Goal: Task Accomplishment & Management: Manage account settings

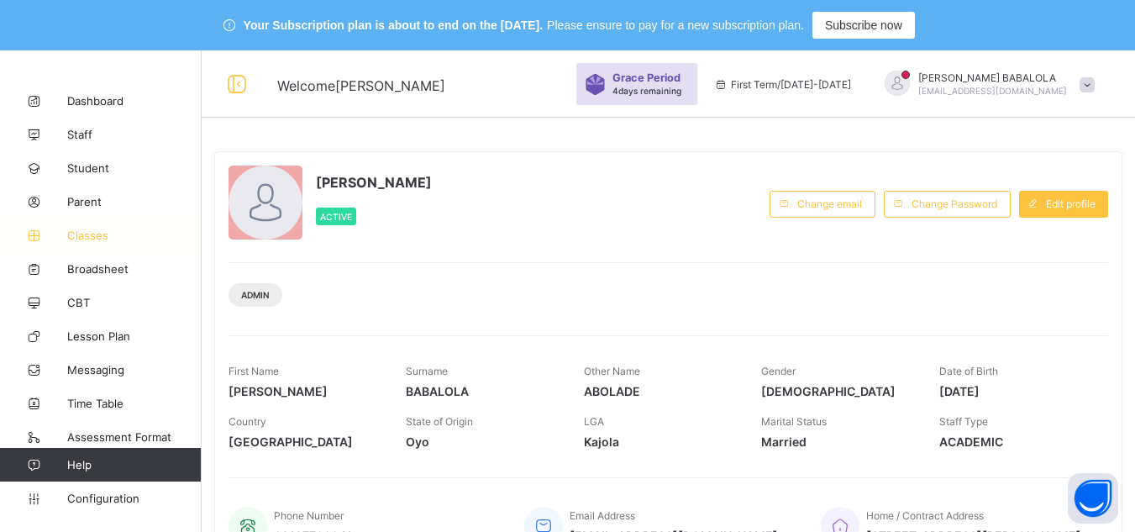
click at [86, 241] on span "Classes" at bounding box center [134, 235] width 134 height 13
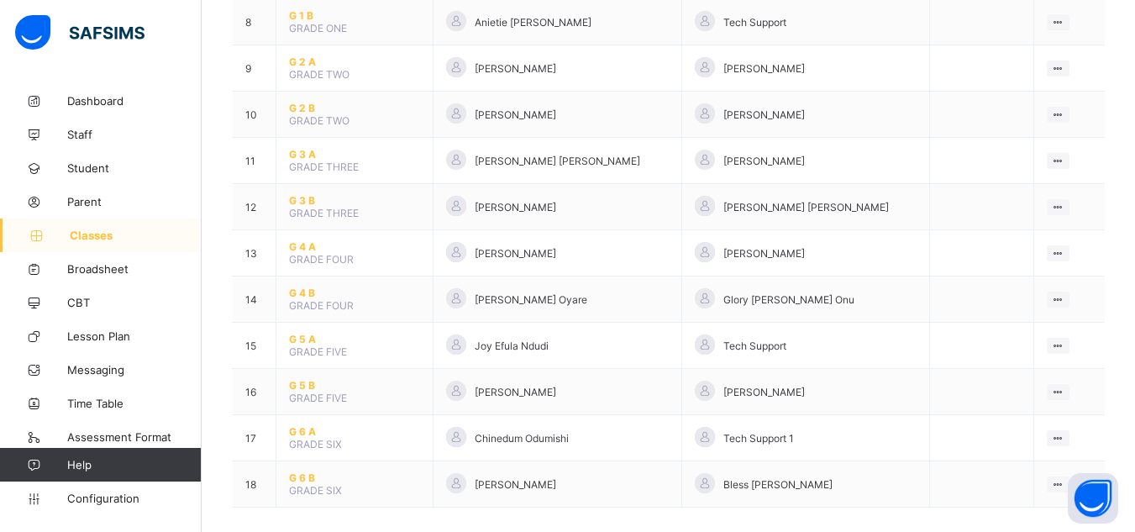
scroll to position [590, 0]
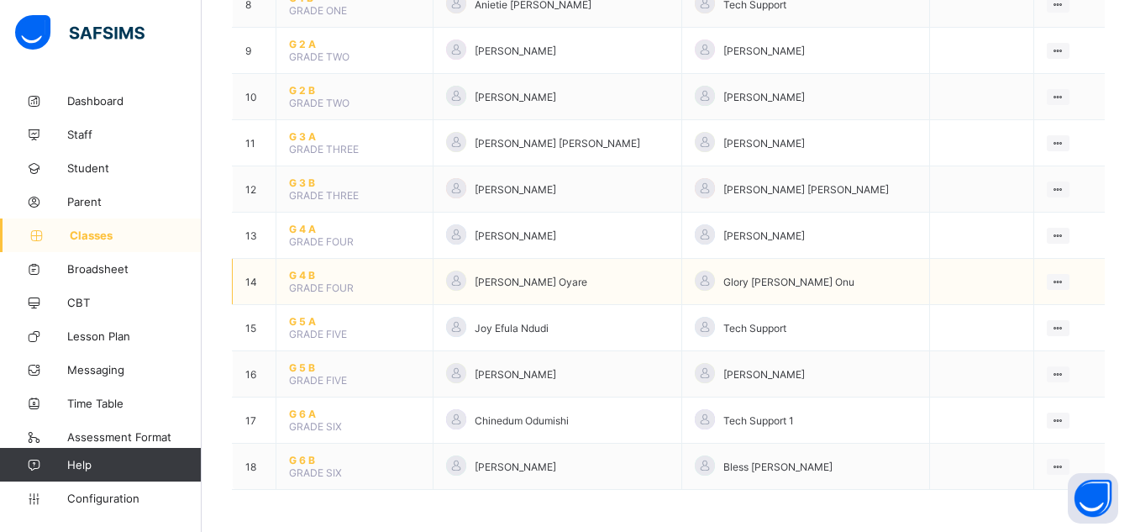
click at [299, 271] on span "G 4 B" at bounding box center [354, 275] width 131 height 13
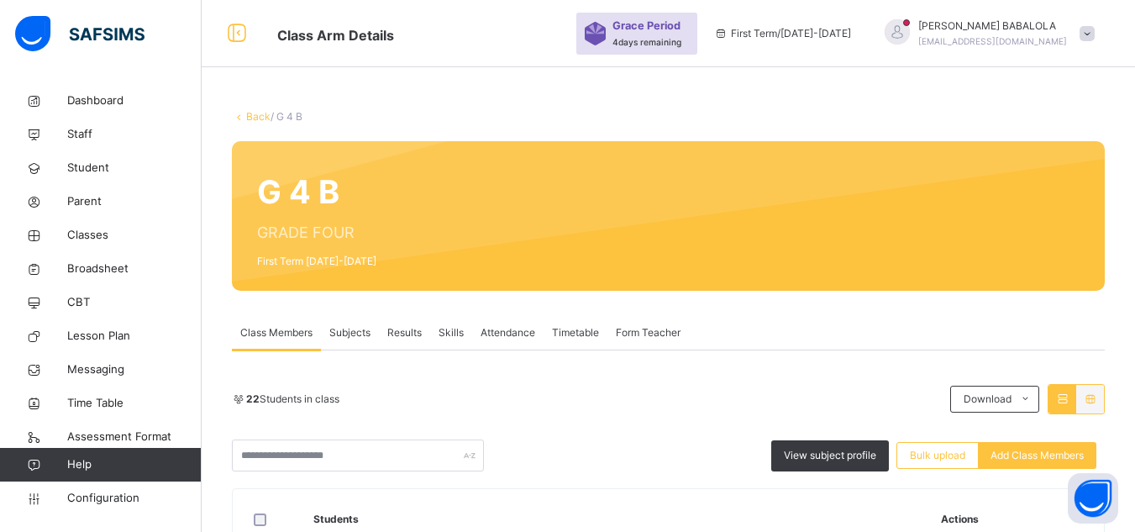
scroll to position [590, 0]
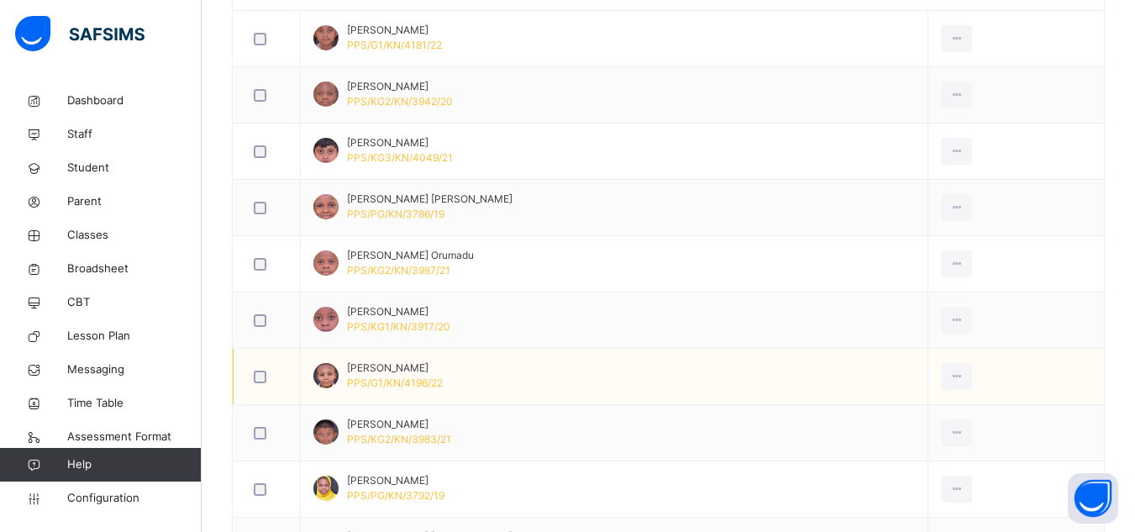
click at [628, 371] on td "[PERSON_NAME] PPS/G1/KN/4196/22" at bounding box center [615, 377] width 628 height 56
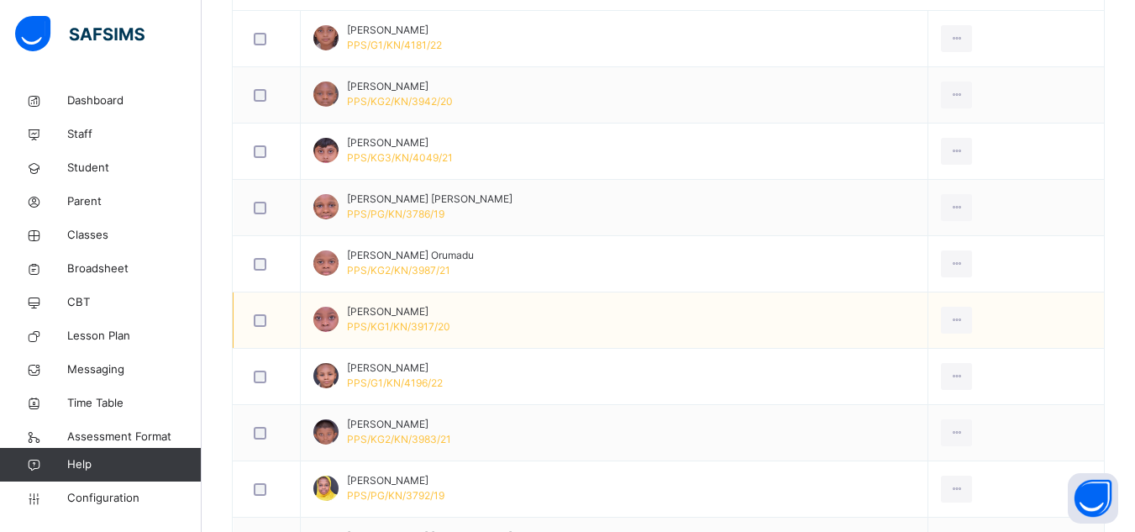
click at [637, 329] on td "[PERSON_NAME] Yarima PPS/KG1/KN/3917/20" at bounding box center [615, 320] width 628 height 56
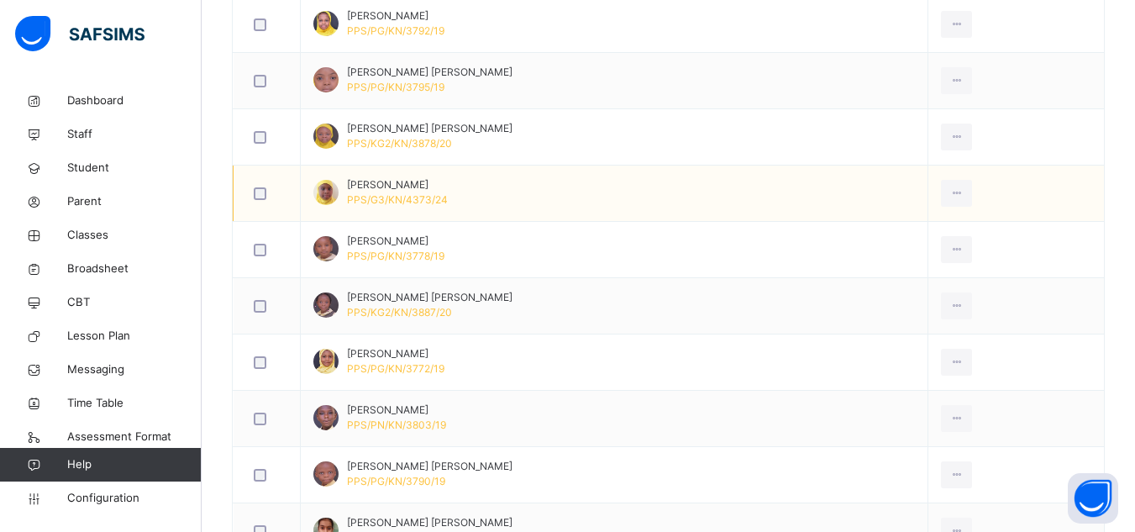
click at [565, 207] on td "[PERSON_NAME] PPS/G3/KN/4373/24" at bounding box center [615, 194] width 628 height 56
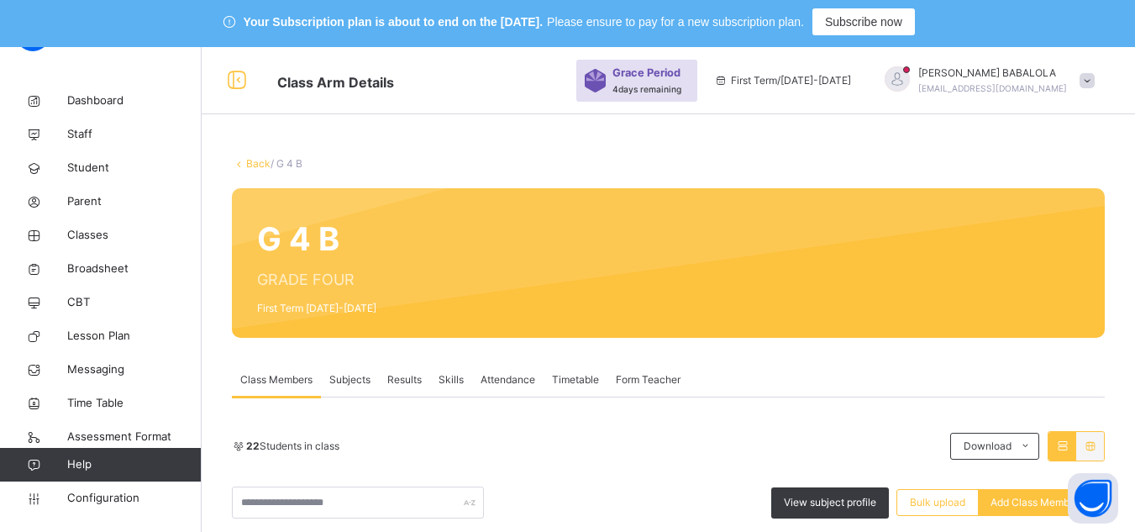
scroll to position [0, 0]
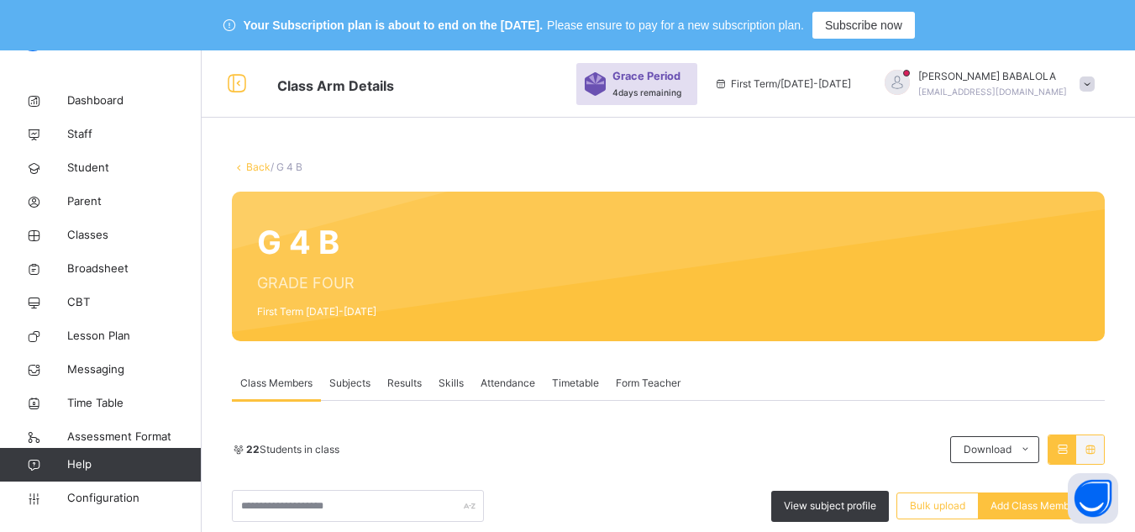
click at [248, 167] on link "Back" at bounding box center [258, 166] width 24 height 13
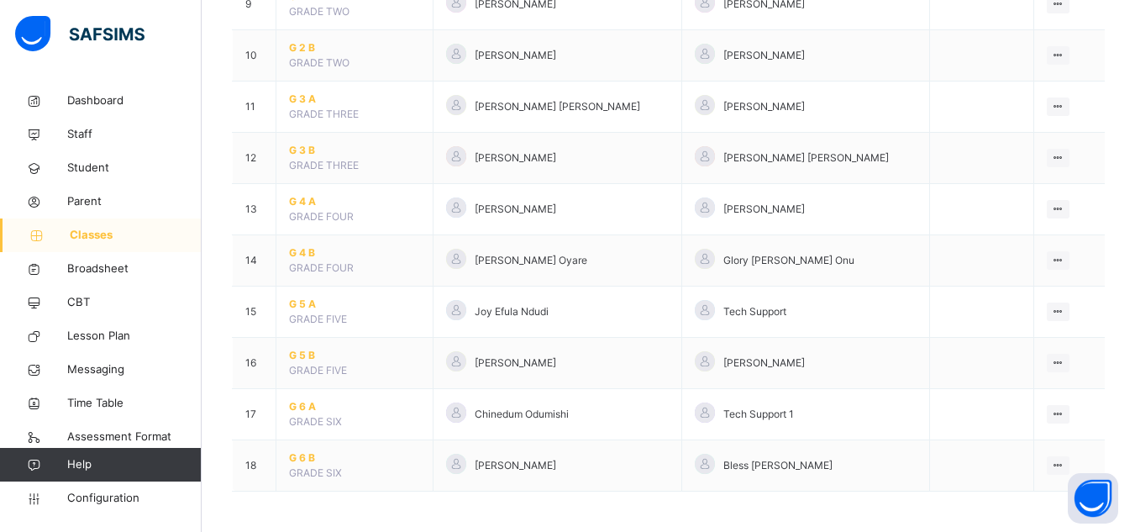
scroll to position [683, 0]
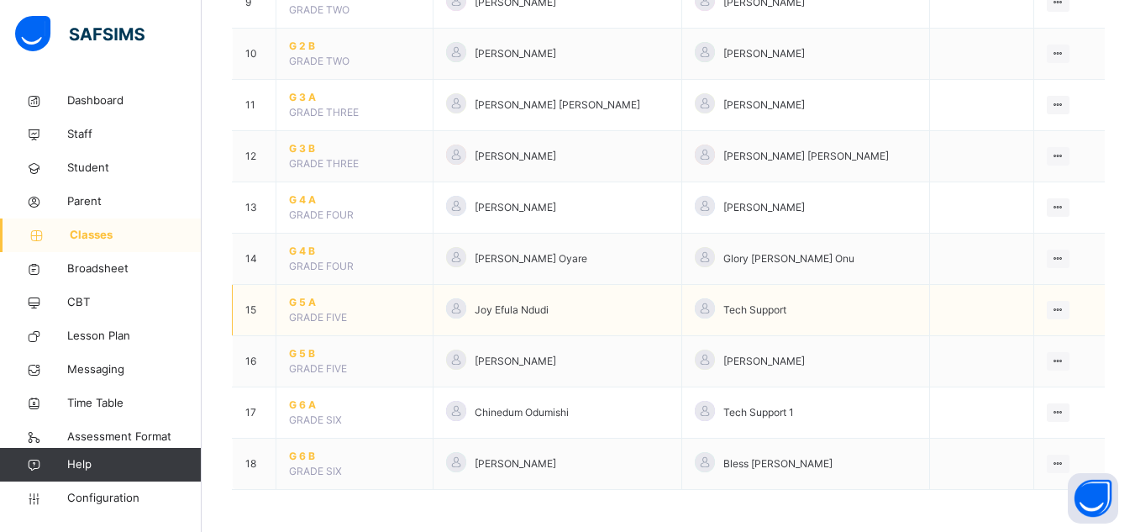
click at [304, 299] on span "G 5 A" at bounding box center [354, 302] width 131 height 15
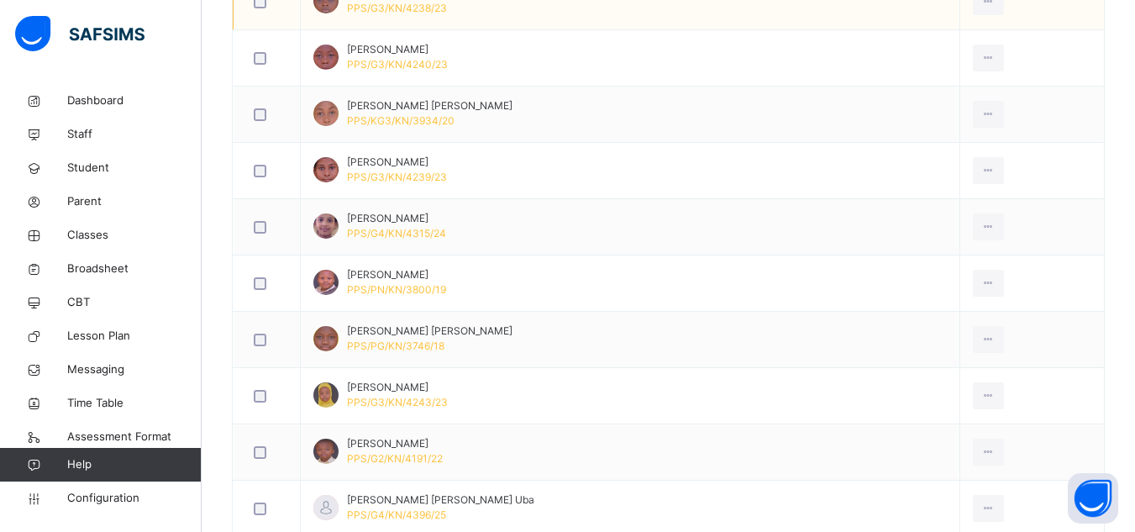
scroll to position [717, 0]
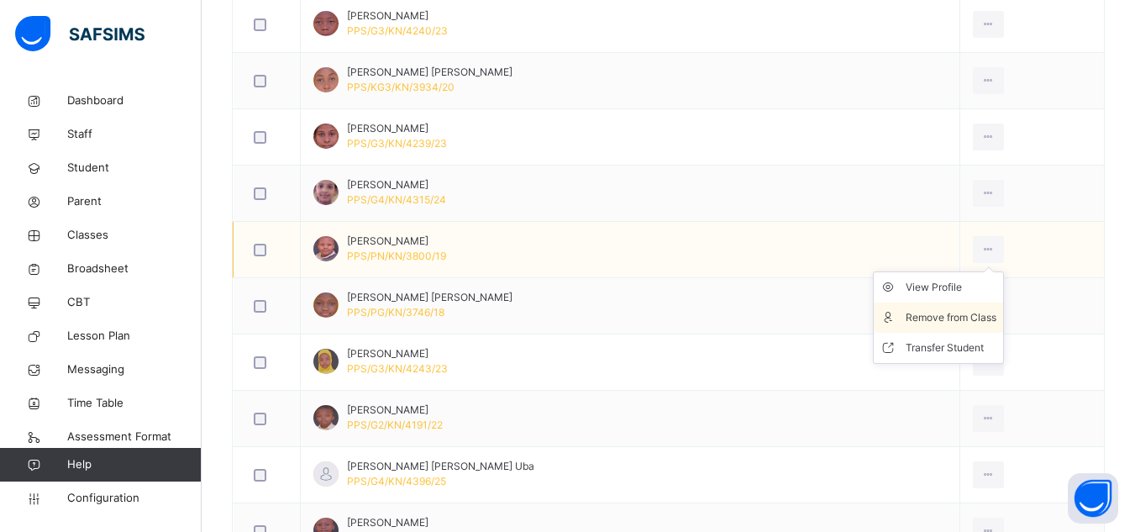
click at [949, 318] on div "Remove from Class" at bounding box center [951, 317] width 91 height 17
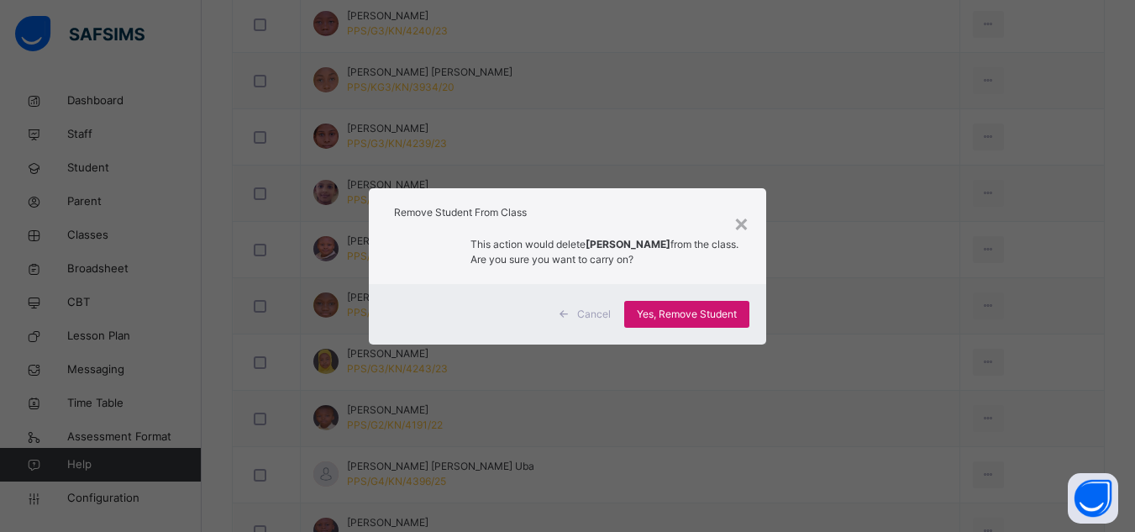
click at [712, 311] on span "Yes, Remove Student" at bounding box center [687, 314] width 100 height 15
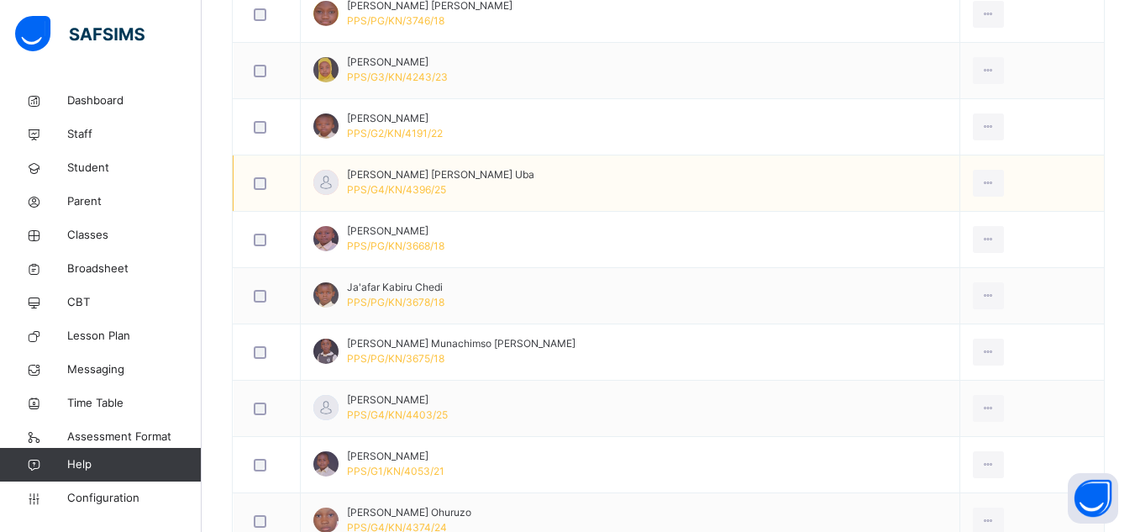
scroll to position [986, 0]
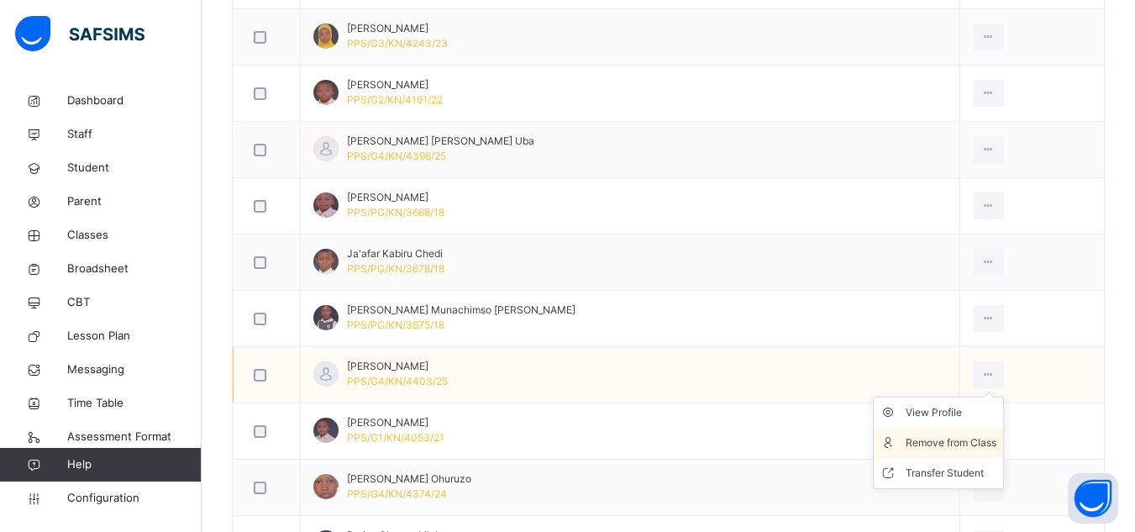
click at [924, 437] on div "Remove from Class" at bounding box center [951, 442] width 91 height 17
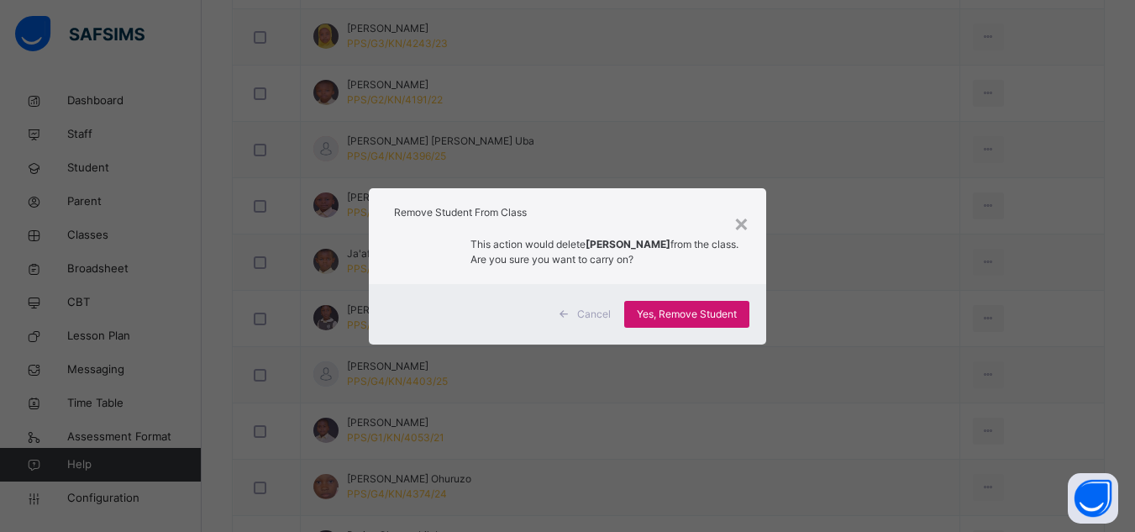
click at [724, 318] on span "Yes, Remove Student" at bounding box center [687, 314] width 100 height 15
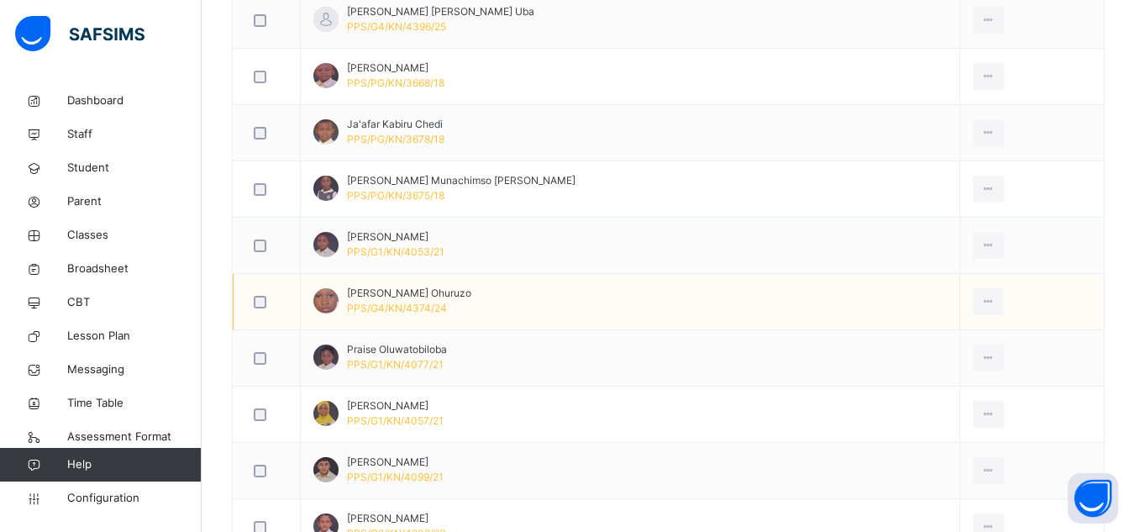
scroll to position [1154, 0]
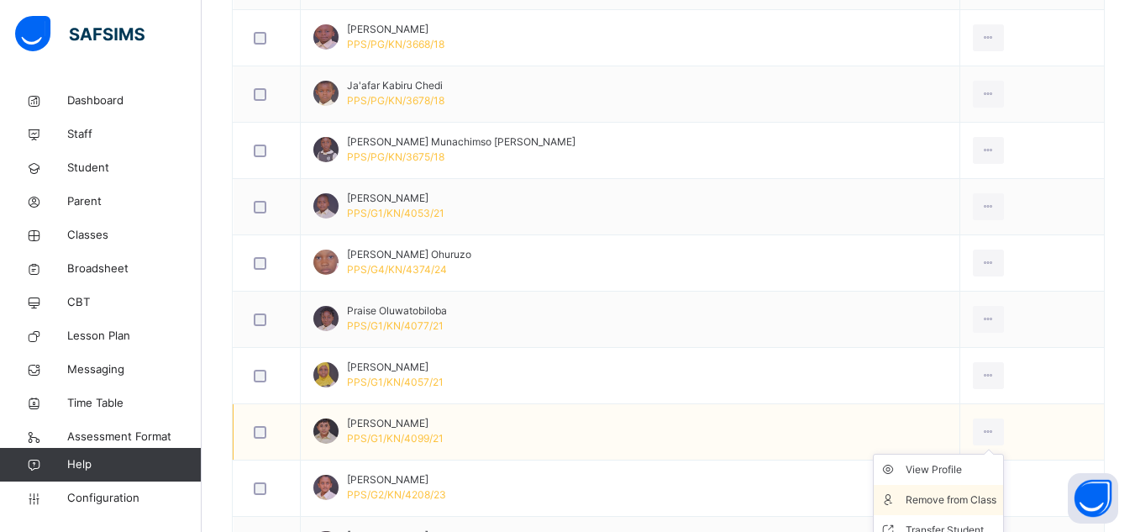
click at [938, 497] on div "Remove from Class" at bounding box center [951, 500] width 91 height 17
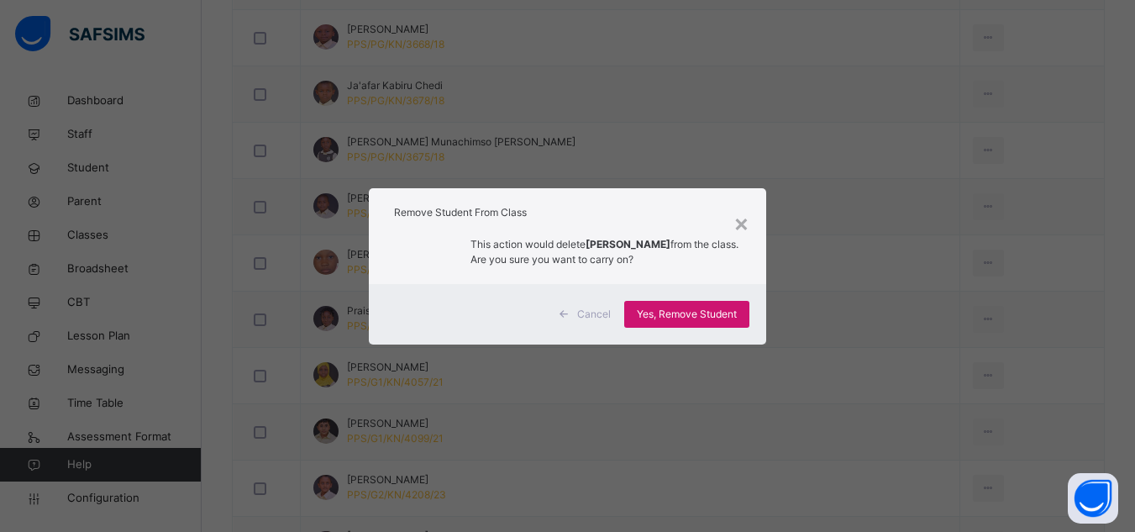
click at [681, 313] on span "Yes, Remove Student" at bounding box center [687, 314] width 100 height 15
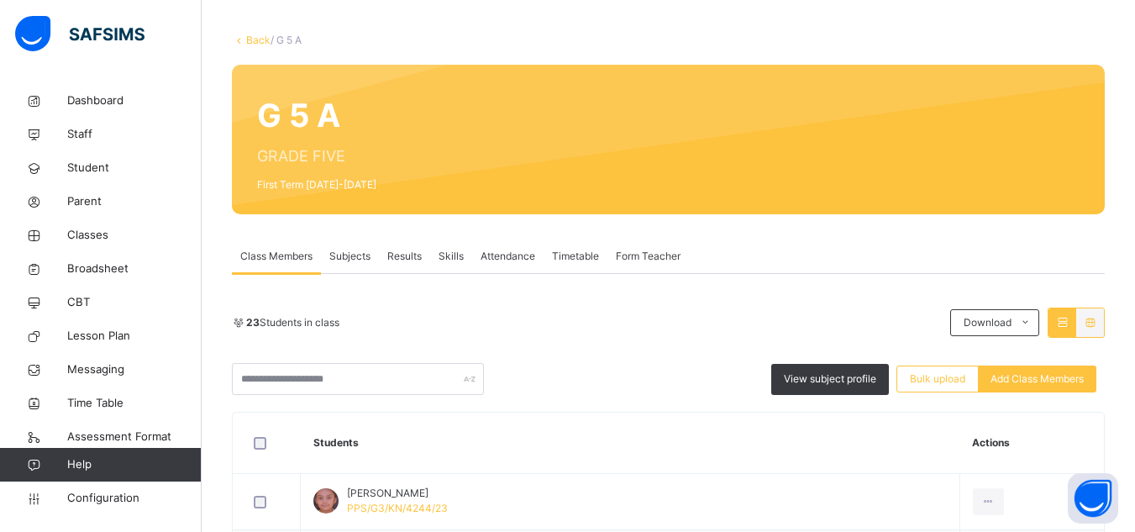
scroll to position [313, 0]
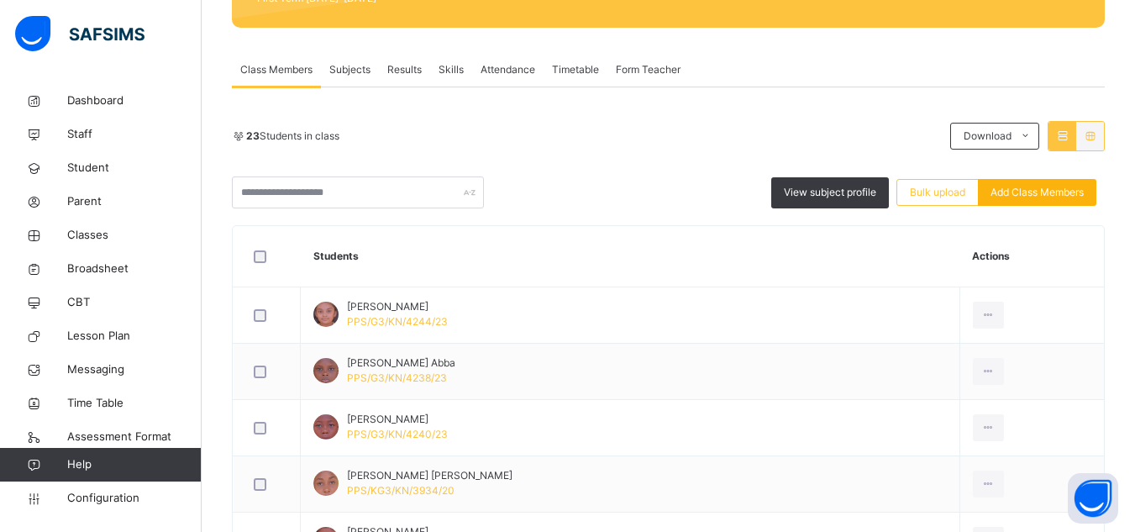
click at [1031, 190] on span "Add Class Members" at bounding box center [1037, 192] width 93 height 15
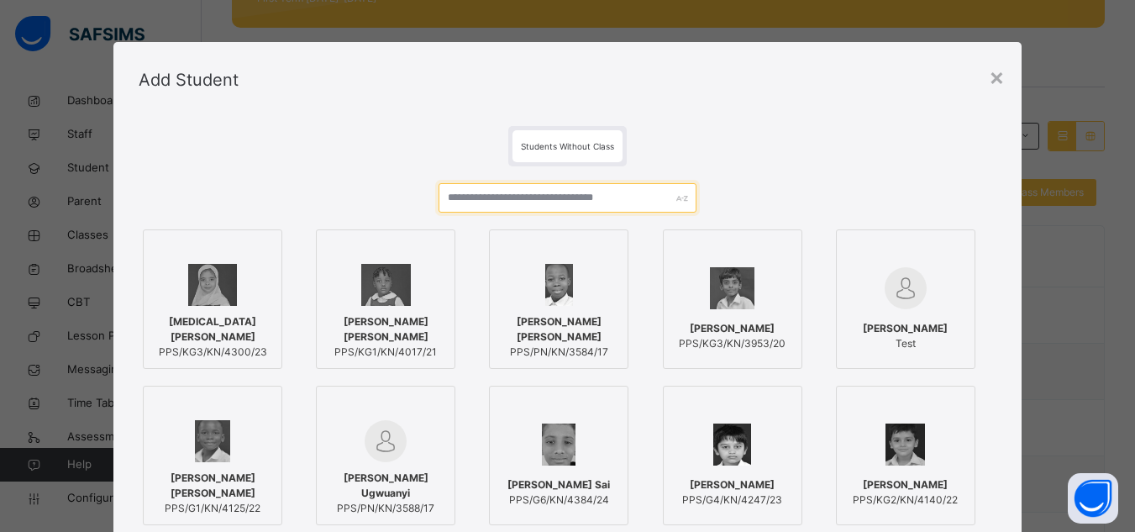
click at [611, 201] on input "text" at bounding box center [567, 197] width 257 height 29
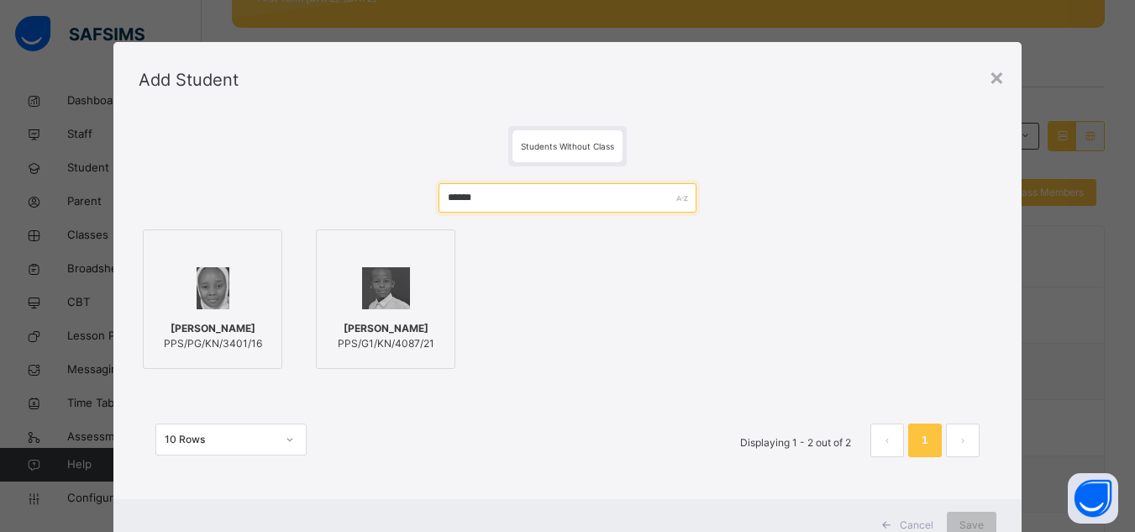
type input "******"
click at [391, 281] on img at bounding box center [386, 288] width 48 height 42
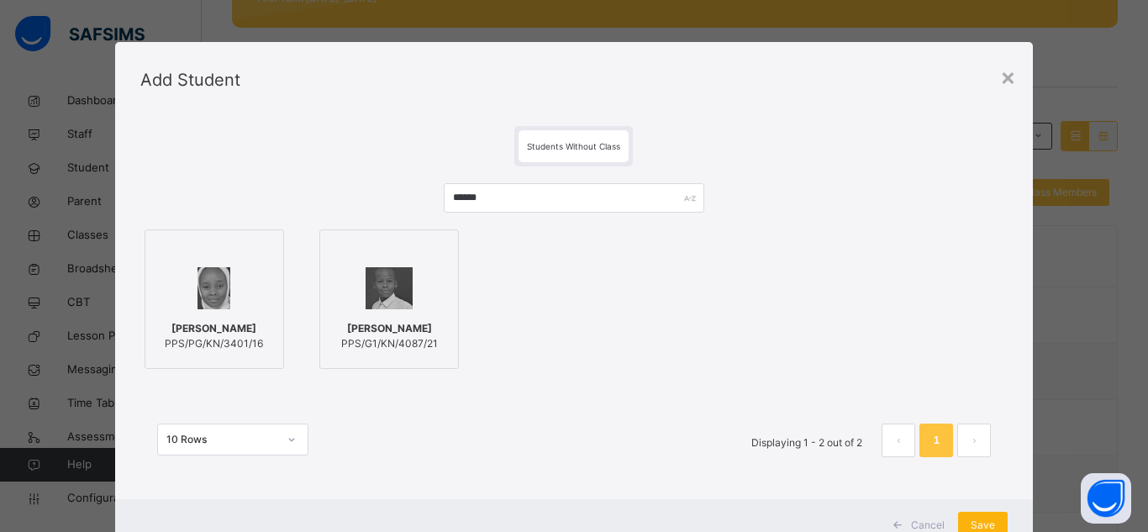
click at [974, 523] on span "Save" at bounding box center [982, 525] width 24 height 15
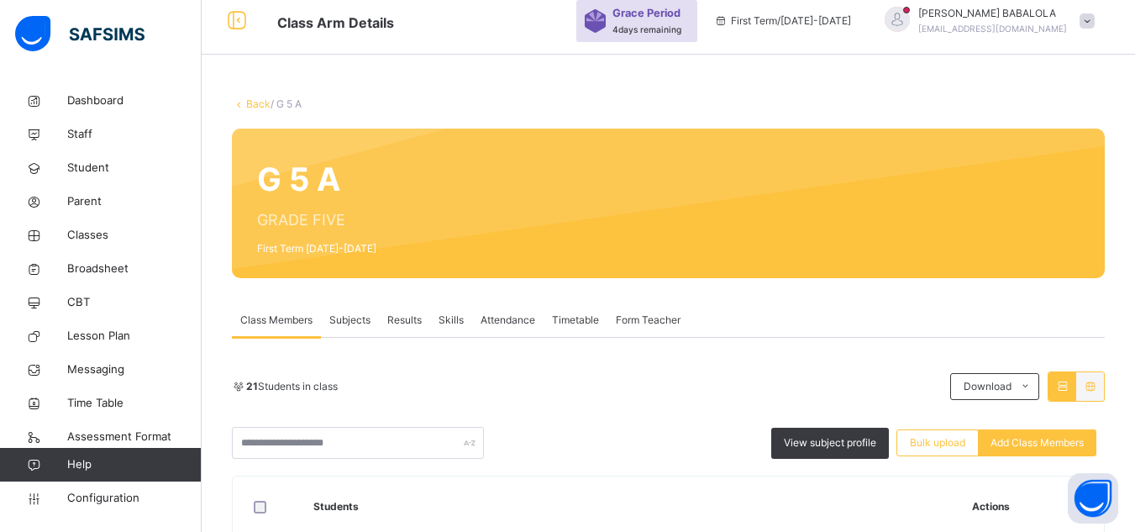
scroll to position [33, 0]
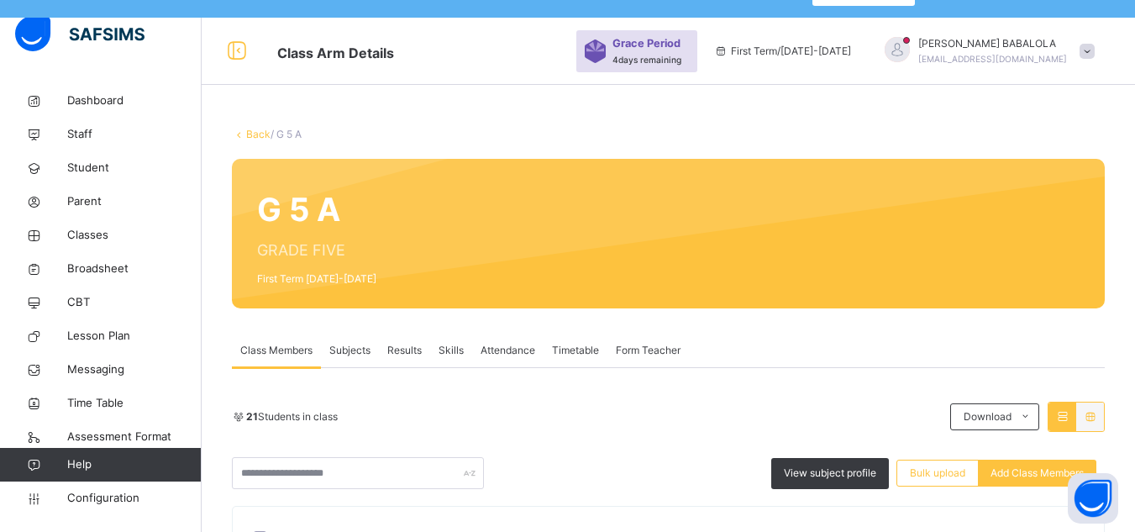
click at [258, 129] on link "Back" at bounding box center [258, 134] width 24 height 13
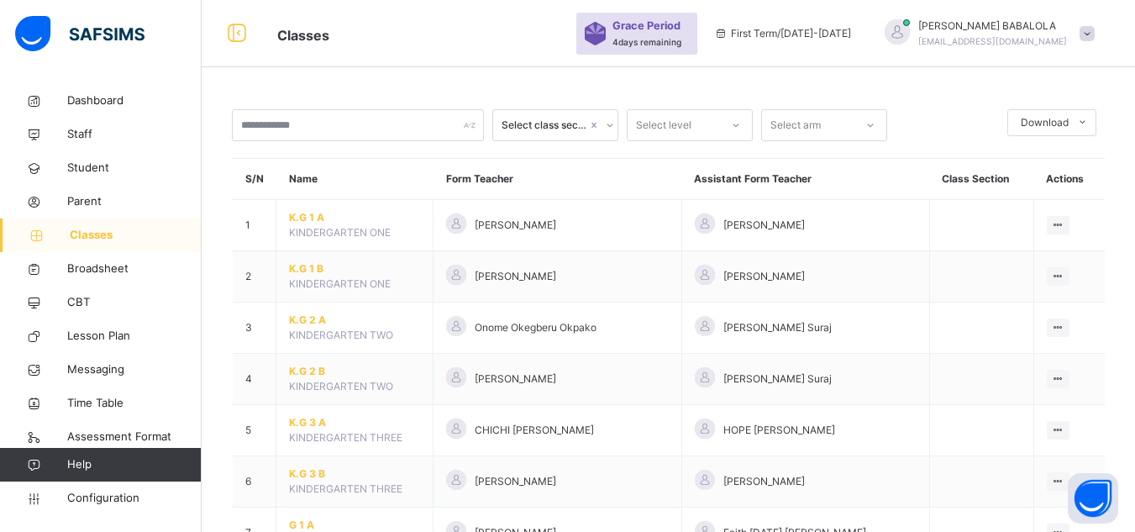
scroll to position [655, 0]
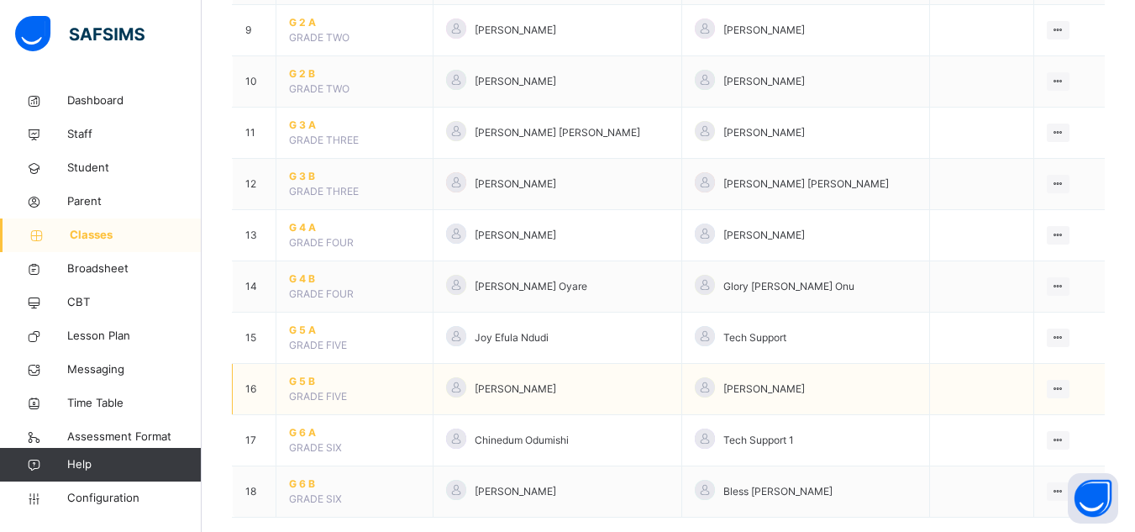
click at [307, 381] on span "G 5 B" at bounding box center [354, 381] width 131 height 15
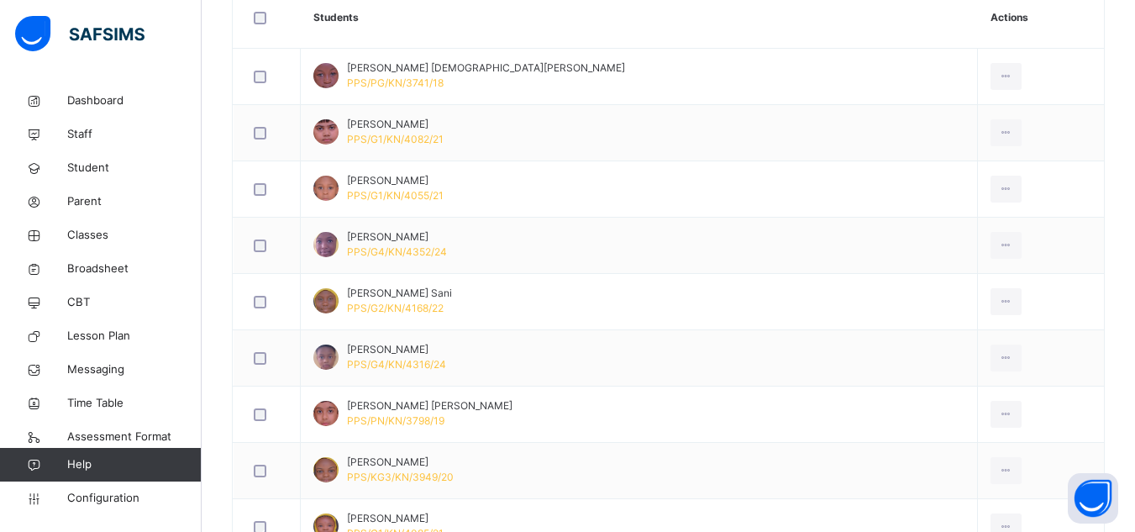
scroll to position [555, 0]
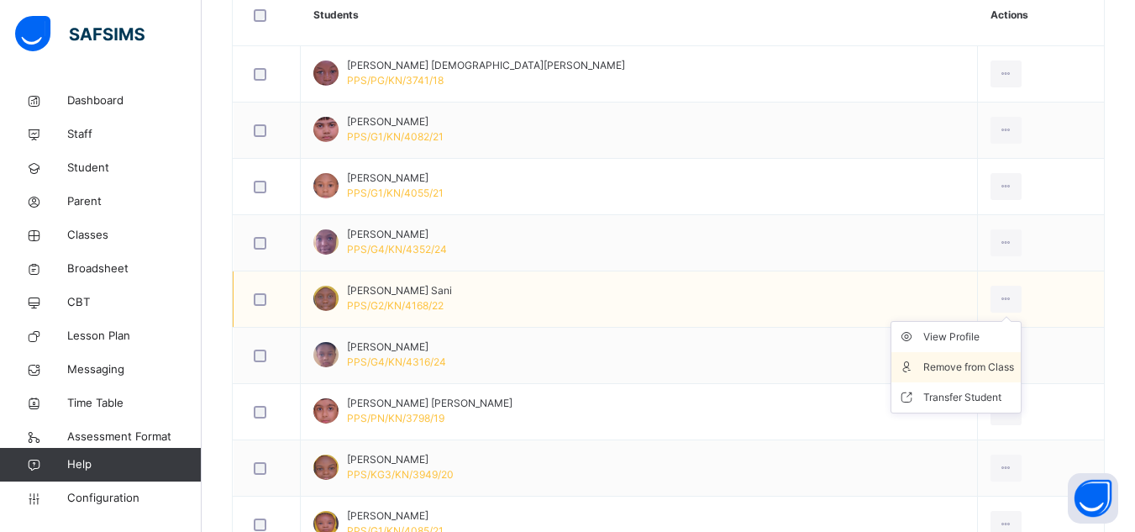
click at [941, 367] on div "Remove from Class" at bounding box center [968, 367] width 91 height 17
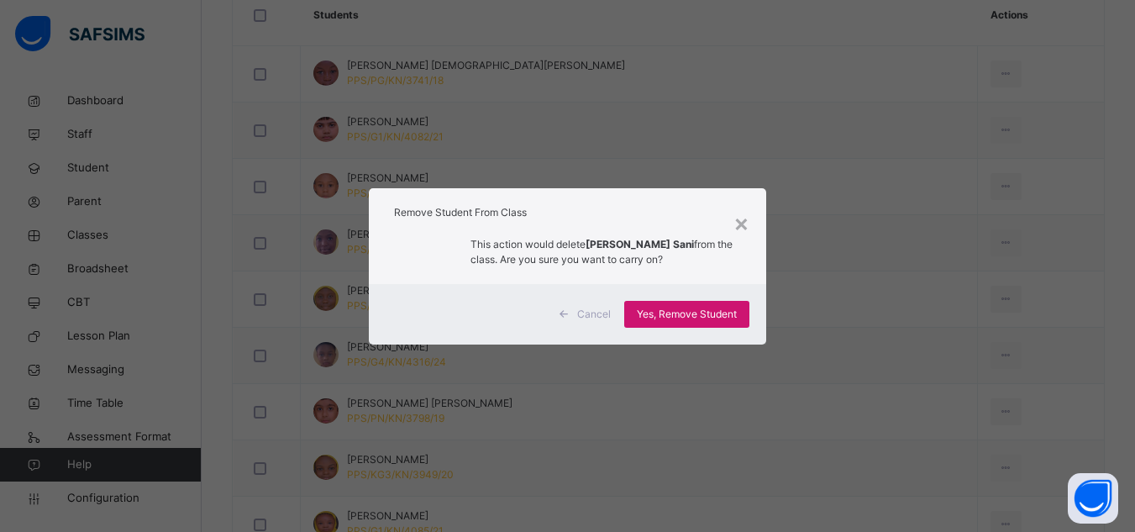
click at [670, 318] on span "Yes, Remove Student" at bounding box center [687, 314] width 100 height 15
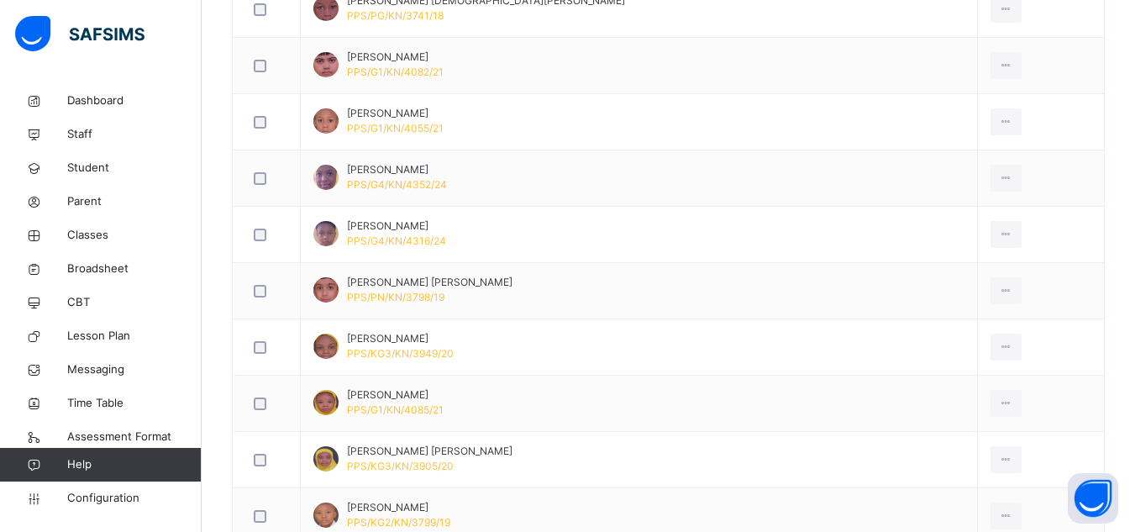
scroll to position [622, 0]
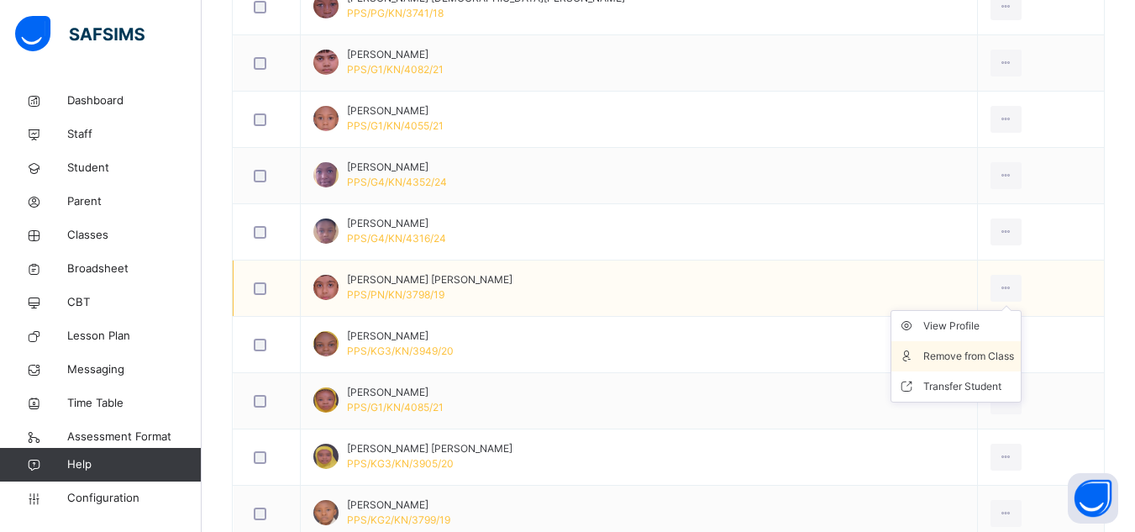
click at [949, 355] on div "Remove from Class" at bounding box center [968, 356] width 91 height 17
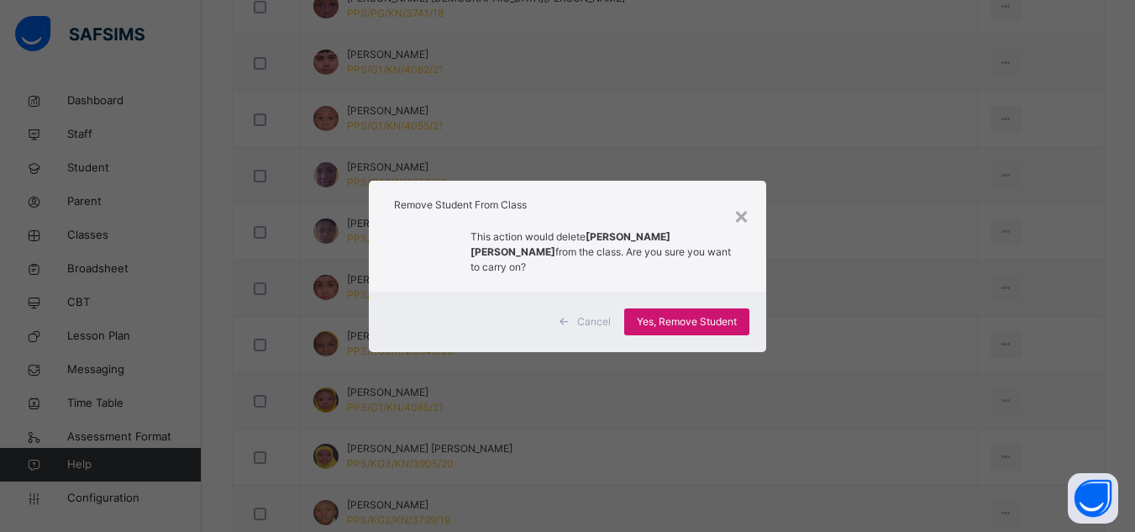
click at [687, 316] on span "Yes, Remove Student" at bounding box center [687, 321] width 100 height 15
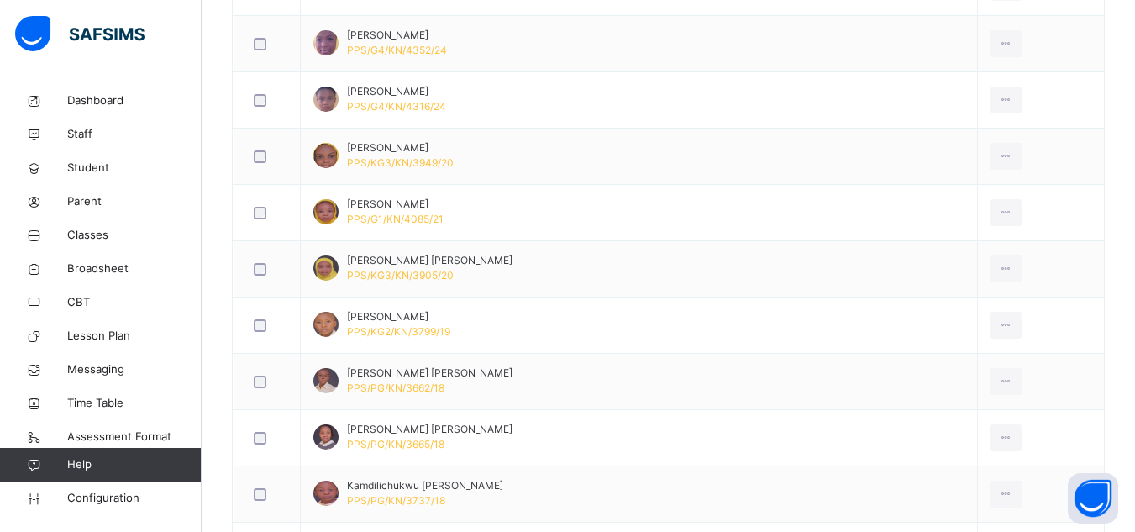
scroll to position [756, 0]
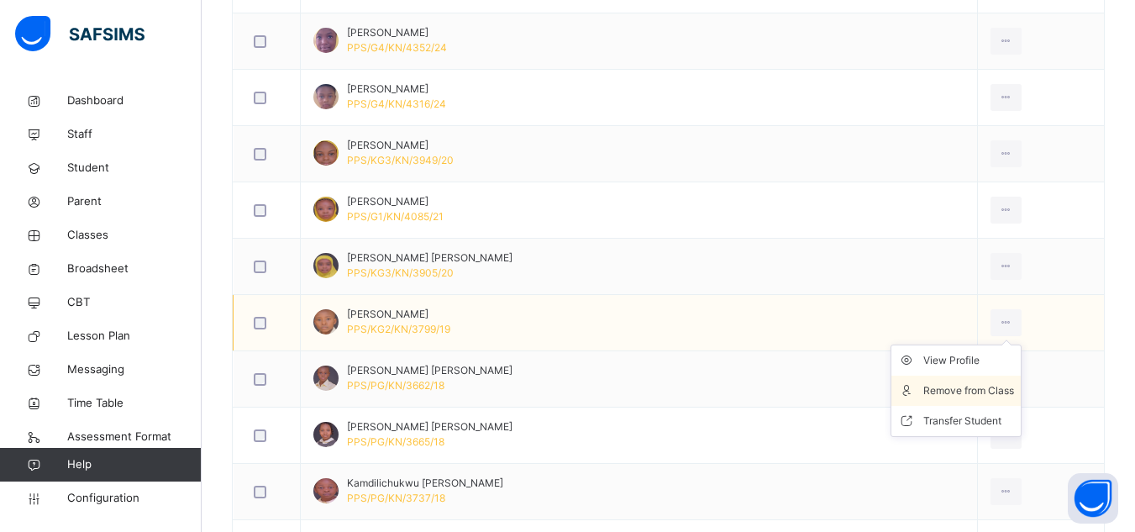
click at [923, 390] on div "Remove from Class" at bounding box center [968, 390] width 91 height 17
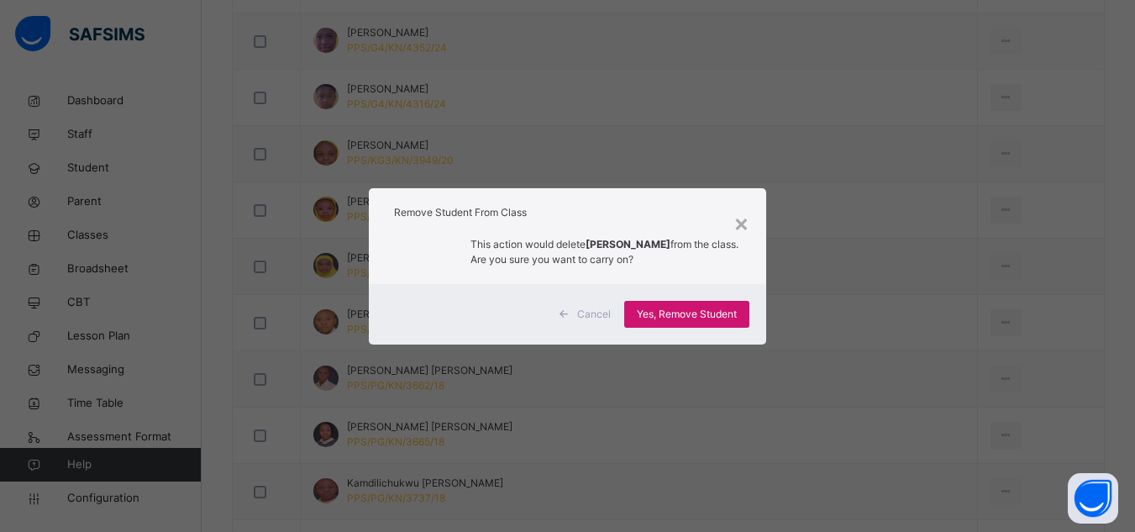
click at [717, 320] on span "Yes, Remove Student" at bounding box center [687, 314] width 100 height 15
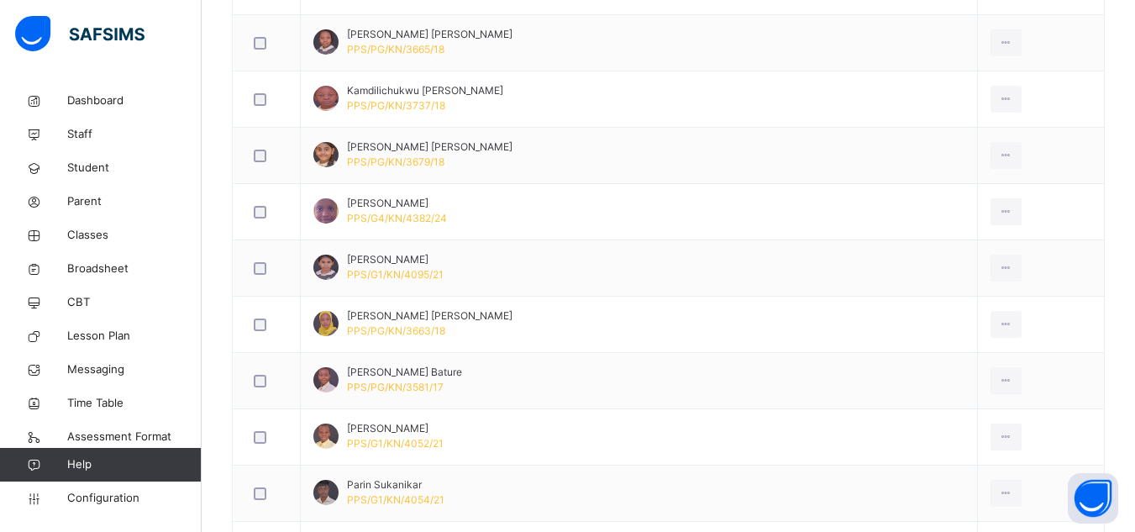
scroll to position [1126, 0]
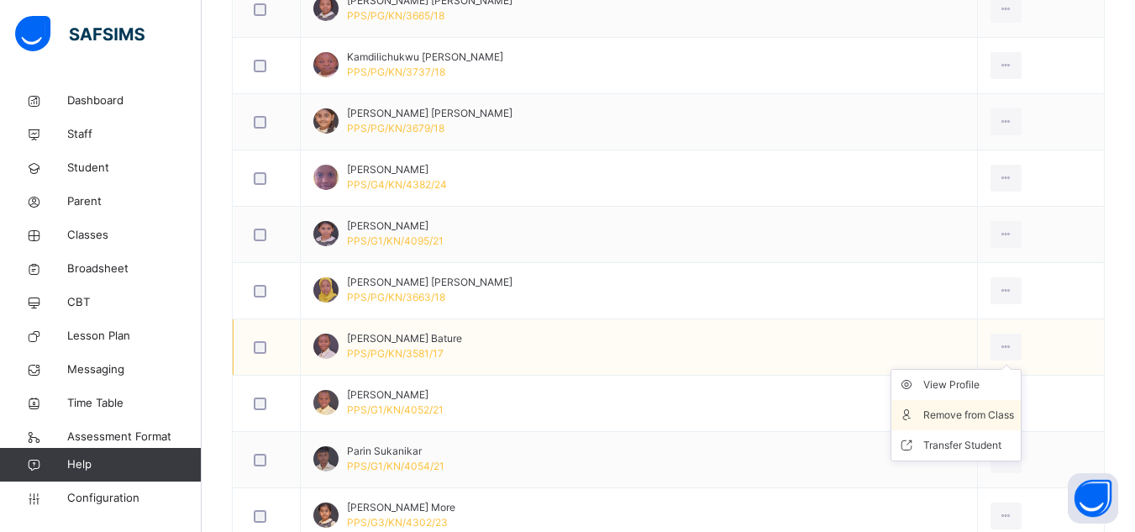
click at [933, 412] on div "Remove from Class" at bounding box center [968, 415] width 91 height 17
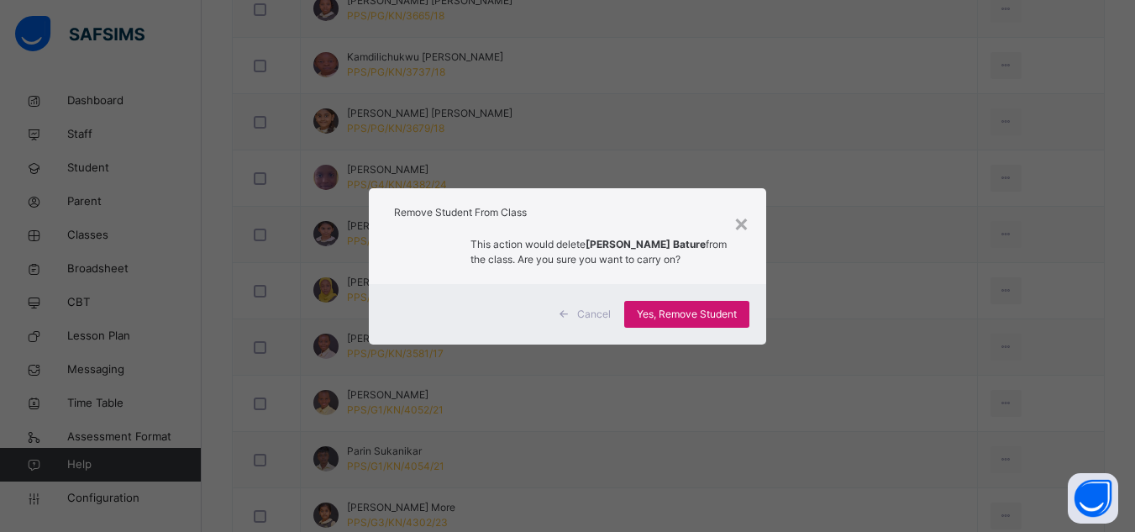
click at [700, 315] on span "Yes, Remove Student" at bounding box center [687, 314] width 100 height 15
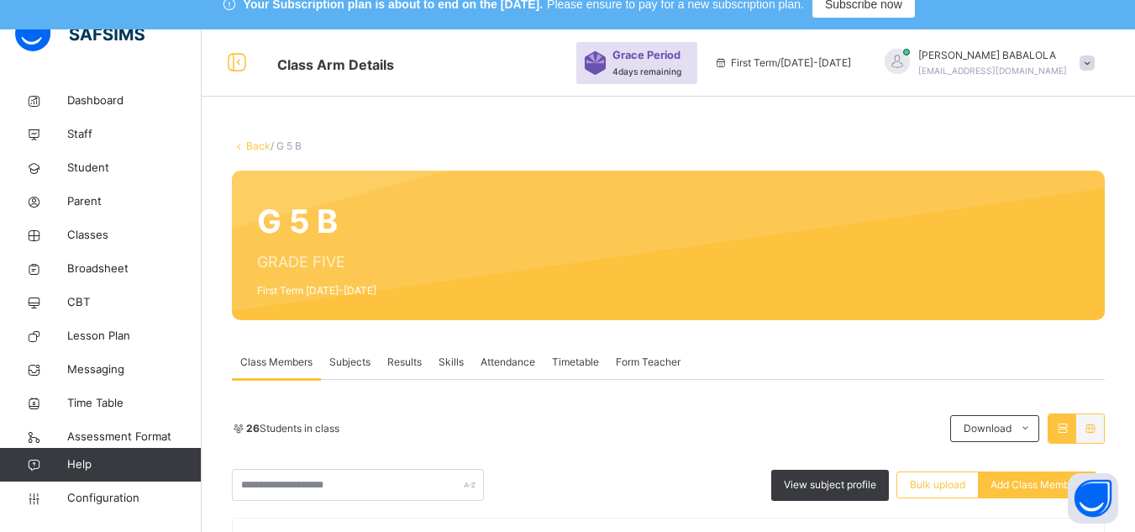
scroll to position [0, 0]
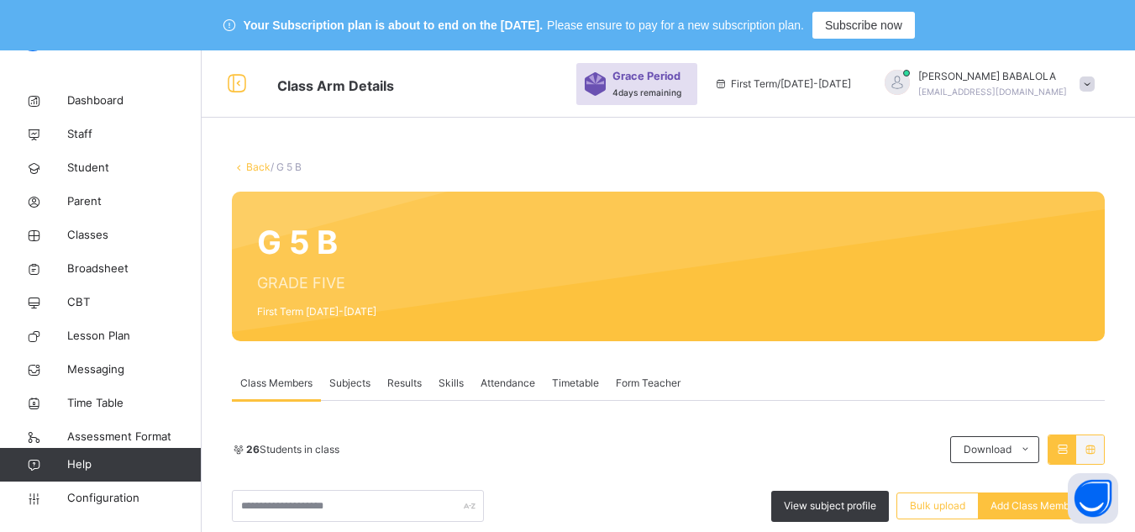
click at [262, 165] on link "Back" at bounding box center [258, 166] width 24 height 13
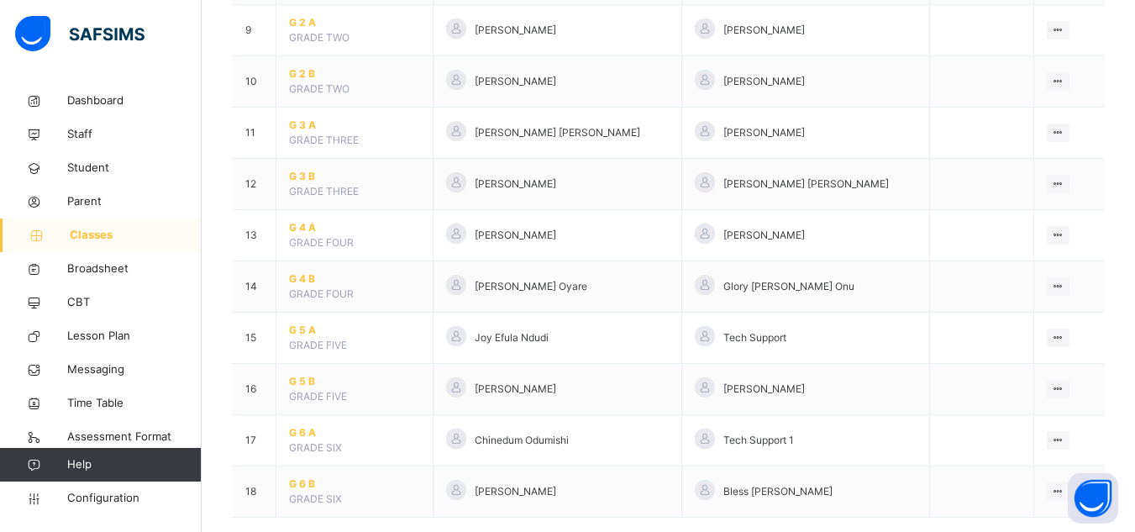
scroll to position [672, 0]
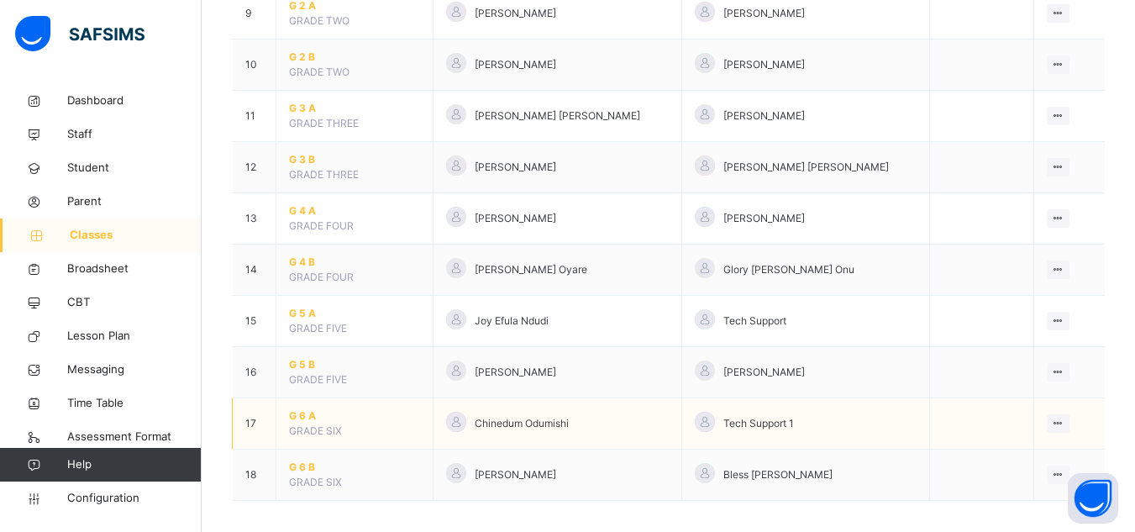
click at [308, 415] on span "G 6 A" at bounding box center [354, 415] width 131 height 15
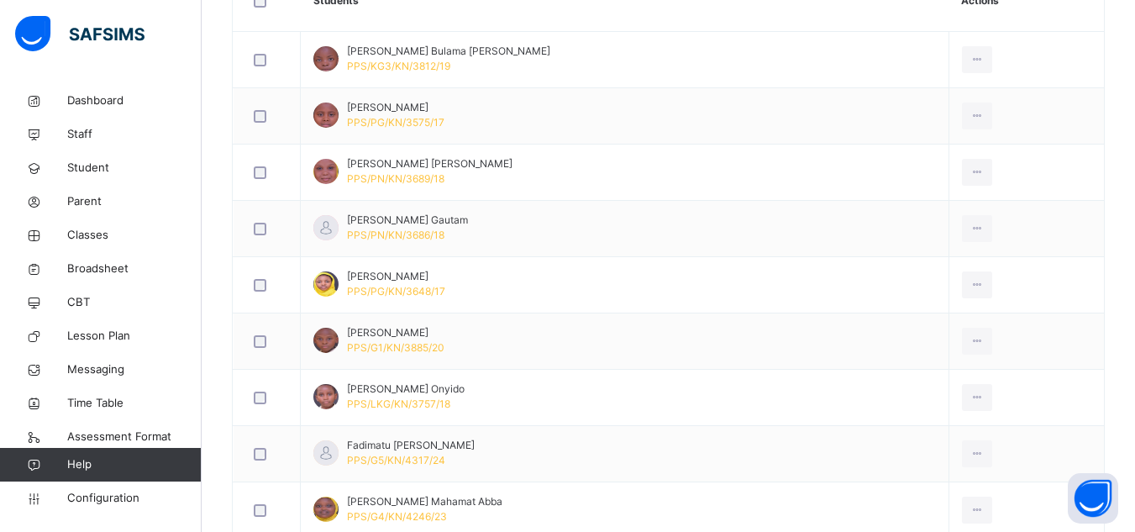
scroll to position [571, 0]
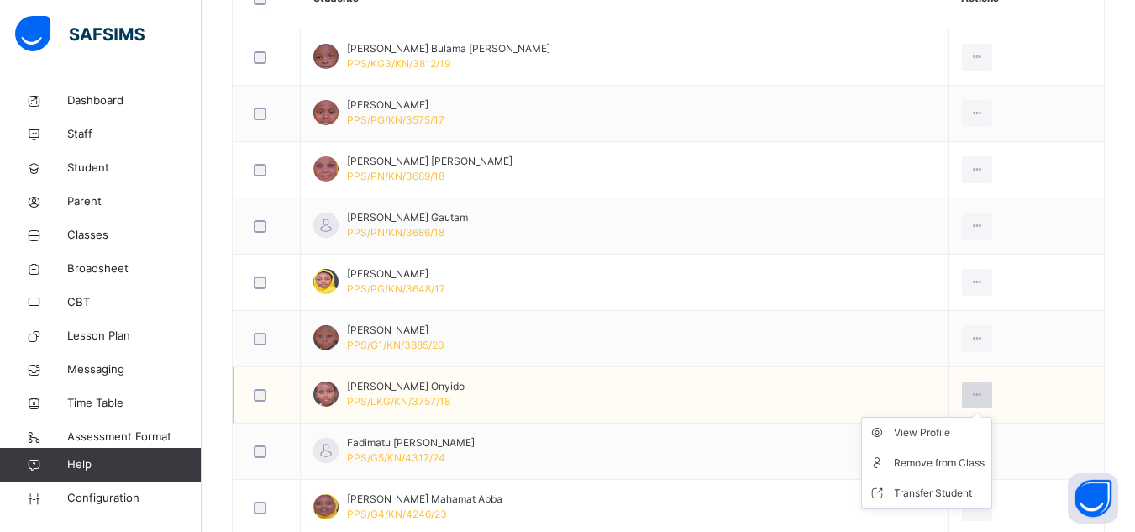
click at [972, 397] on icon at bounding box center [977, 394] width 14 height 15
click at [939, 463] on div "Remove from Class" at bounding box center [939, 463] width 91 height 17
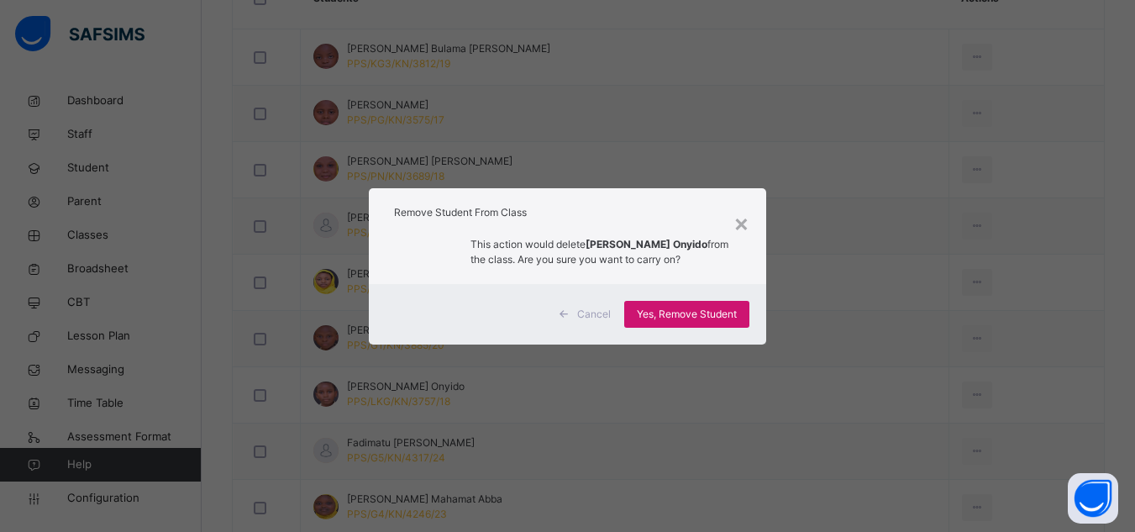
click at [701, 319] on span "Yes, Remove Student" at bounding box center [687, 314] width 100 height 15
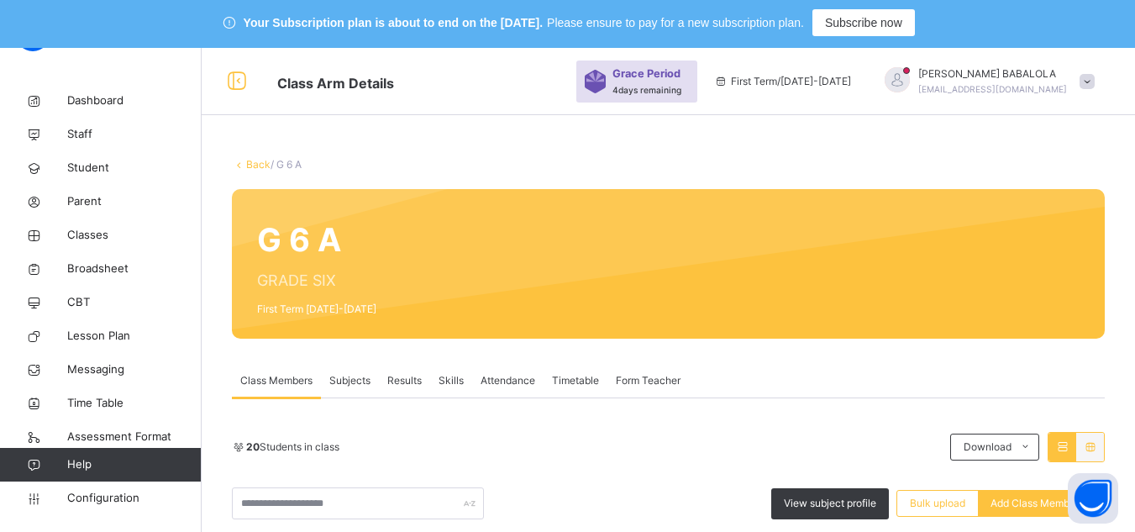
scroll to position [0, 0]
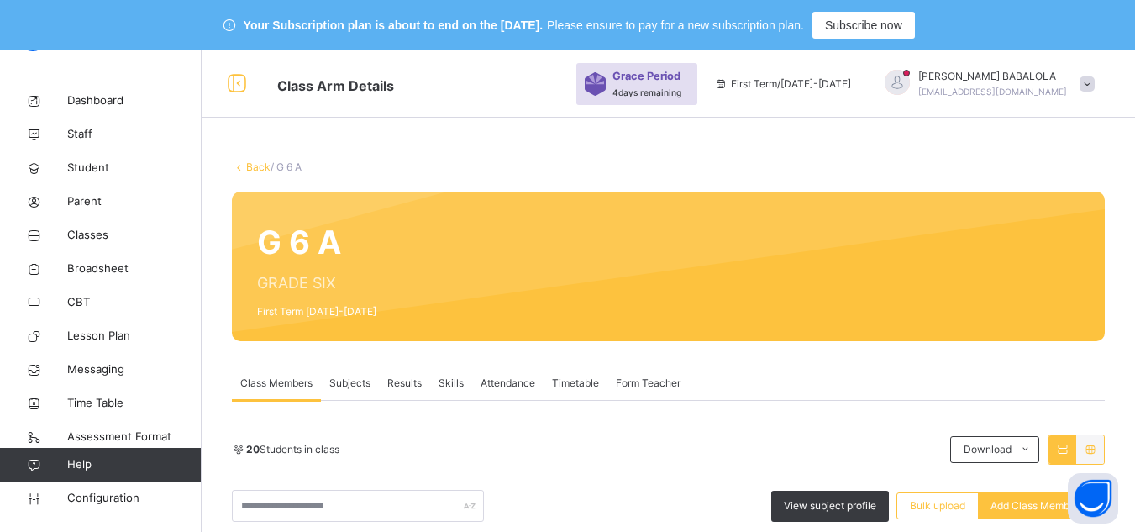
click at [250, 164] on link "Back" at bounding box center [258, 166] width 24 height 13
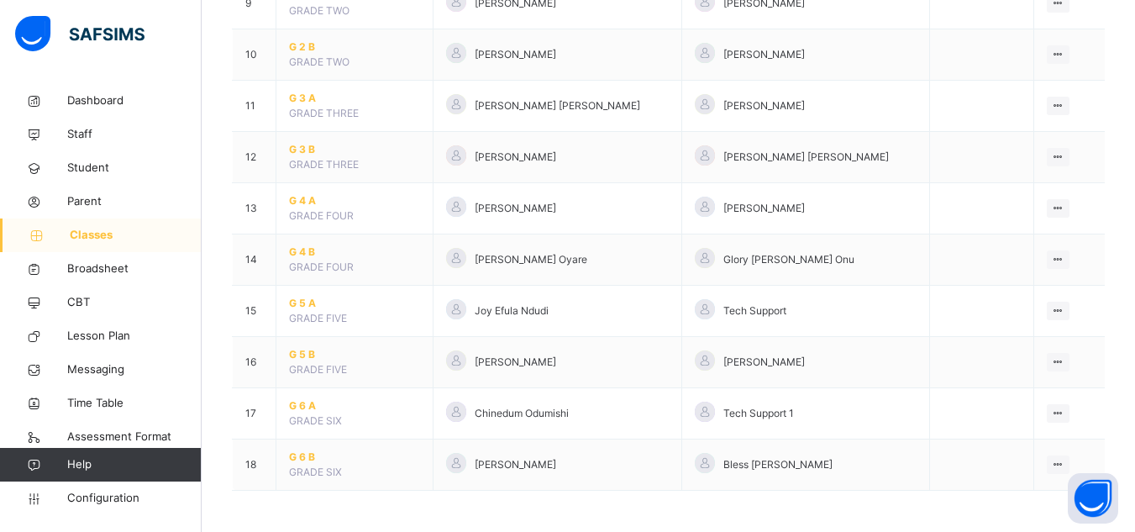
scroll to position [683, 0]
click at [298, 455] on span "G 6 B" at bounding box center [354, 456] width 131 height 15
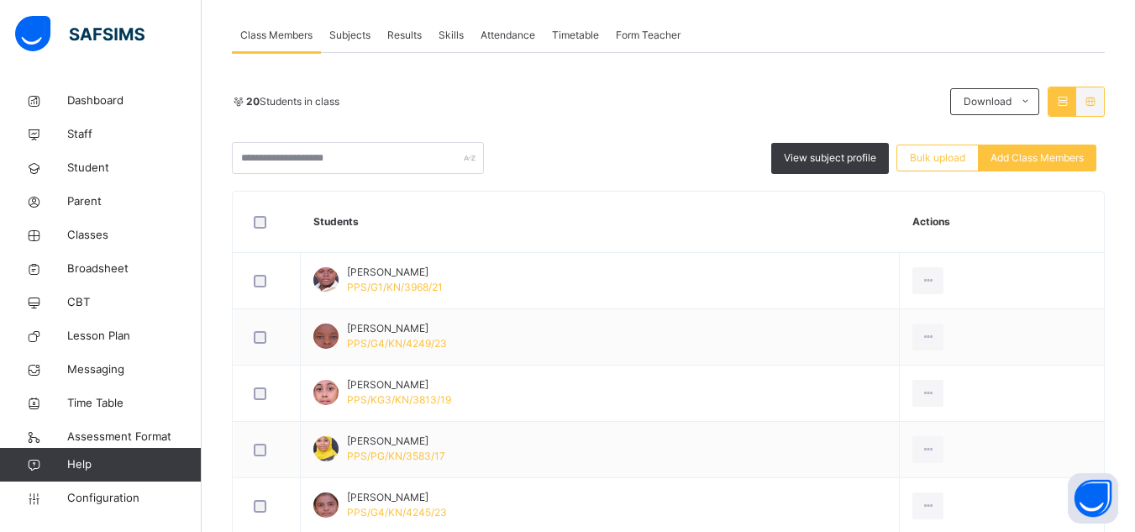
scroll to position [347, 0]
click at [1040, 155] on span "Add Class Members" at bounding box center [1037, 158] width 93 height 15
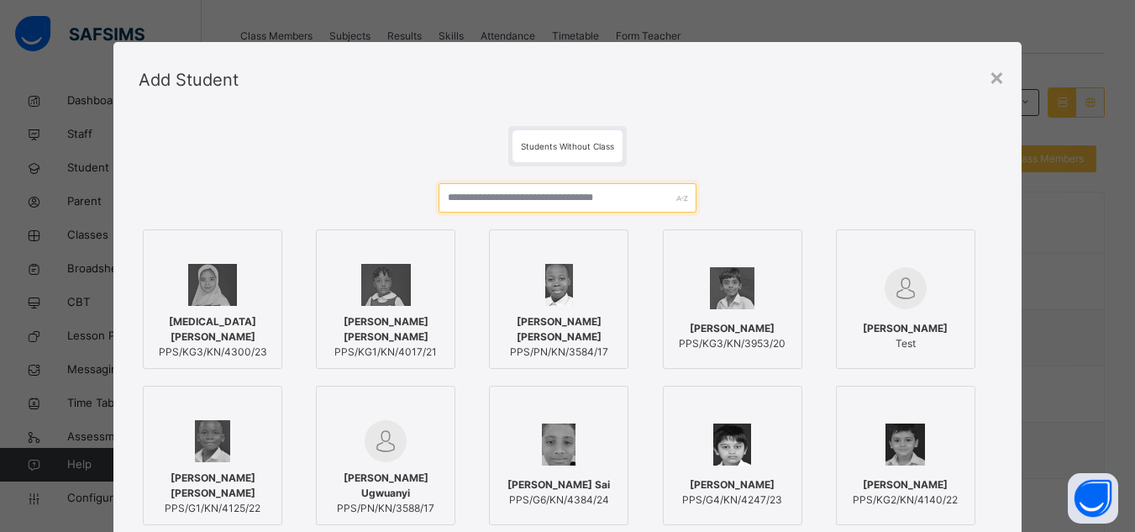
click at [594, 202] on input "text" at bounding box center [567, 197] width 257 height 29
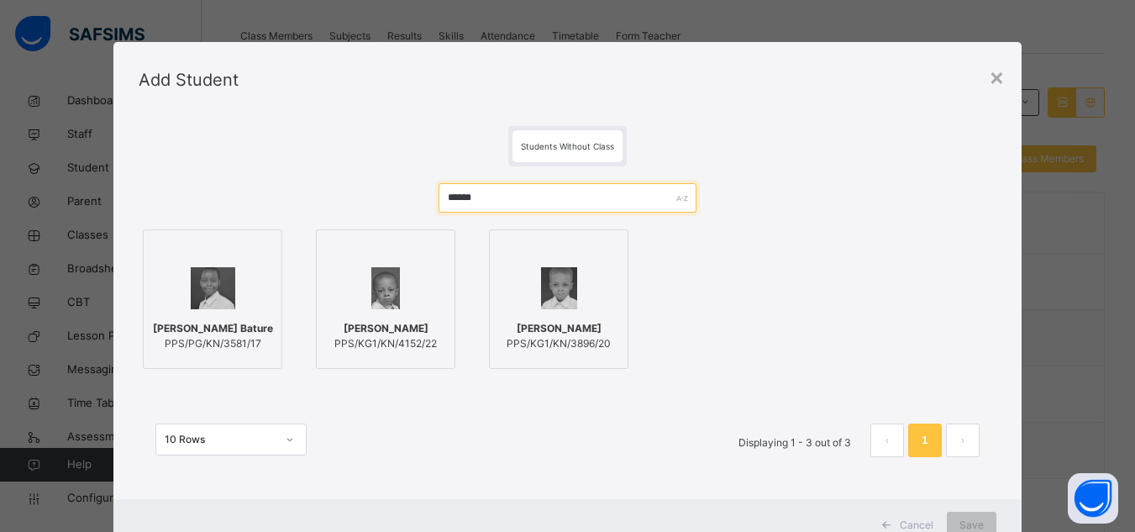
type input "******"
click at [232, 285] on div at bounding box center [212, 288] width 121 height 49
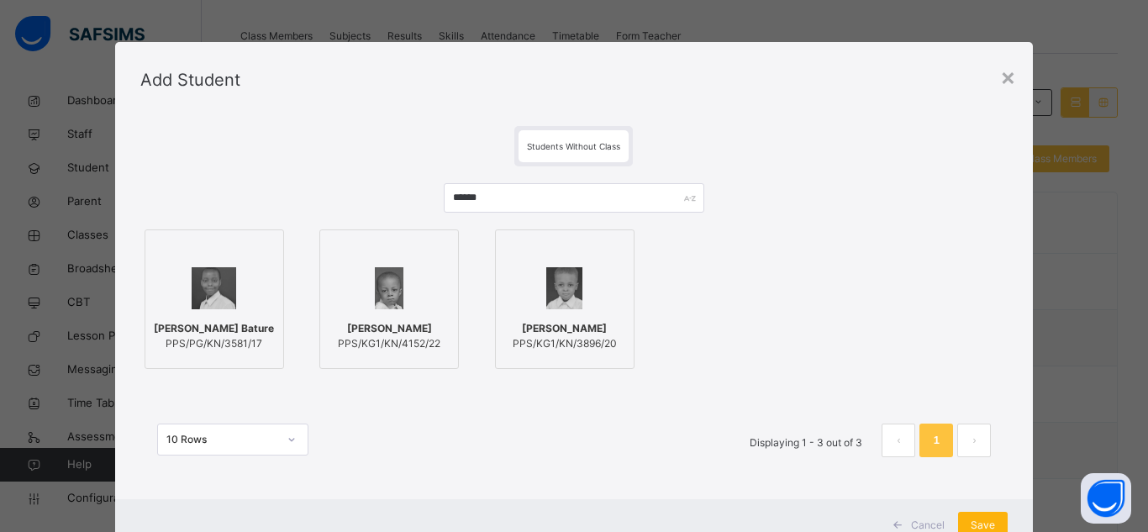
click at [971, 523] on span "Save" at bounding box center [982, 525] width 24 height 15
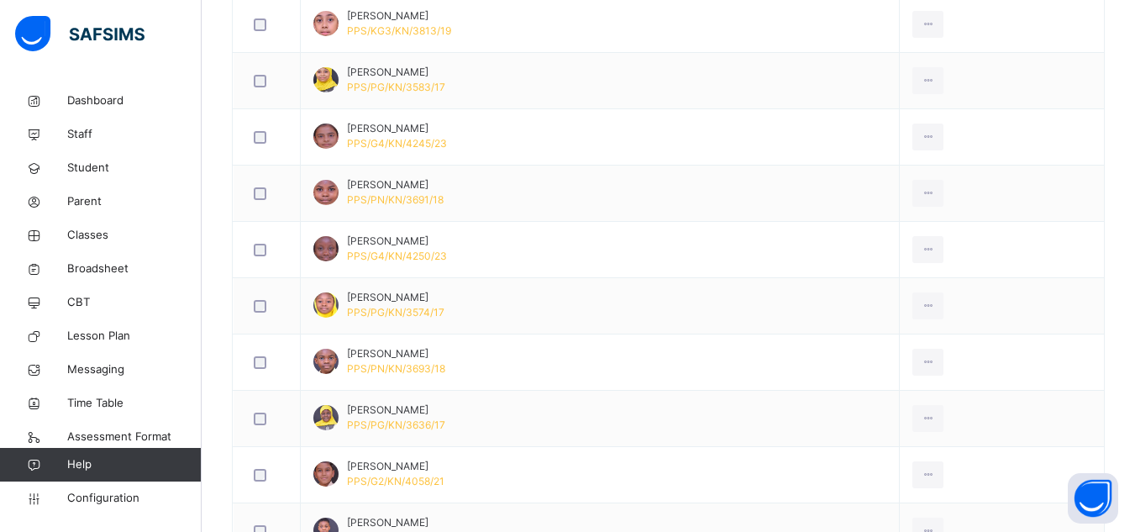
scroll to position [750, 0]
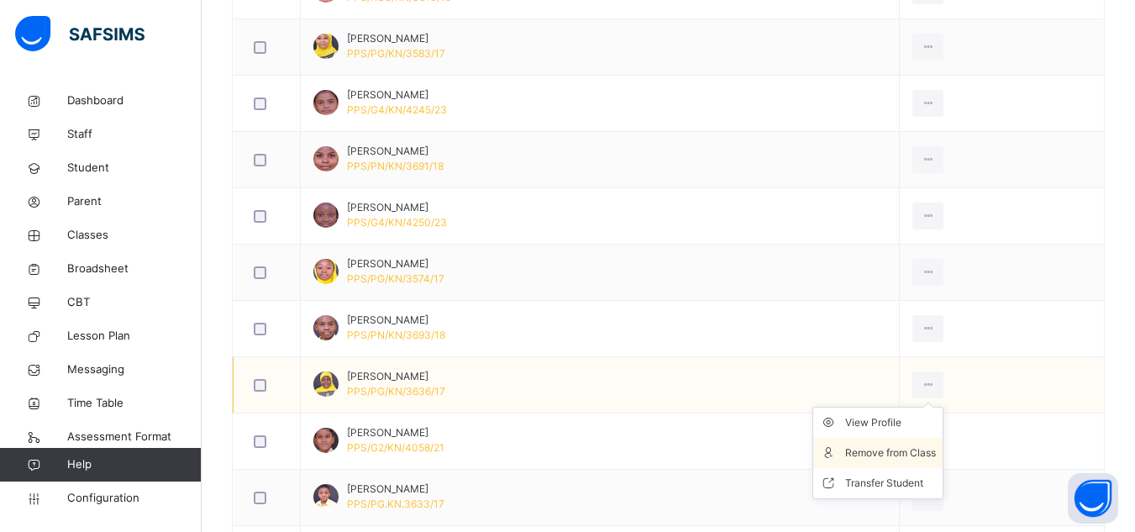
click at [926, 455] on div "Remove from Class" at bounding box center [890, 452] width 91 height 17
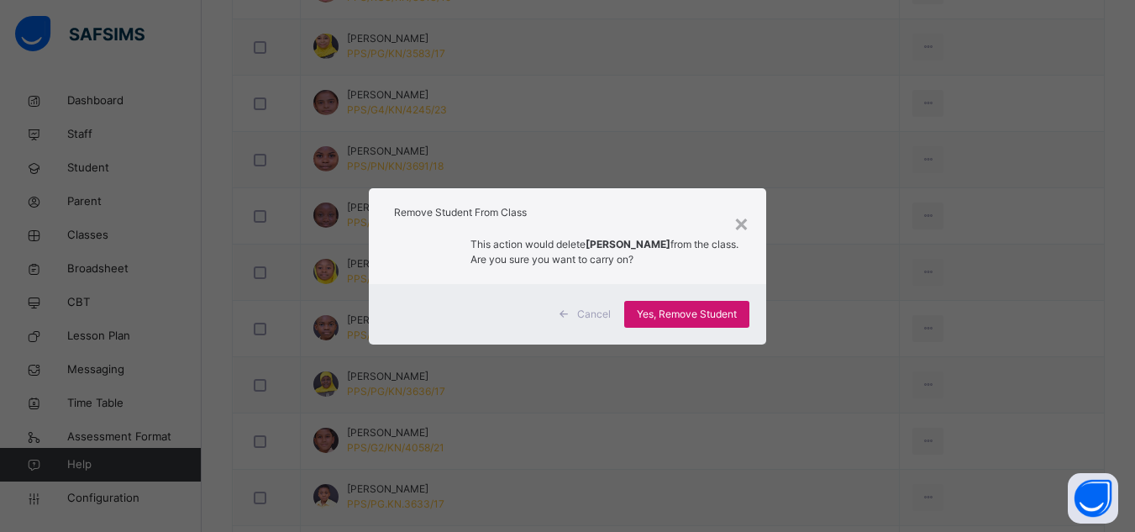
click at [657, 310] on span "Yes, Remove Student" at bounding box center [687, 314] width 100 height 15
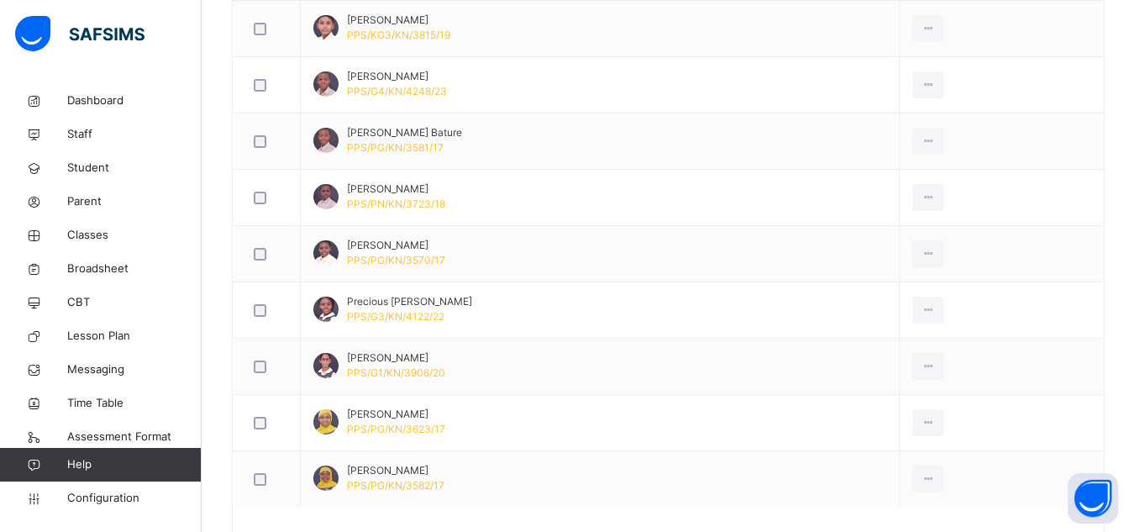
scroll to position [1221, 0]
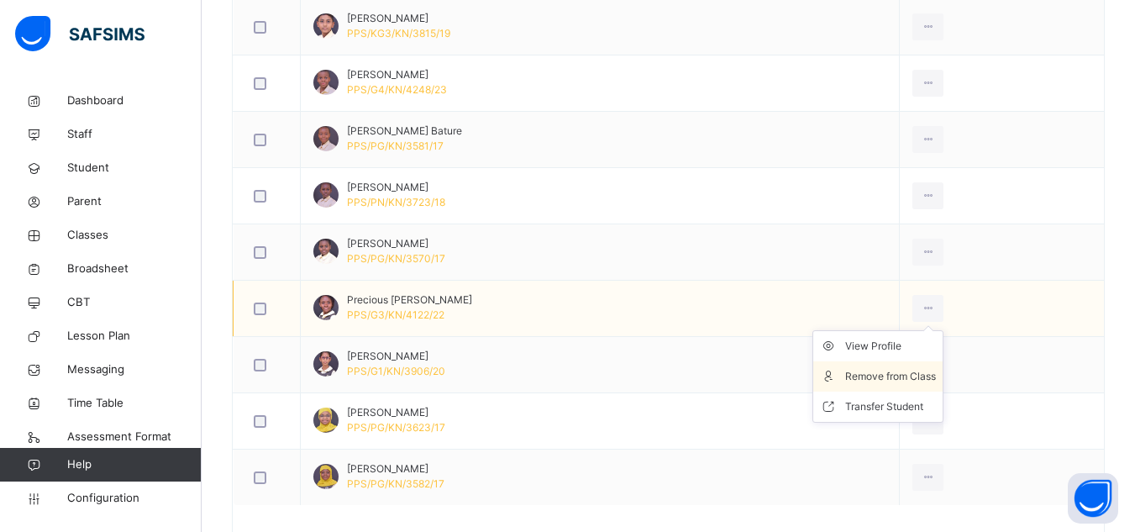
click at [930, 379] on div "Remove from Class" at bounding box center [890, 376] width 91 height 17
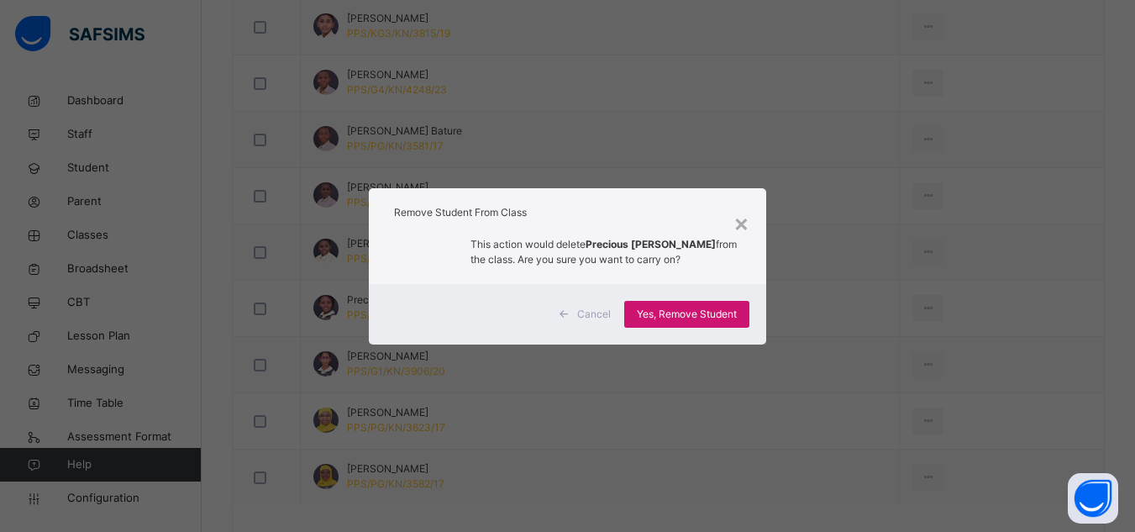
click at [661, 322] on span "Yes, Remove Student" at bounding box center [687, 314] width 100 height 15
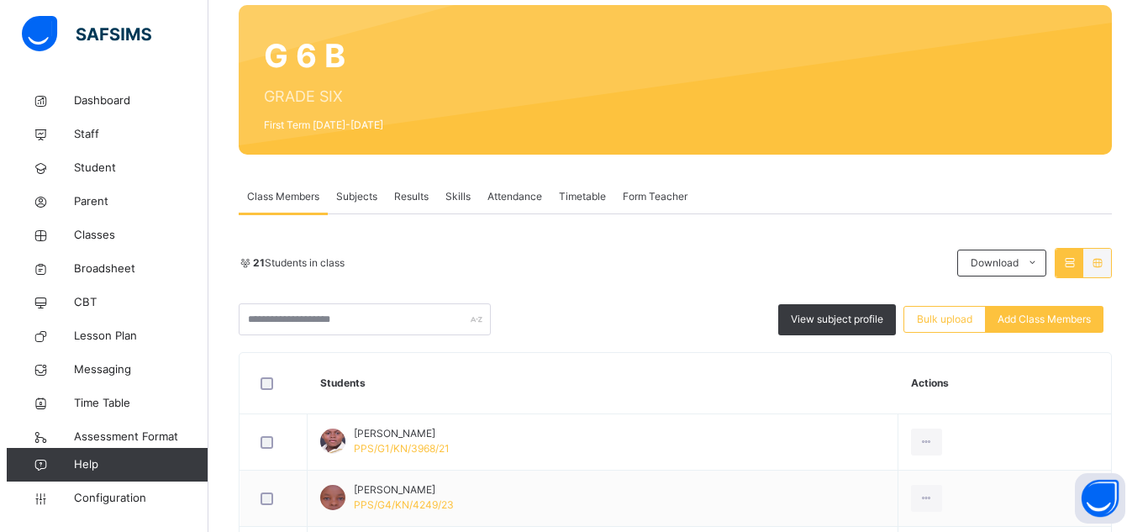
scroll to position [0, 0]
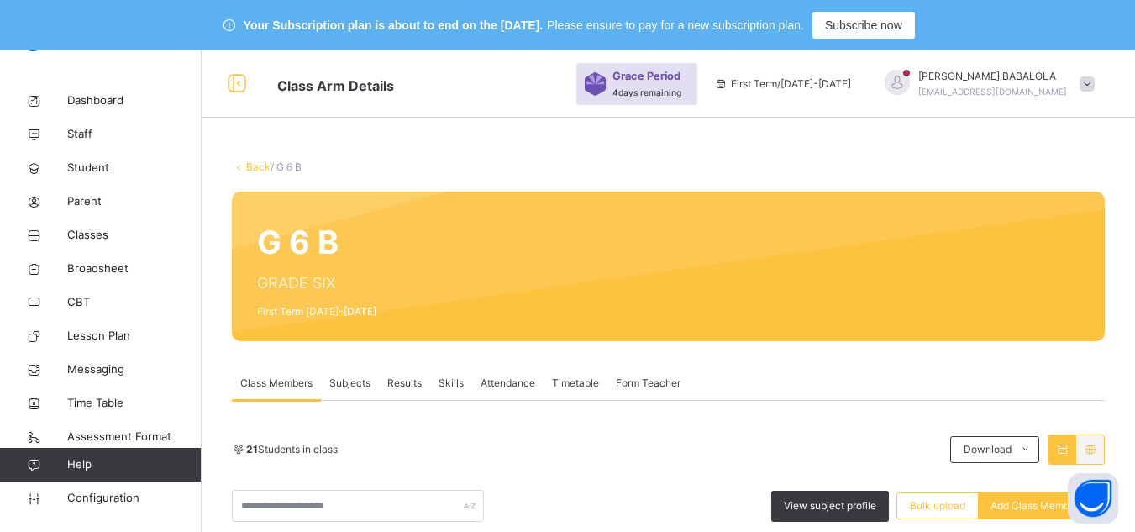
click at [255, 169] on link "Back" at bounding box center [258, 166] width 24 height 13
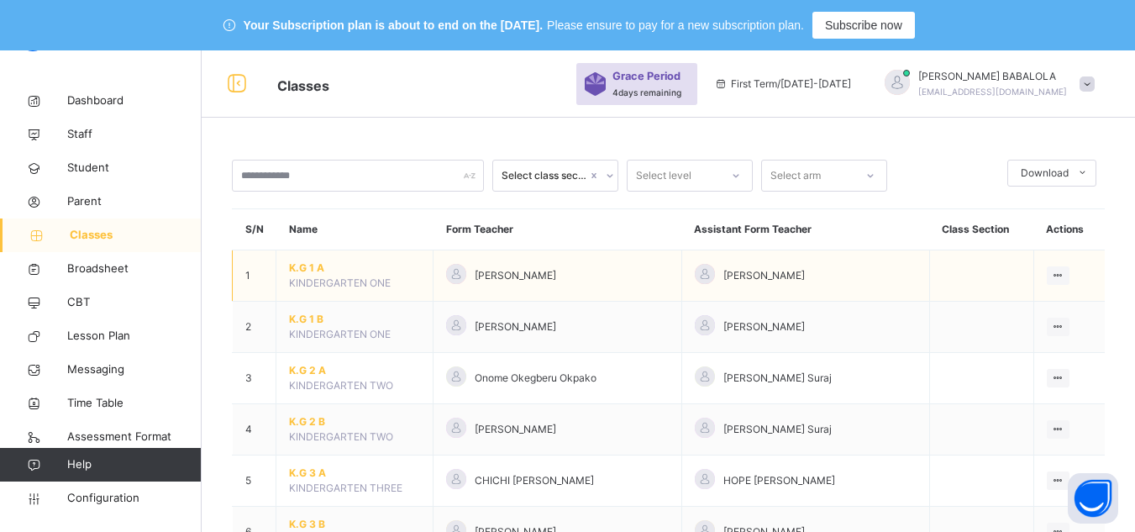
click at [306, 268] on span "K.G 1 A" at bounding box center [354, 267] width 131 height 15
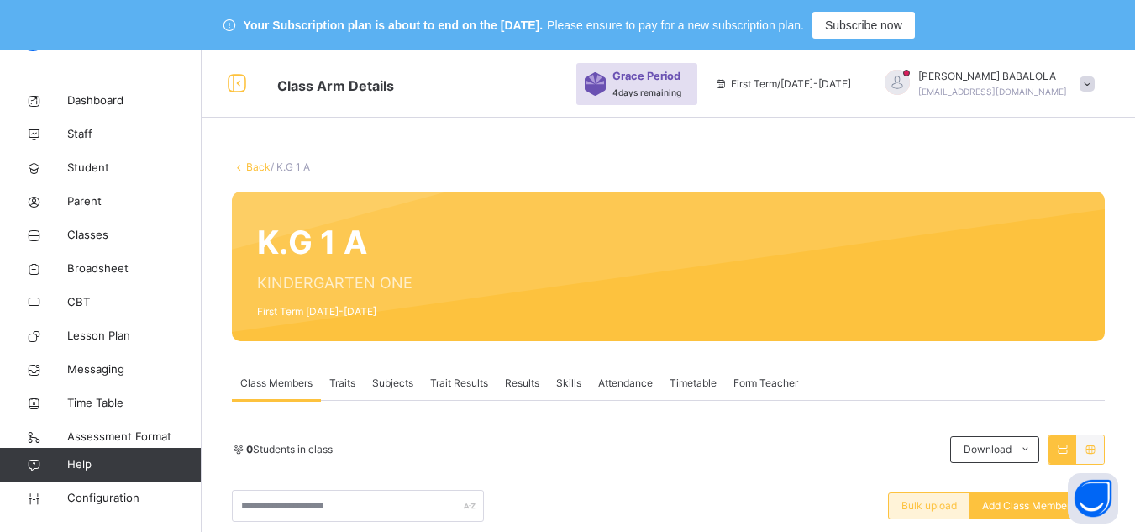
click at [927, 509] on span "Bulk upload" at bounding box center [929, 505] width 55 height 15
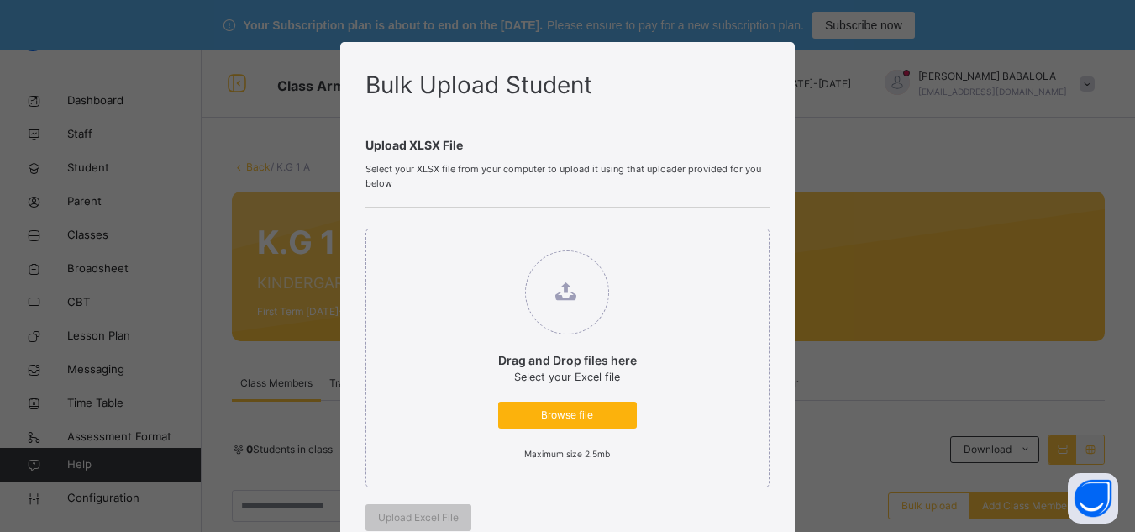
click at [585, 411] on span "Browse file" at bounding box center [567, 414] width 113 height 15
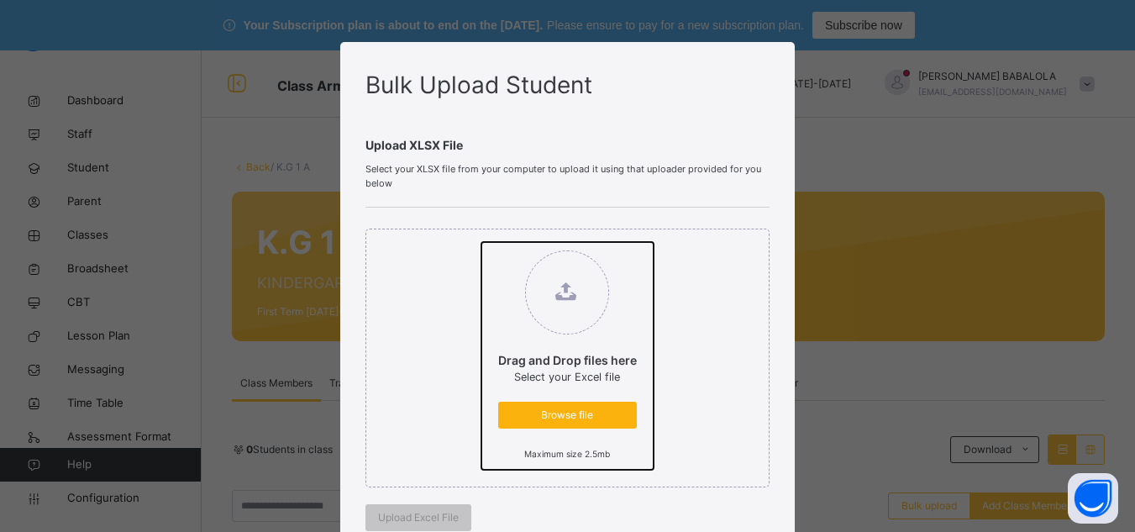
click at [481, 242] on input "Drag and Drop files here Select your Excel file Browse file Maximum size 2.5mb" at bounding box center [481, 242] width 0 height 0
type input "**********"
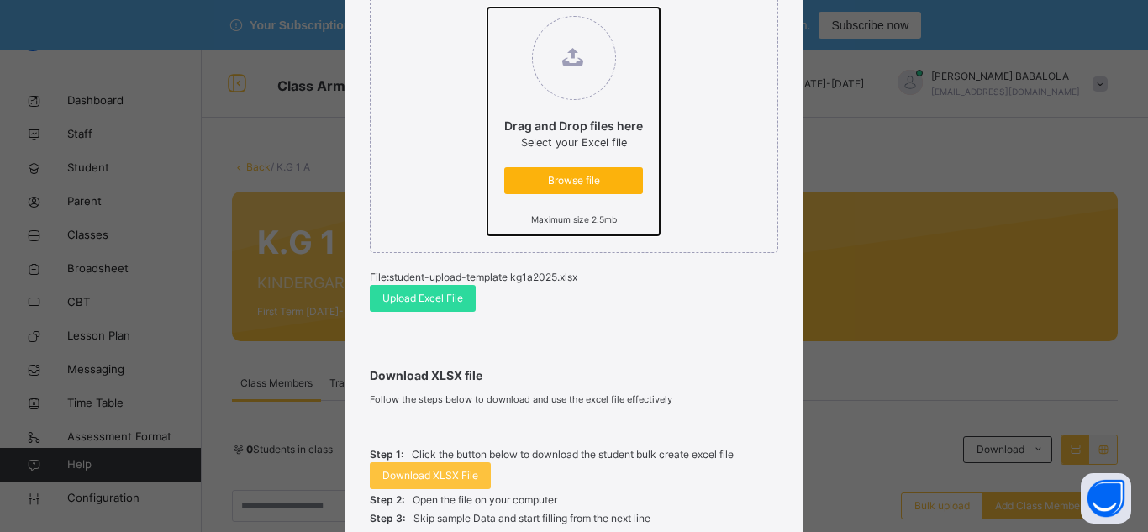
scroll to position [235, 0]
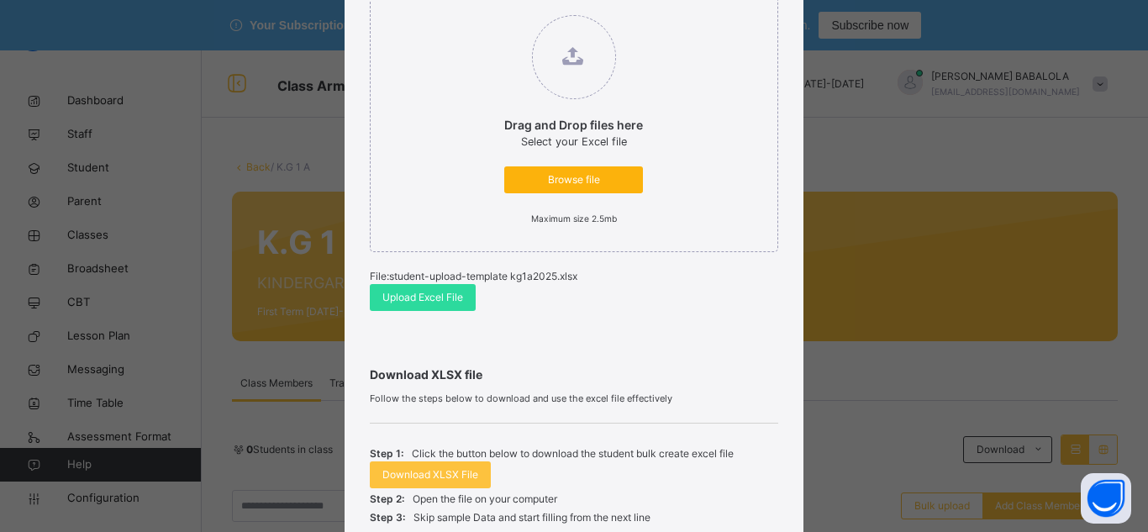
click at [416, 297] on span "Upload Excel File" at bounding box center [422, 297] width 81 height 15
click at [416, 298] on span "Upload Excel File" at bounding box center [422, 297] width 81 height 15
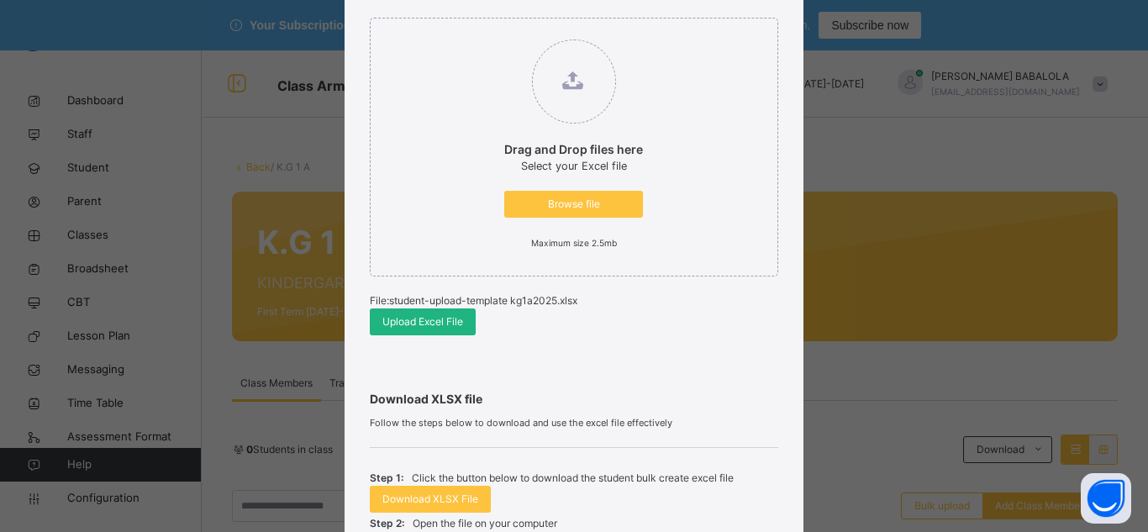
scroll to position [244, 0]
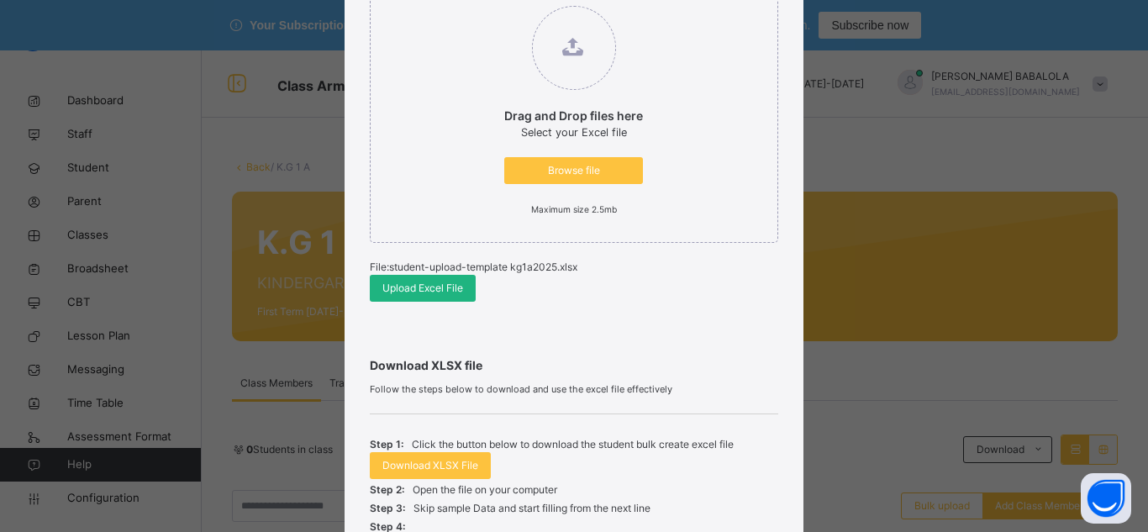
click at [411, 292] on span "Upload Excel File" at bounding box center [422, 288] width 81 height 15
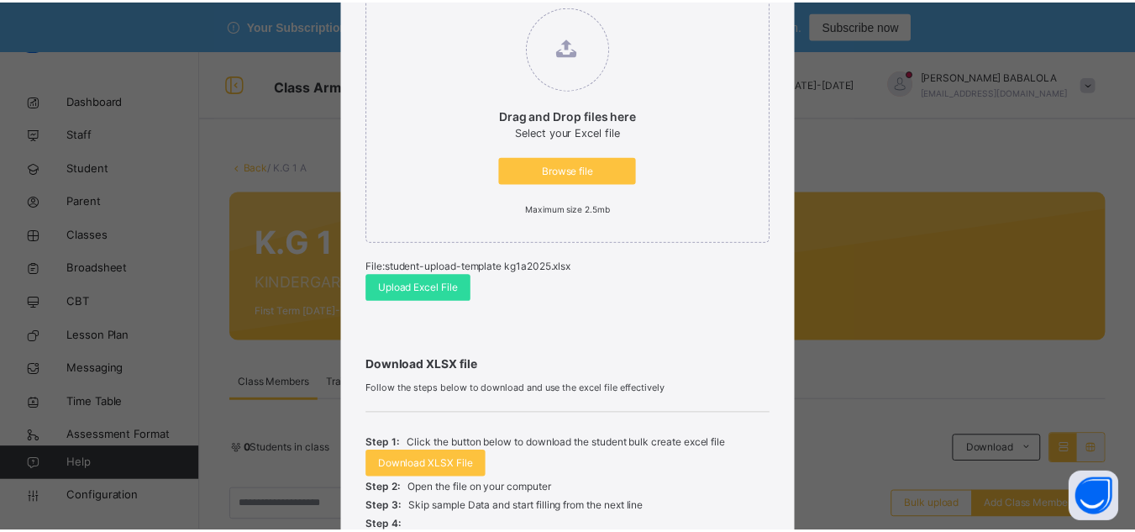
scroll to position [480, 0]
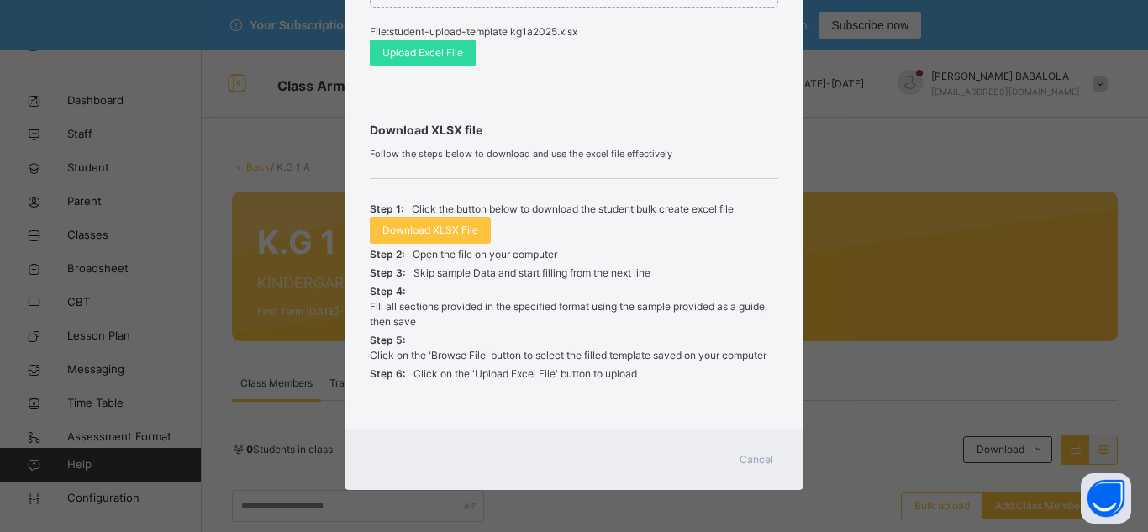
click at [754, 457] on span "Cancel" at bounding box center [756, 459] width 34 height 15
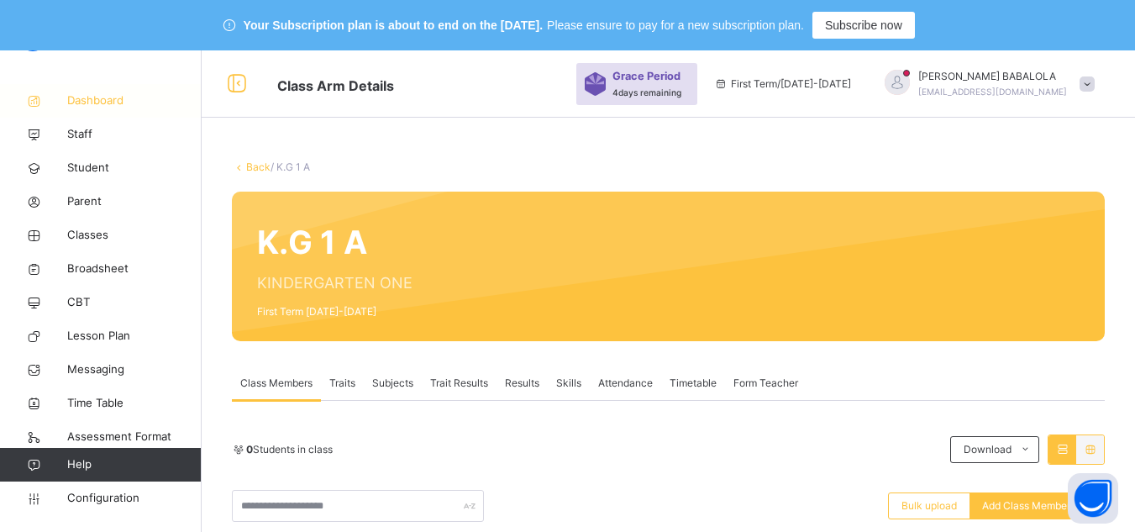
click at [83, 103] on span "Dashboard" at bounding box center [134, 100] width 134 height 17
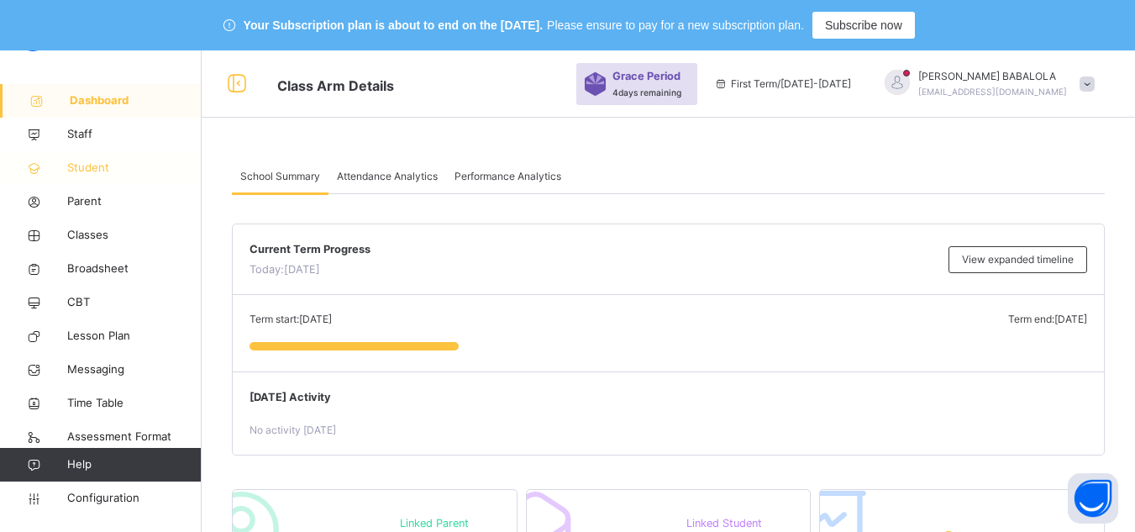
click at [91, 174] on span "Student" at bounding box center [134, 168] width 134 height 17
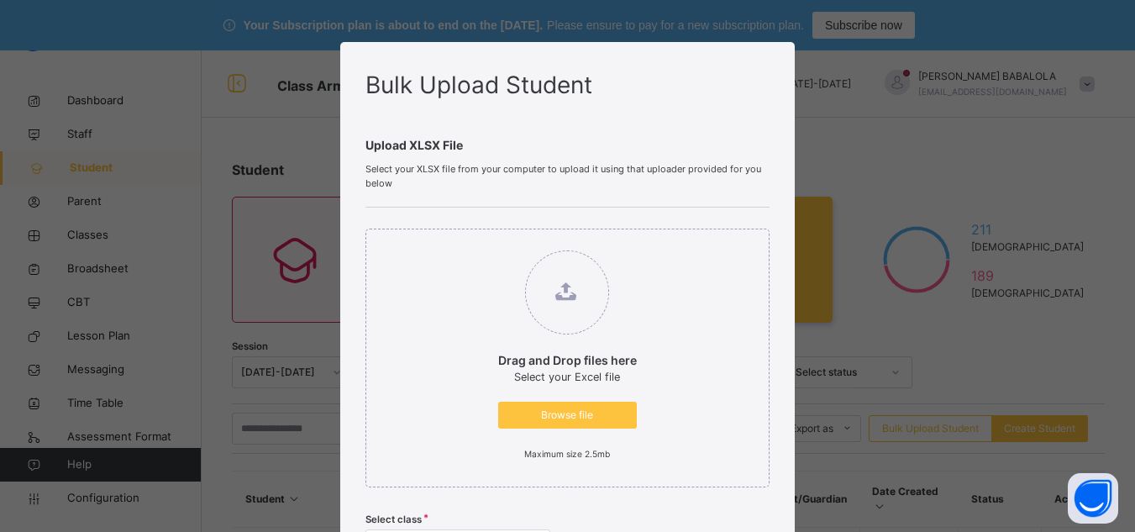
click at [777, 510] on div "Bulk Upload Student Upload XLSX File Select your XLSX file from your computer t…" at bounding box center [567, 532] width 454 height 981
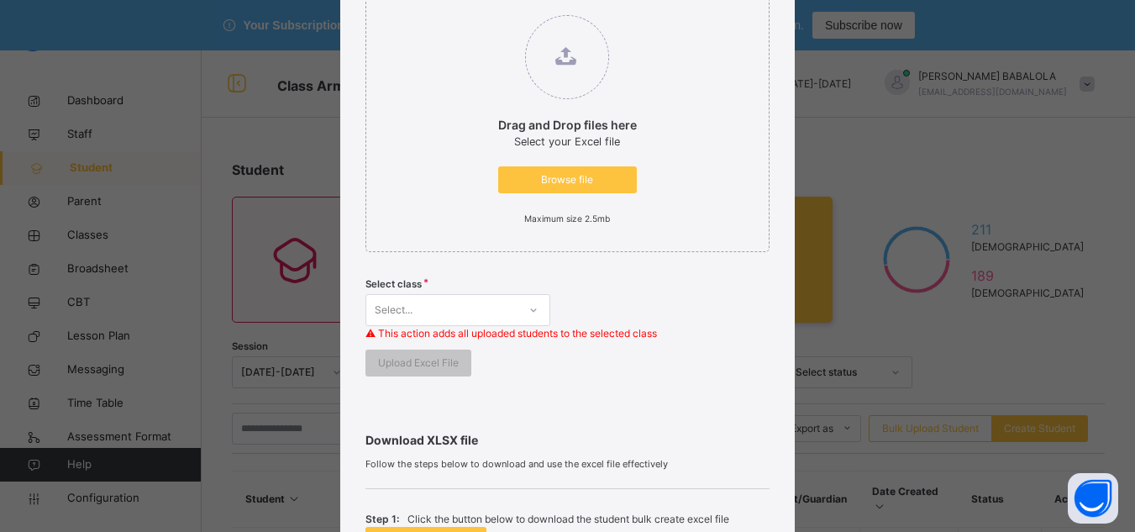
scroll to position [297, 0]
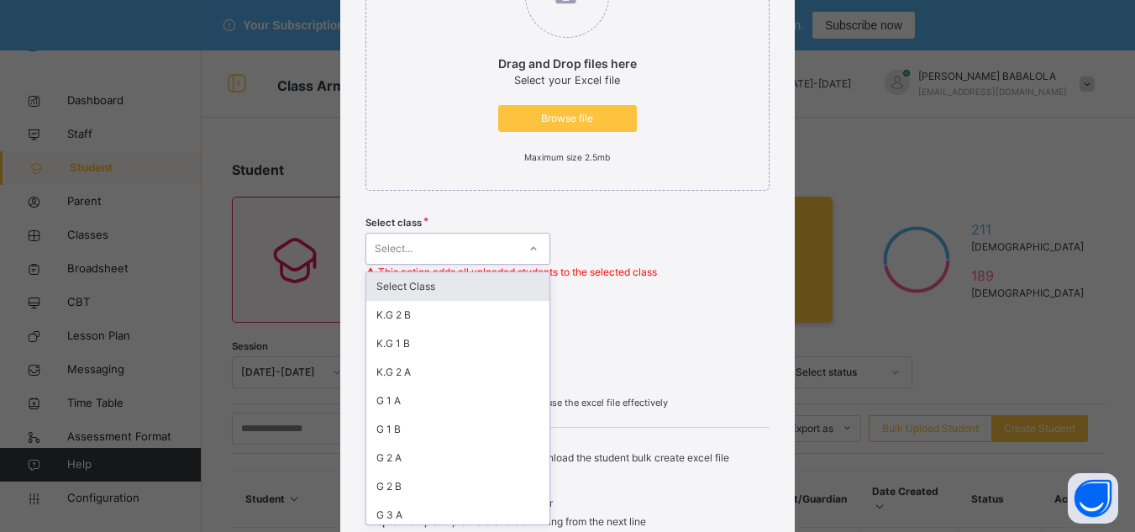
click at [534, 265] on div "option Select Class focused, 1 of 19. 19 results available. Use Up and Down to …" at bounding box center [457, 249] width 185 height 32
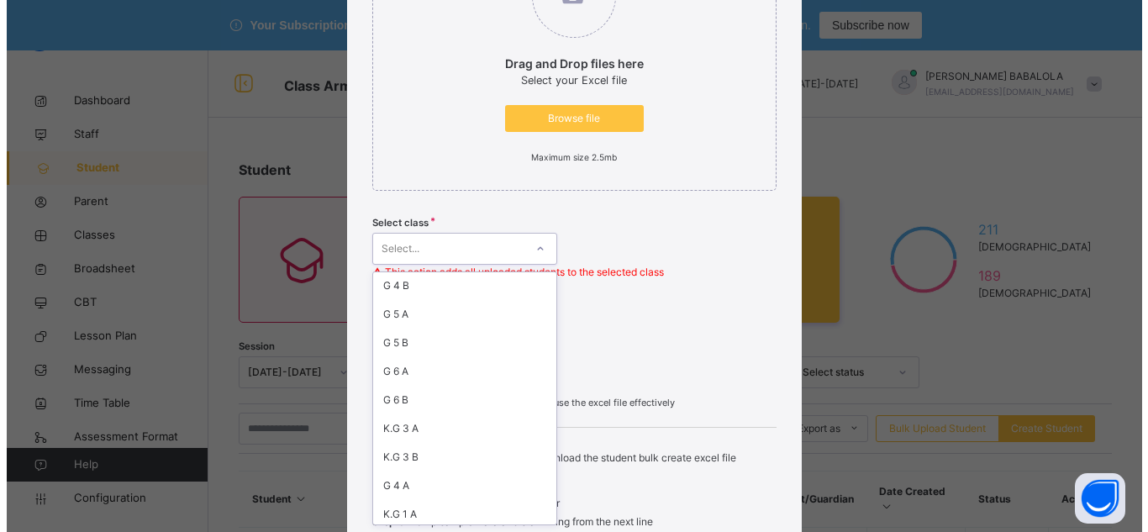
scroll to position [291, 0]
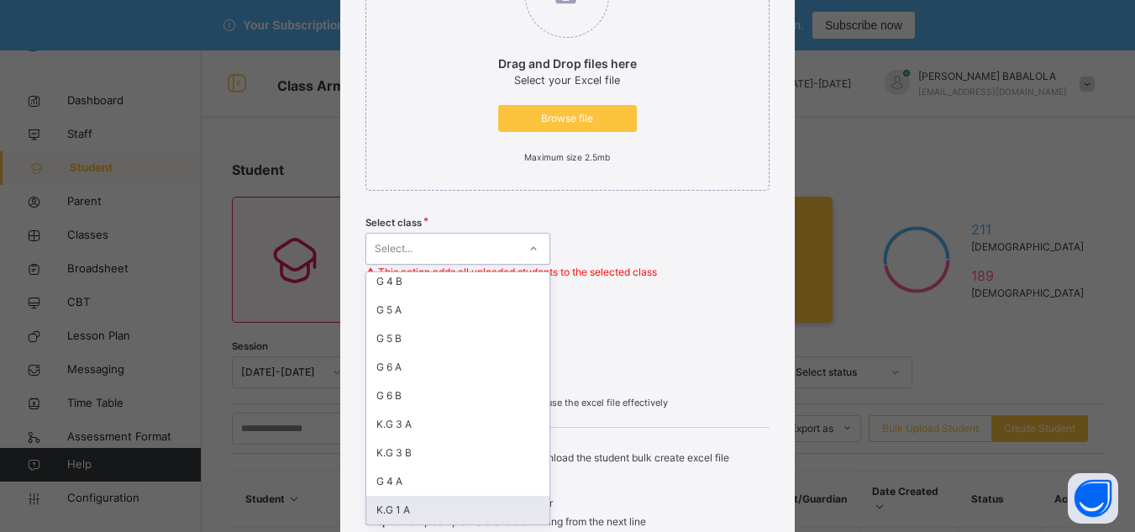
click at [423, 510] on div "K.G 1 A" at bounding box center [457, 510] width 183 height 29
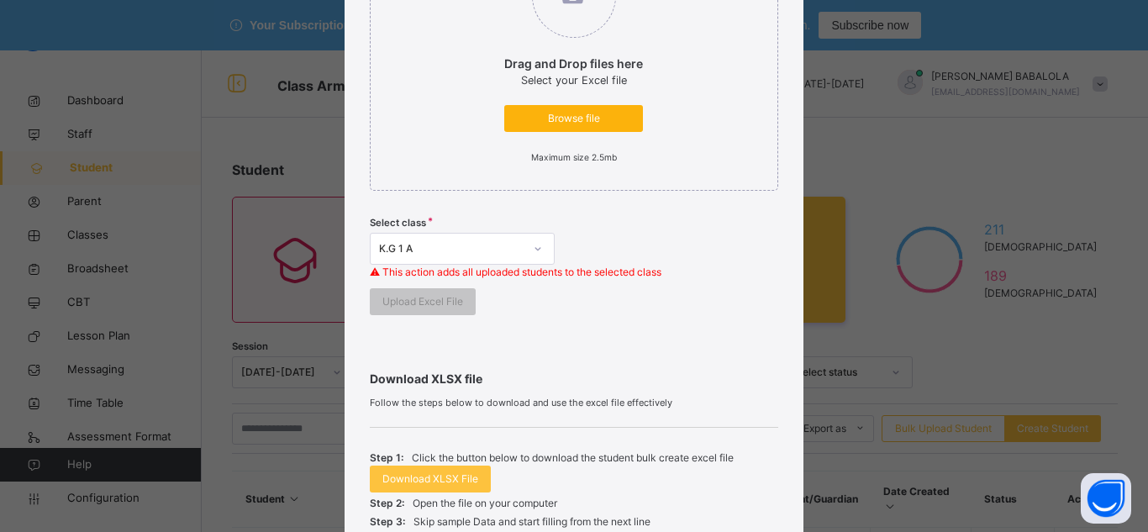
click at [616, 117] on span "Browse file" at bounding box center [573, 118] width 113 height 15
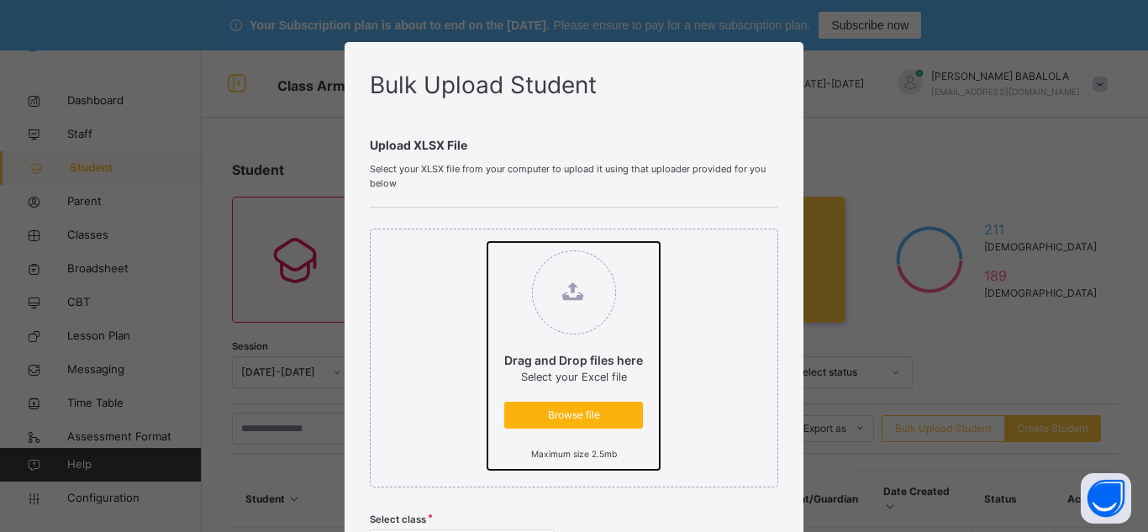
type input "**********"
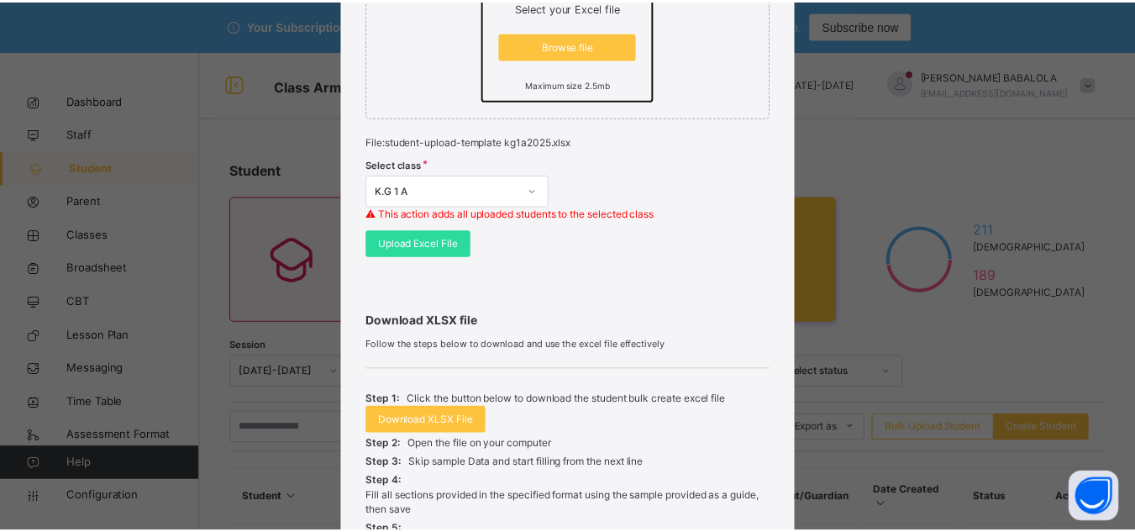
scroll to position [470, 0]
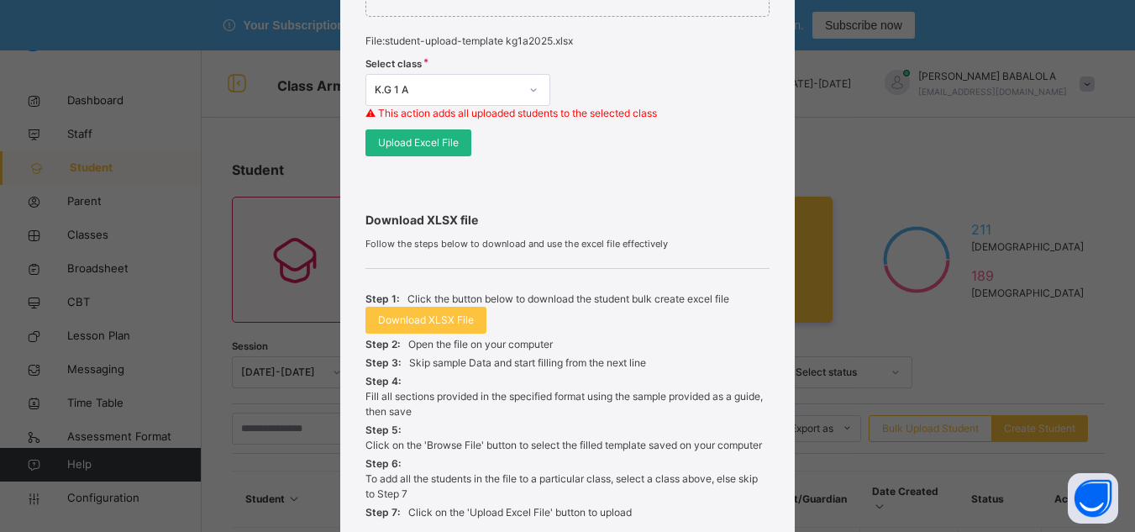
click at [388, 145] on span "Upload Excel File" at bounding box center [418, 142] width 81 height 15
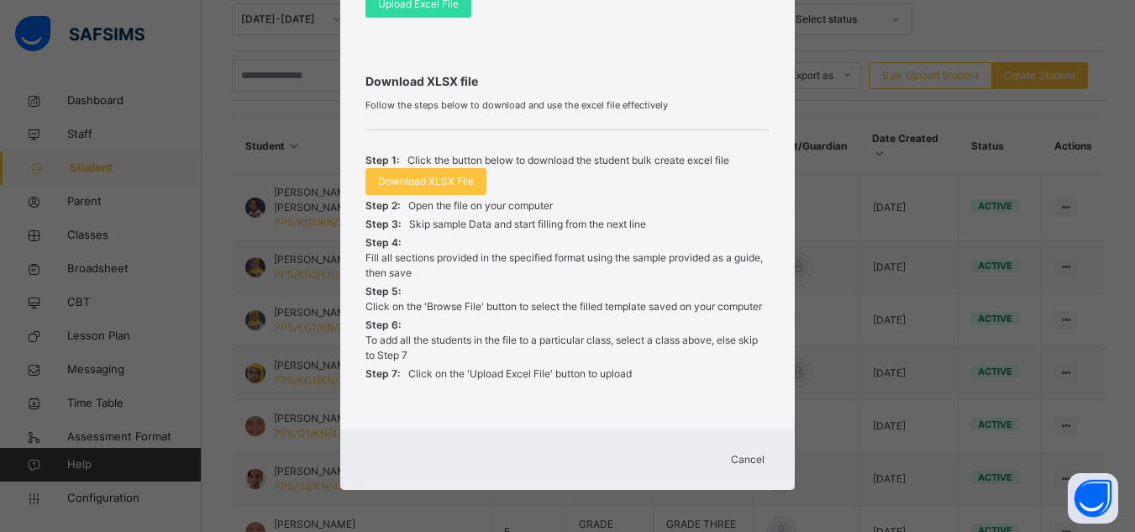
scroll to position [437, 0]
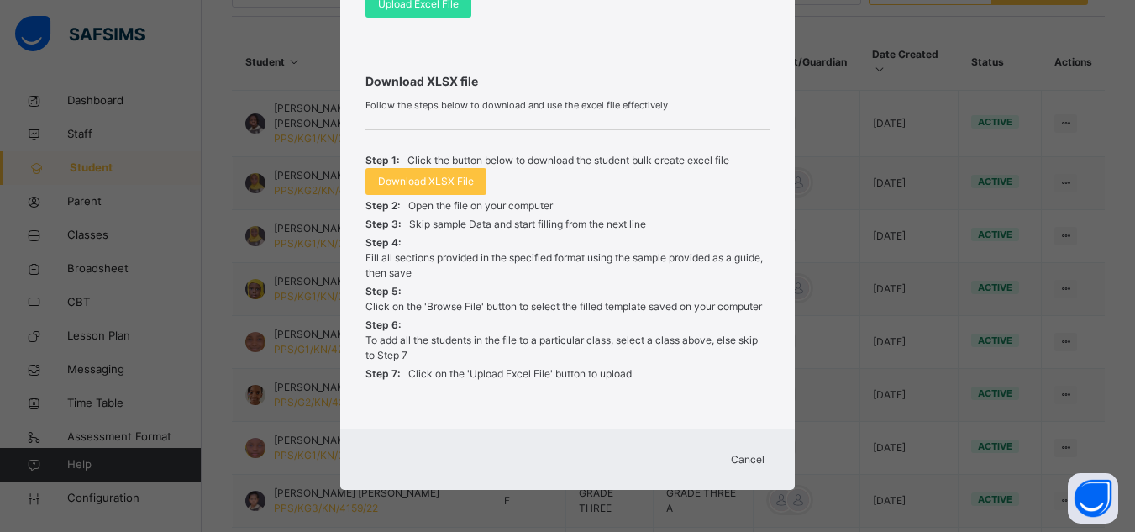
click at [740, 466] on span "Cancel" at bounding box center [748, 459] width 34 height 15
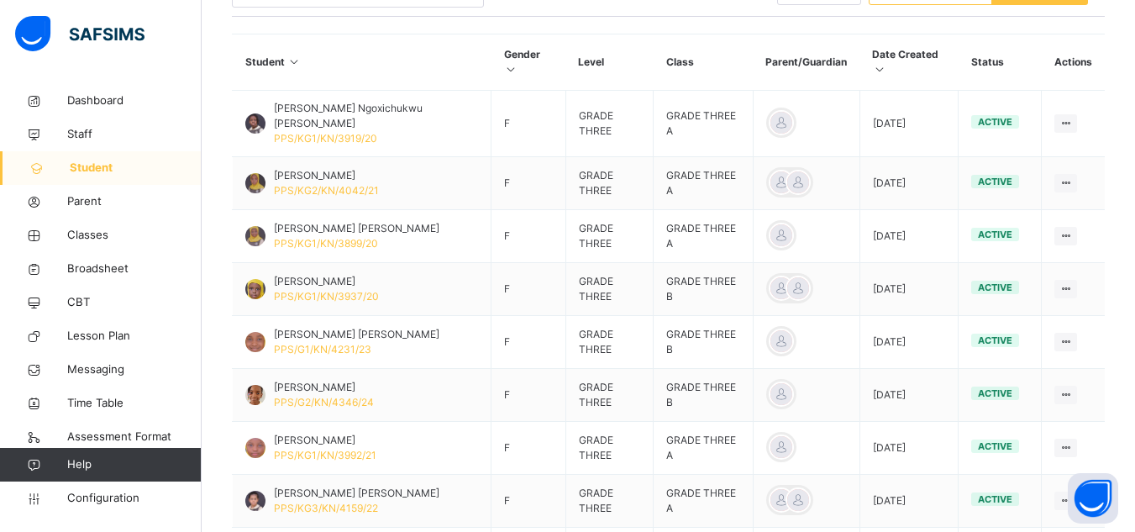
click at [111, 166] on span "Student" at bounding box center [136, 168] width 132 height 17
click at [386, 25] on div "Session [DATE]-[DATE] Term First Term Select class section Select class level S…" at bounding box center [668, 314] width 873 height 790
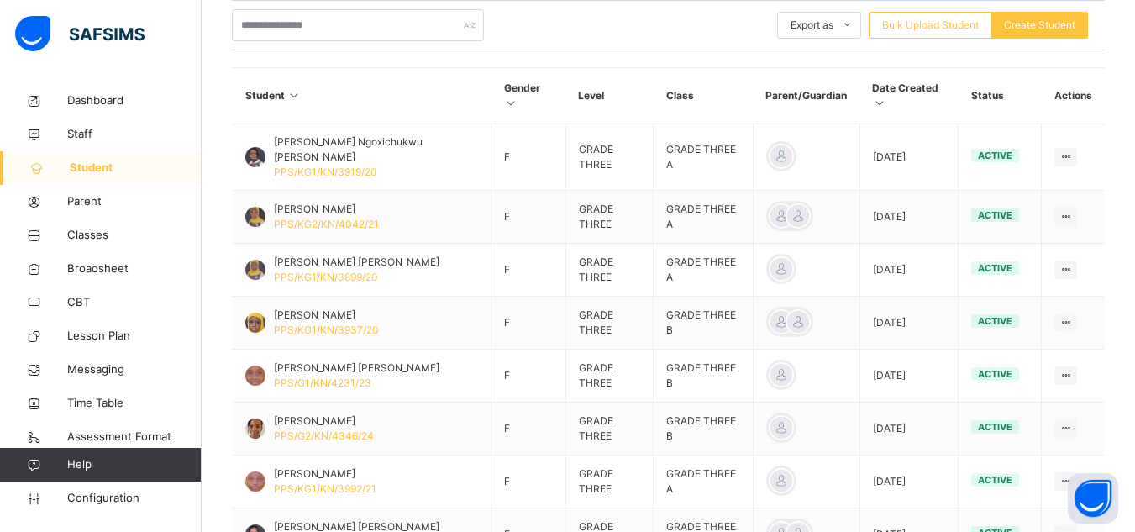
scroll to position [370, 0]
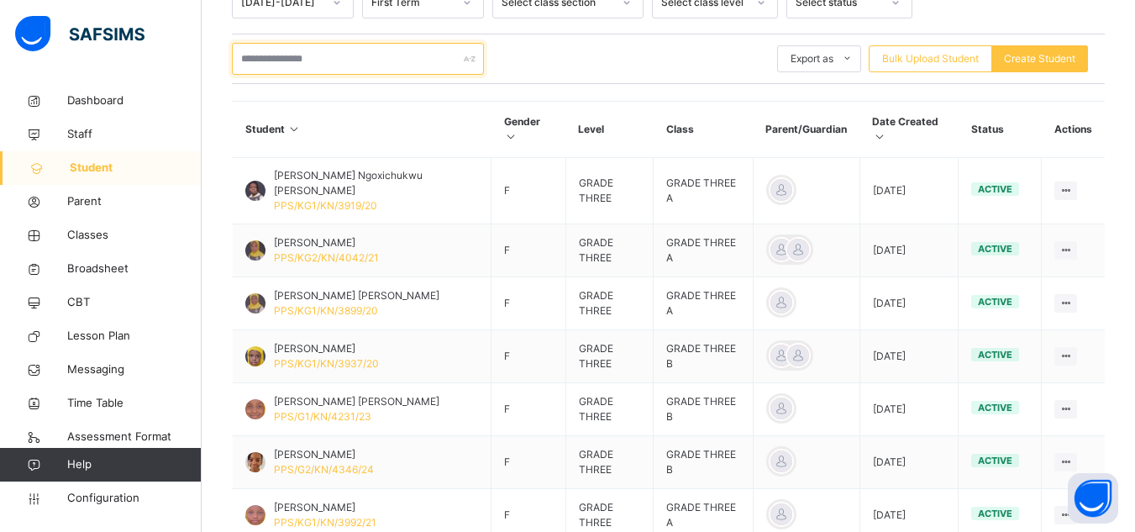
click at [348, 61] on input "text" at bounding box center [358, 59] width 252 height 32
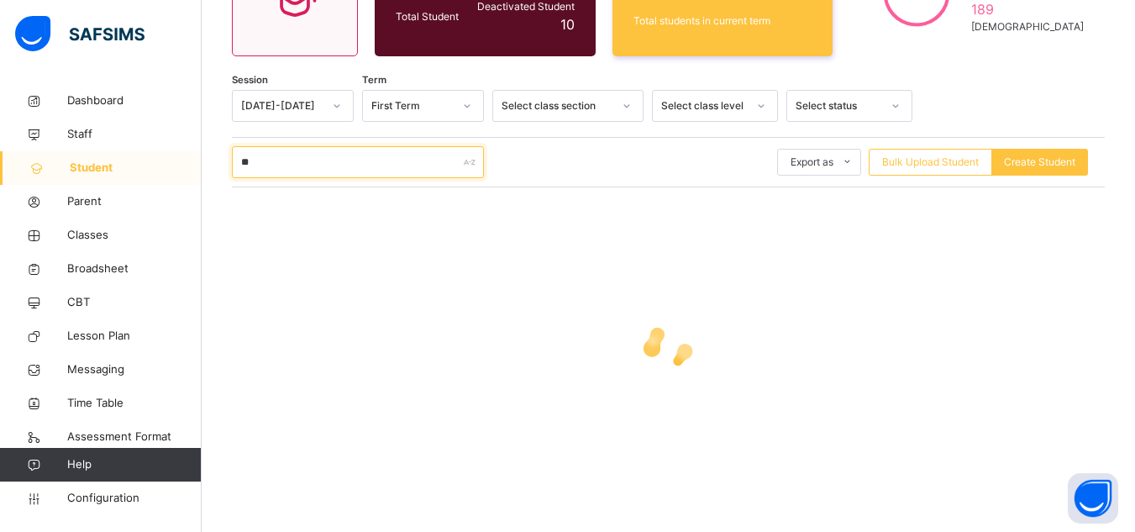
scroll to position [266, 0]
type input "*"
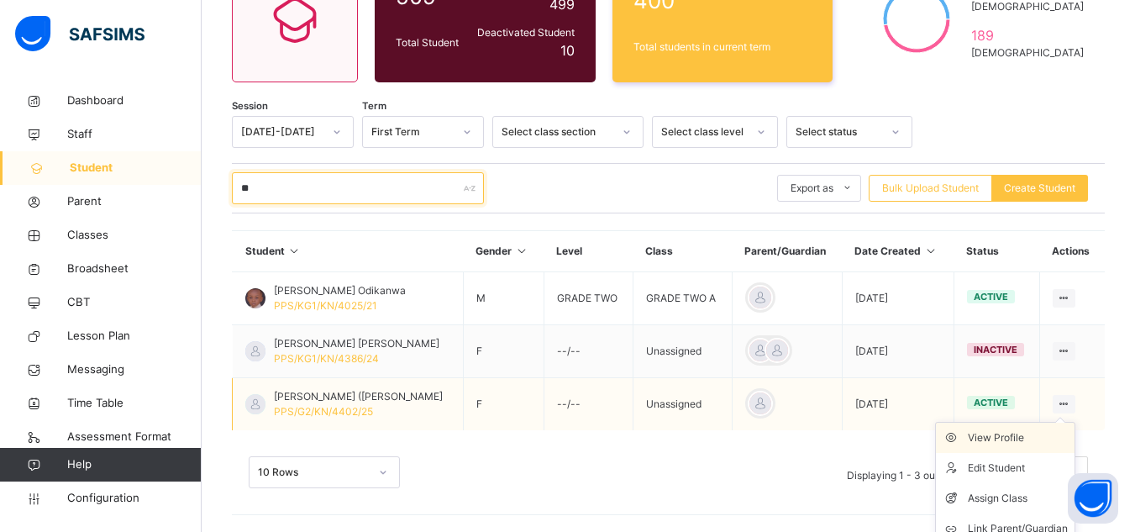
scroll to position [283, 0]
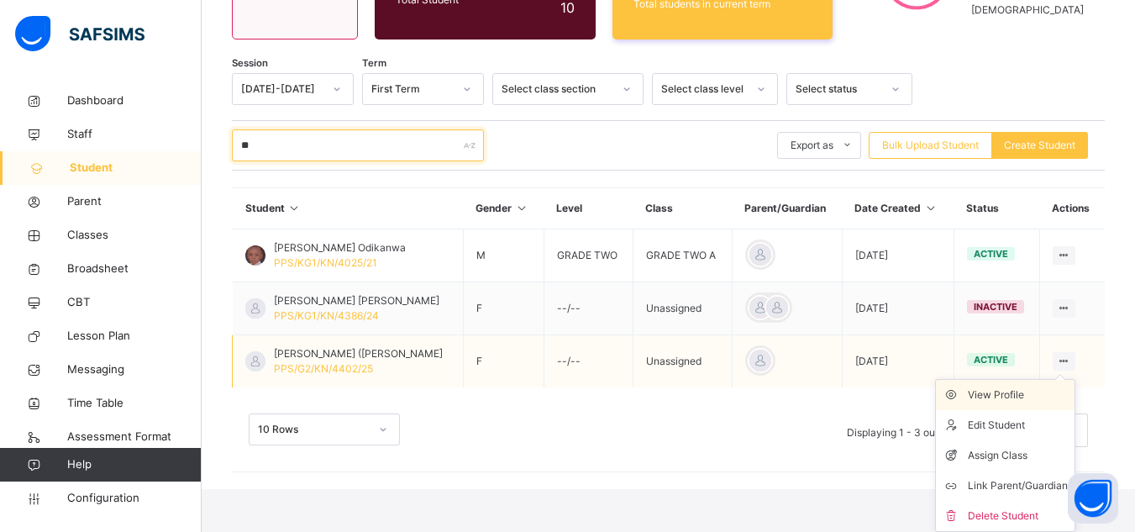
type input "**"
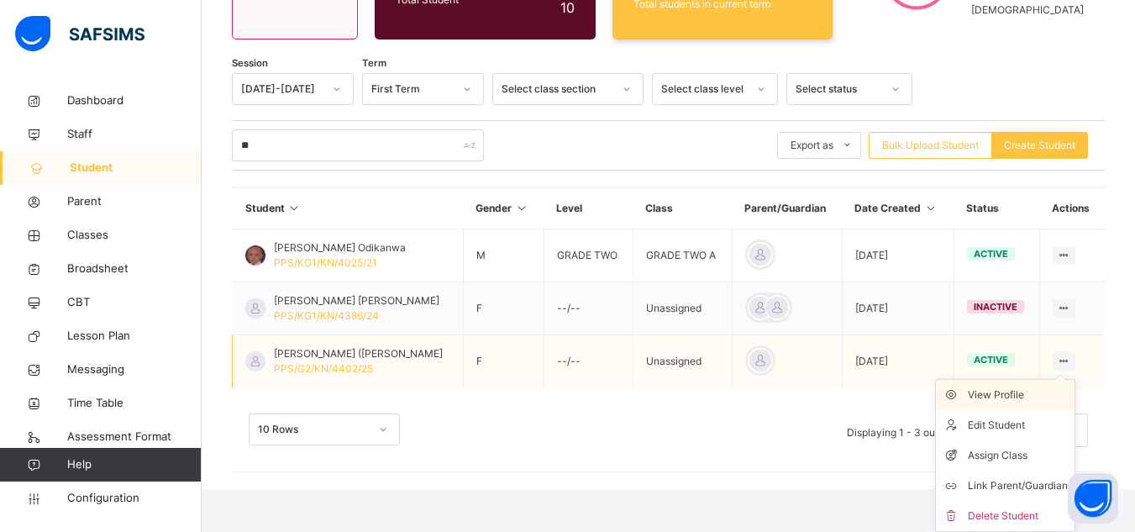
click at [1030, 393] on div "View Profile" at bounding box center [1018, 394] width 100 height 17
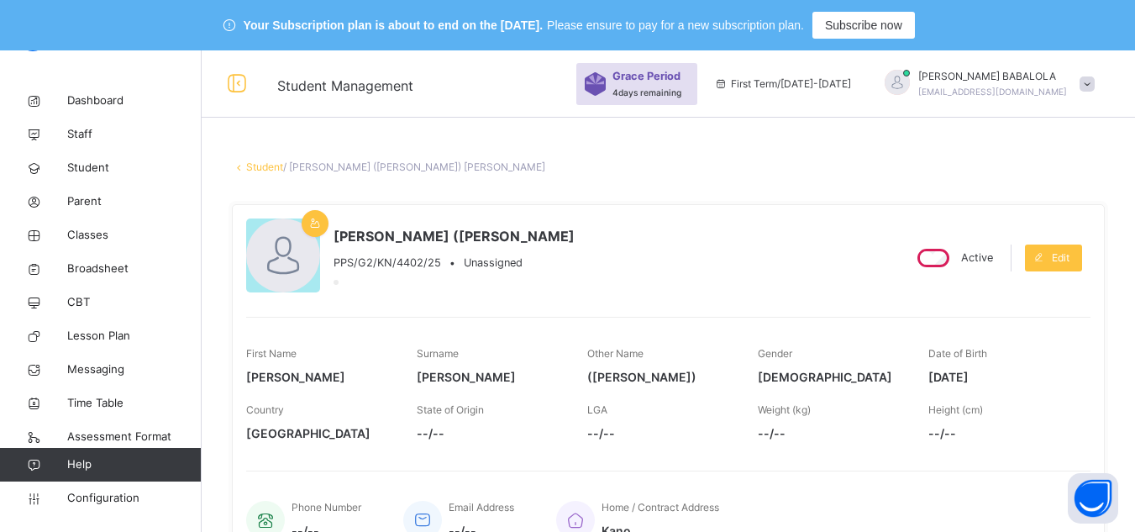
click at [260, 164] on link "Student" at bounding box center [264, 166] width 37 height 13
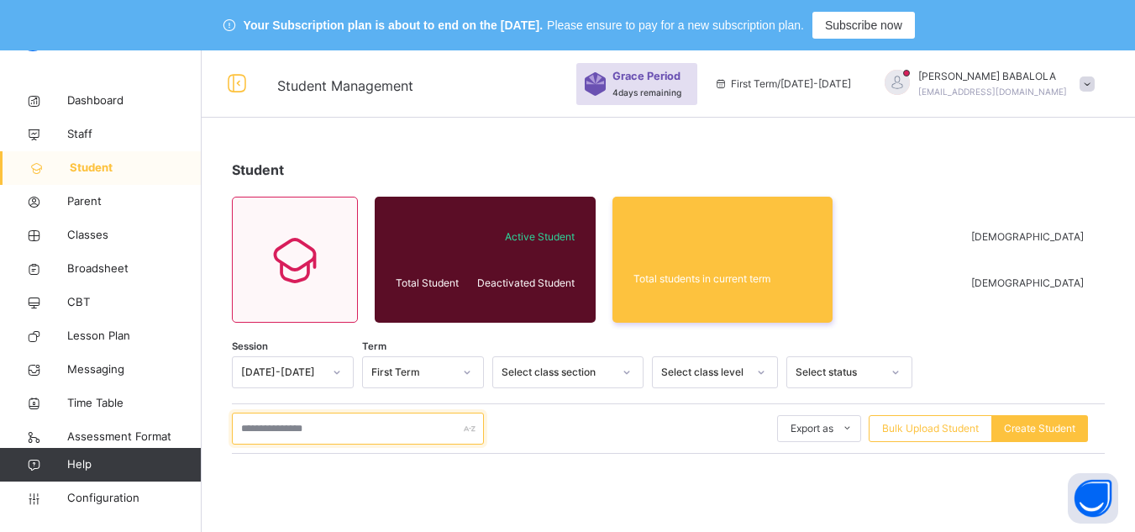
click at [258, 428] on input "text" at bounding box center [358, 429] width 252 height 32
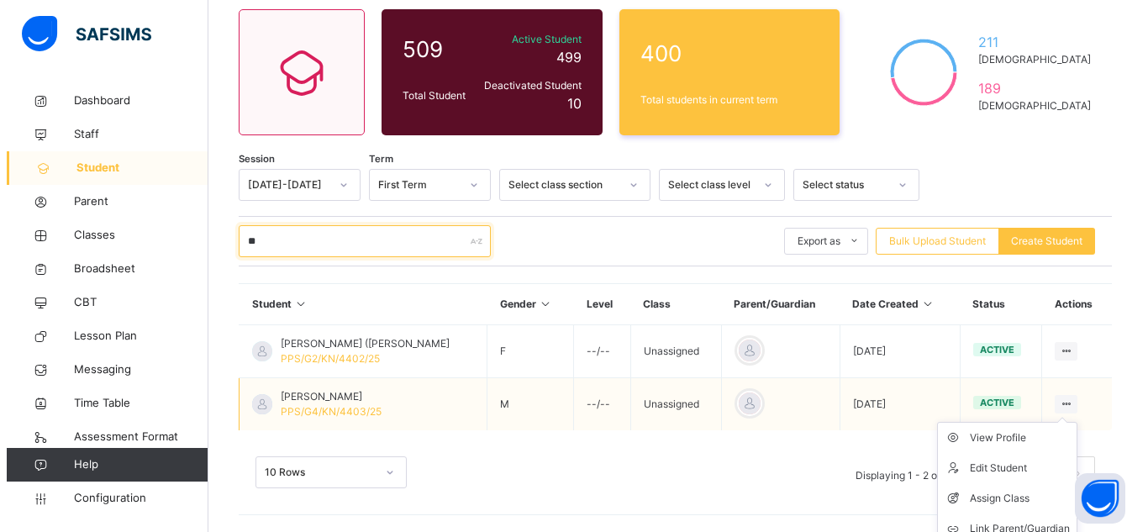
scroll to position [202, 0]
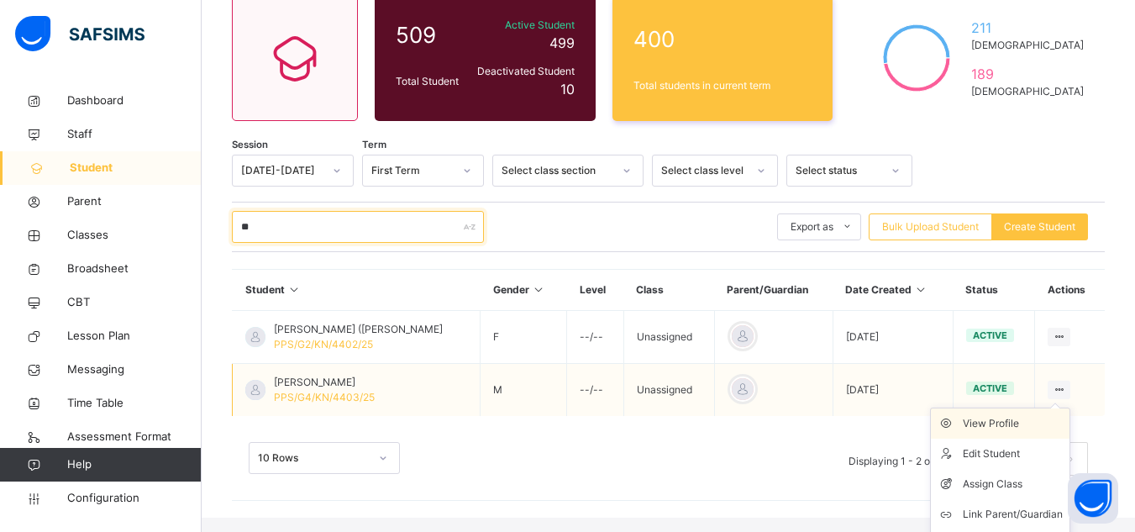
type input "**"
click at [1049, 418] on div "View Profile" at bounding box center [1013, 423] width 100 height 17
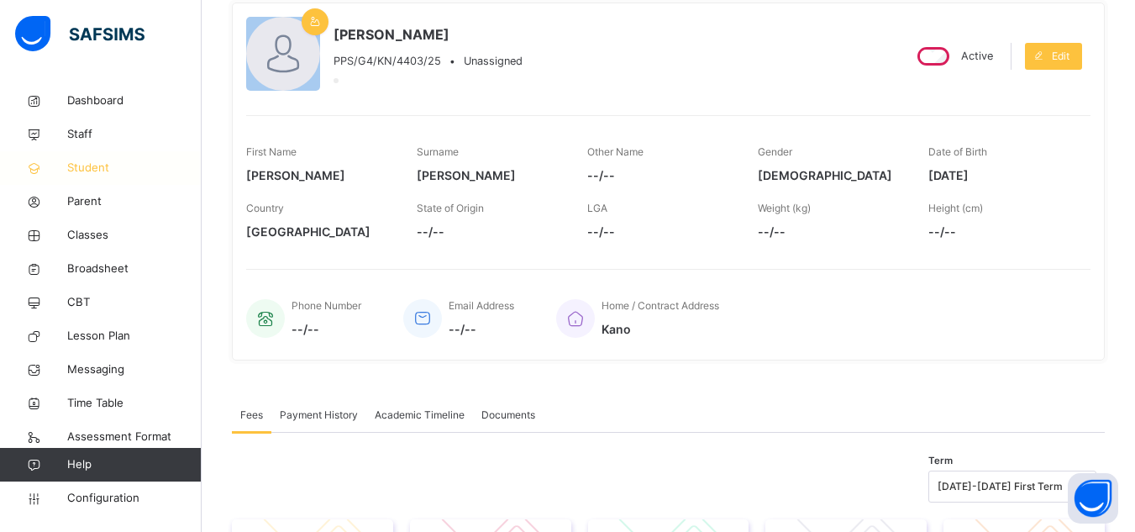
click at [97, 171] on span "Student" at bounding box center [134, 168] width 134 height 17
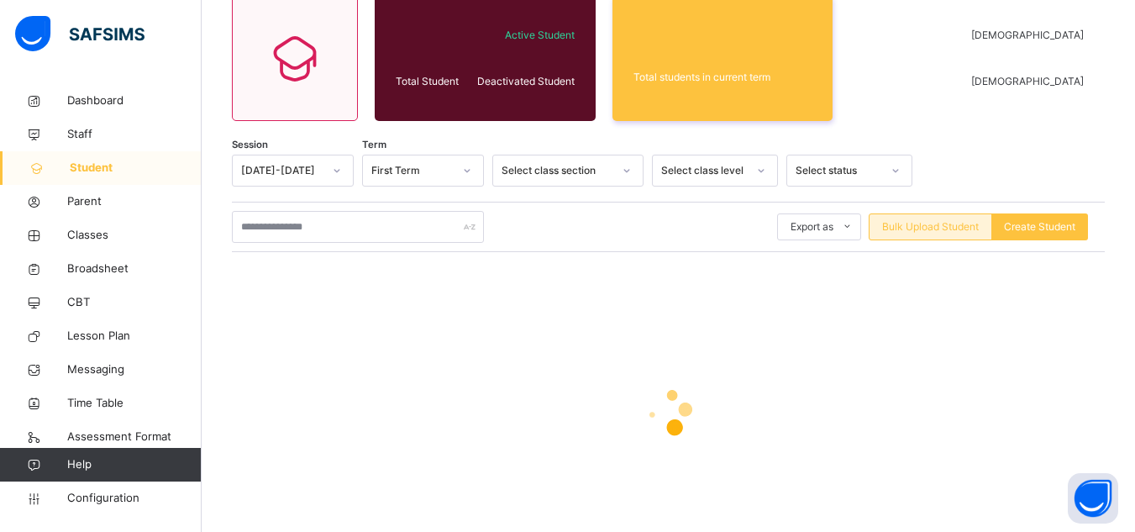
click at [913, 221] on span "Bulk Upload Student" at bounding box center [930, 226] width 97 height 15
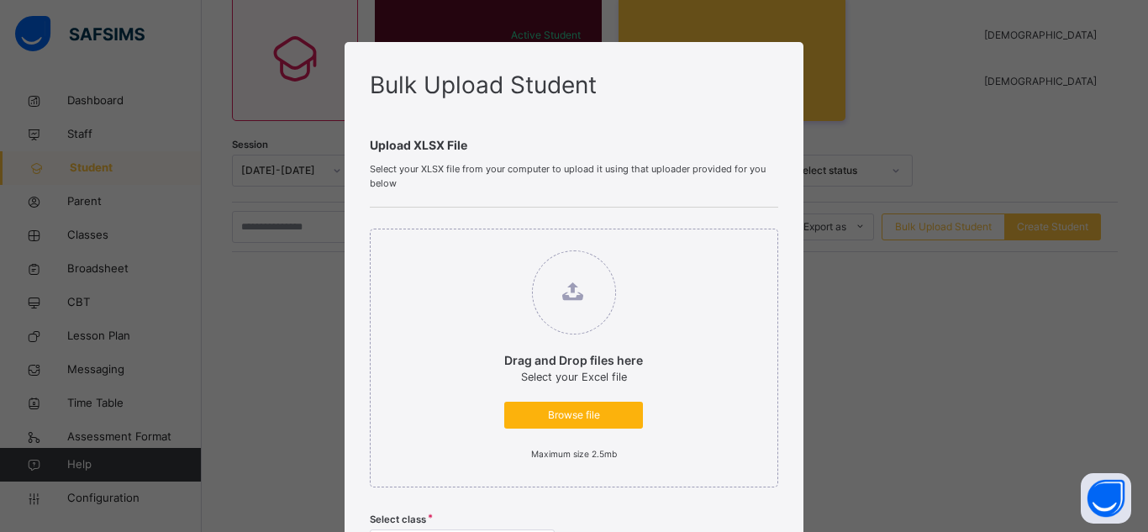
click at [534, 422] on span "Browse file" at bounding box center [573, 414] width 113 height 15
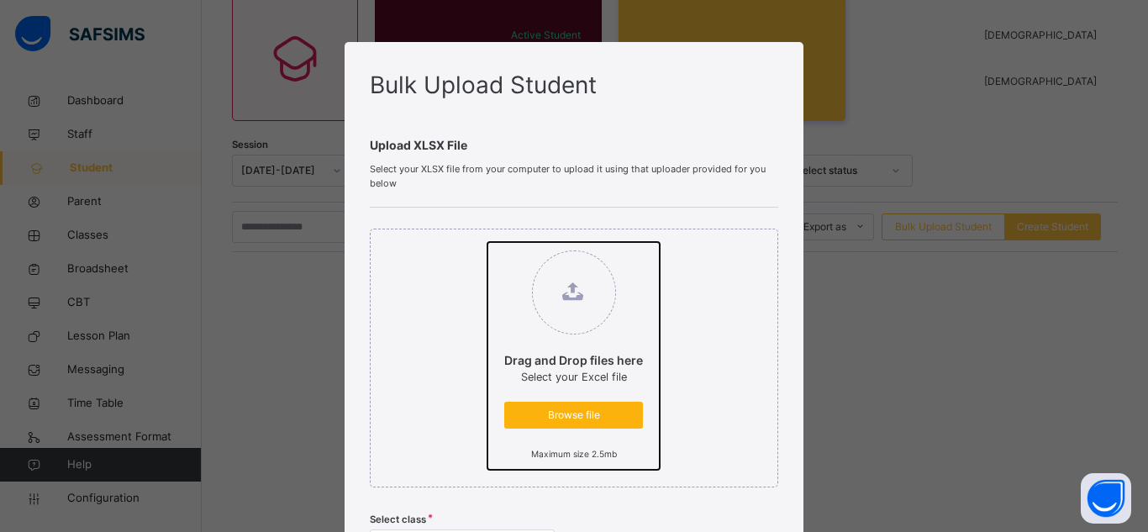
click at [487, 242] on input "Drag and Drop files here Select your Excel file Browse file Maximum size 2.5mb" at bounding box center [487, 242] width 0 height 0
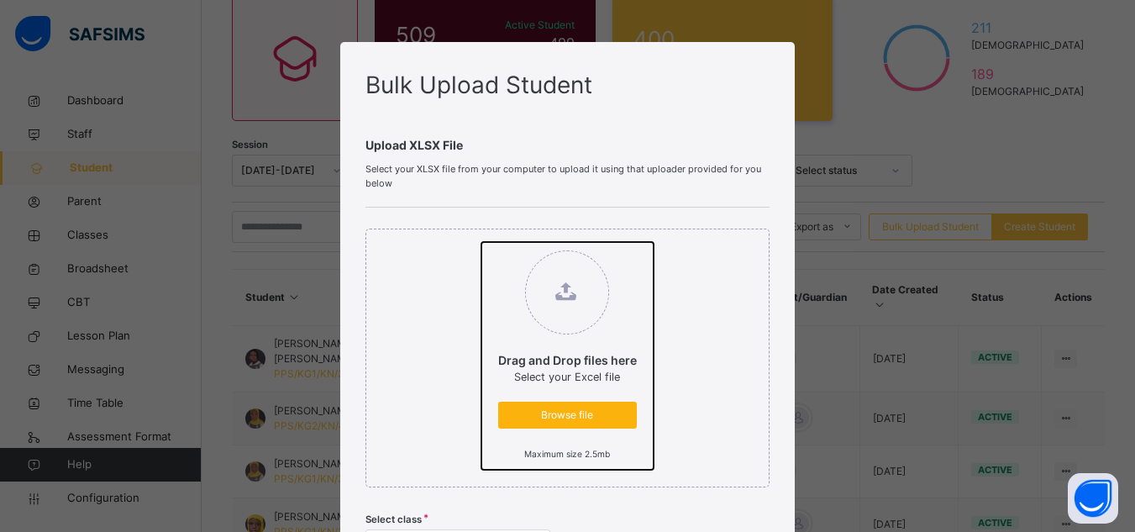
type input "**********"
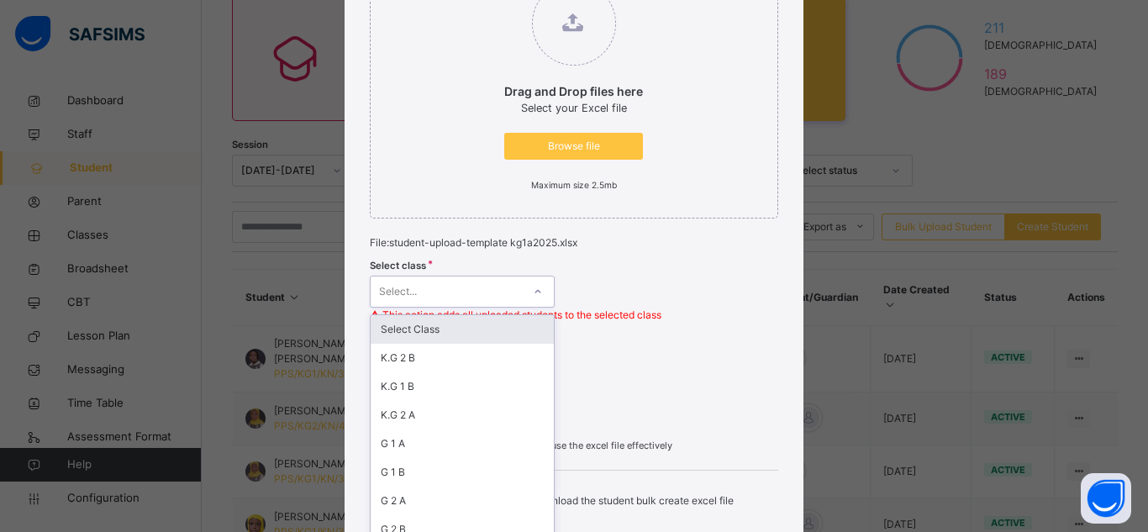
scroll to position [312, 0]
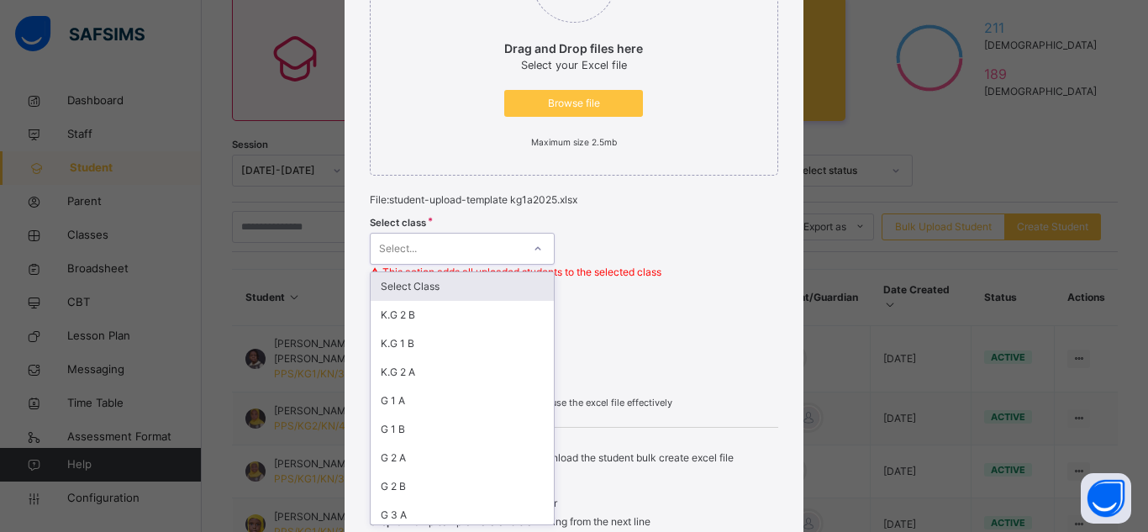
click at [477, 265] on div "option Select Class focused, 1 of 19. 19 results available. Use Up and Down to …" at bounding box center [462, 249] width 185 height 32
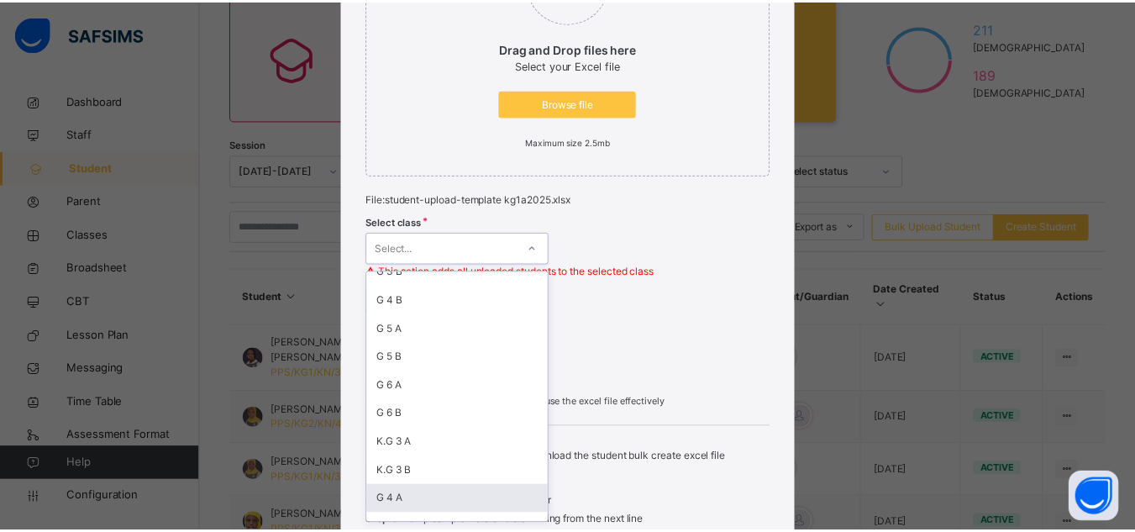
scroll to position [291, 0]
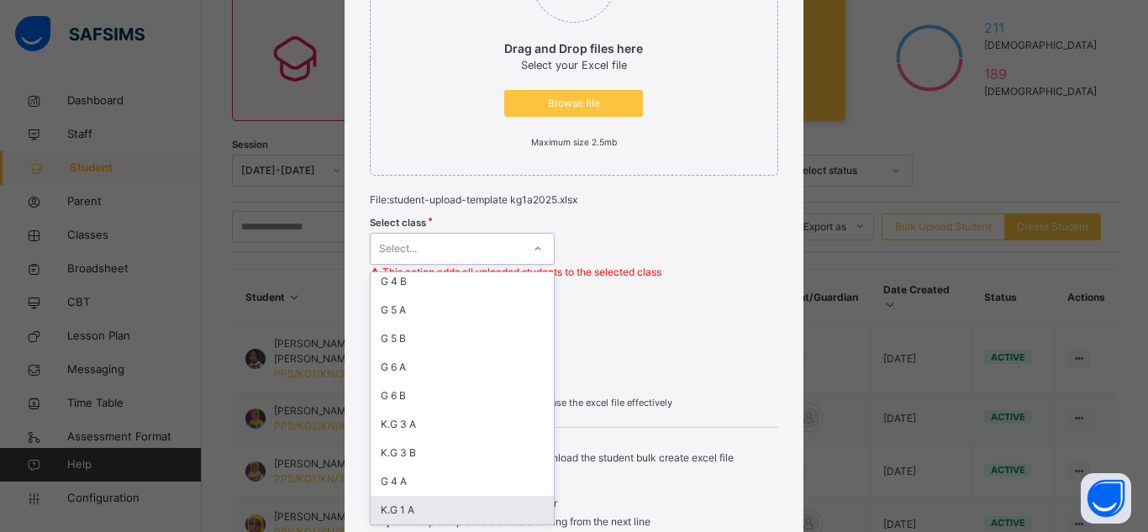
click at [405, 509] on div "K.G 1 A" at bounding box center [462, 510] width 183 height 29
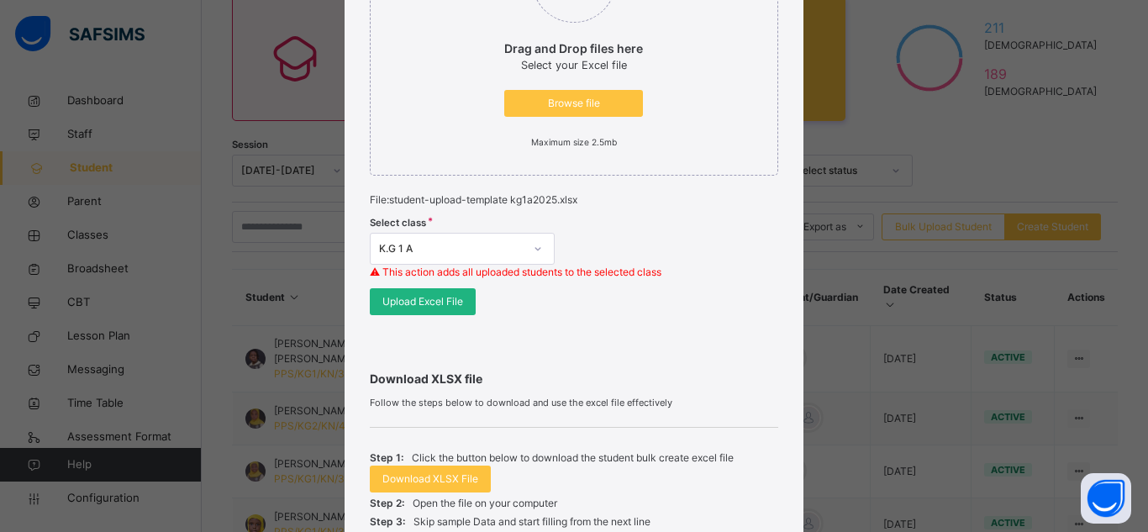
click at [420, 300] on span "Upload Excel File" at bounding box center [422, 301] width 81 height 15
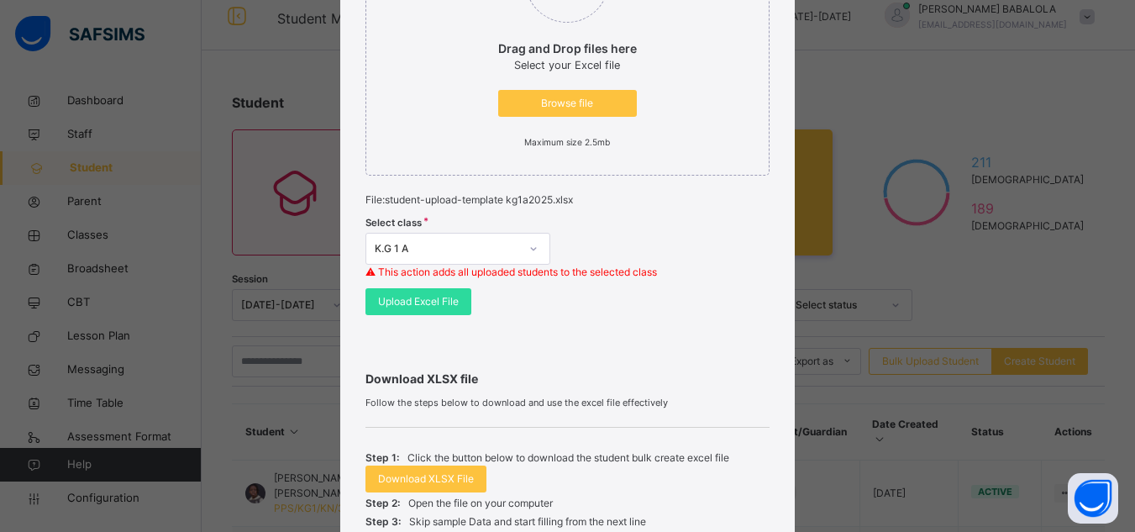
scroll to position [101, 0]
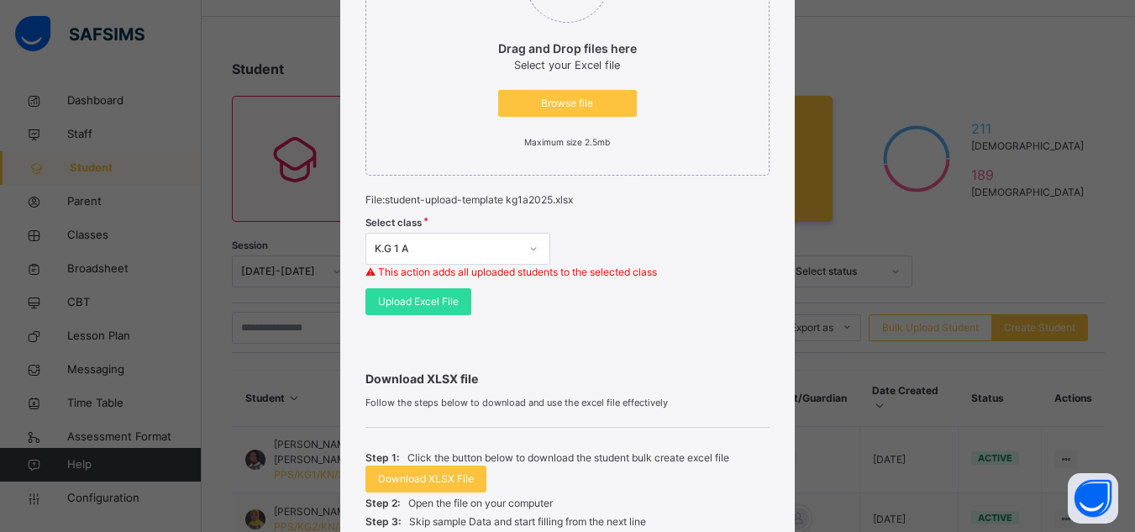
click at [735, 377] on span "Download XLSX file" at bounding box center [566, 379] width 403 height 18
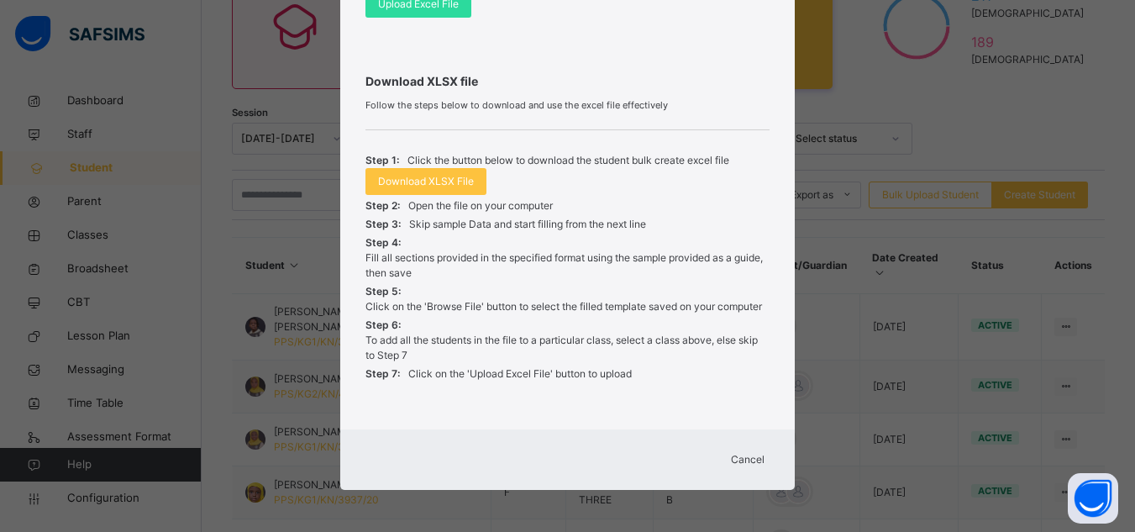
scroll to position [235, 0]
click at [741, 455] on span "Cancel" at bounding box center [748, 459] width 34 height 15
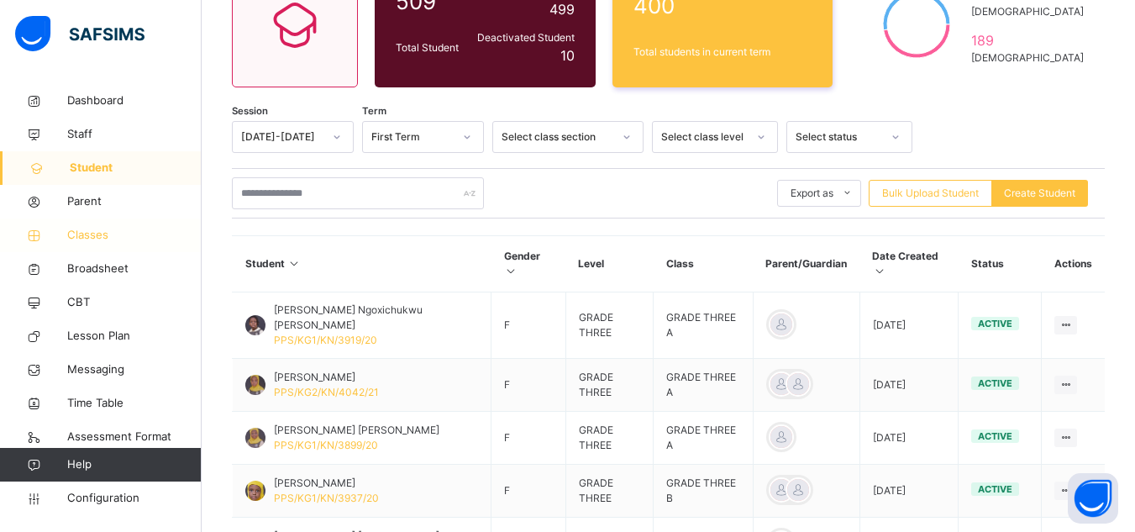
click at [124, 230] on span "Classes" at bounding box center [134, 235] width 134 height 17
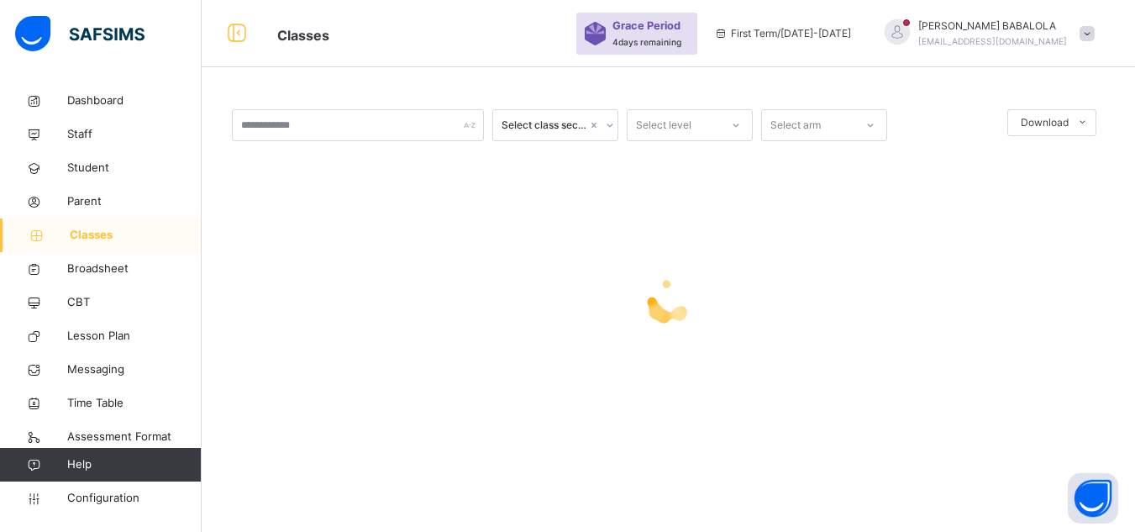
scroll to position [235, 0]
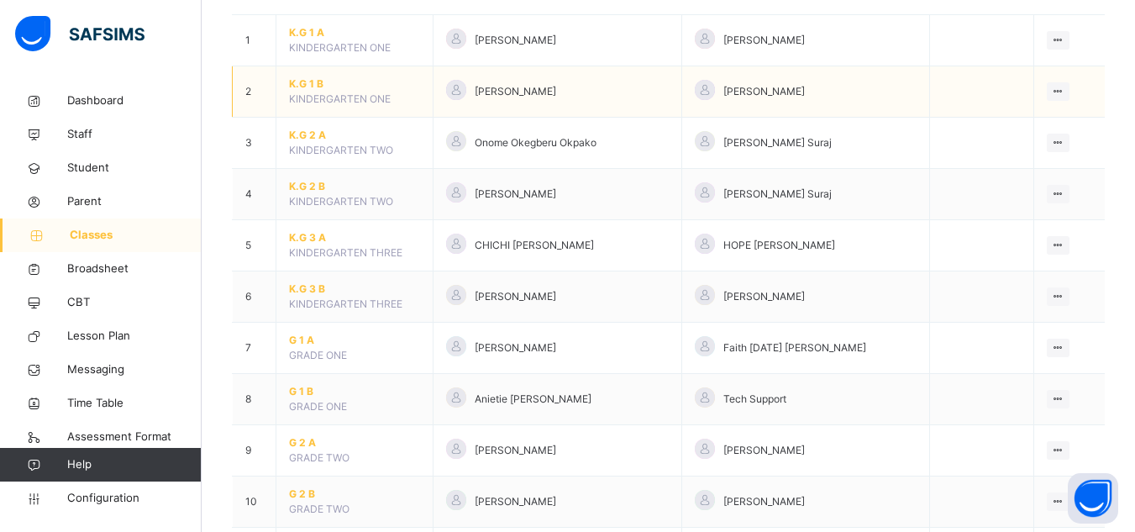
click at [298, 81] on span "K.G 1 B" at bounding box center [354, 83] width 131 height 15
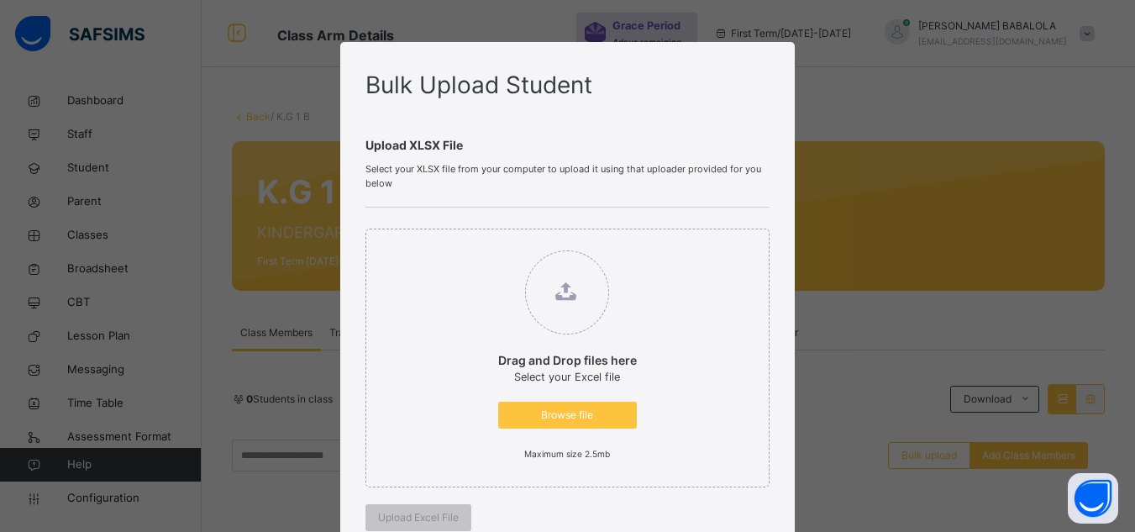
scroll to position [235, 0]
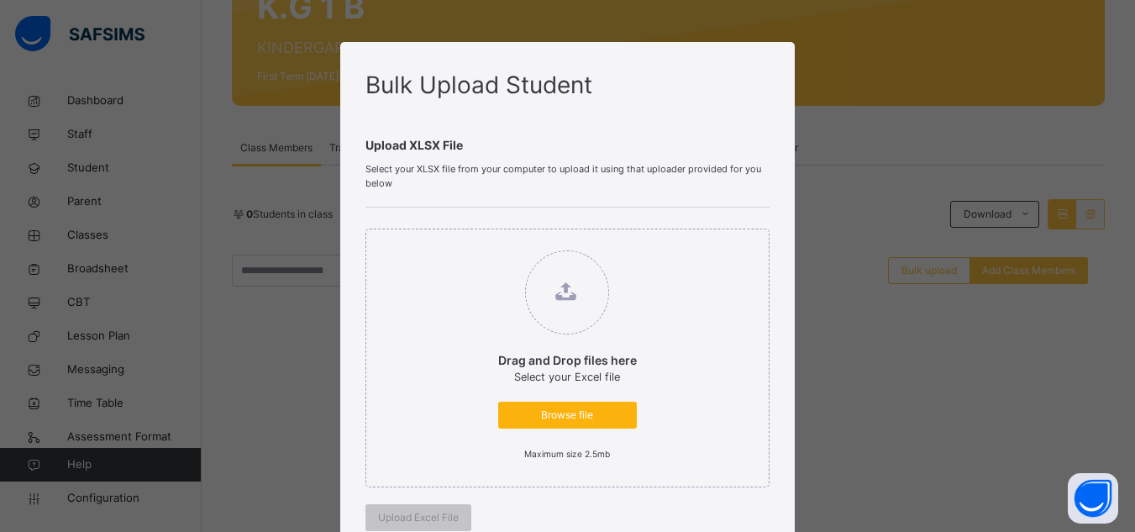
click at [561, 407] on div "Browse file" at bounding box center [567, 415] width 139 height 27
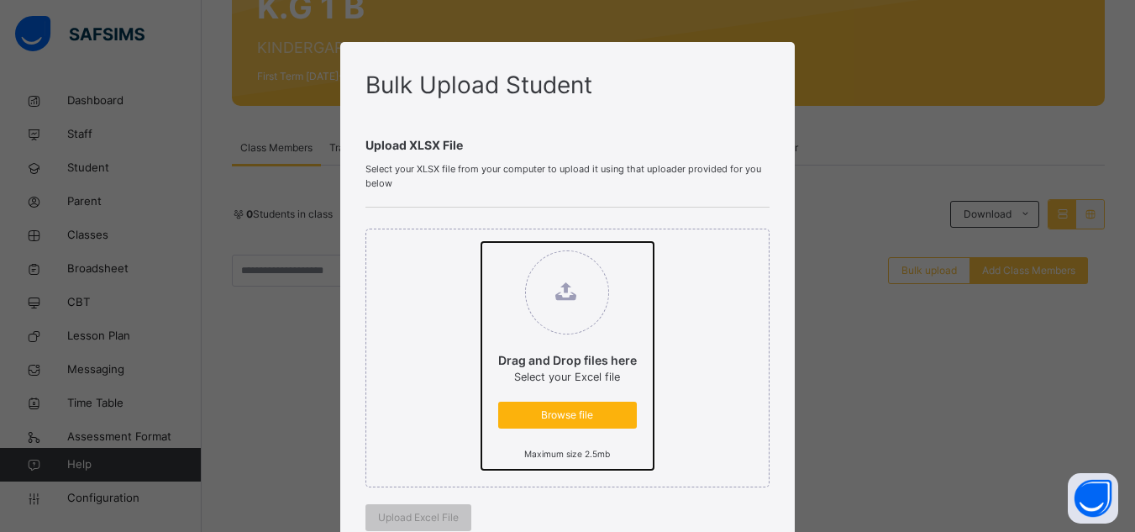
click at [481, 242] on input "Drag and Drop files here Select your Excel file Browse file Maximum size 2.5mb" at bounding box center [481, 242] width 0 height 0
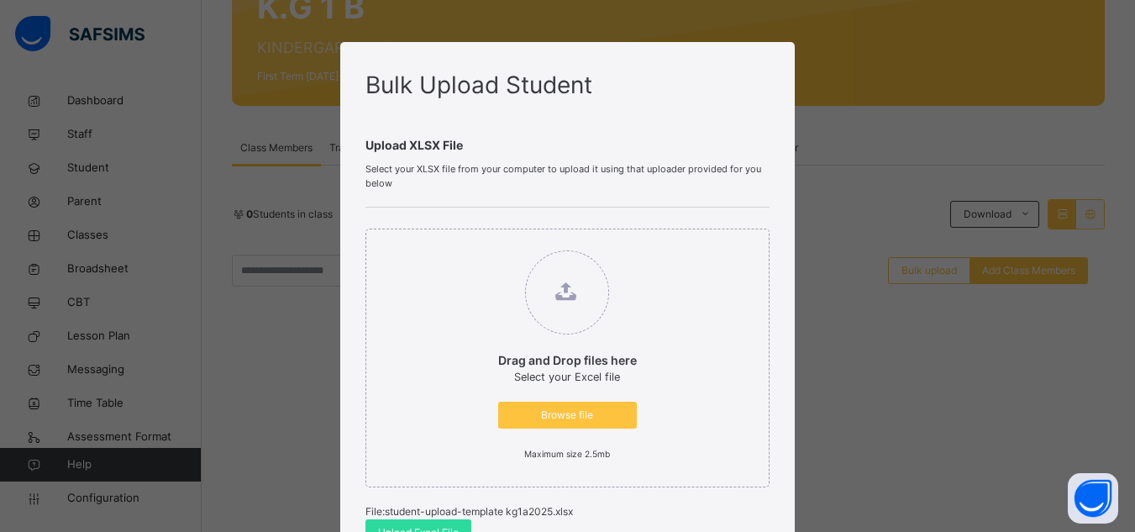
click at [559, 497] on div "Drag and Drop files here Select your Excel file Browse file Maximum size 2.5mb …" at bounding box center [566, 388] width 403 height 360
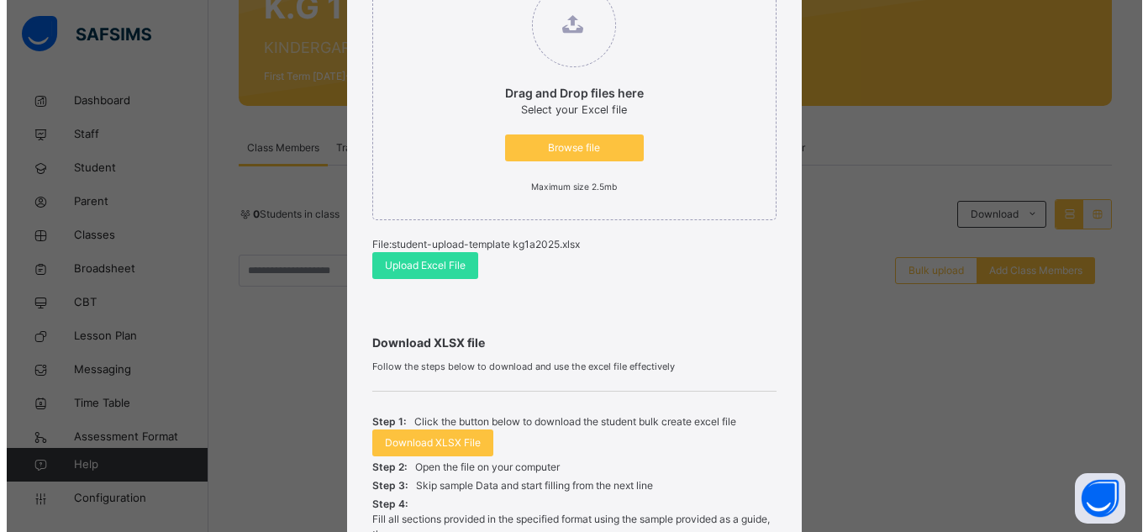
scroll to position [269, 0]
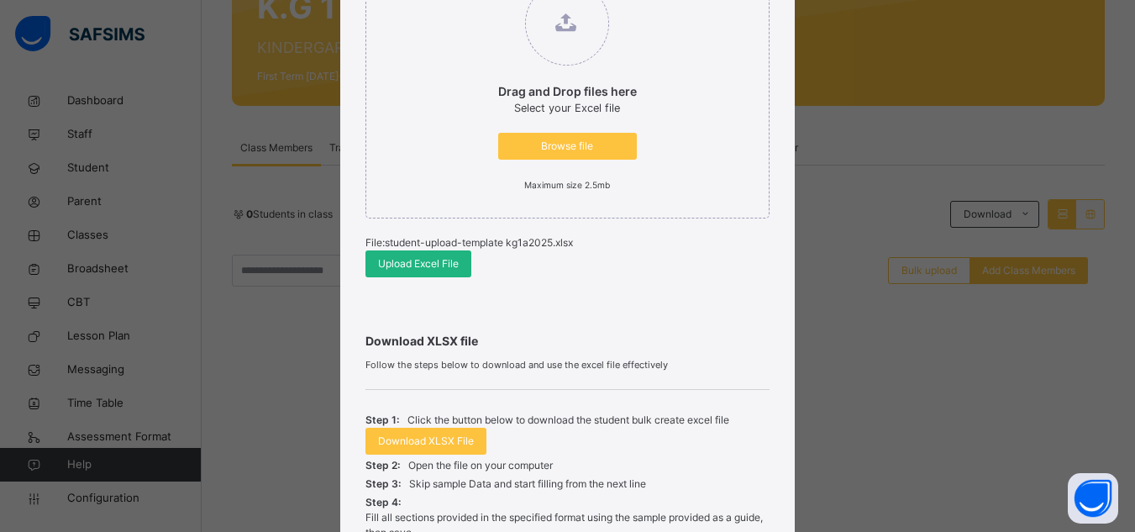
click at [395, 260] on span "Upload Excel File" at bounding box center [418, 263] width 81 height 15
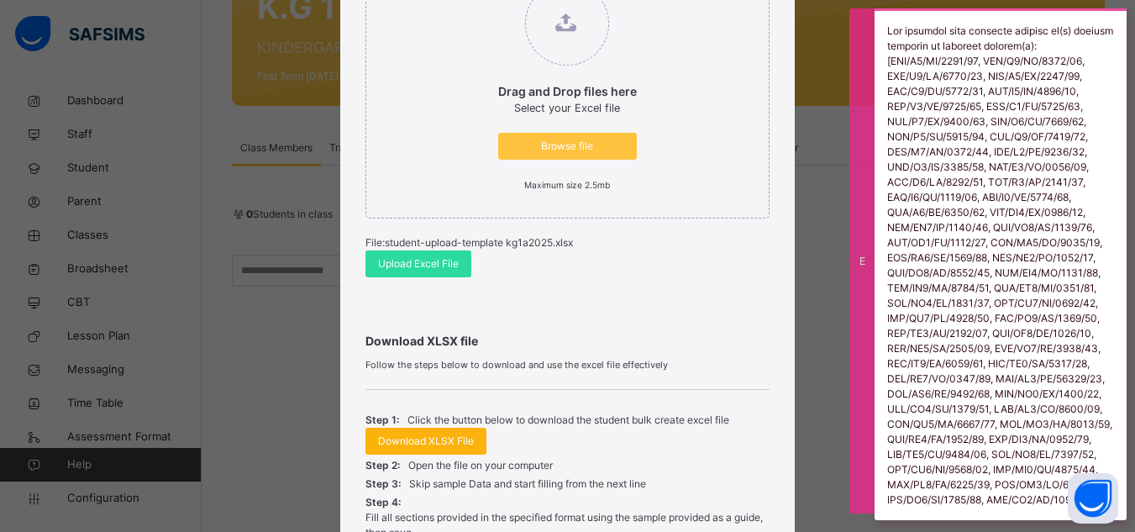
click at [416, 446] on span "Download XLSX File" at bounding box center [426, 441] width 96 height 15
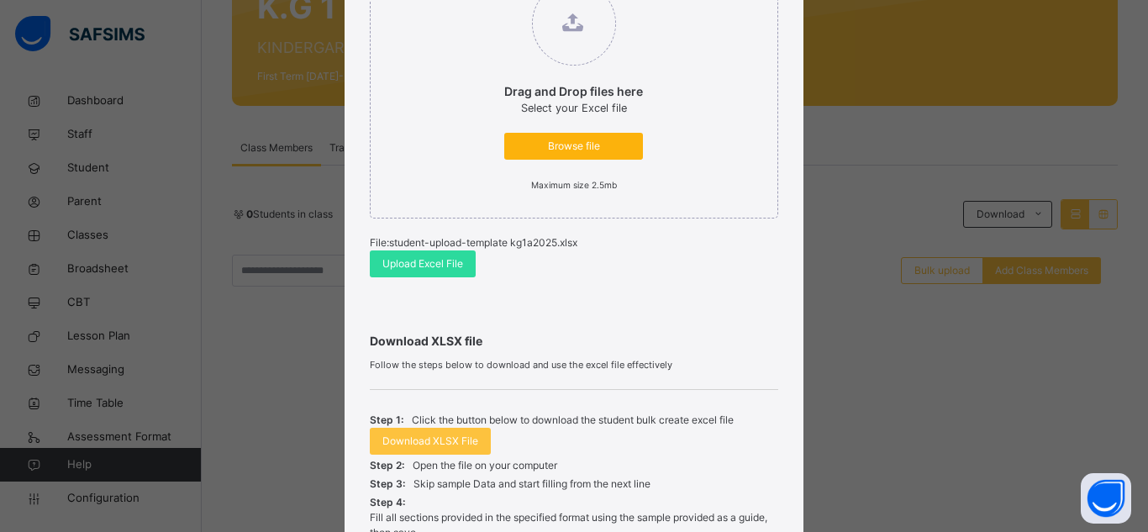
click at [591, 149] on span "Browse file" at bounding box center [573, 146] width 113 height 15
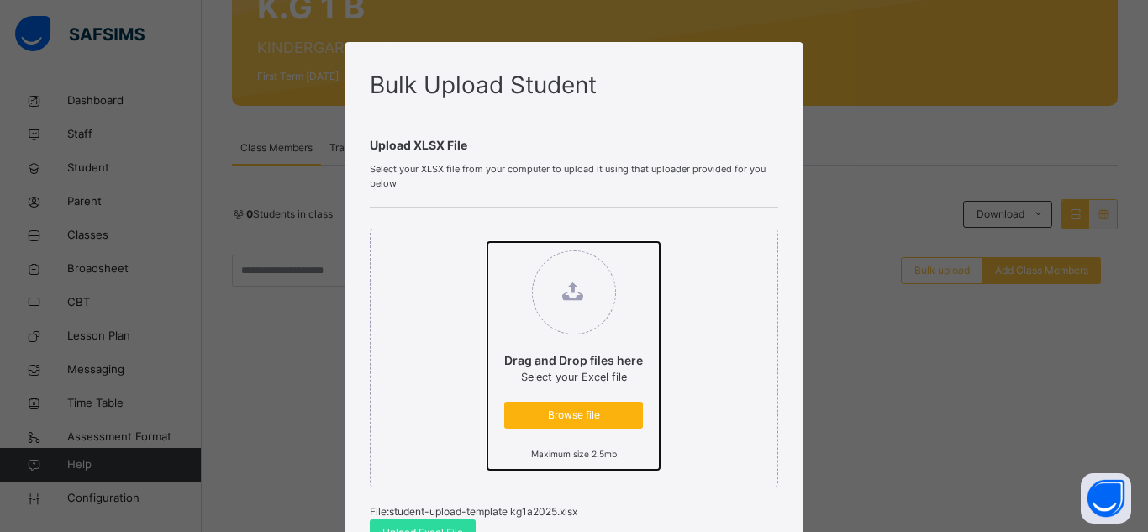
type input "**********"
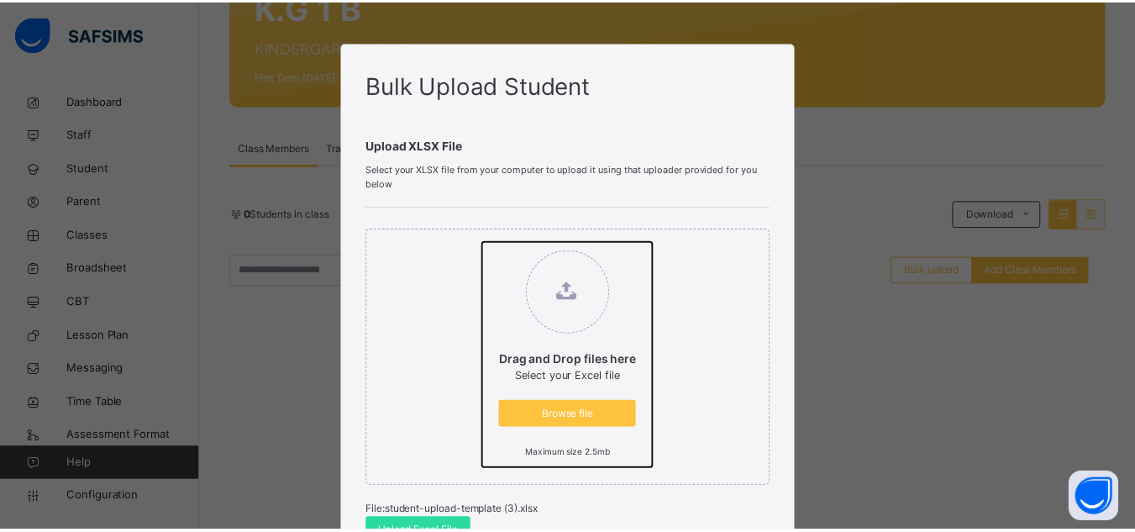
scroll to position [465, 0]
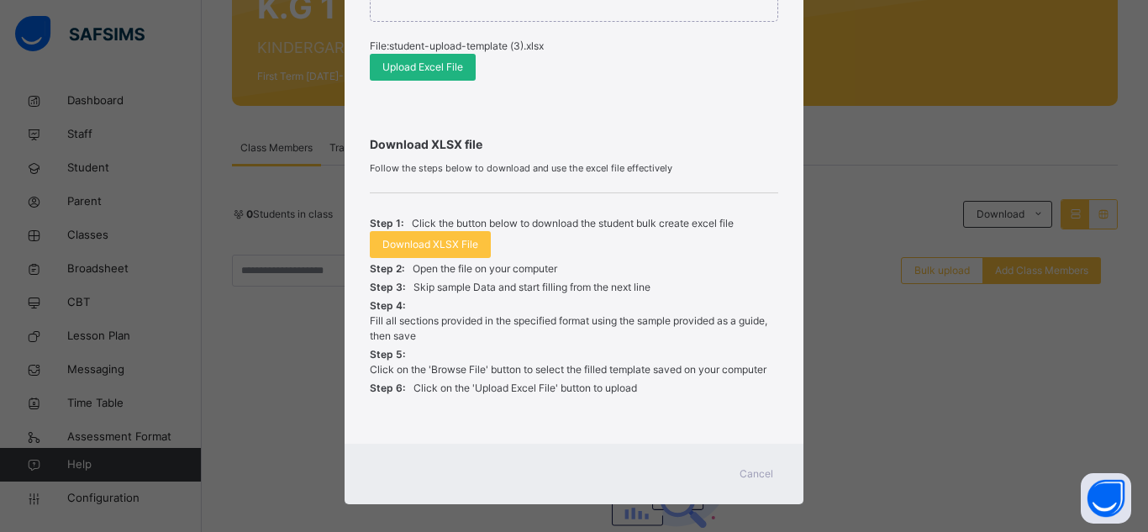
click at [445, 68] on span "Upload Excel File" at bounding box center [422, 67] width 81 height 15
click at [747, 480] on span "Cancel" at bounding box center [756, 473] width 34 height 15
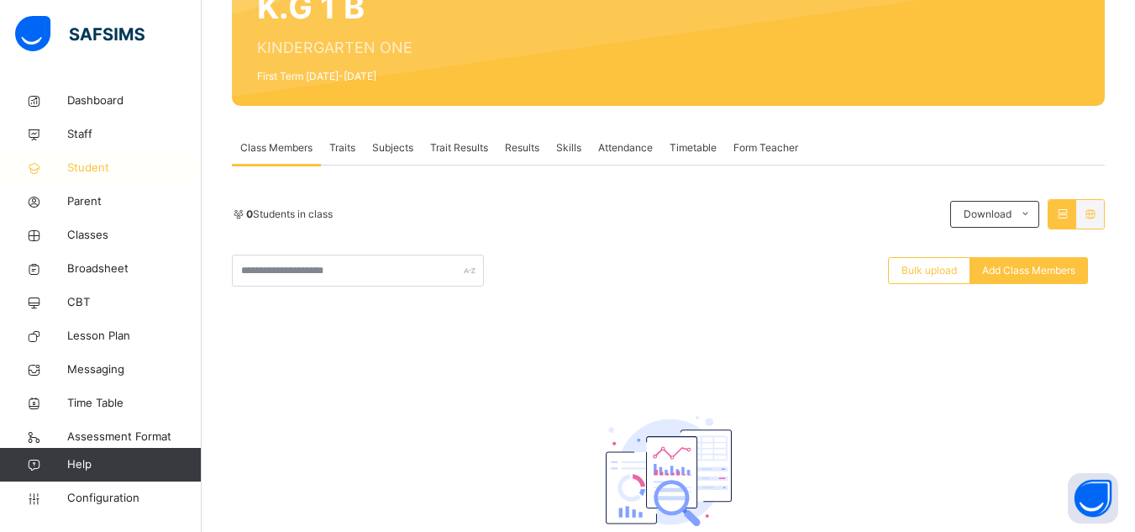
click at [92, 174] on span "Student" at bounding box center [134, 168] width 134 height 17
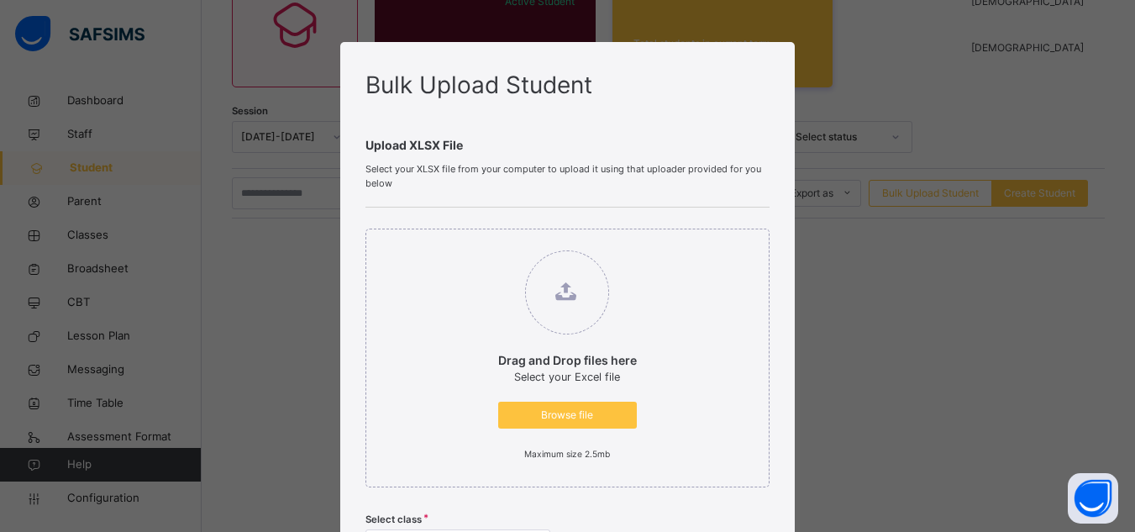
click at [761, 192] on div "Upload XLSX File Select your XLSX file from your computer to upload it using th…" at bounding box center [566, 368] width 403 height 530
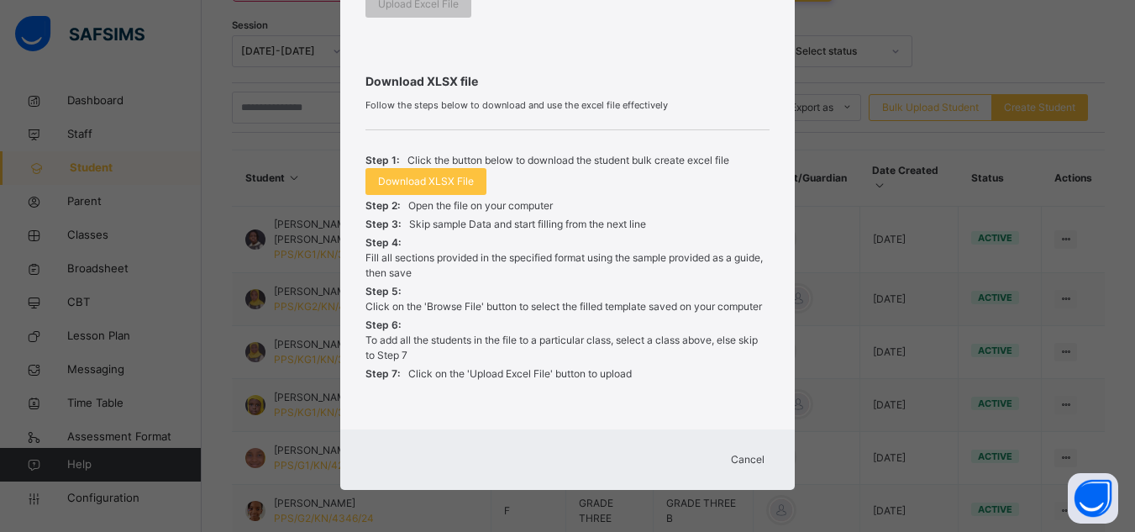
scroll to position [334, 0]
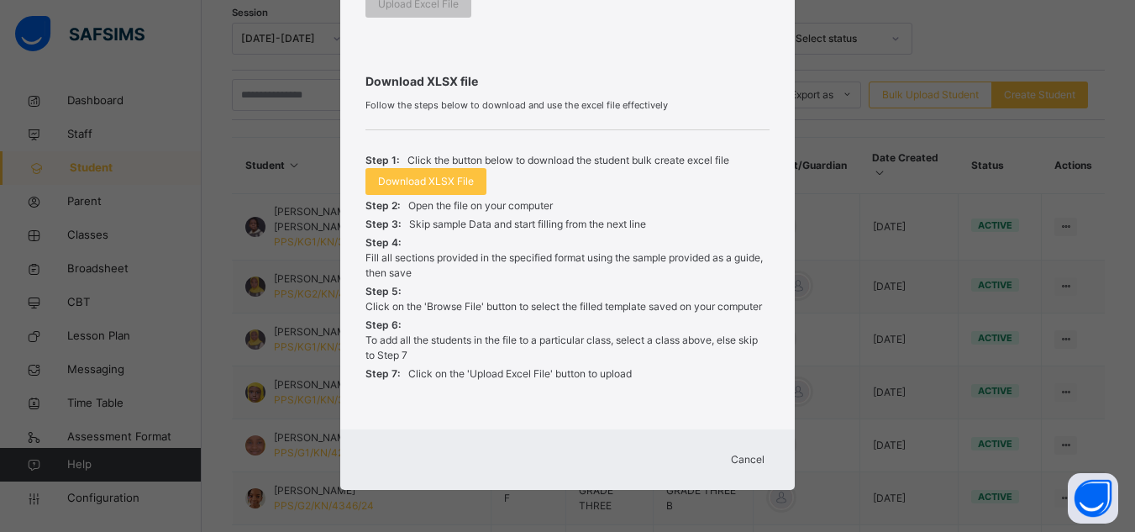
click at [737, 460] on span "Cancel" at bounding box center [748, 459] width 34 height 15
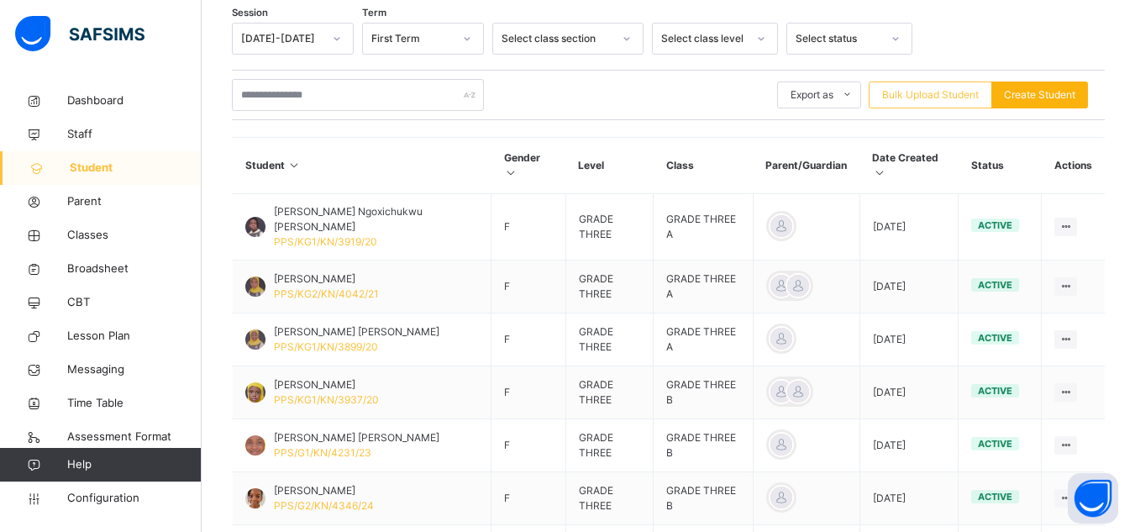
click at [1046, 98] on span "Create Student" at bounding box center [1039, 94] width 71 height 15
select select "**"
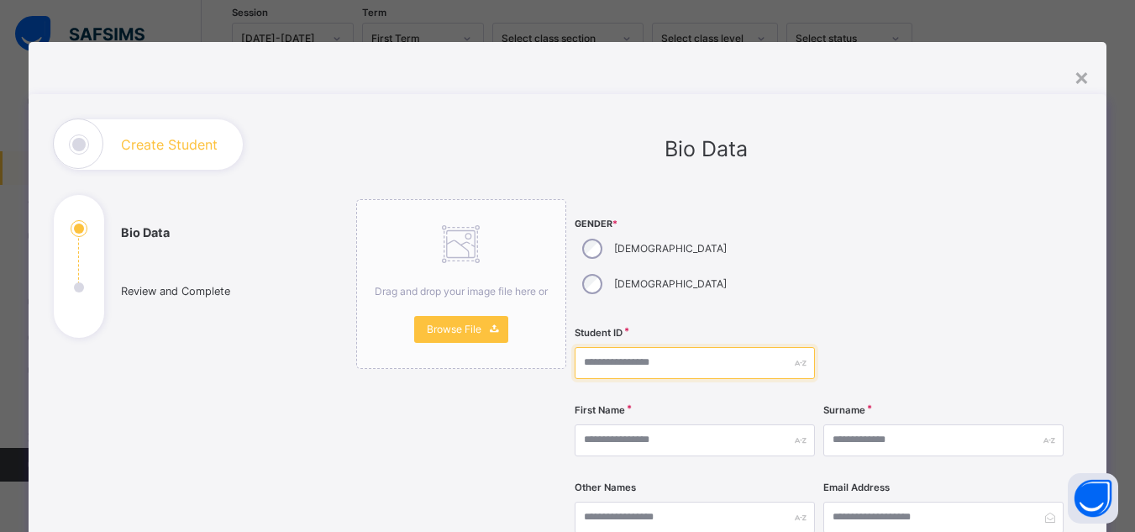
click at [644, 347] on input "text" at bounding box center [695, 363] width 240 height 32
type input "**********"
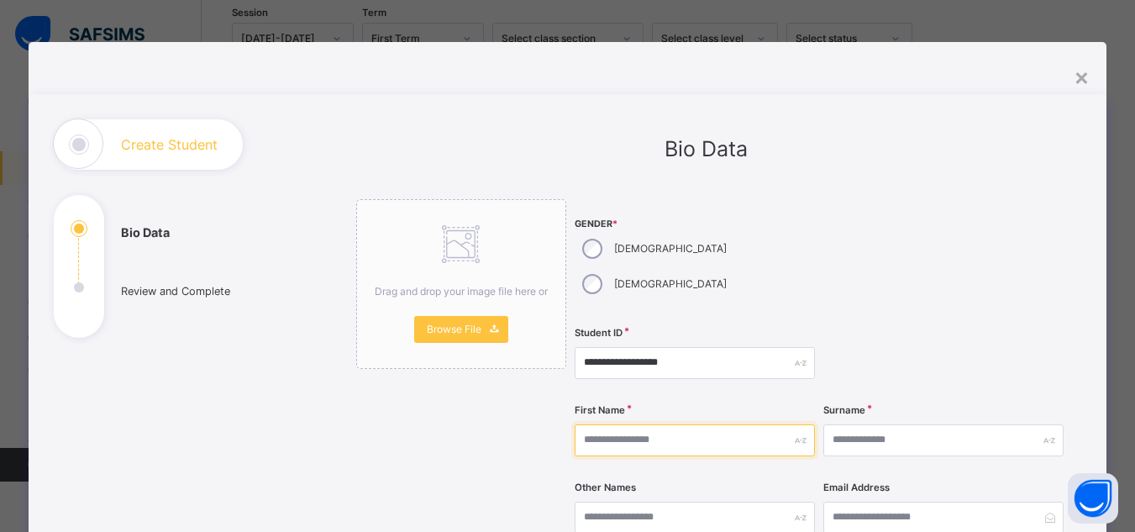
click at [612, 424] on input "text" at bounding box center [695, 440] width 240 height 32
type input "********"
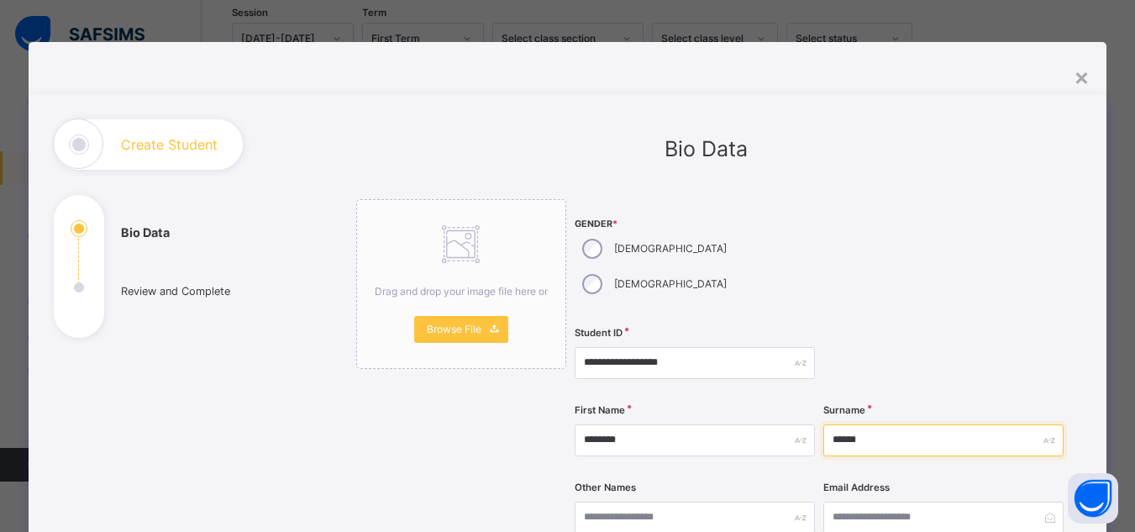
type input "******"
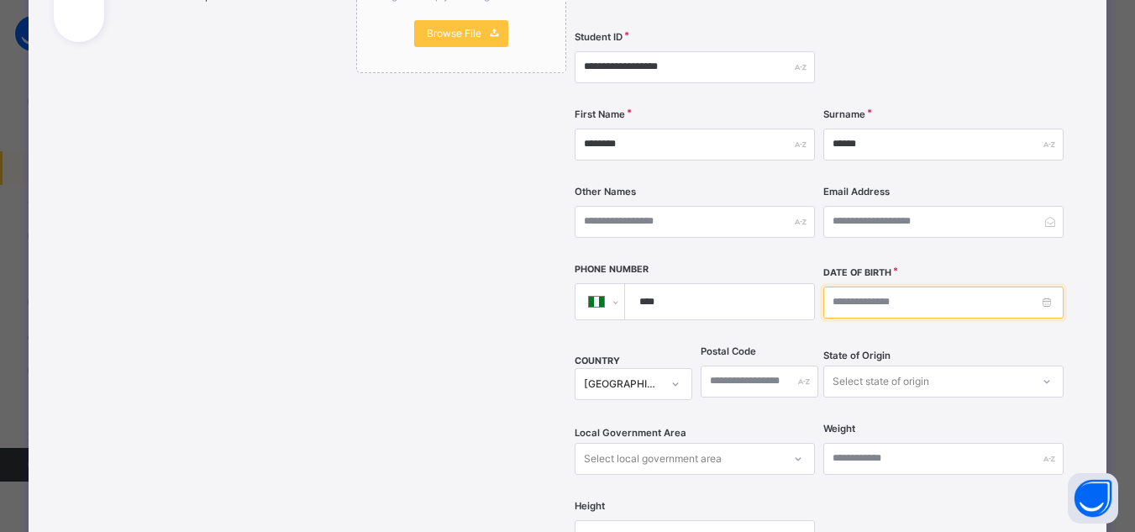
click at [866, 286] on input at bounding box center [943, 302] width 240 height 32
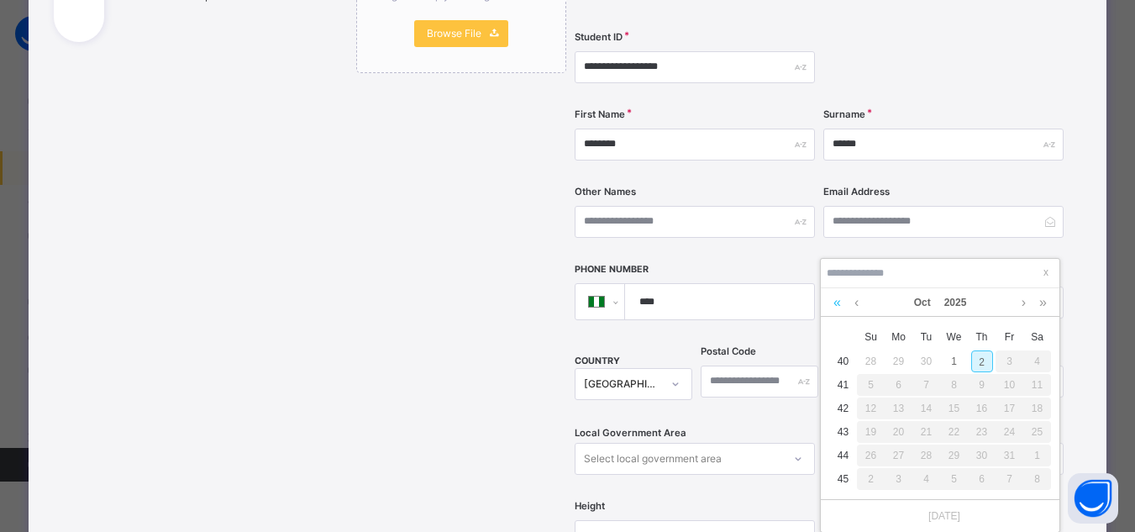
click at [834, 304] on link at bounding box center [837, 302] width 16 height 29
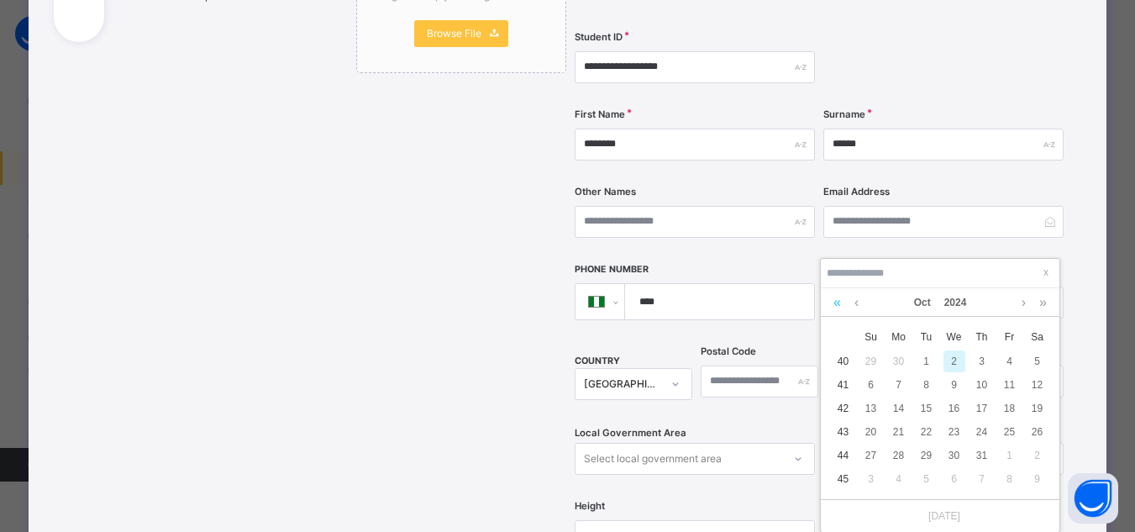
click at [834, 304] on link at bounding box center [837, 302] width 16 height 29
click at [1026, 298] on link at bounding box center [1023, 302] width 13 height 29
click at [924, 407] on div "13" at bounding box center [927, 408] width 22 height 22
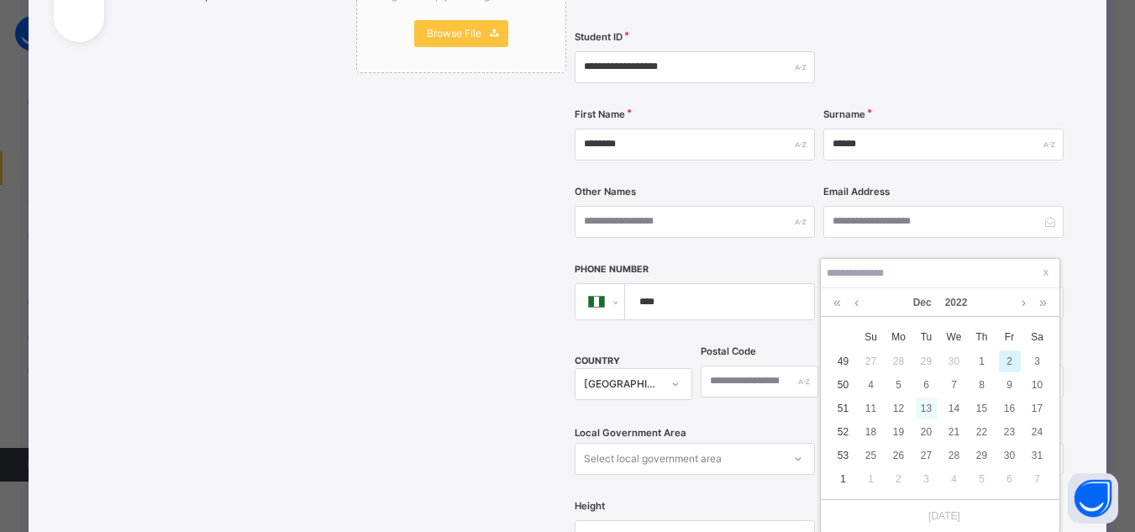
type input "**********"
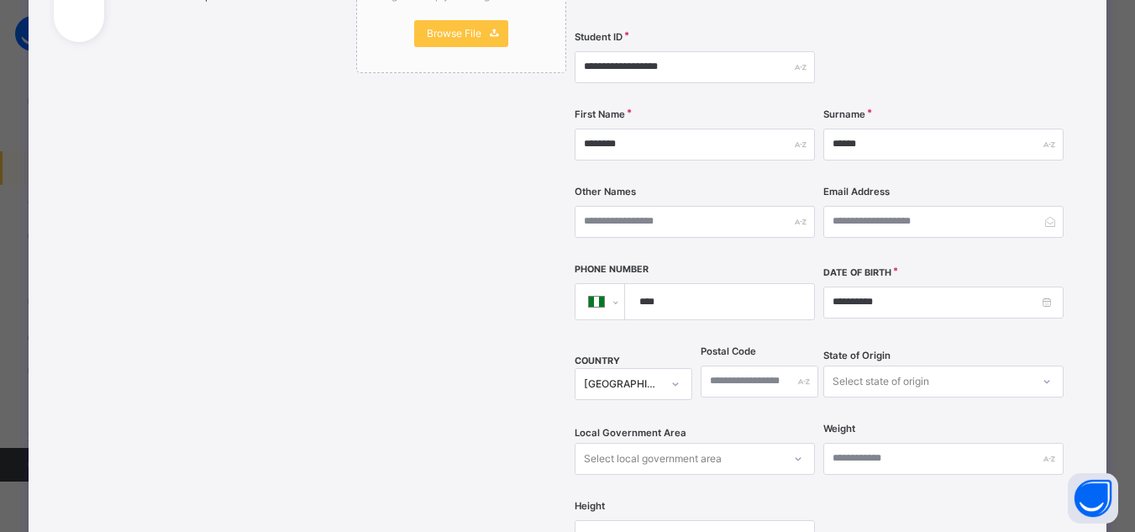
scroll to position [434, 0]
click at [1080, 401] on div "**********" at bounding box center [706, 354] width 750 height 1061
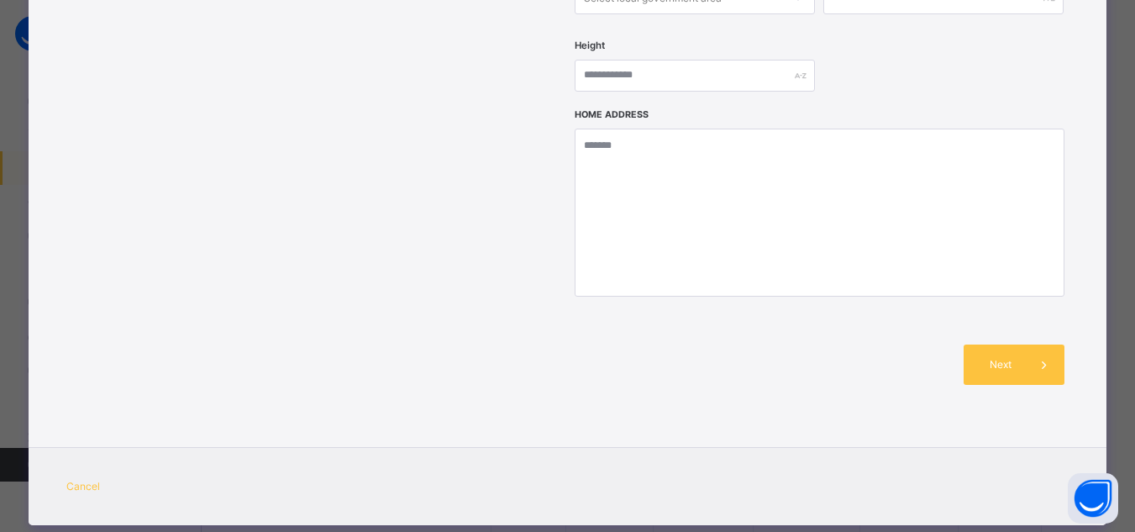
scroll to position [569, 0]
click at [993, 344] on div "Next" at bounding box center [1014, 364] width 101 height 40
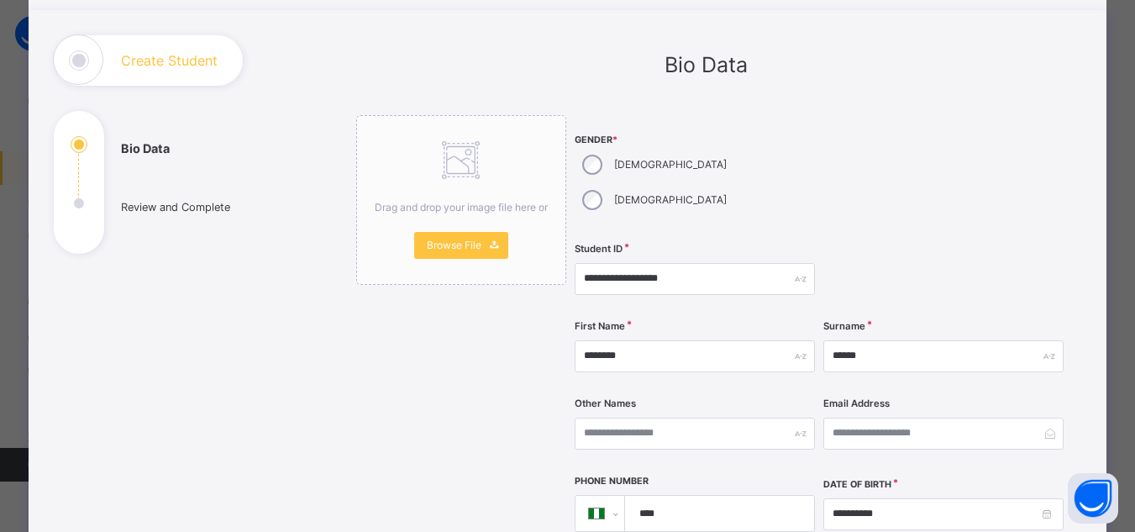
scroll to position [611, 0]
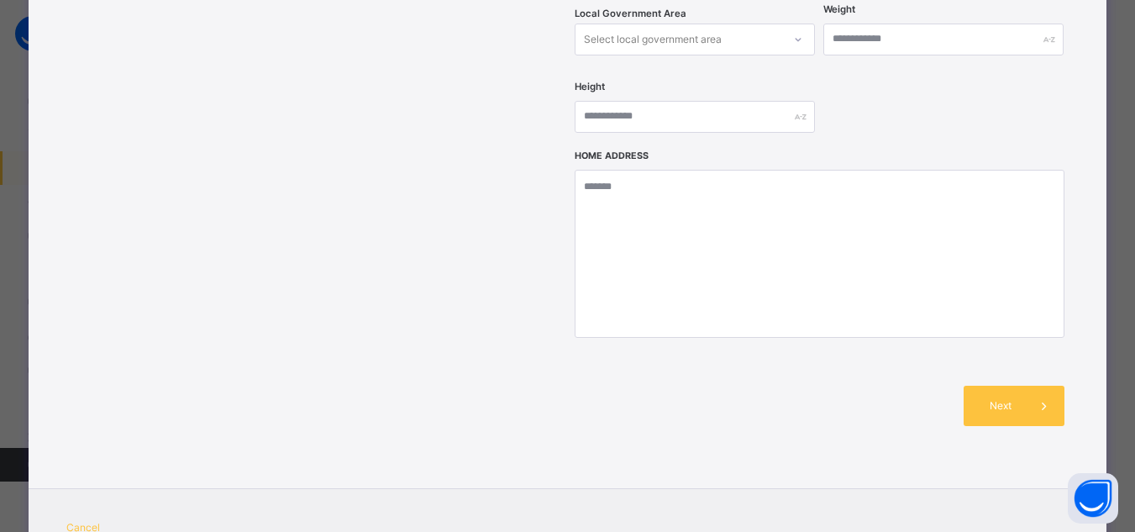
scroll to position [756, 0]
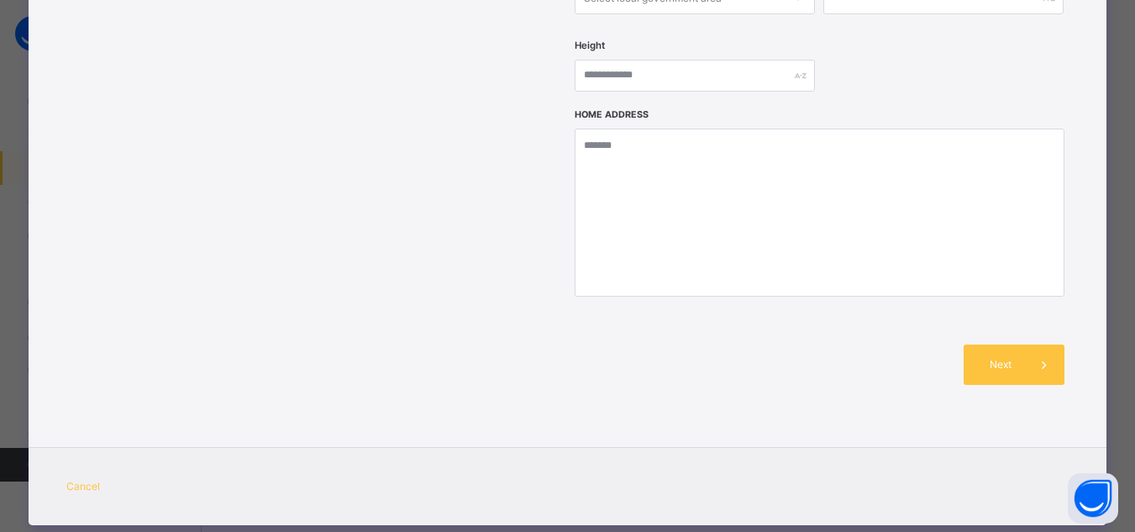
click at [83, 479] on span "Cancel" at bounding box center [83, 486] width 34 height 15
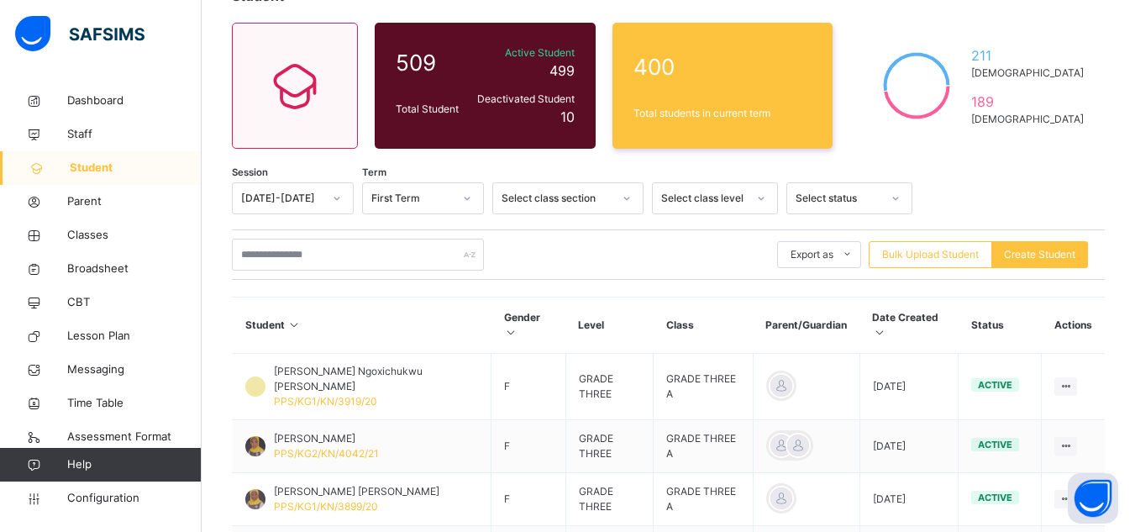
scroll to position [140, 0]
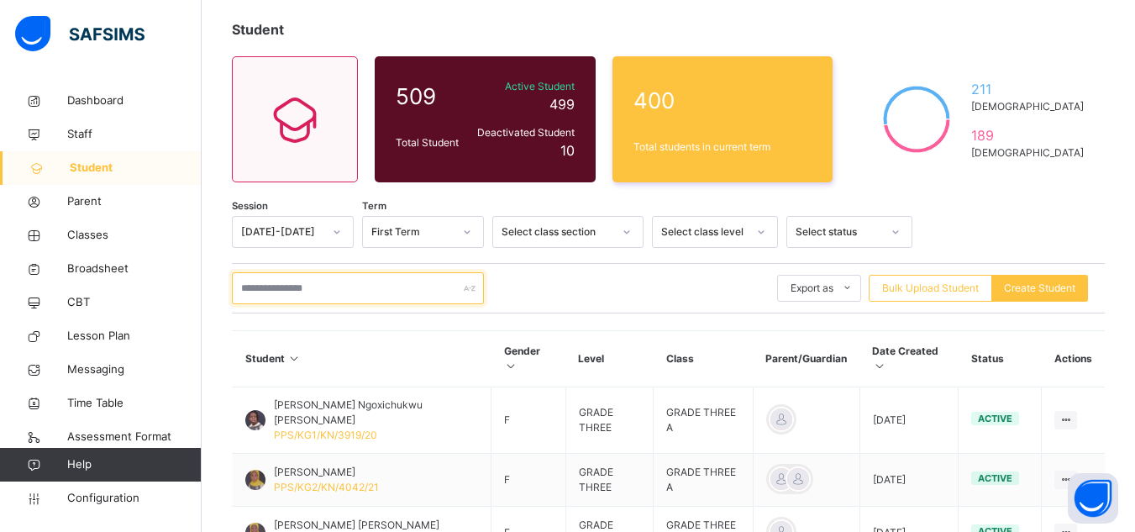
click at [347, 291] on input "text" at bounding box center [358, 288] width 252 height 32
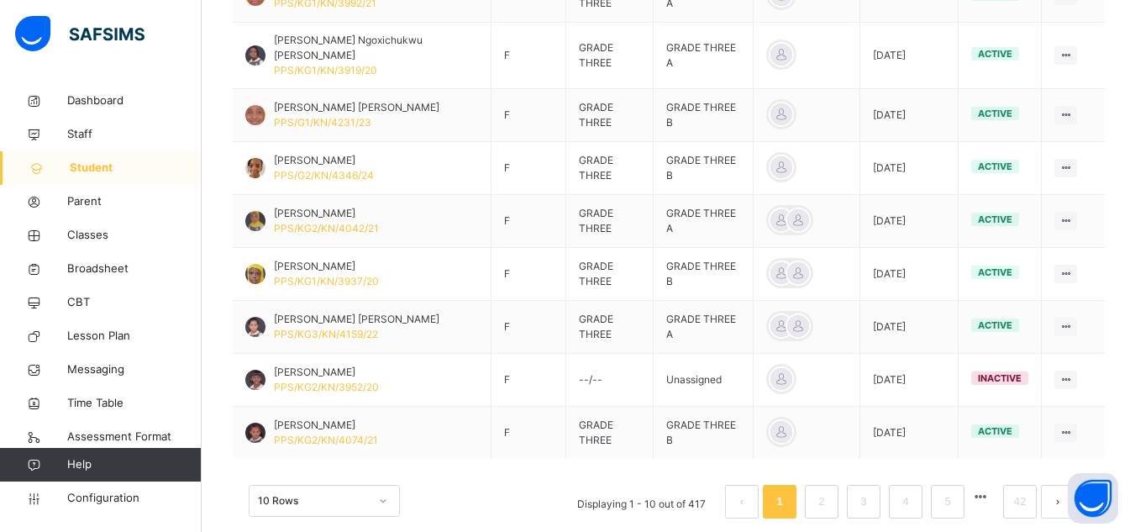
scroll to position [146, 0]
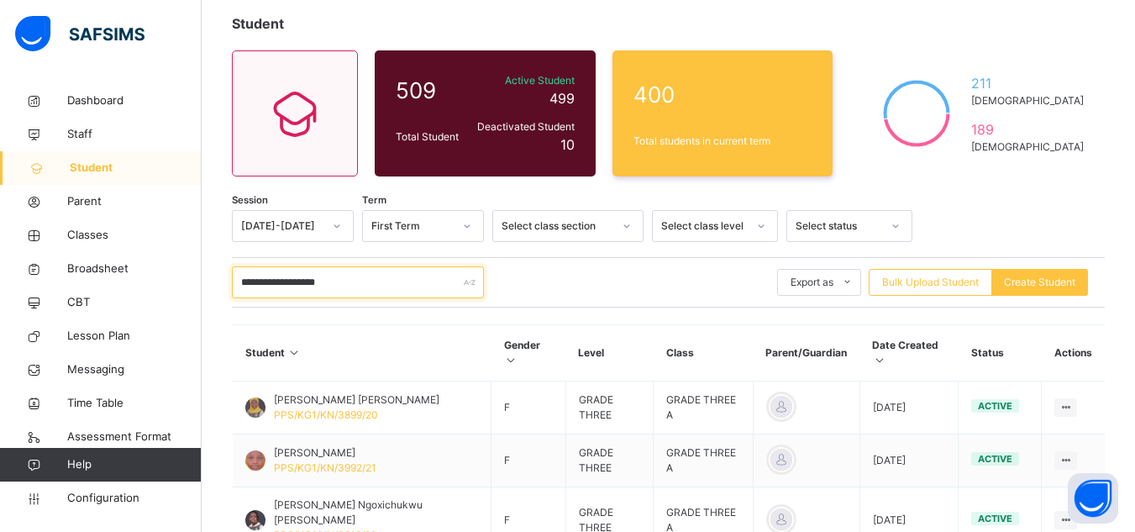
type input "**********"
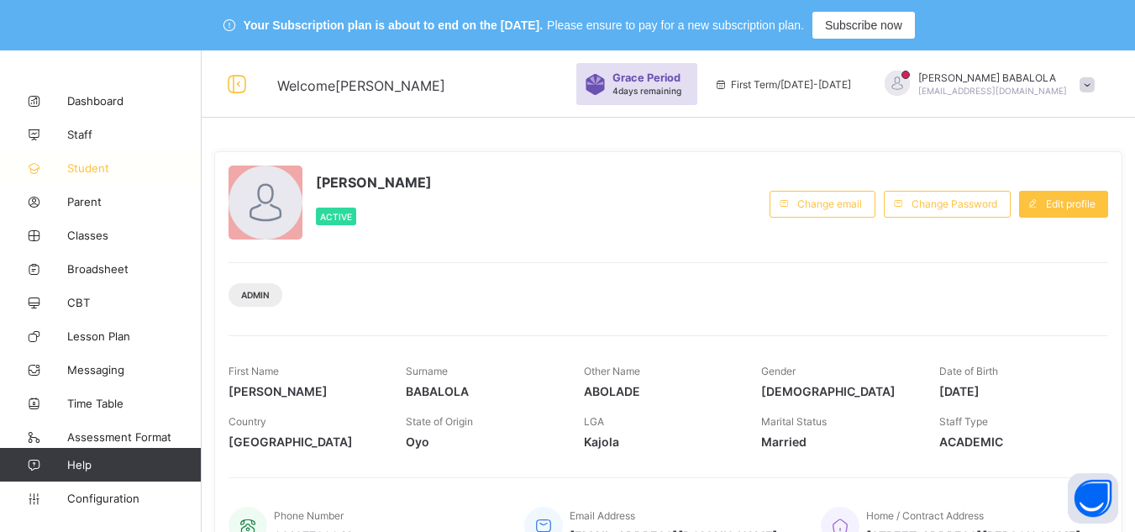
click at [106, 176] on link "Student" at bounding box center [101, 168] width 202 height 34
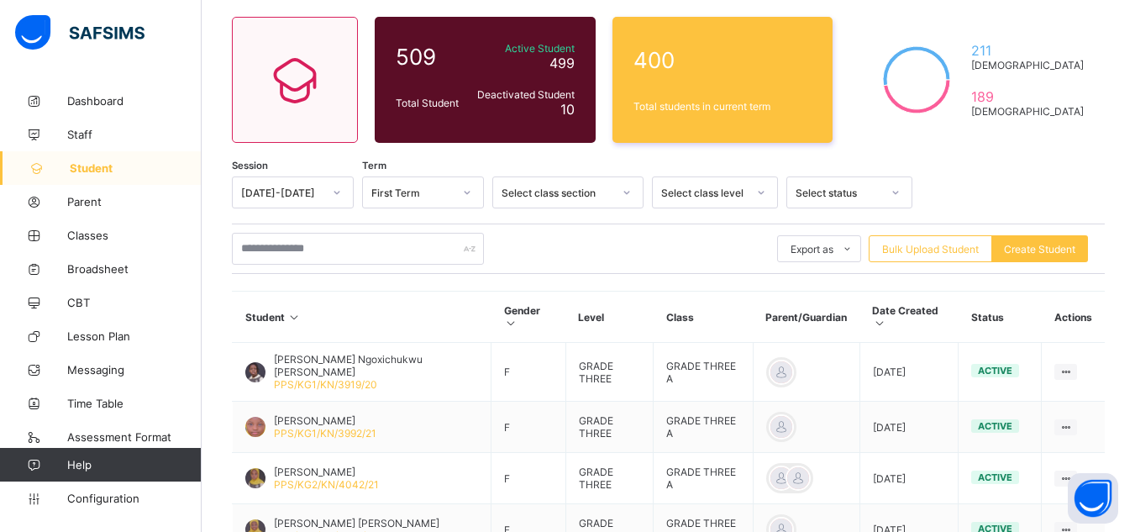
scroll to position [202, 0]
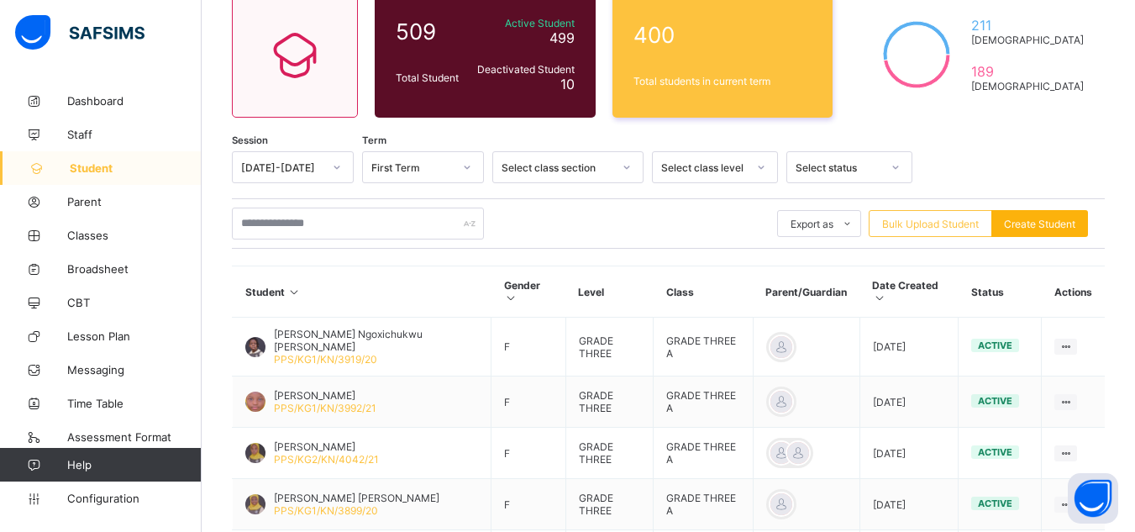
click at [1031, 220] on span "Create Student" at bounding box center [1039, 224] width 71 height 13
select select "**"
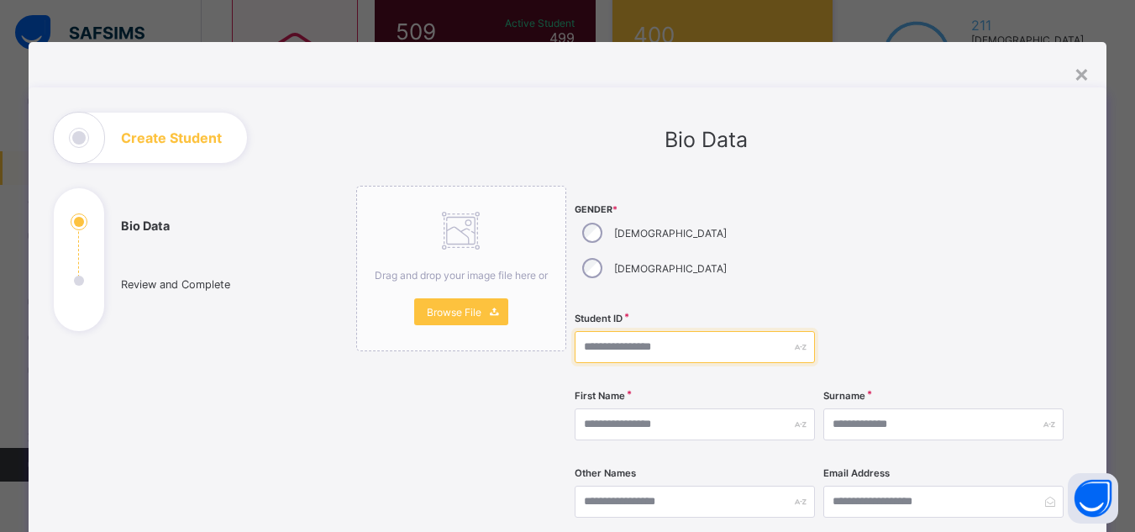
click at [672, 331] on input "text" at bounding box center [695, 347] width 240 height 32
type input "**********"
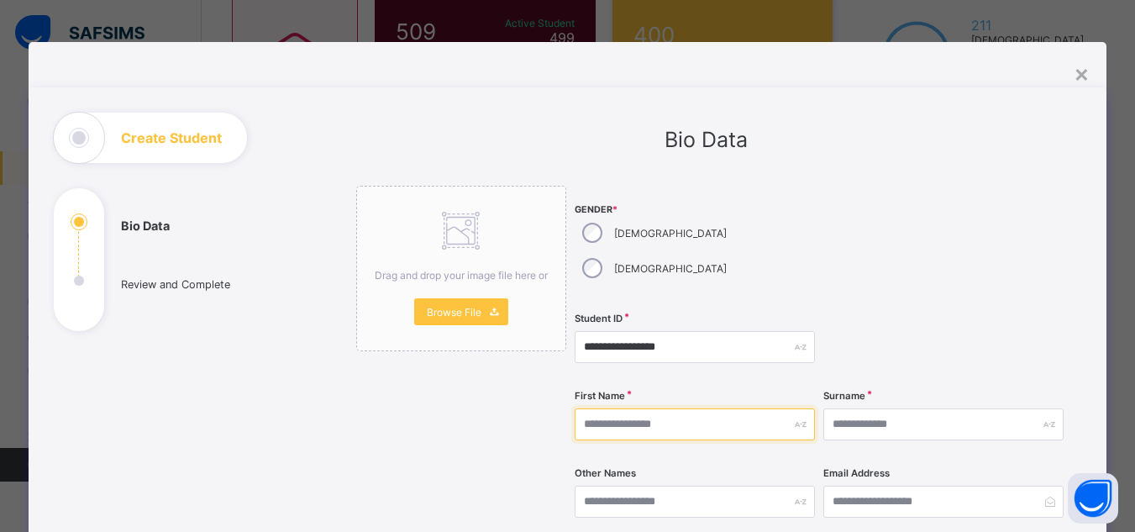
click at [645, 408] on input "text" at bounding box center [695, 424] width 240 height 32
type input "******"
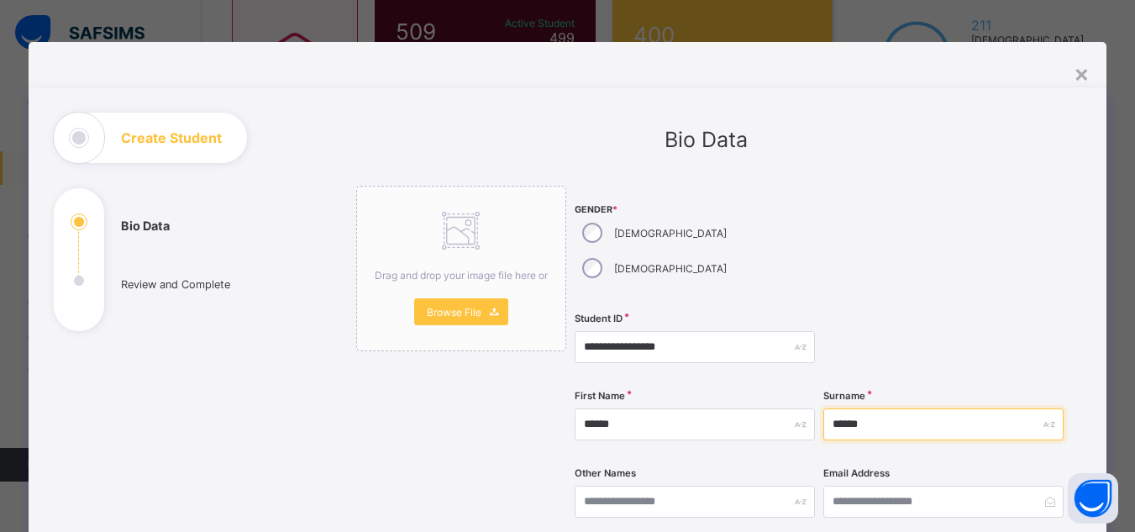
type input "******"
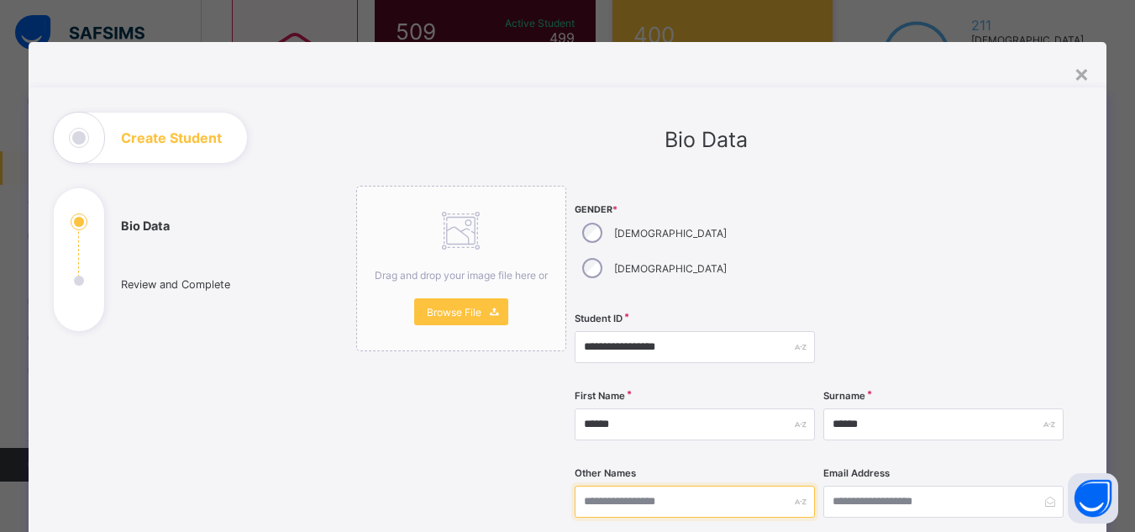
click at [692, 486] on input "text" at bounding box center [695, 502] width 240 height 32
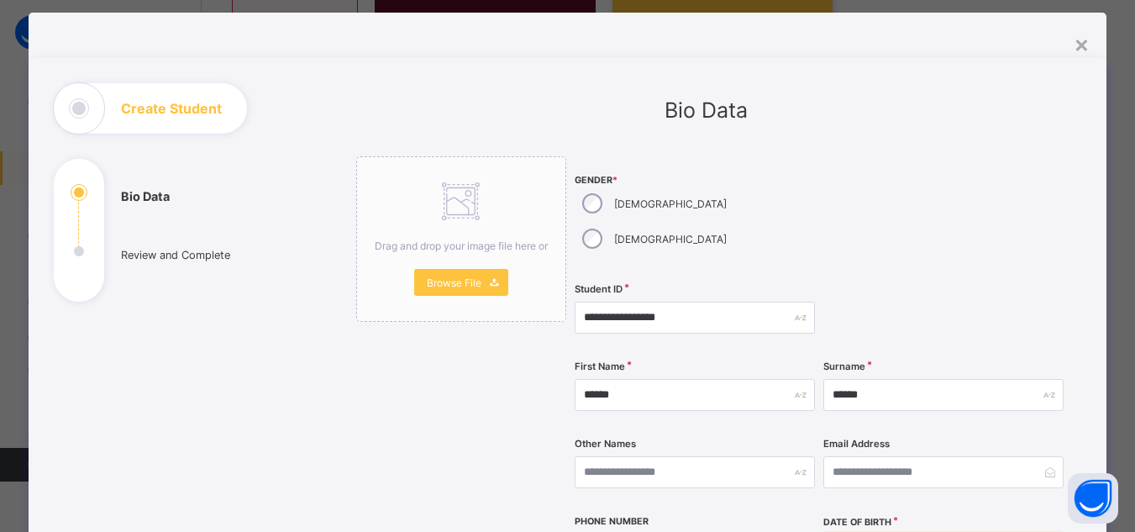
type input "**********"
type input "**"
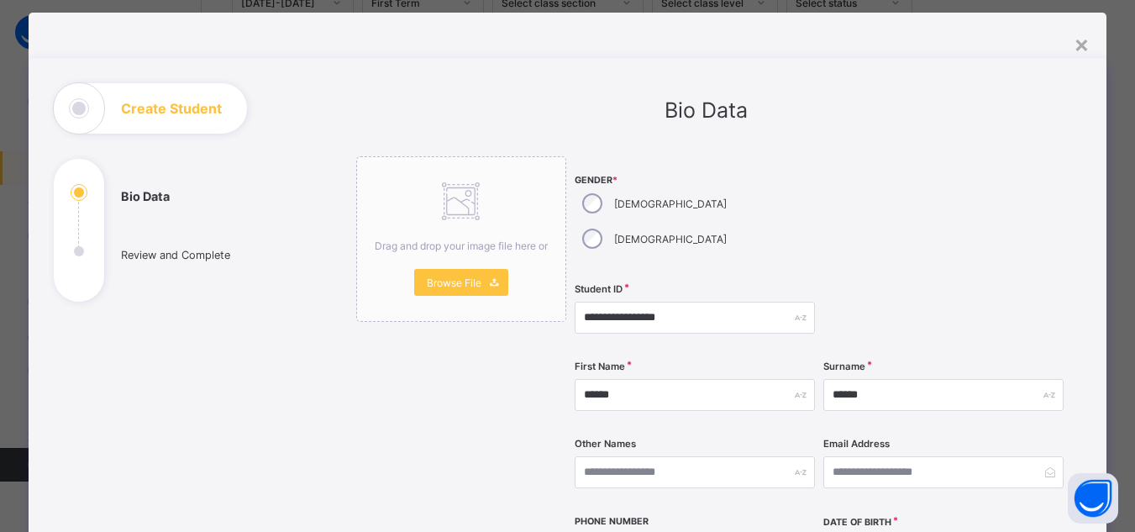
scroll to position [370, 0]
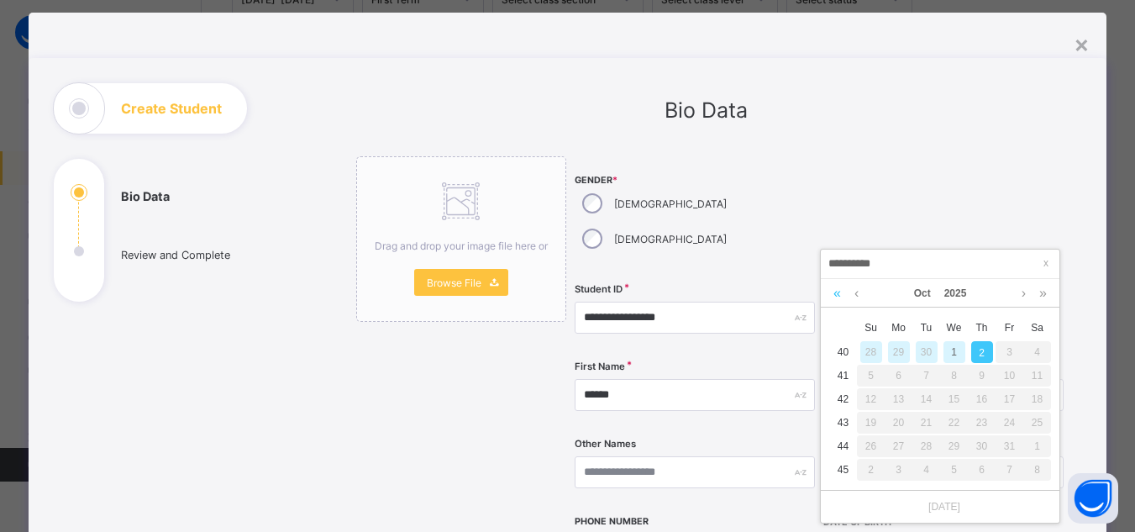
click at [838, 294] on link at bounding box center [837, 293] width 16 height 29
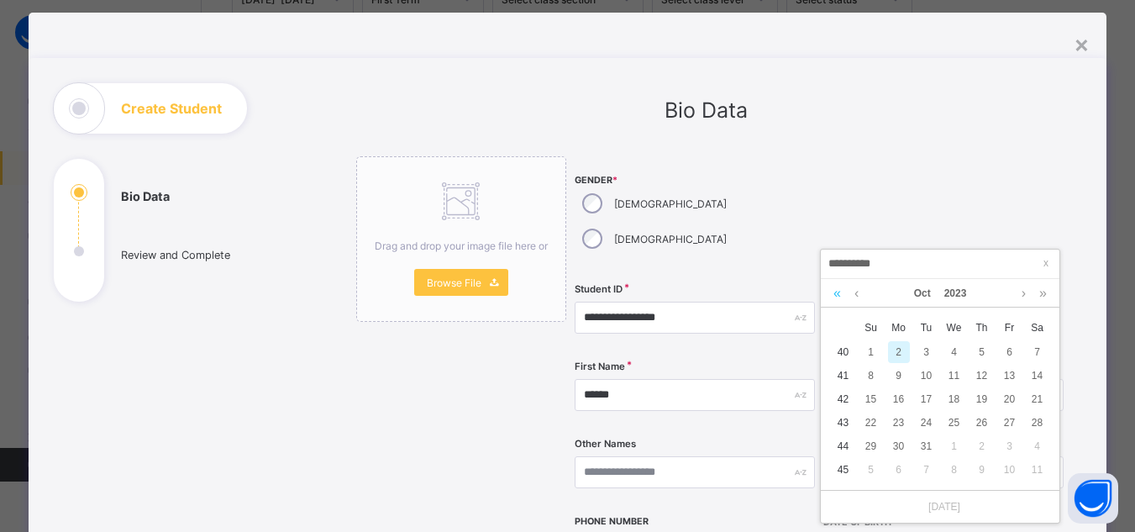
click at [838, 294] on link at bounding box center [837, 293] width 16 height 29
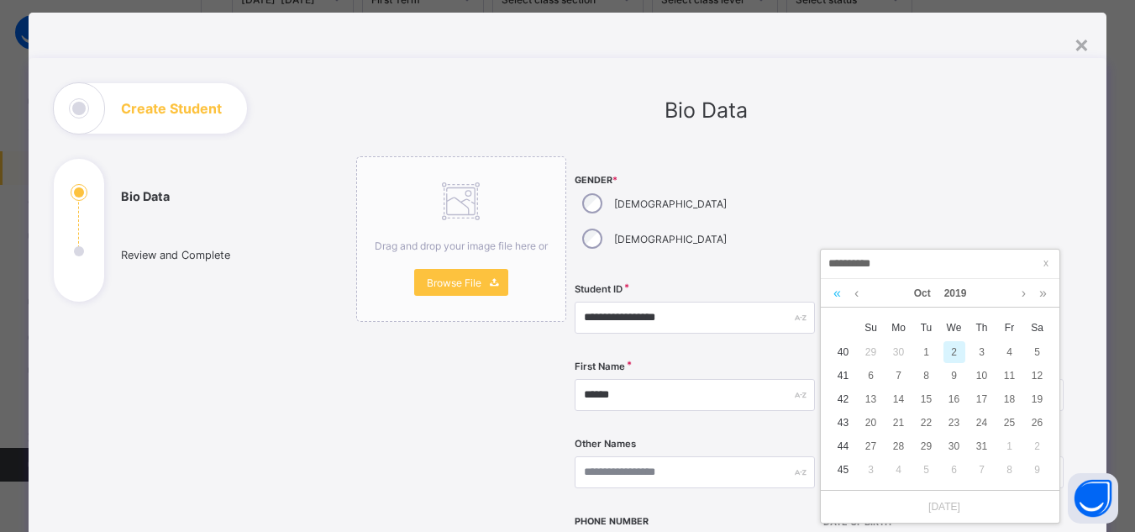
click at [838, 294] on link at bounding box center [837, 293] width 16 height 29
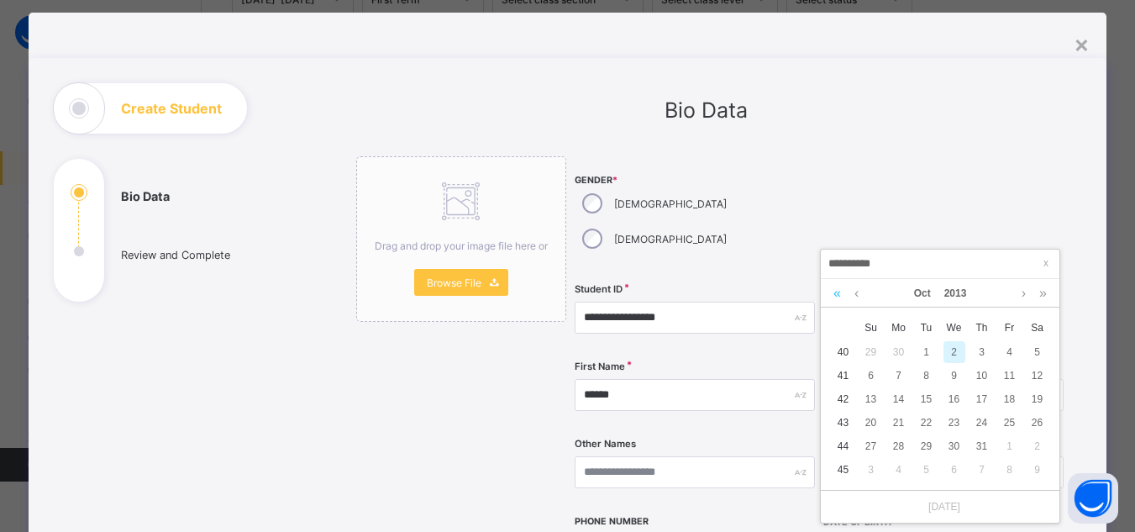
click at [838, 294] on link at bounding box center [837, 293] width 16 height 29
click at [1045, 292] on link at bounding box center [1043, 293] width 16 height 29
click at [855, 290] on link at bounding box center [856, 293] width 13 height 29
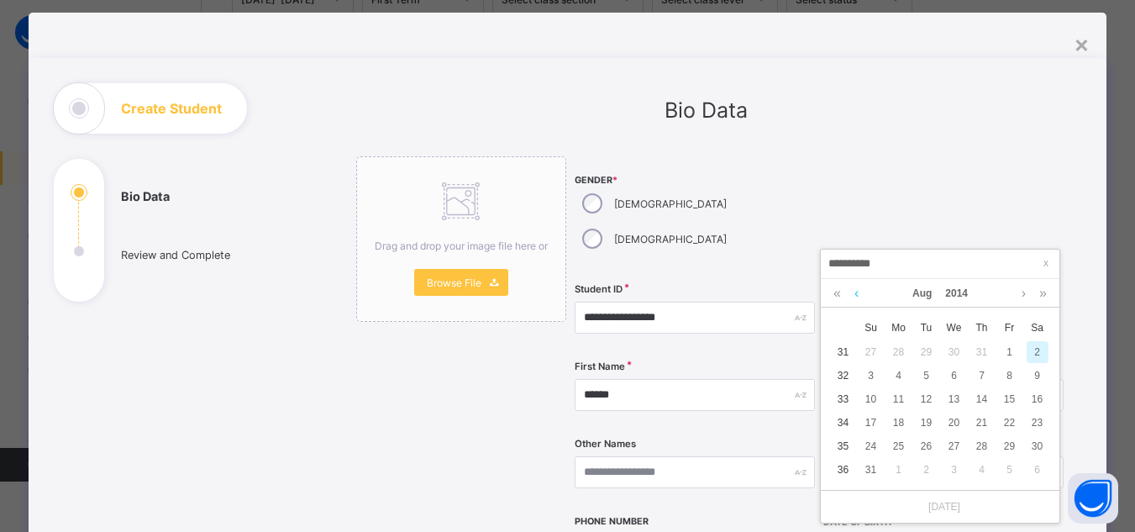
click at [855, 290] on link at bounding box center [856, 293] width 13 height 29
click at [928, 398] on div "15" at bounding box center [927, 399] width 22 height 22
type input "**********"
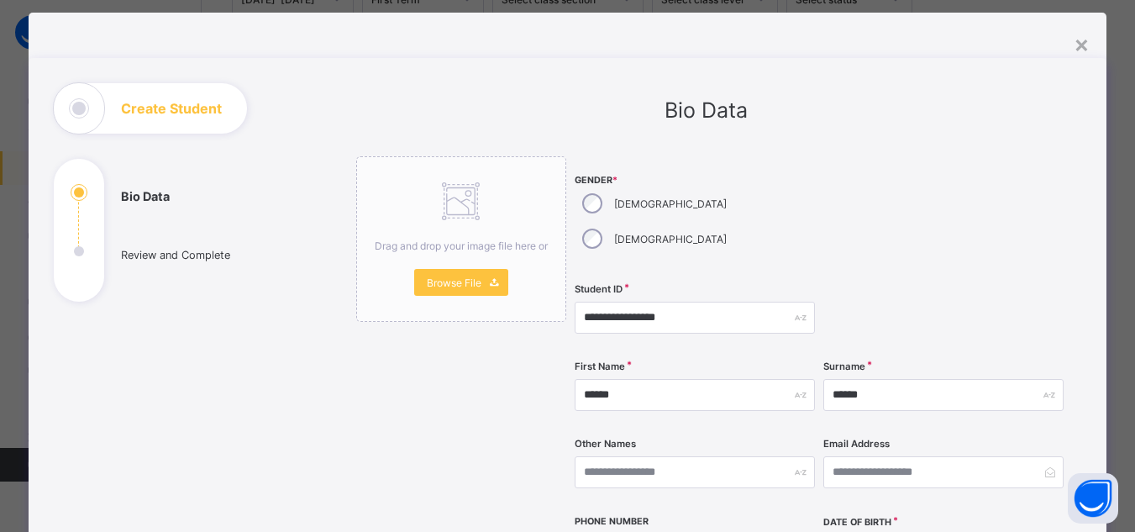
click at [1064, 395] on div "**********" at bounding box center [820, 486] width 490 height 661
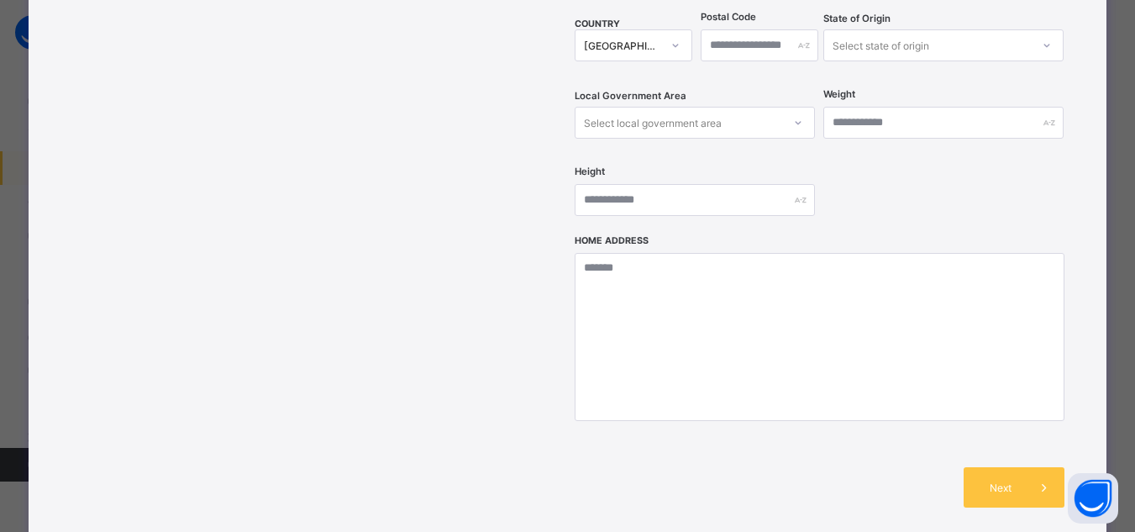
scroll to position [634, 0]
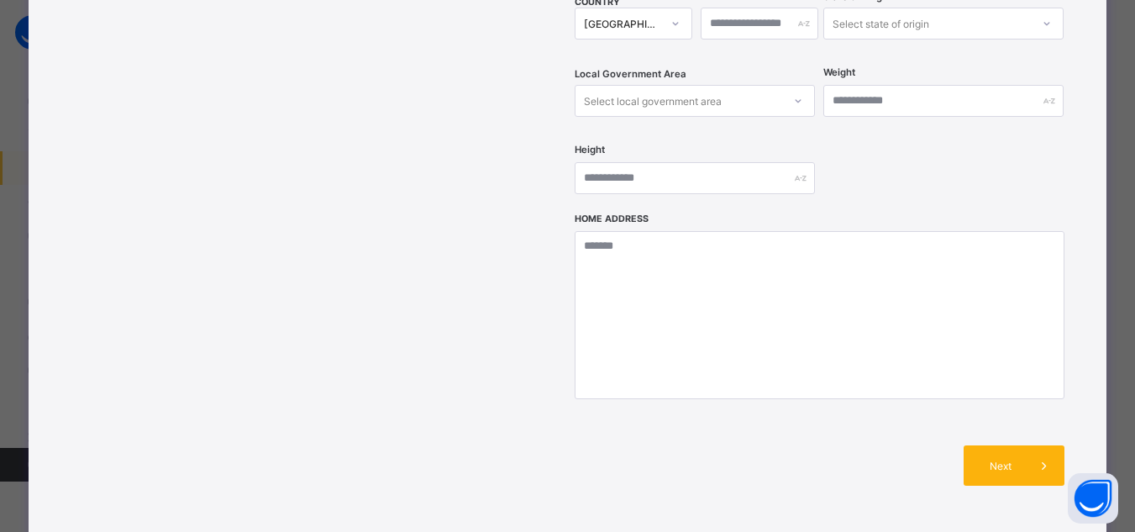
click at [1021, 445] on div "Next" at bounding box center [1014, 465] width 101 height 40
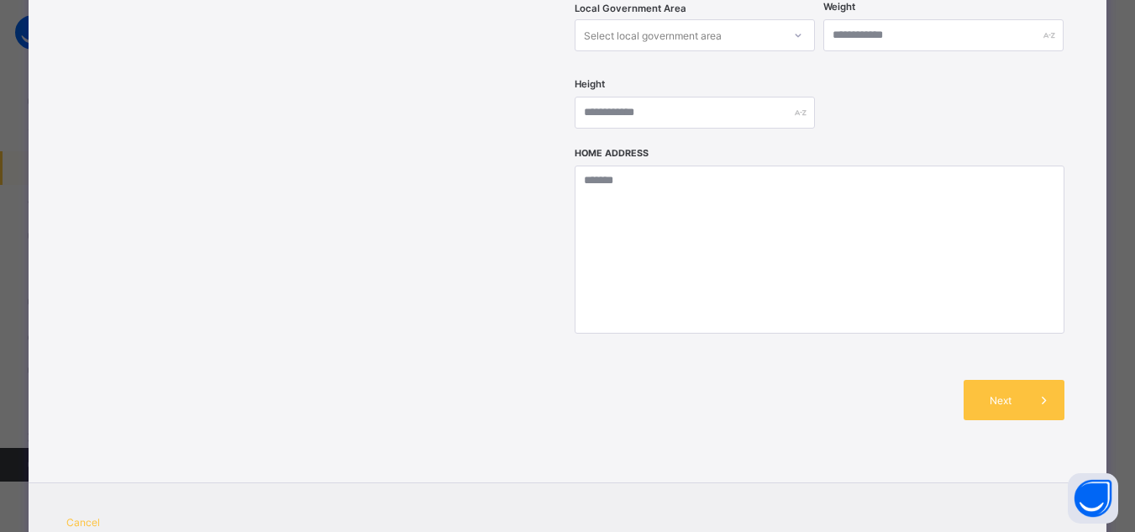
scroll to position [736, 0]
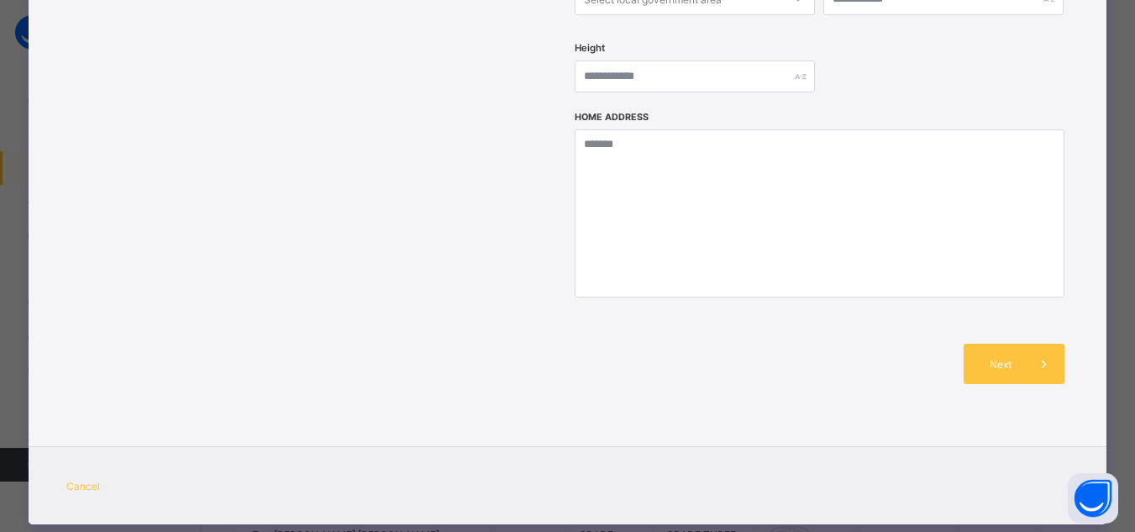
click at [66, 480] on span "Cancel" at bounding box center [83, 486] width 34 height 13
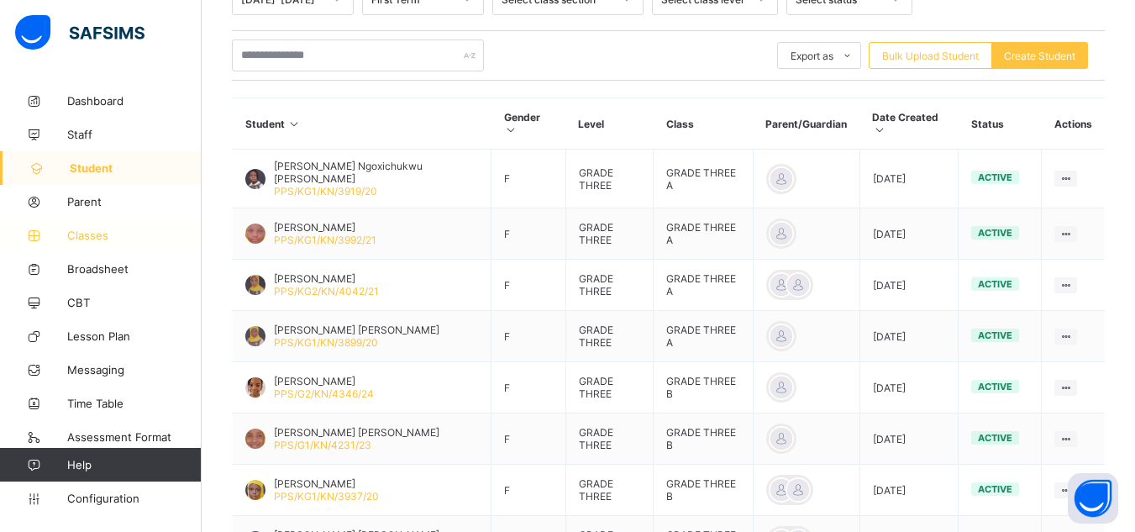
click at [97, 231] on span "Classes" at bounding box center [134, 235] width 134 height 13
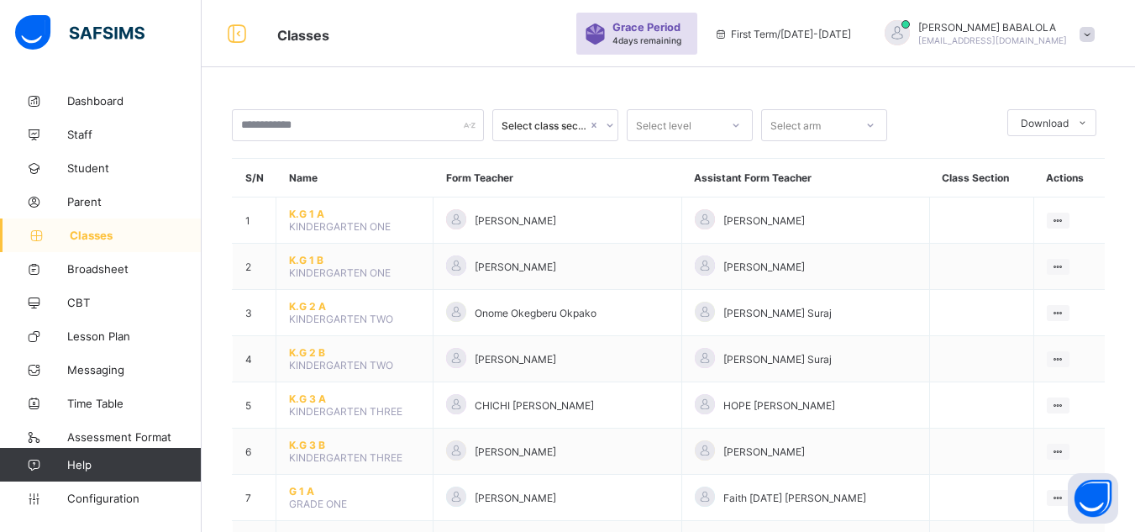
scroll to position [370, 0]
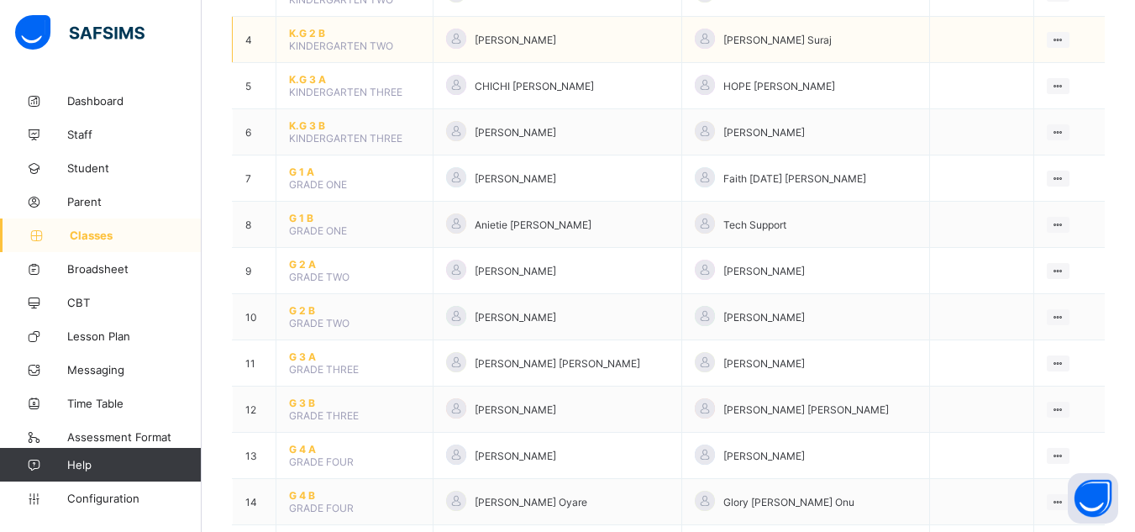
click at [492, 18] on td "[PERSON_NAME]" at bounding box center [558, 40] width 248 height 46
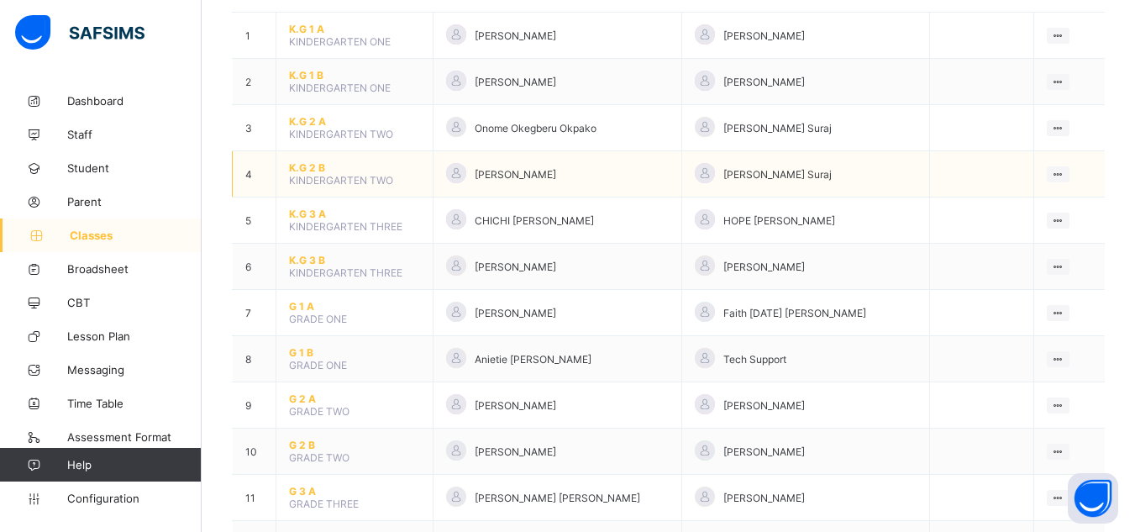
scroll to position [202, 0]
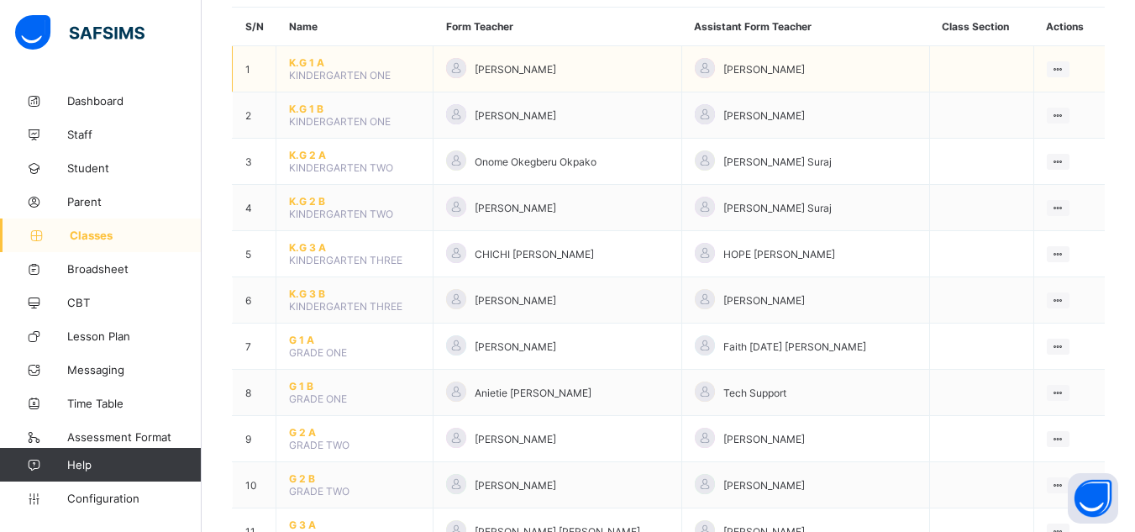
click at [312, 61] on span "K.G 1 A" at bounding box center [354, 62] width 131 height 13
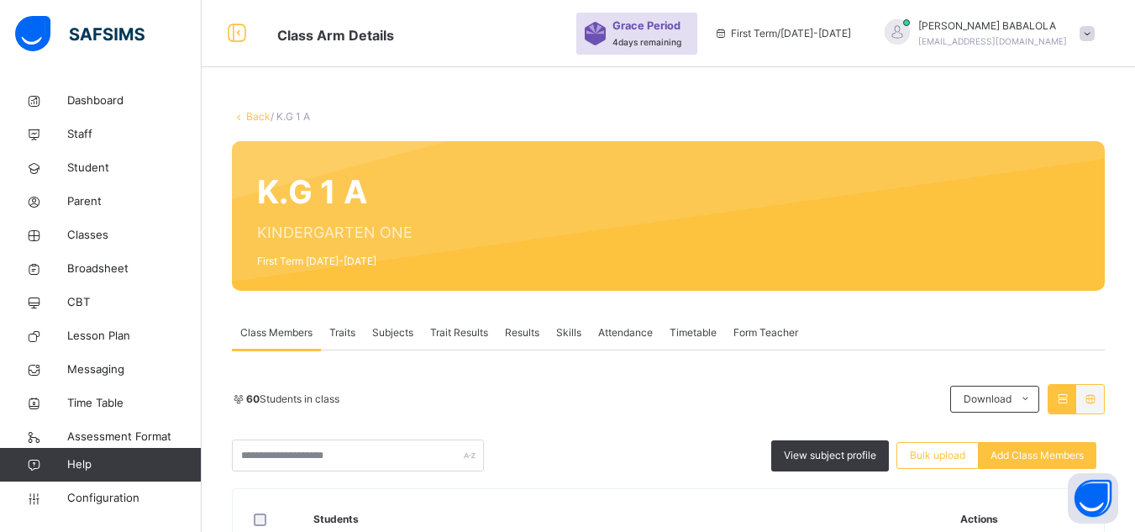
scroll to position [202, 0]
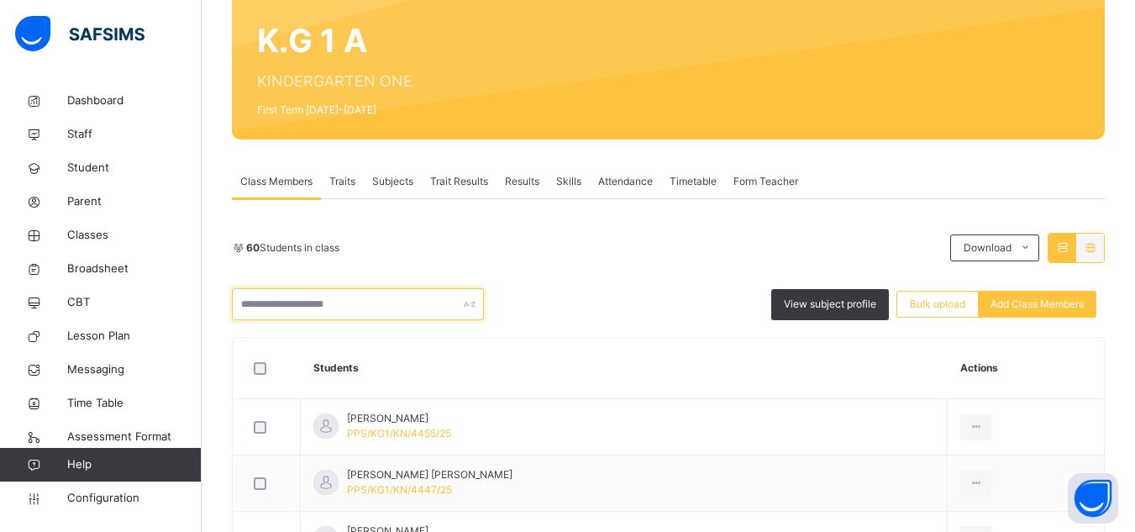
click at [297, 305] on input "text" at bounding box center [358, 304] width 252 height 32
type input "*"
click at [518, 317] on div "View subject profile Bulk upload Add Class Members" at bounding box center [668, 304] width 873 height 32
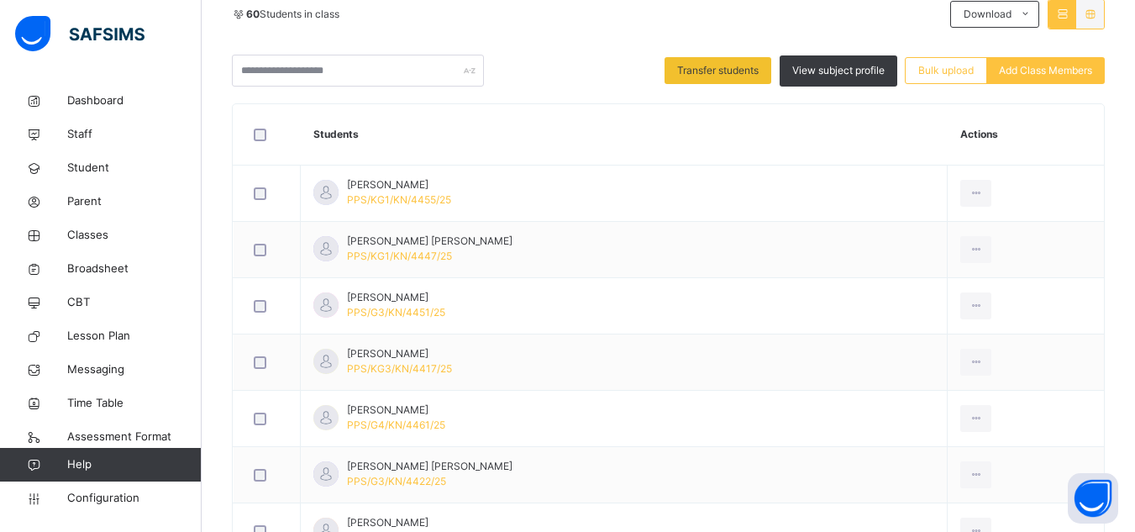
scroll to position [235, 0]
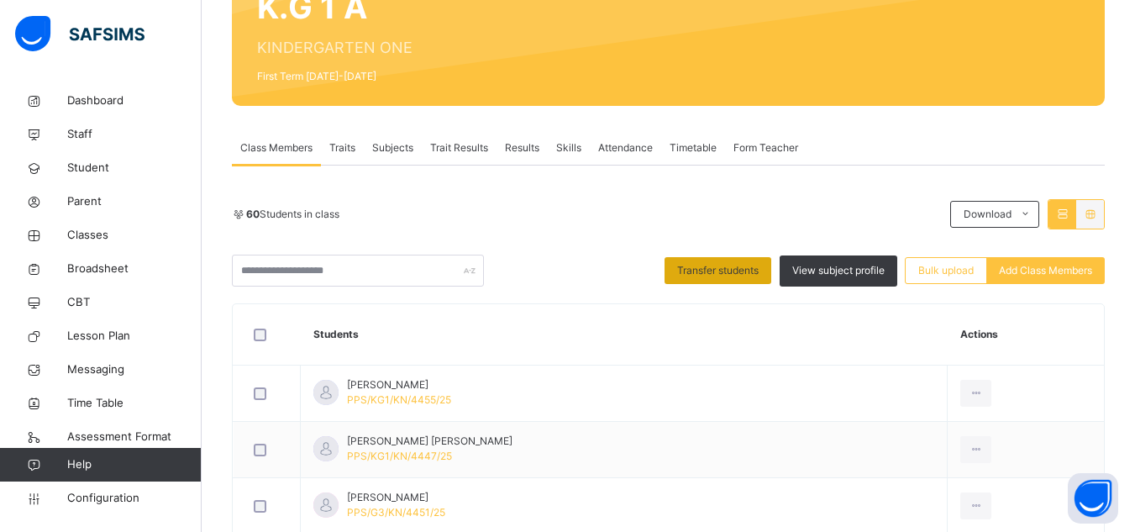
click at [738, 271] on span "Transfer students" at bounding box center [717, 270] width 81 height 15
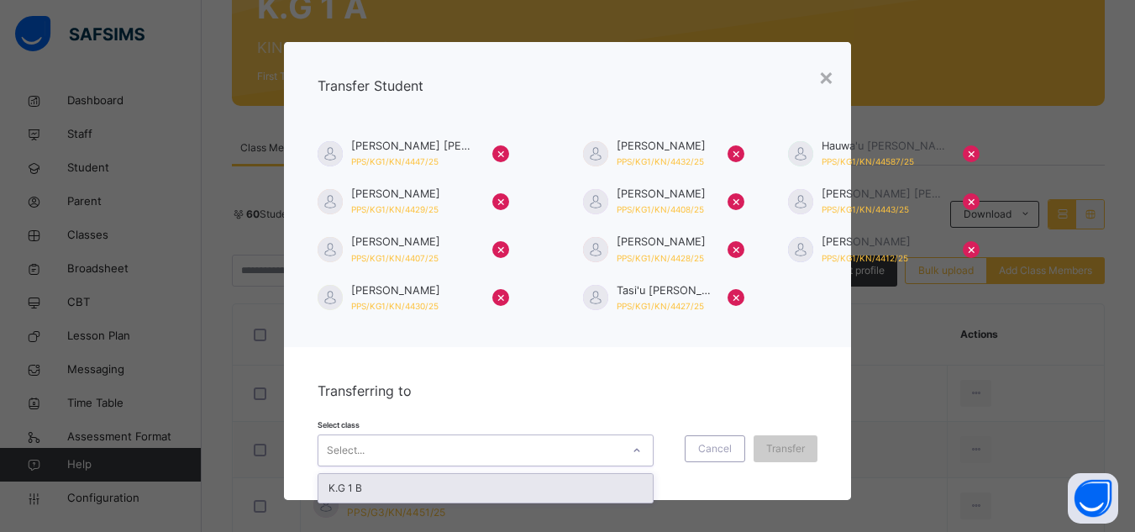
click at [632, 451] on icon at bounding box center [637, 450] width 10 height 17
click at [608, 492] on div "K.G 1 B" at bounding box center [485, 488] width 334 height 29
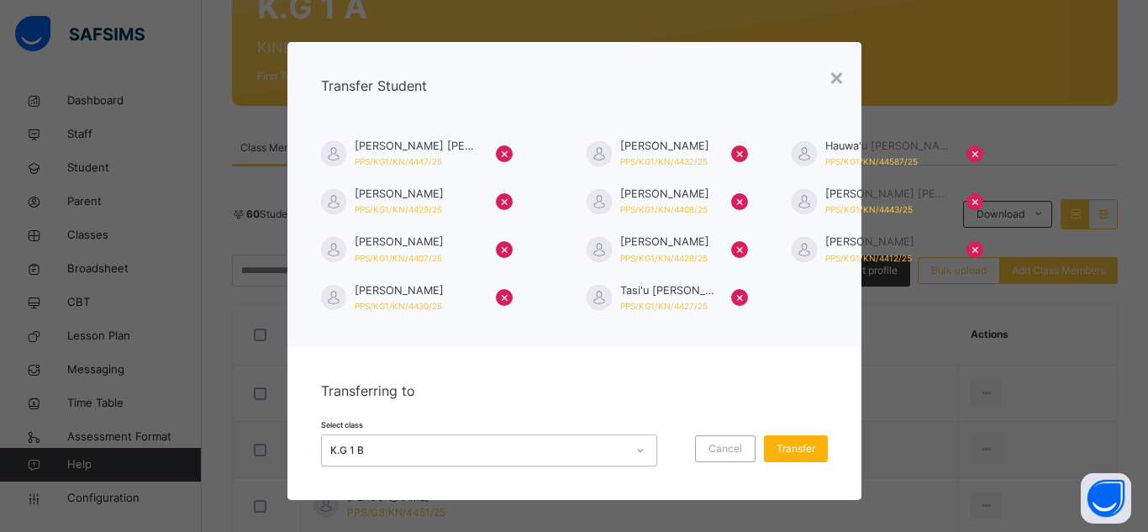
click at [792, 444] on span "Transfer" at bounding box center [795, 448] width 39 height 15
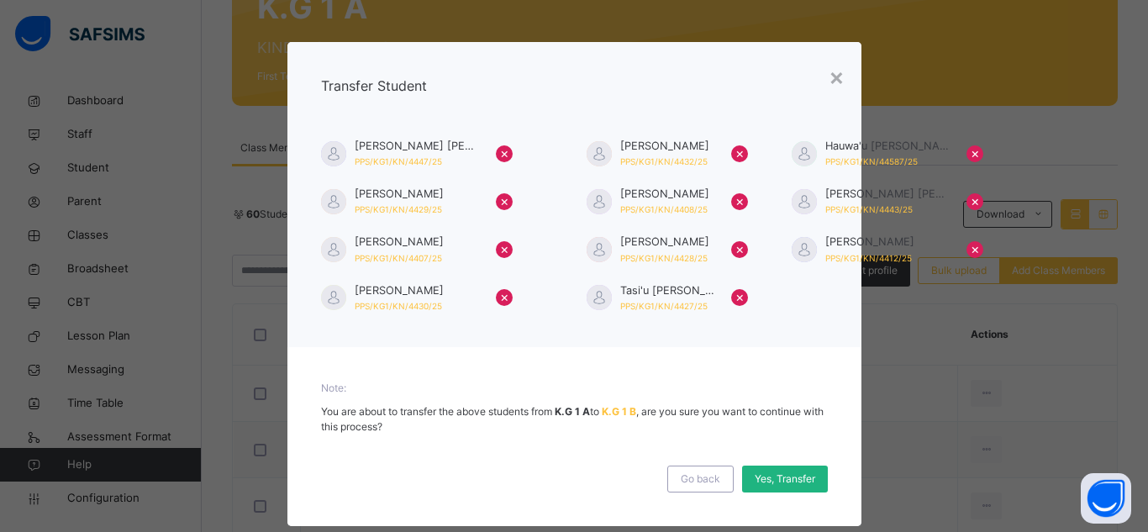
click at [786, 479] on span "Yes, Transfer" at bounding box center [784, 478] width 60 height 15
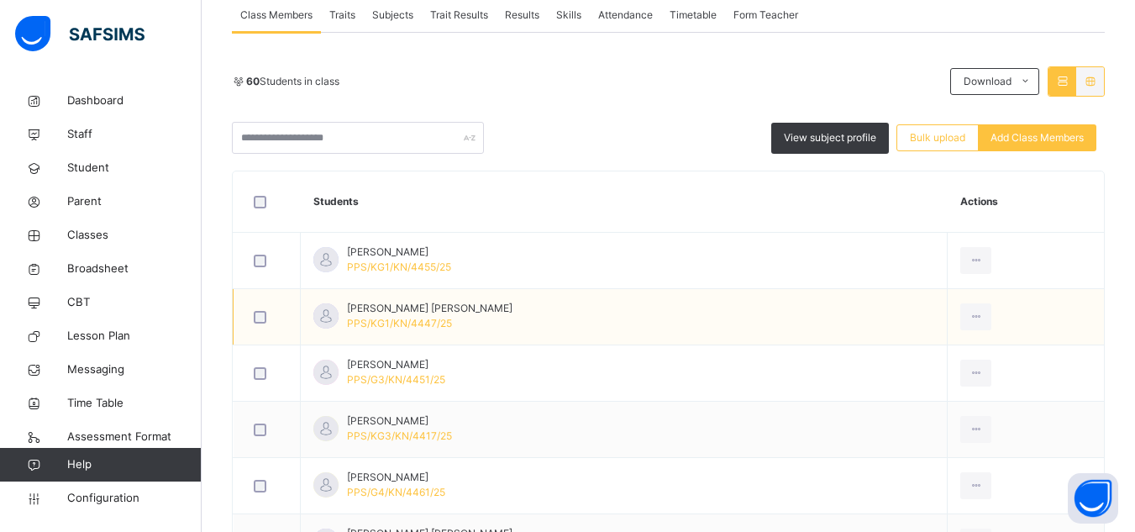
scroll to position [370, 0]
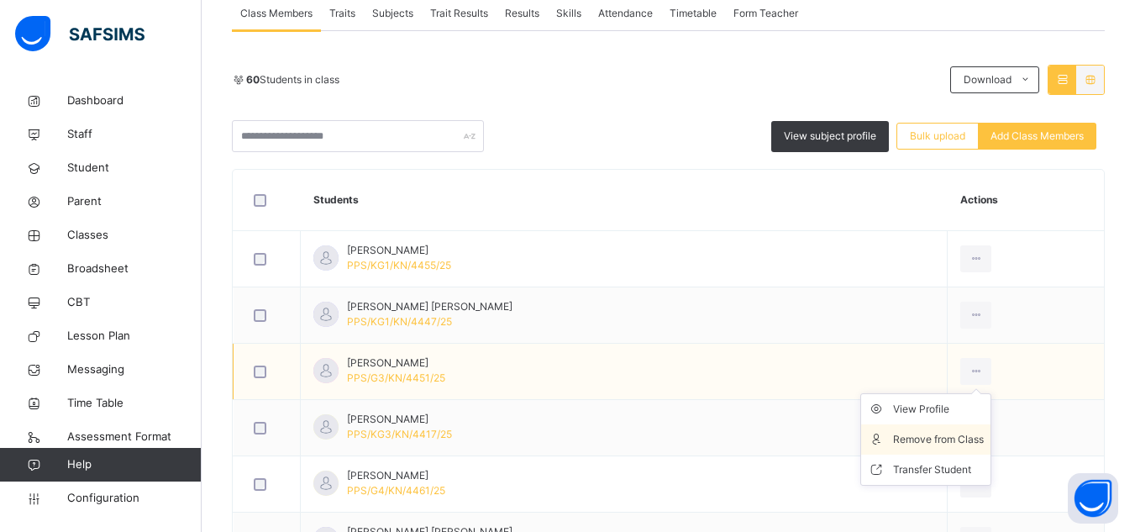
click at [938, 437] on div "Remove from Class" at bounding box center [938, 439] width 91 height 17
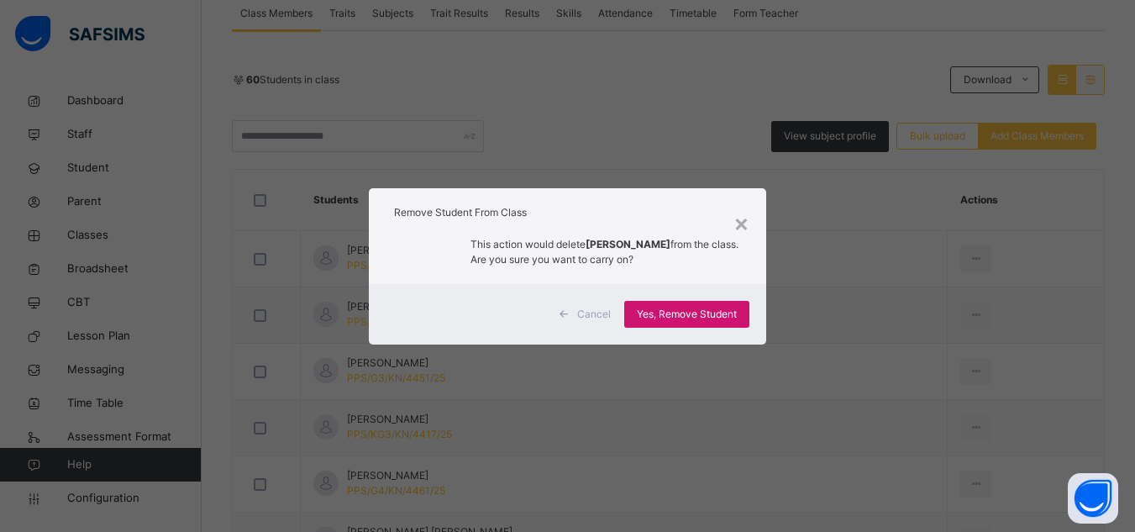
click at [712, 322] on span "Yes, Remove Student" at bounding box center [687, 314] width 100 height 15
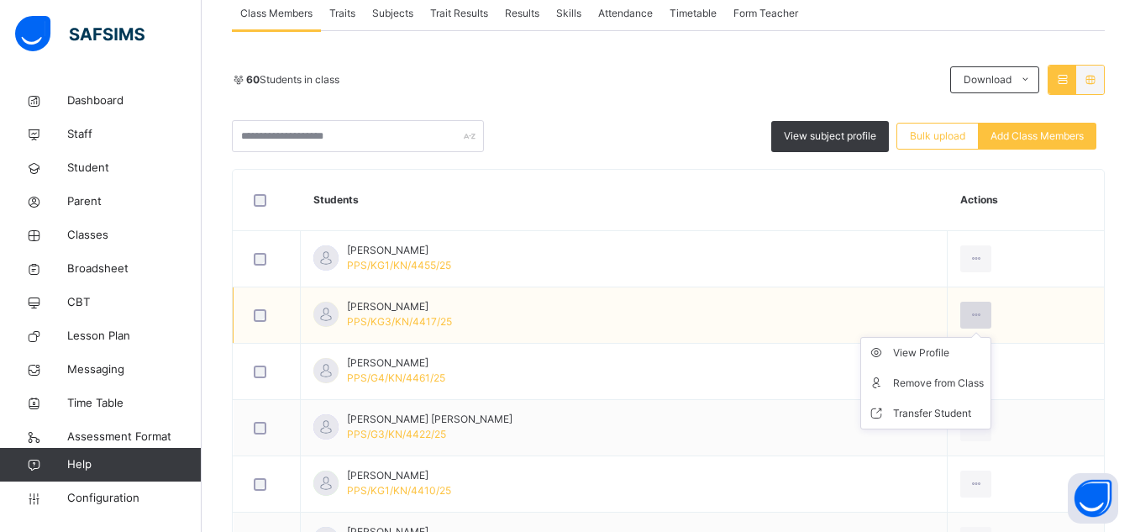
click at [969, 315] on icon at bounding box center [976, 315] width 14 height 15
click at [949, 382] on div "Remove from Class" at bounding box center [938, 383] width 91 height 17
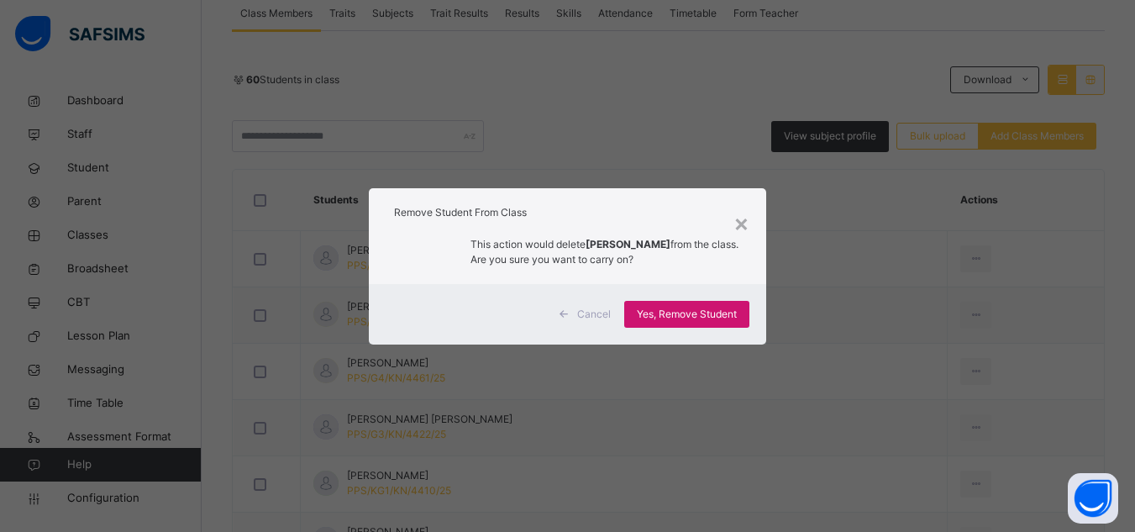
click at [693, 314] on span "Yes, Remove Student" at bounding box center [687, 314] width 100 height 15
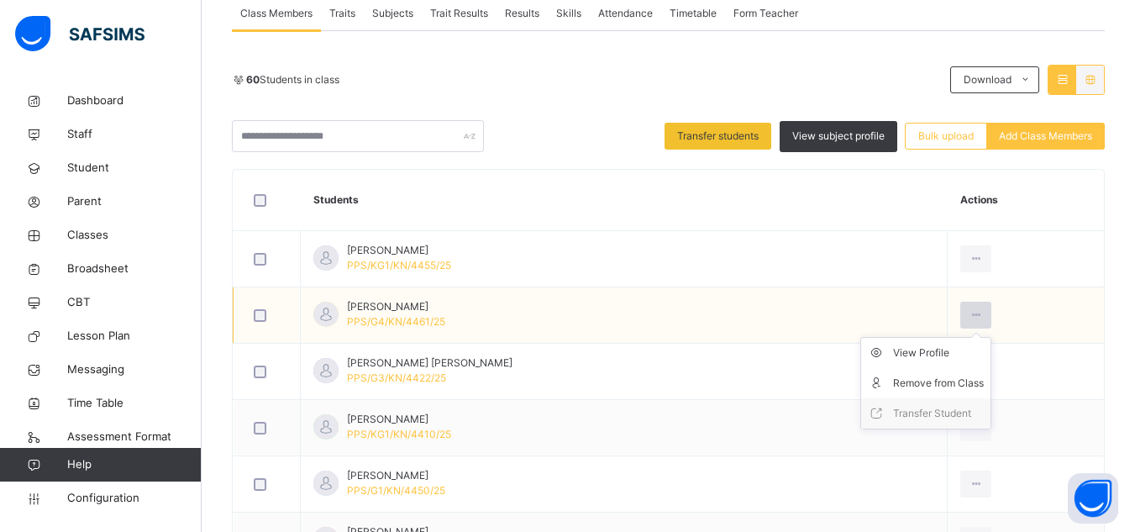
click at [969, 316] on icon at bounding box center [976, 315] width 14 height 15
click at [972, 316] on icon at bounding box center [976, 315] width 14 height 15
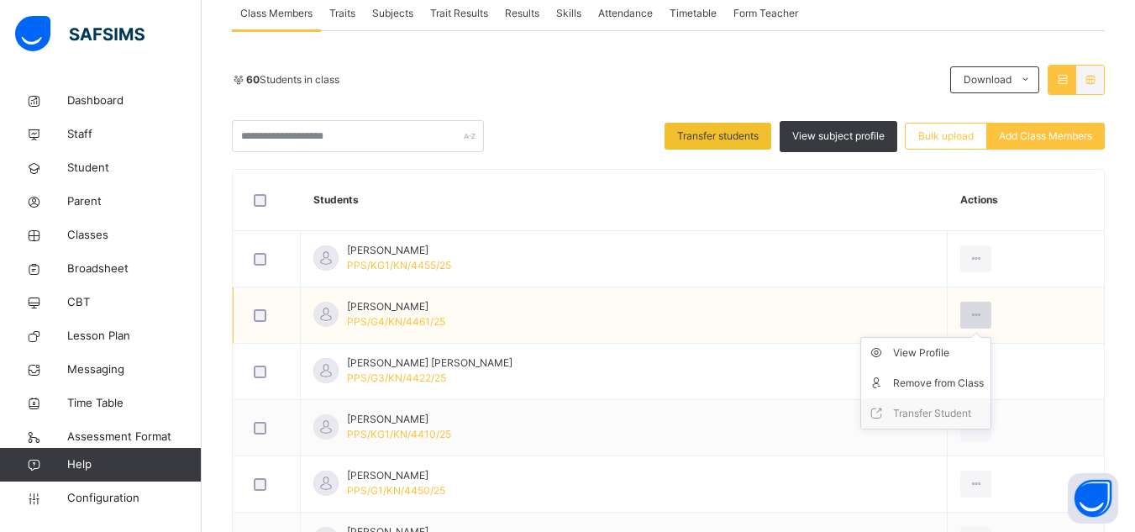
click at [972, 316] on icon at bounding box center [976, 315] width 14 height 15
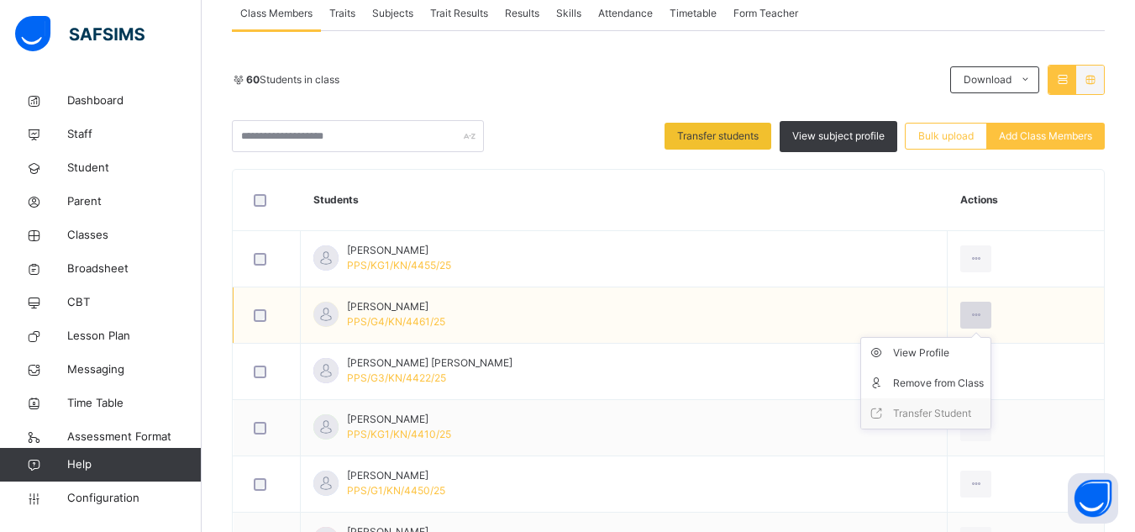
click at [972, 316] on icon at bounding box center [976, 315] width 14 height 15
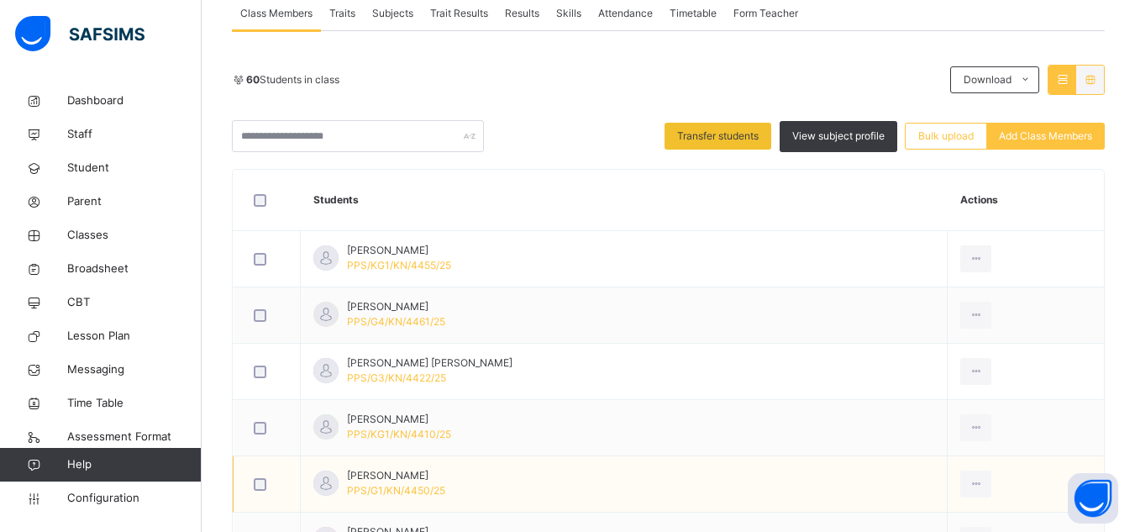
click at [266, 486] on div at bounding box center [266, 484] width 33 height 13
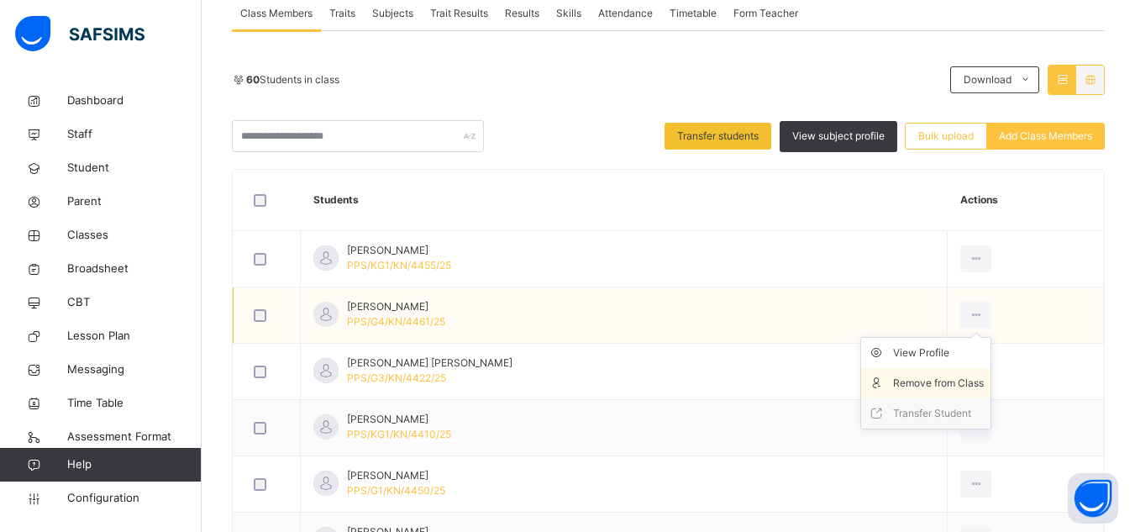
click at [946, 382] on div "Remove from Class" at bounding box center [938, 383] width 91 height 17
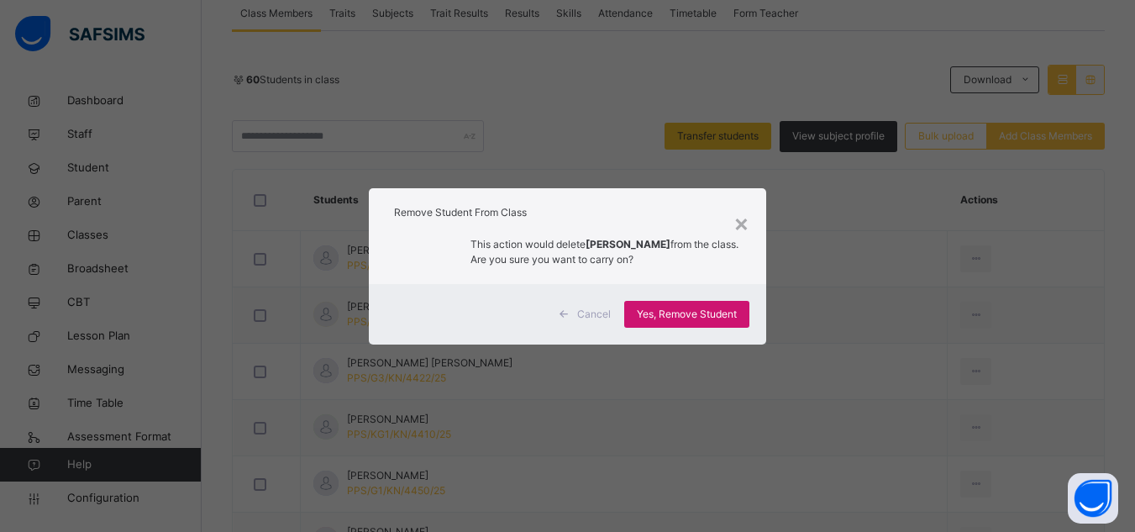
click at [672, 315] on span "Yes, Remove Student" at bounding box center [687, 314] width 100 height 15
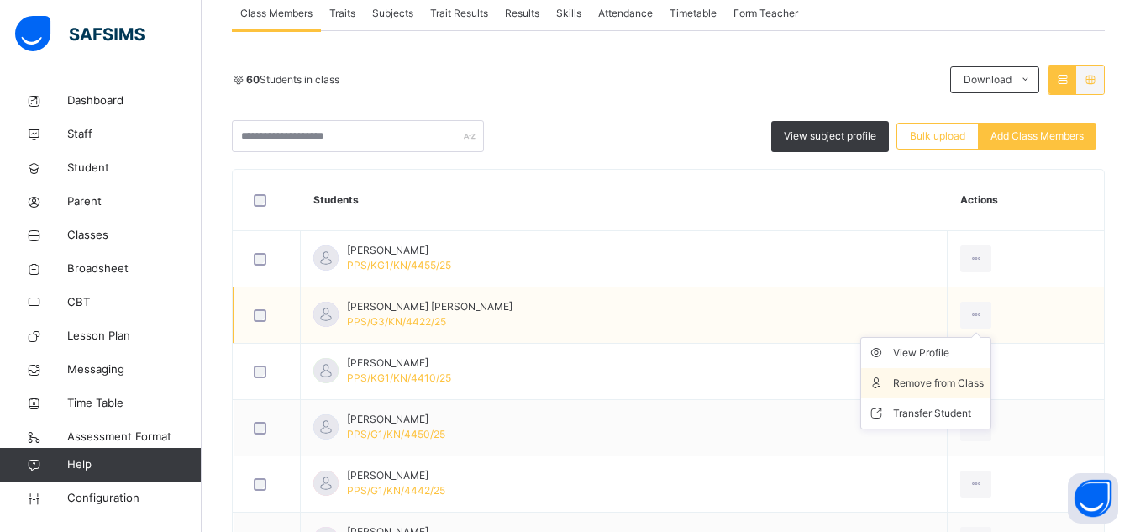
click at [946, 381] on div "Remove from Class" at bounding box center [938, 383] width 91 height 17
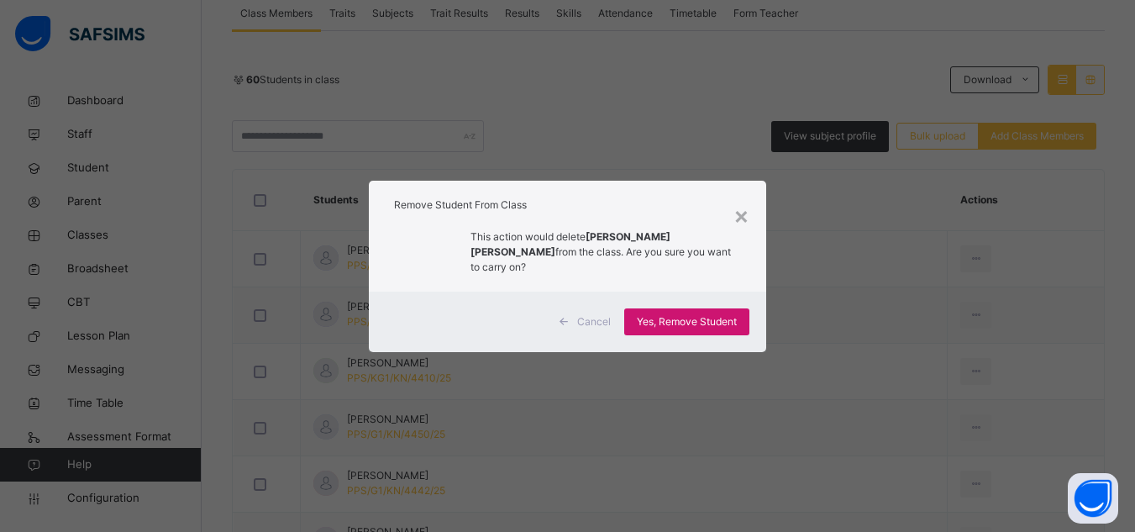
click at [683, 325] on span "Yes, Remove Student" at bounding box center [687, 321] width 100 height 15
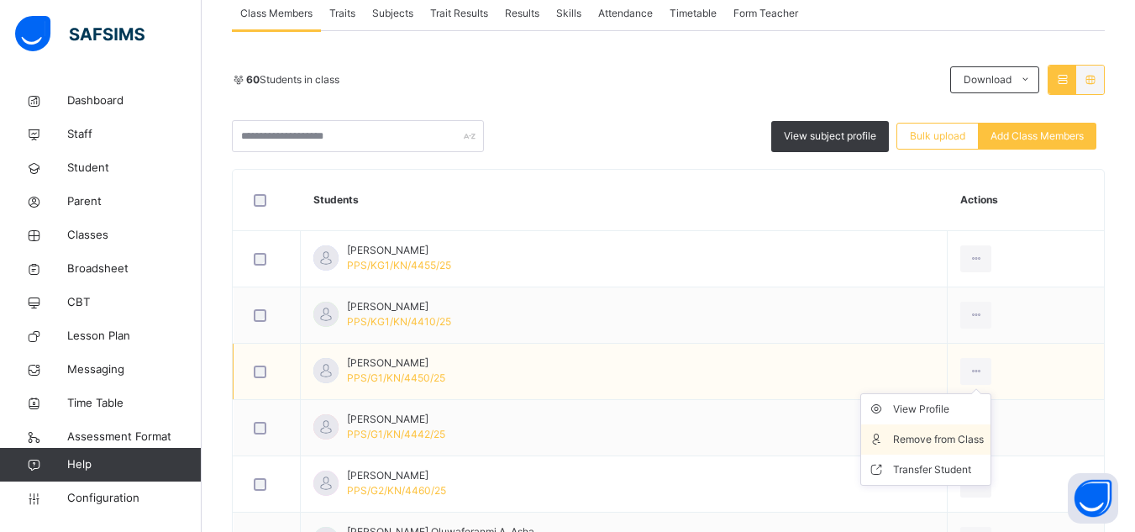
click at [943, 434] on div "Remove from Class" at bounding box center [938, 439] width 91 height 17
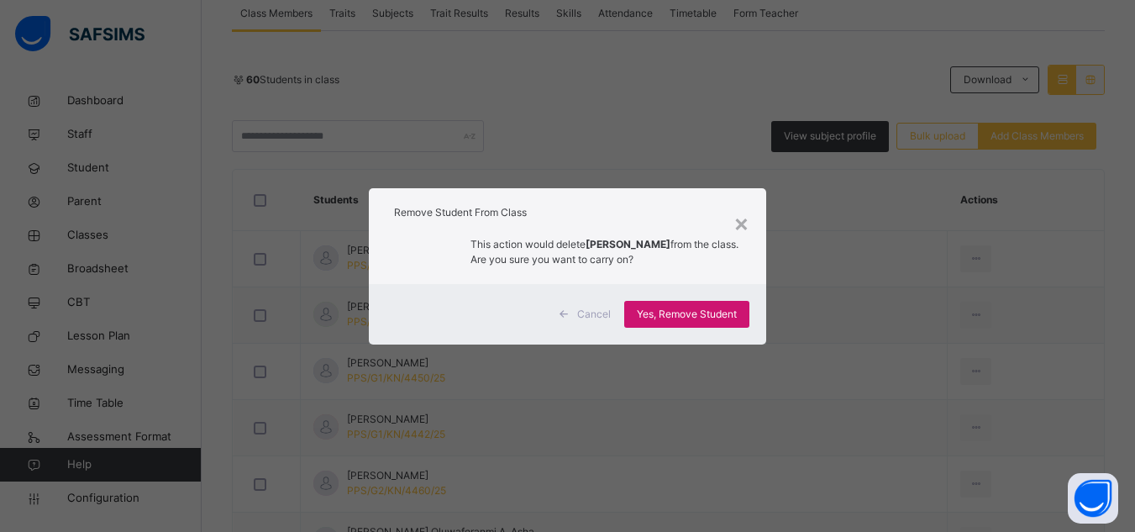
click at [681, 313] on span "Yes, Remove Student" at bounding box center [687, 314] width 100 height 15
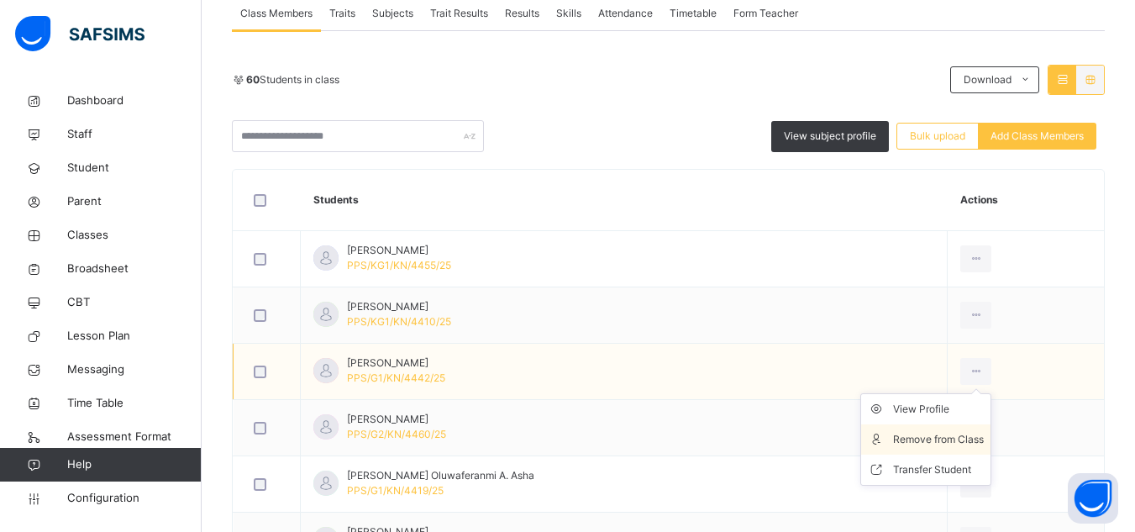
click at [947, 435] on div "Remove from Class" at bounding box center [938, 439] width 91 height 17
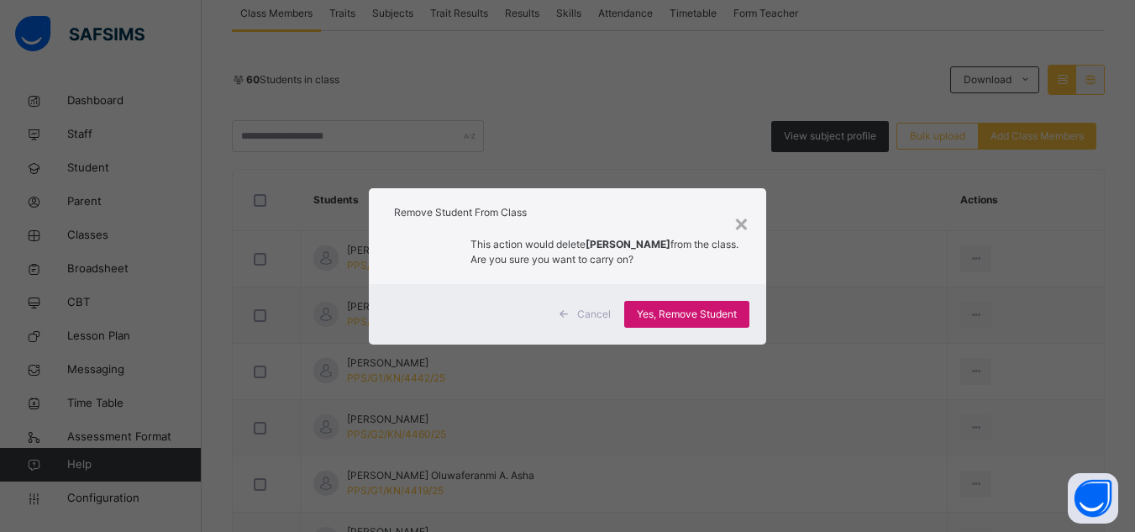
click at [728, 313] on span "Yes, Remove Student" at bounding box center [687, 314] width 100 height 15
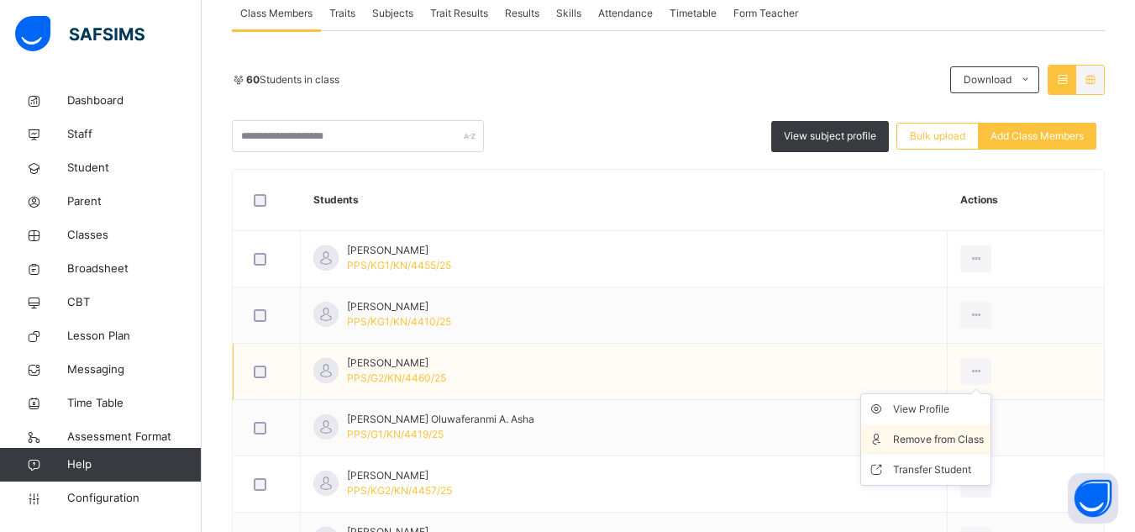
click at [953, 436] on div "Remove from Class" at bounding box center [938, 439] width 91 height 17
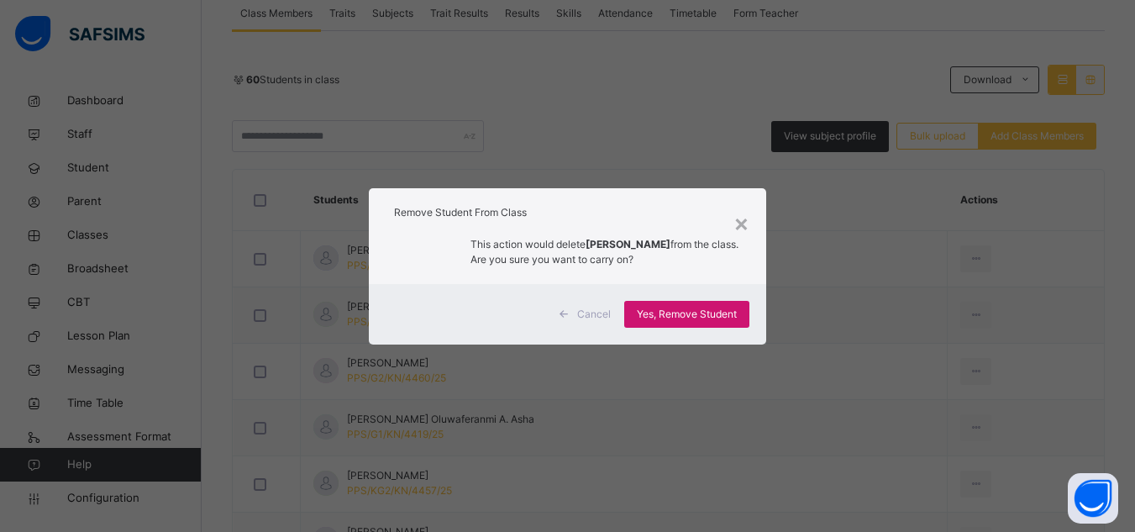
click at [716, 317] on span "Yes, Remove Student" at bounding box center [687, 314] width 100 height 15
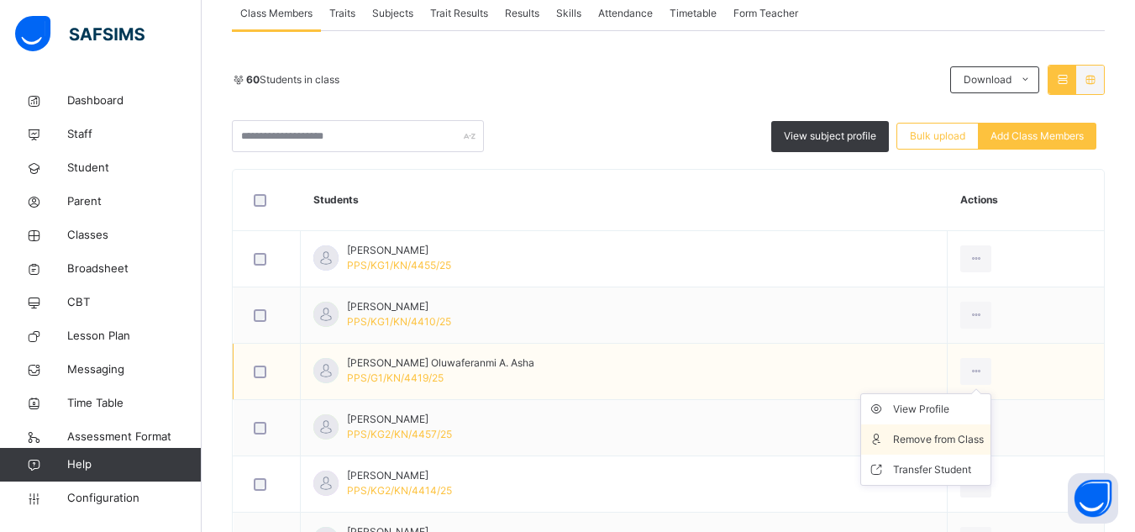
click at [938, 434] on div "Remove from Class" at bounding box center [938, 439] width 91 height 17
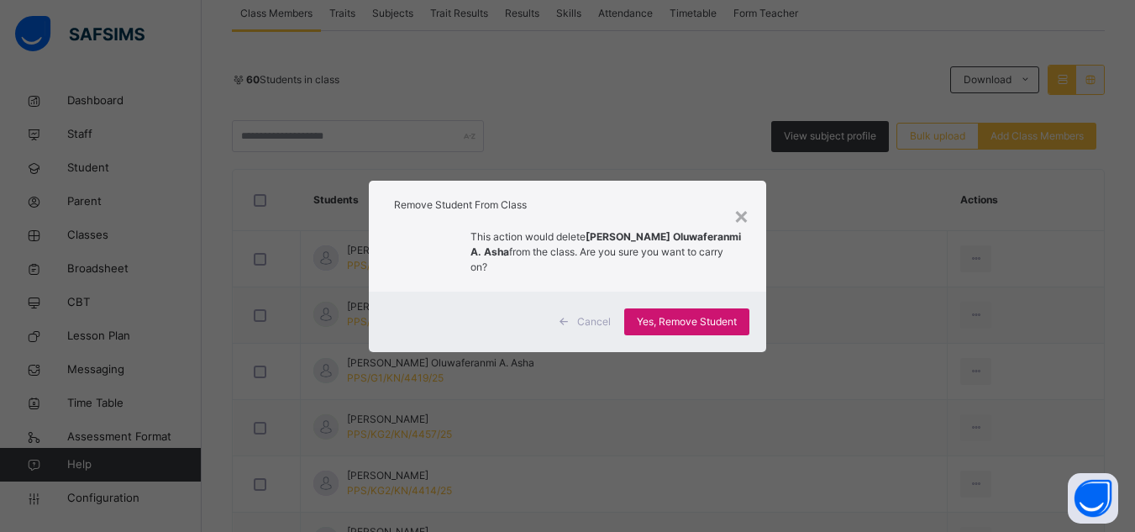
click at [684, 314] on span "Yes, Remove Student" at bounding box center [687, 321] width 100 height 15
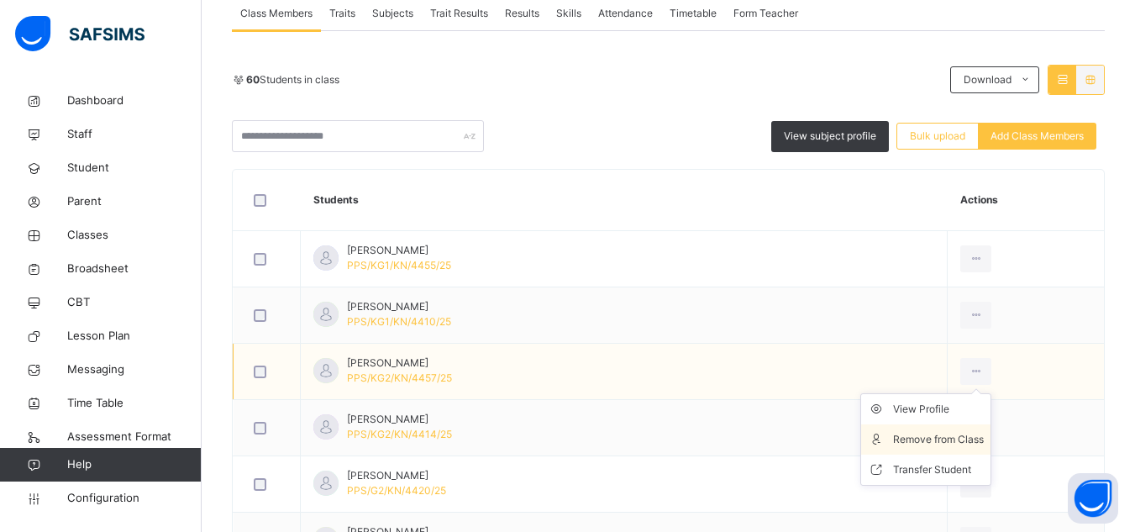
click at [946, 435] on div "Remove from Class" at bounding box center [938, 439] width 91 height 17
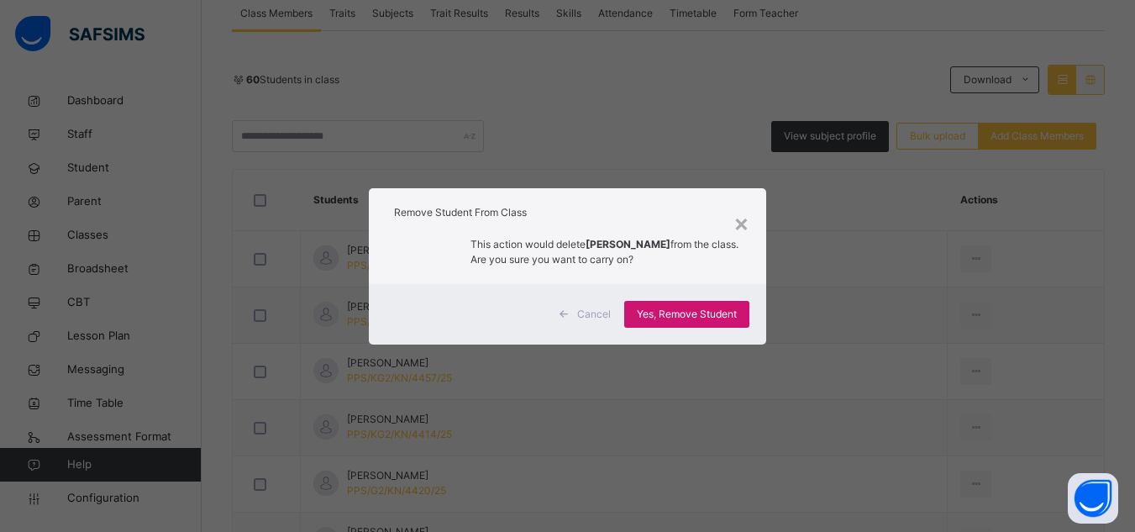
click at [730, 311] on span "Yes, Remove Student" at bounding box center [687, 314] width 100 height 15
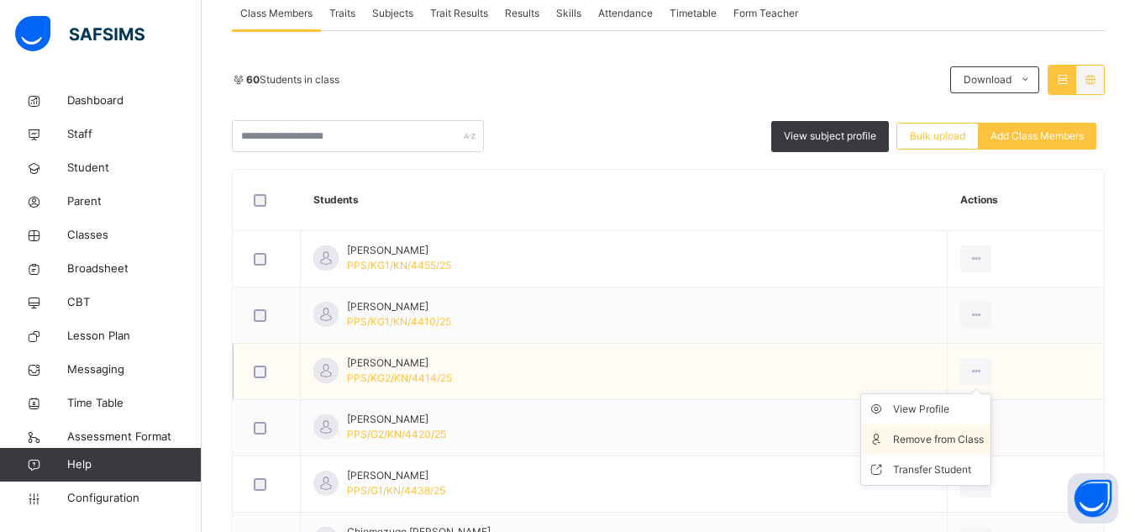
click at [933, 439] on div "Remove from Class" at bounding box center [938, 439] width 91 height 17
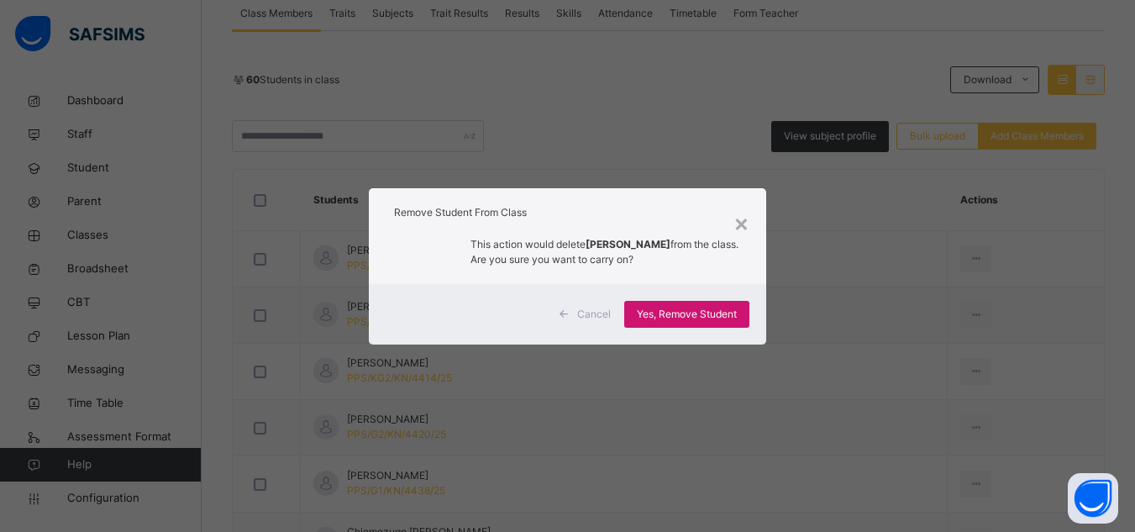
click at [725, 315] on span "Yes, Remove Student" at bounding box center [687, 314] width 100 height 15
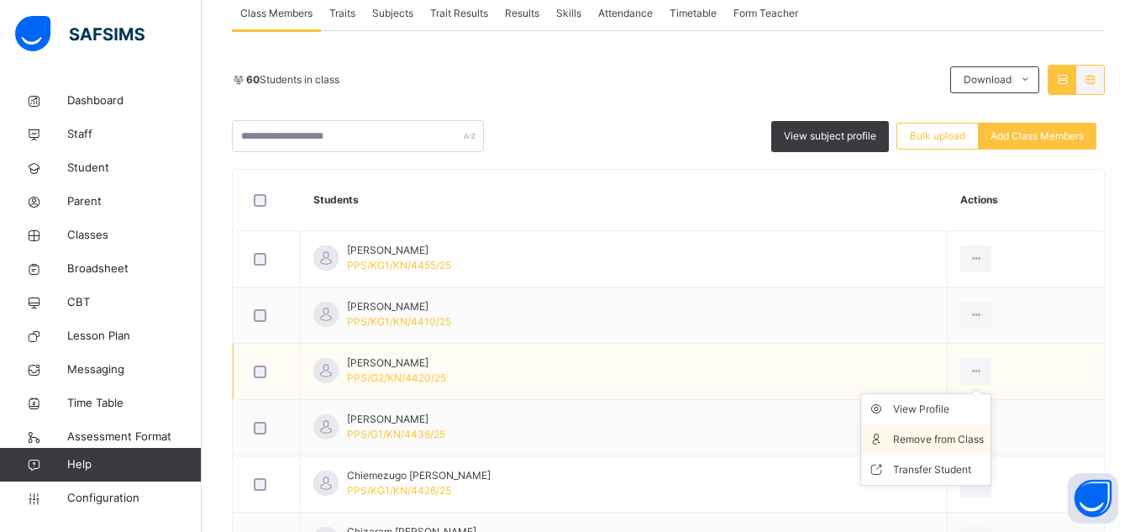
click at [948, 434] on div "Remove from Class" at bounding box center [938, 439] width 91 height 17
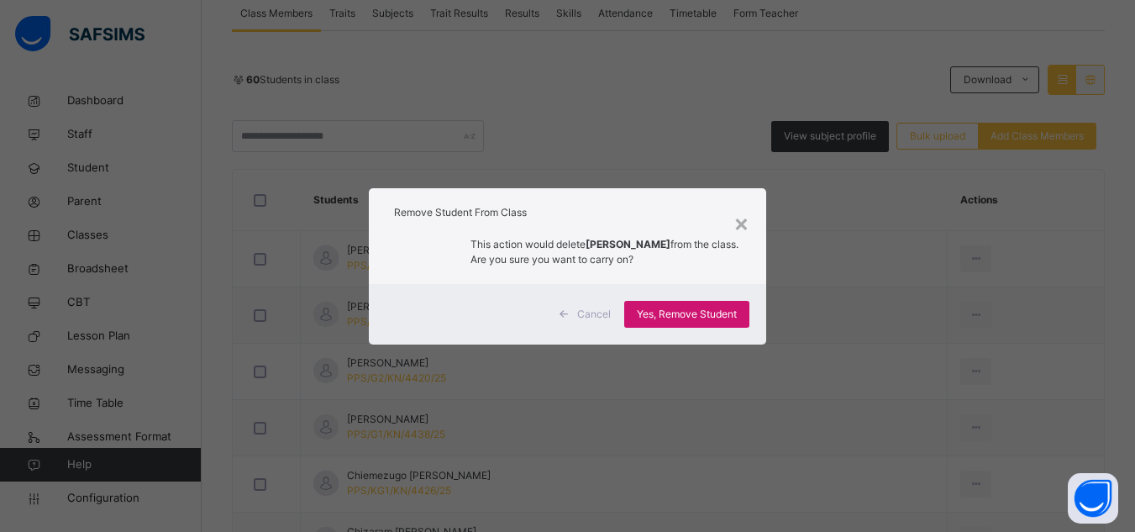
click at [730, 313] on span "Yes, Remove Student" at bounding box center [687, 314] width 100 height 15
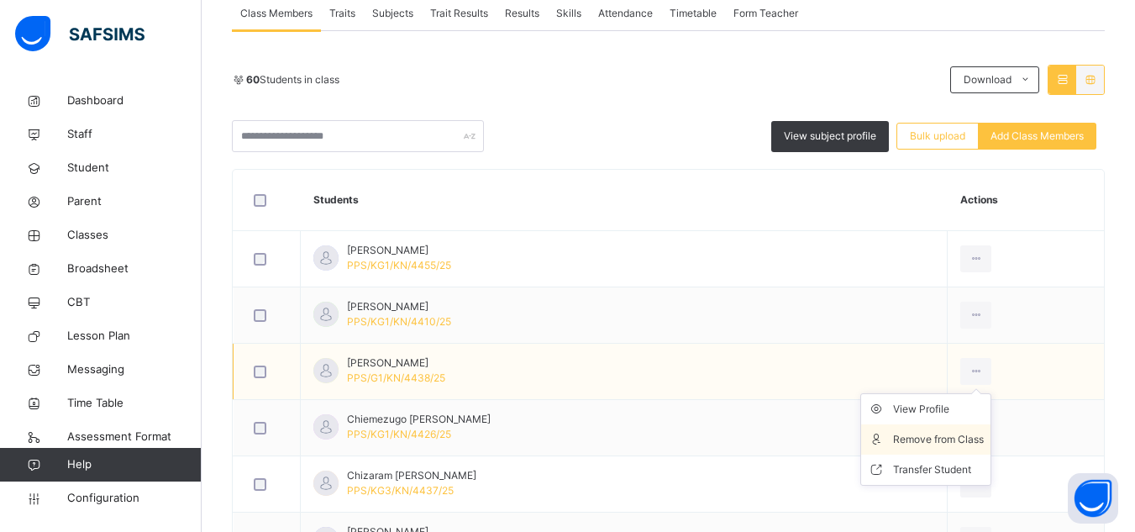
click at [944, 440] on div "Remove from Class" at bounding box center [938, 439] width 91 height 17
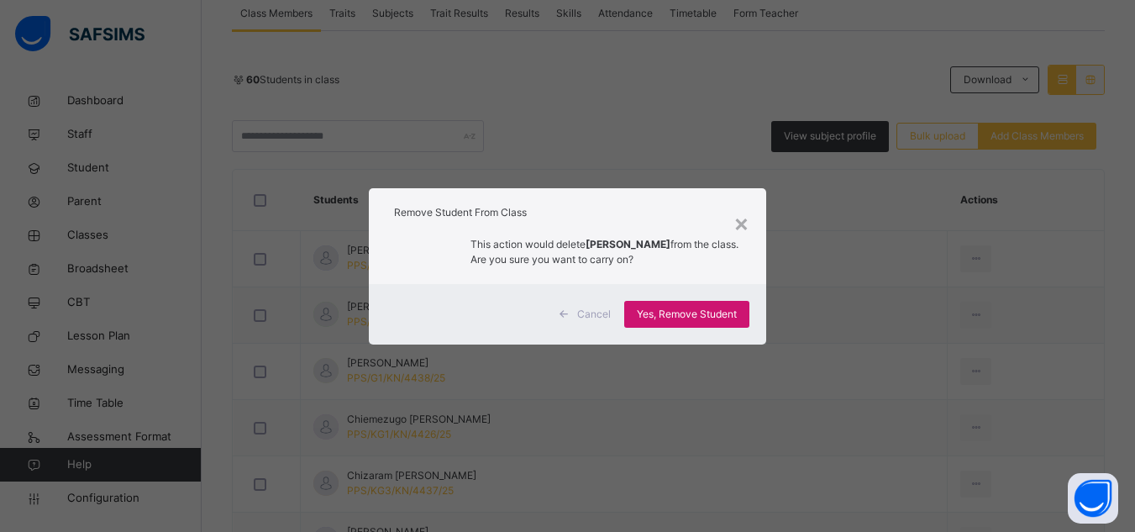
click at [708, 313] on span "Yes, Remove Student" at bounding box center [687, 314] width 100 height 15
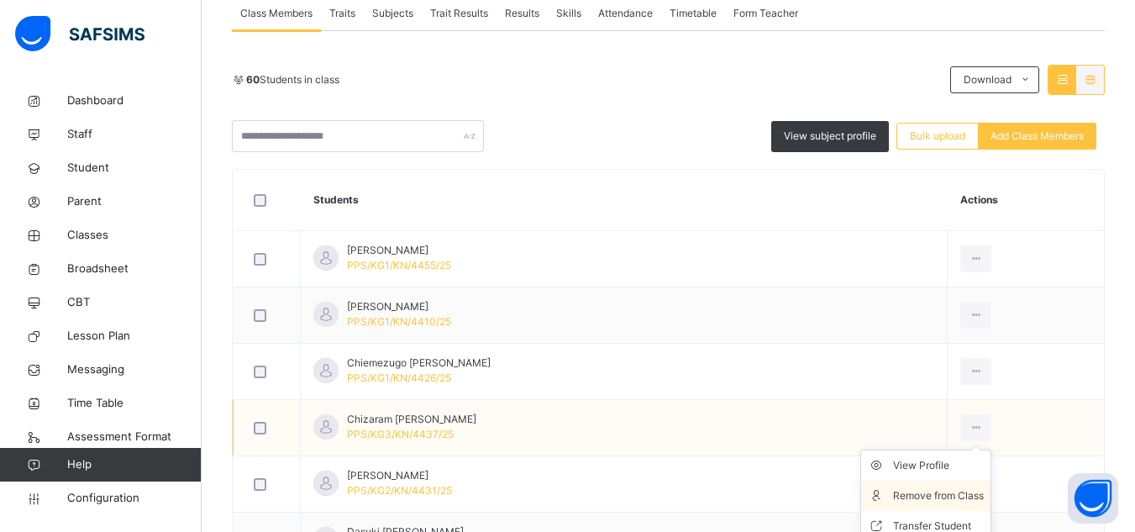
click at [933, 494] on div "Remove from Class" at bounding box center [938, 495] width 91 height 17
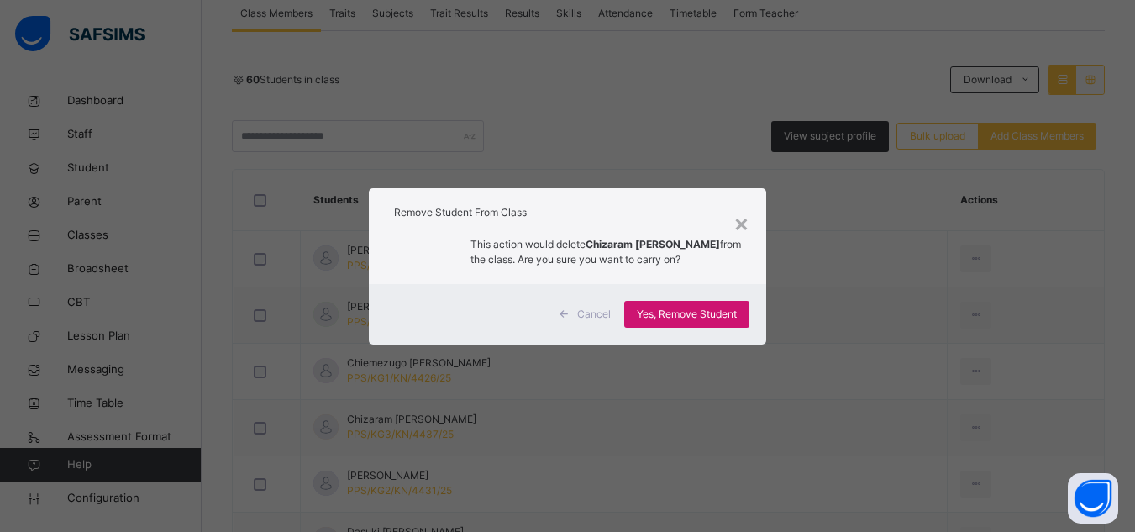
click at [647, 318] on span "Yes, Remove Student" at bounding box center [687, 314] width 100 height 15
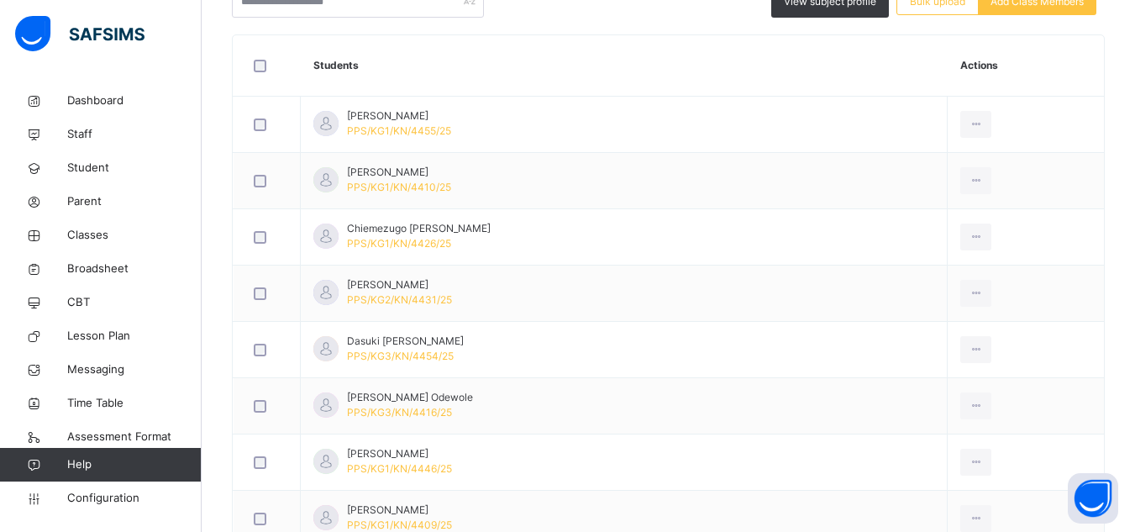
scroll to position [538, 0]
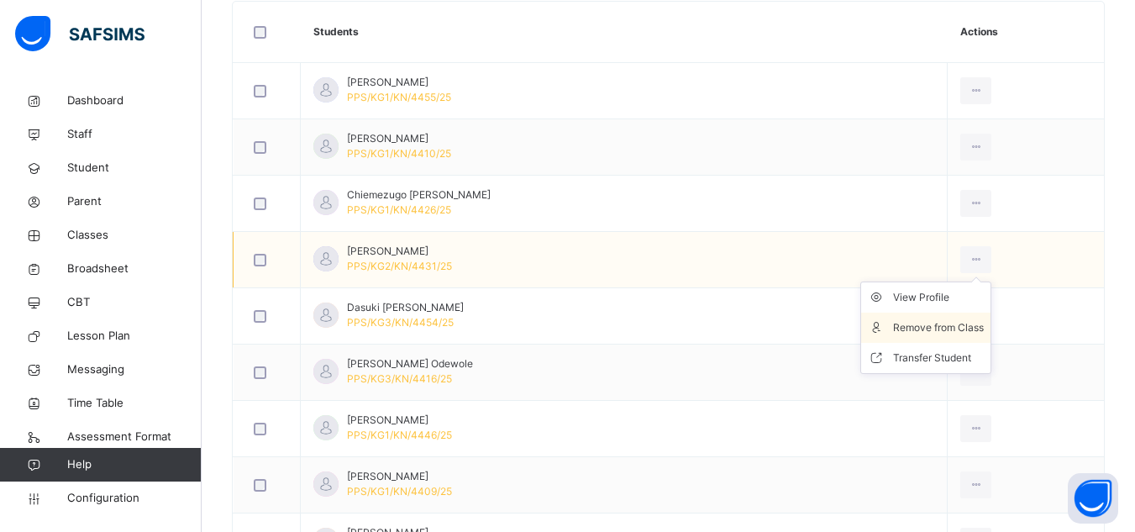
click at [943, 324] on div "Remove from Class" at bounding box center [938, 327] width 91 height 17
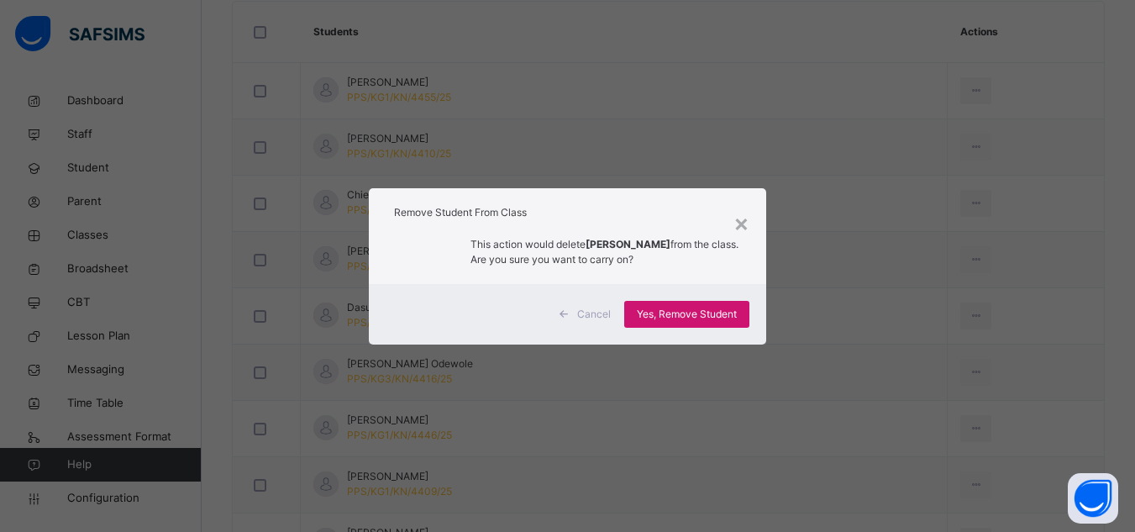
click at [680, 312] on span "Yes, Remove Student" at bounding box center [687, 314] width 100 height 15
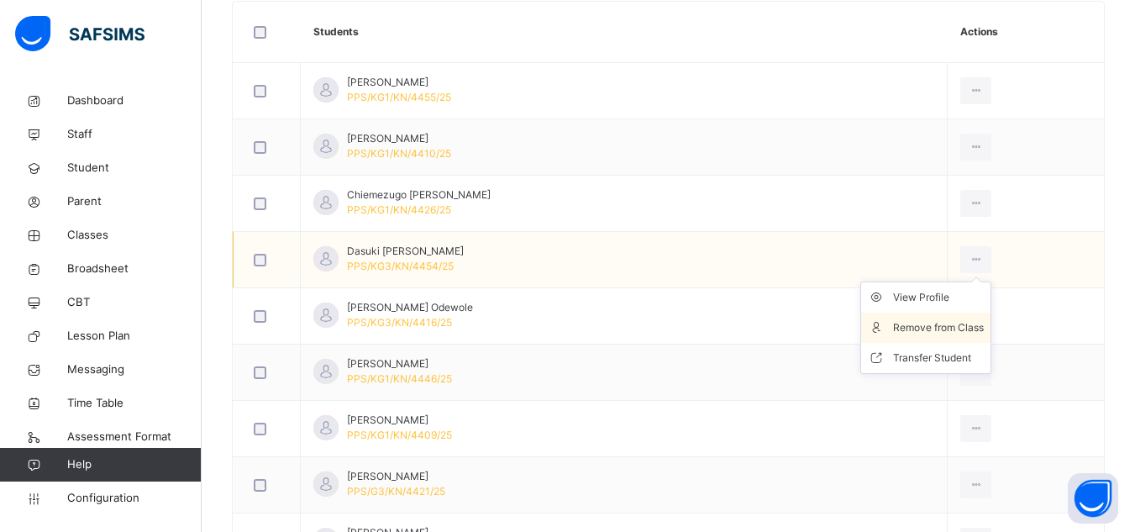
click at [949, 327] on div "Remove from Class" at bounding box center [938, 327] width 91 height 17
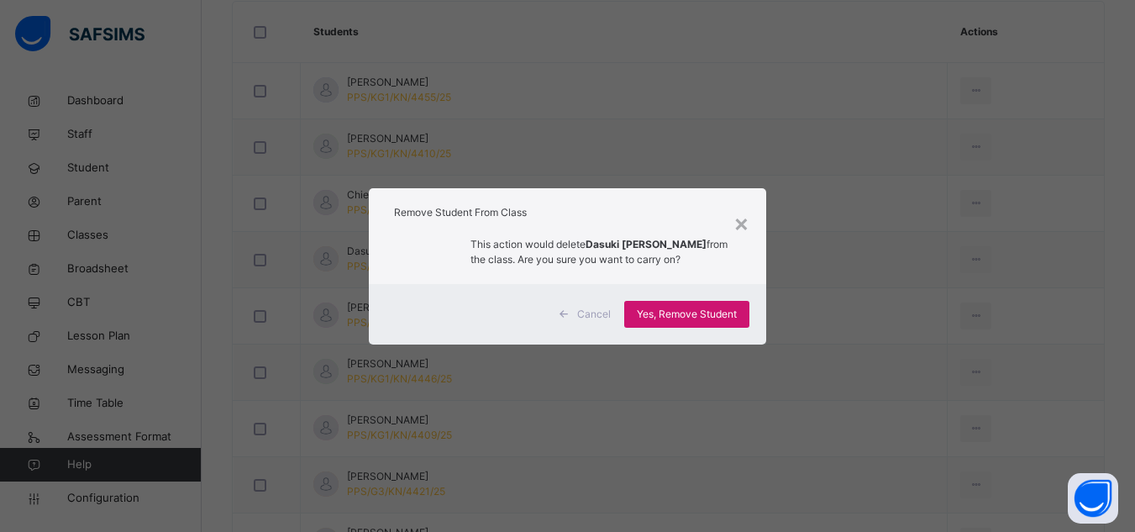
click at [713, 312] on span "Yes, Remove Student" at bounding box center [687, 314] width 100 height 15
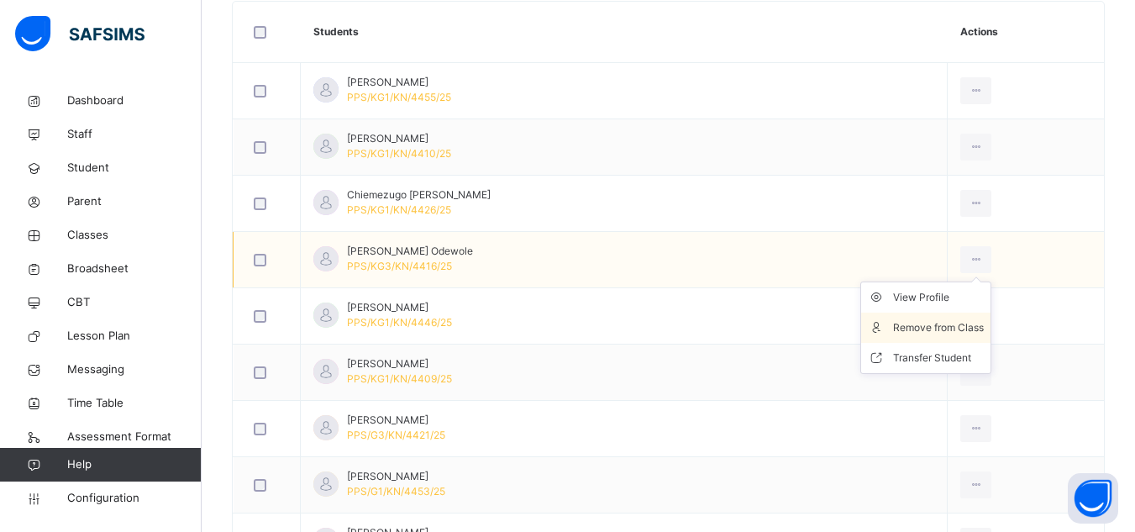
click at [937, 325] on div "Remove from Class" at bounding box center [938, 327] width 91 height 17
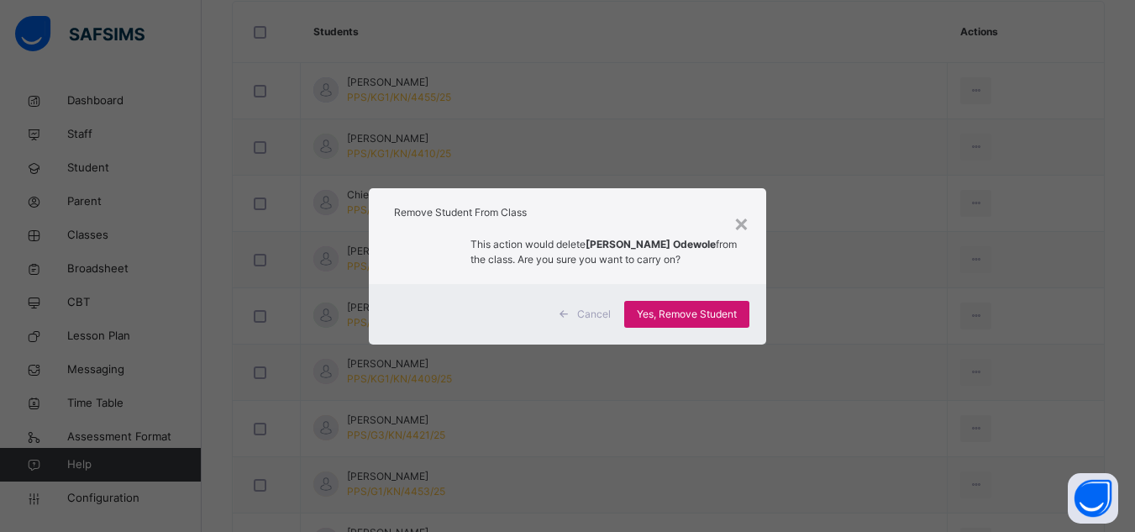
click at [714, 322] on span "Yes, Remove Student" at bounding box center [687, 314] width 100 height 15
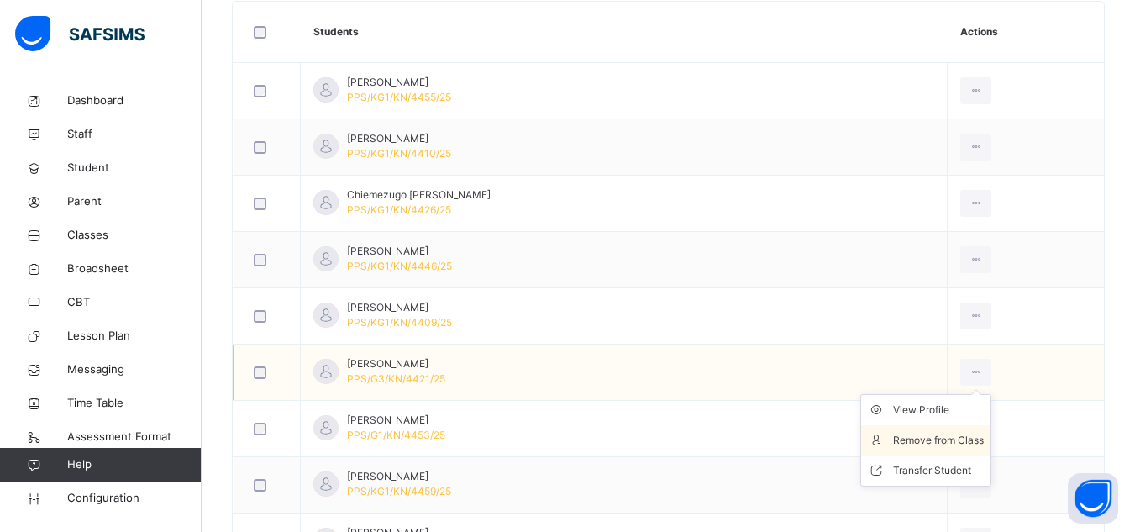
click at [921, 441] on div "Remove from Class" at bounding box center [938, 440] width 91 height 17
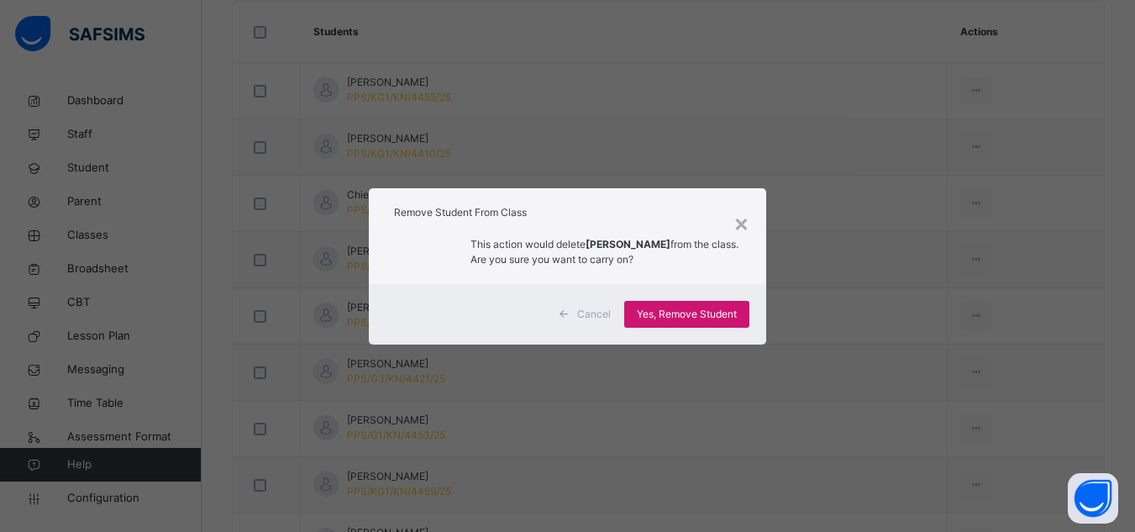
click at [707, 313] on span "Yes, Remove Student" at bounding box center [687, 314] width 100 height 15
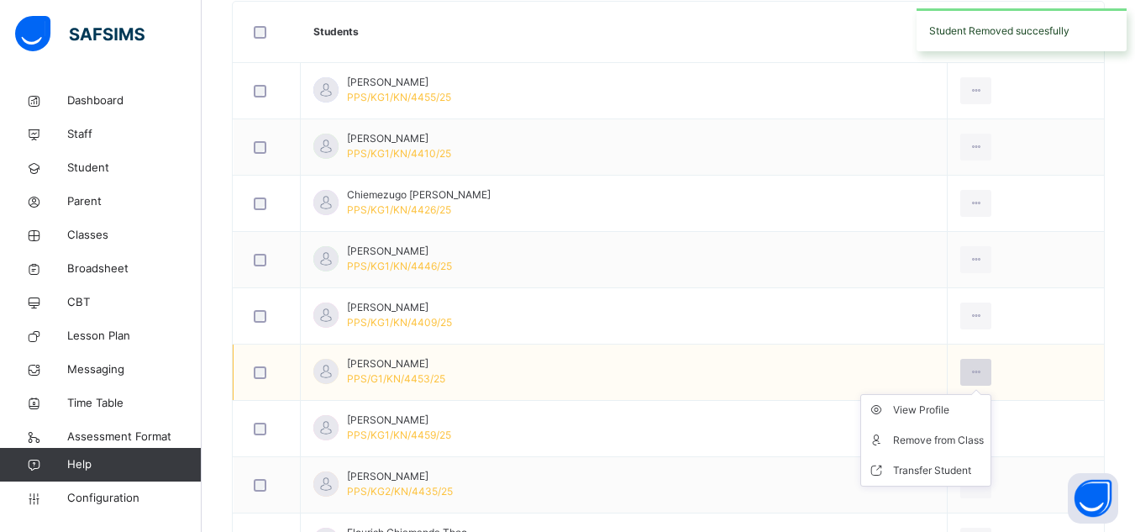
click at [969, 371] on icon at bounding box center [976, 372] width 14 height 15
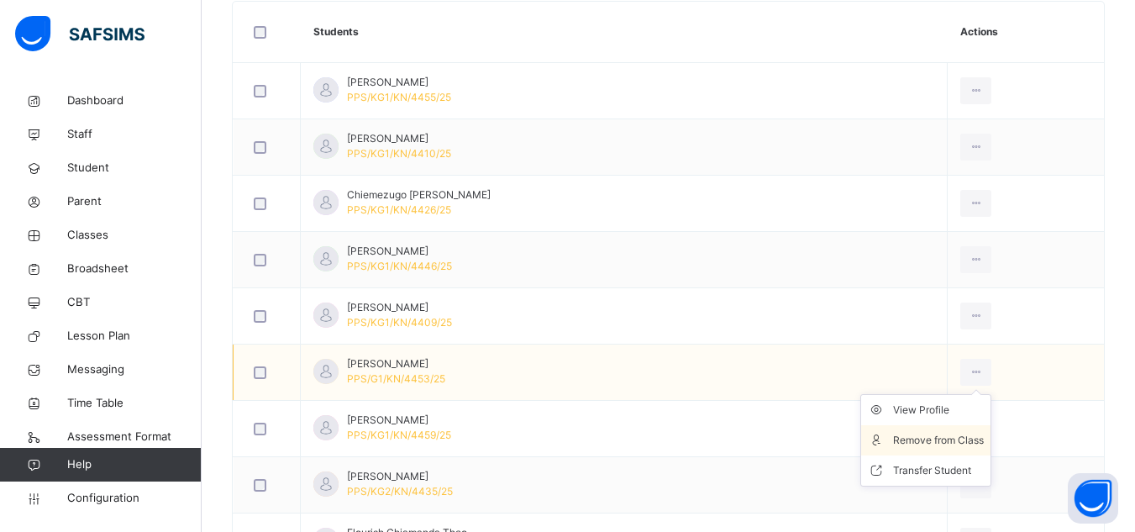
click at [893, 442] on div "Remove from Class" at bounding box center [938, 440] width 91 height 17
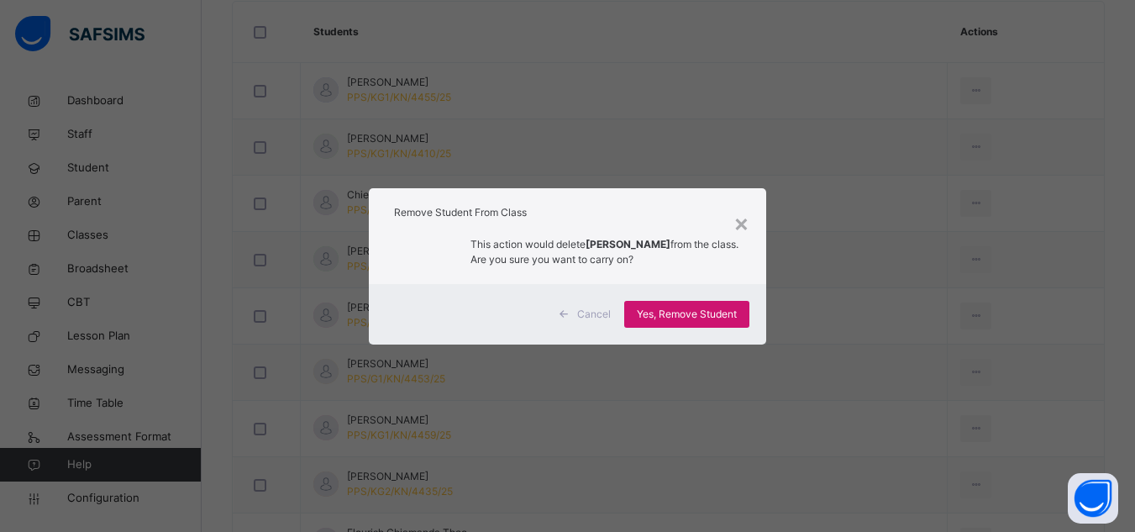
click at [719, 313] on span "Yes, Remove Student" at bounding box center [687, 314] width 100 height 15
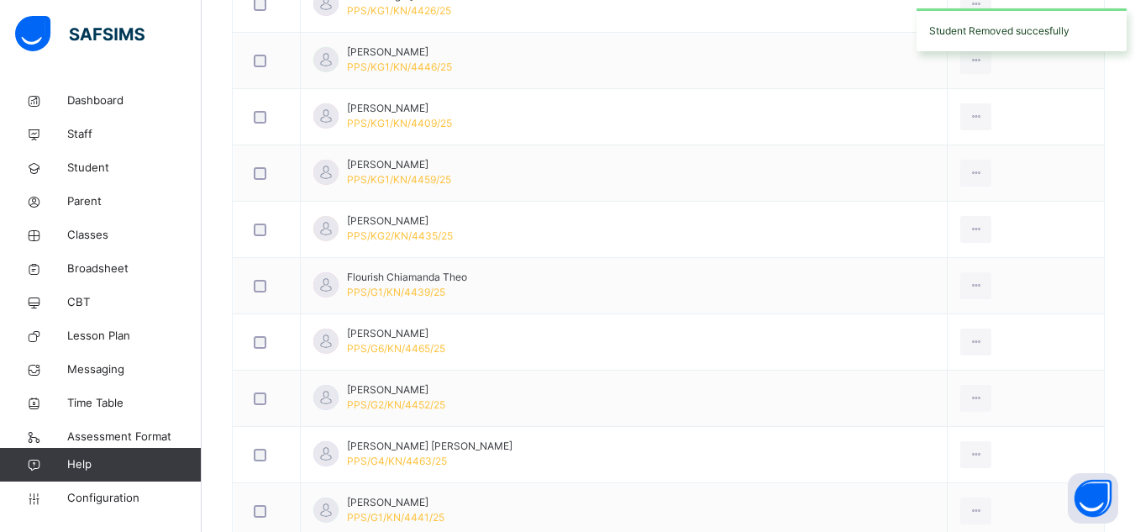
scroll to position [739, 0]
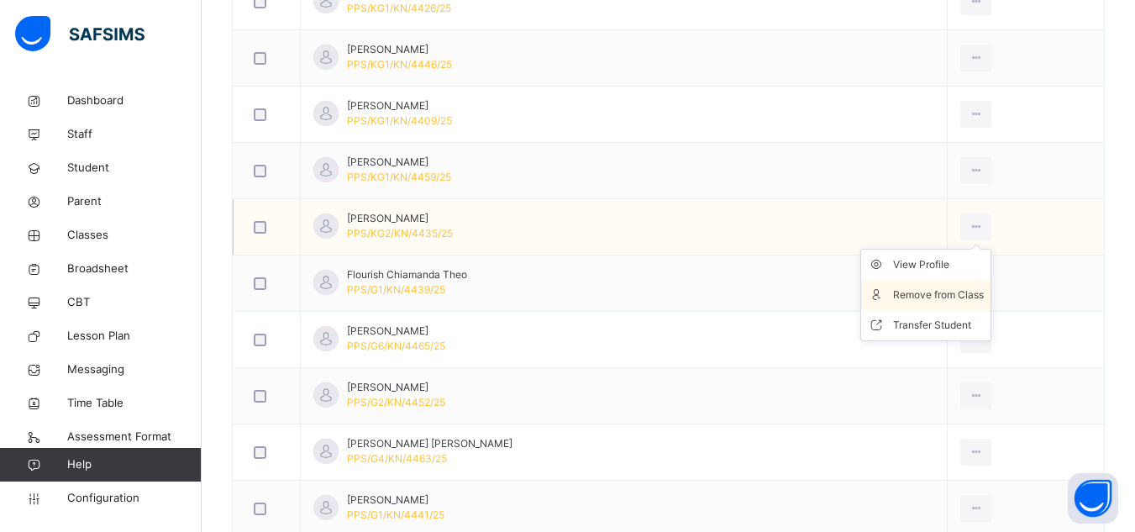
click at [912, 290] on div "Remove from Class" at bounding box center [938, 294] width 91 height 17
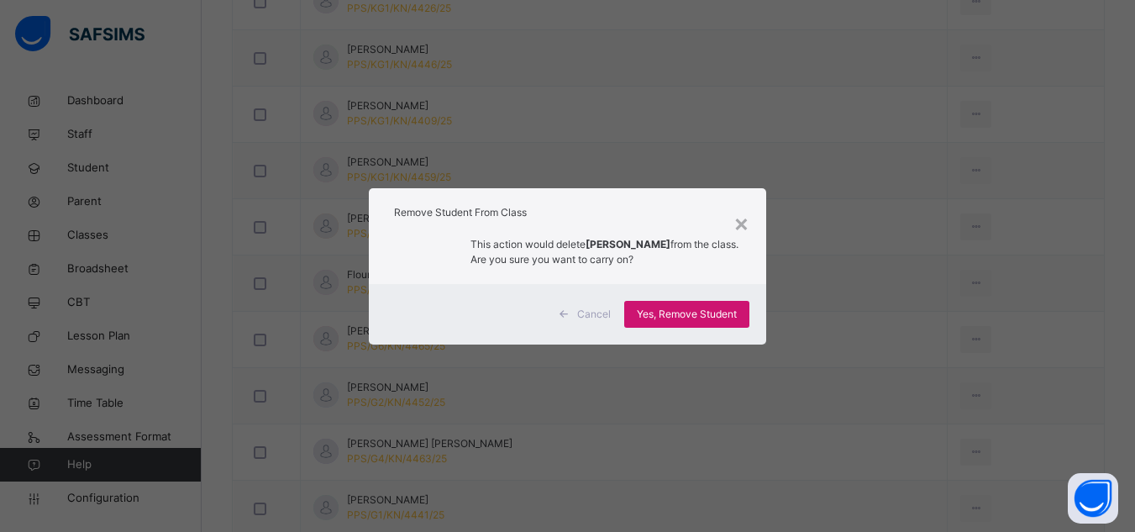
click at [675, 317] on span "Yes, Remove Student" at bounding box center [687, 314] width 100 height 15
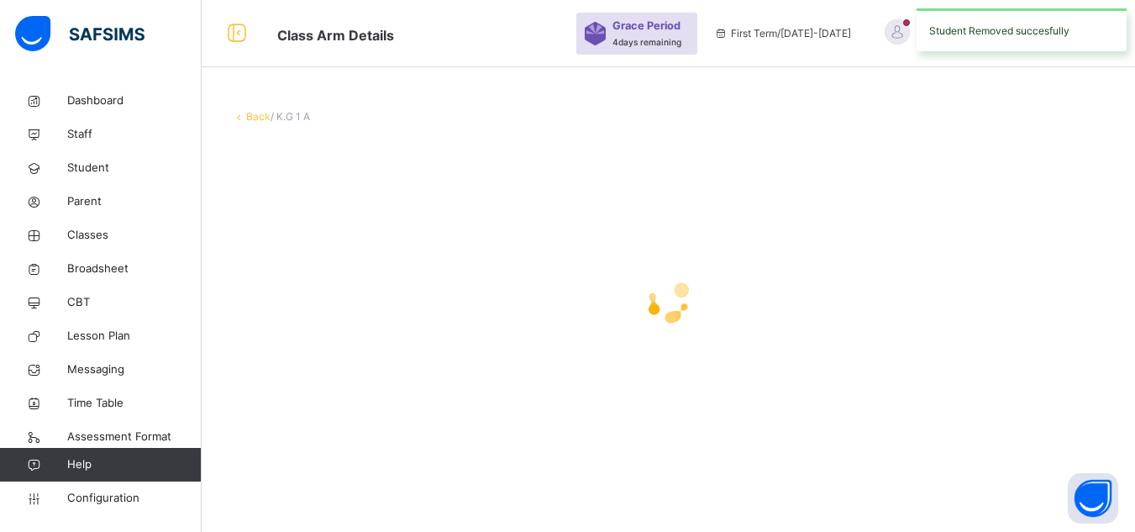
scroll to position [50, 0]
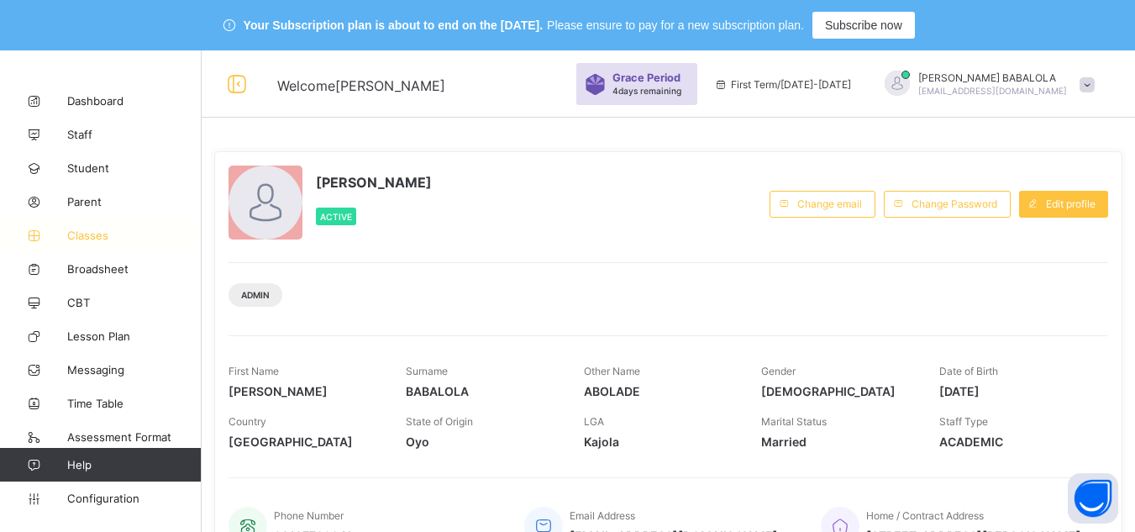
click at [98, 239] on span "Classes" at bounding box center [134, 235] width 134 height 13
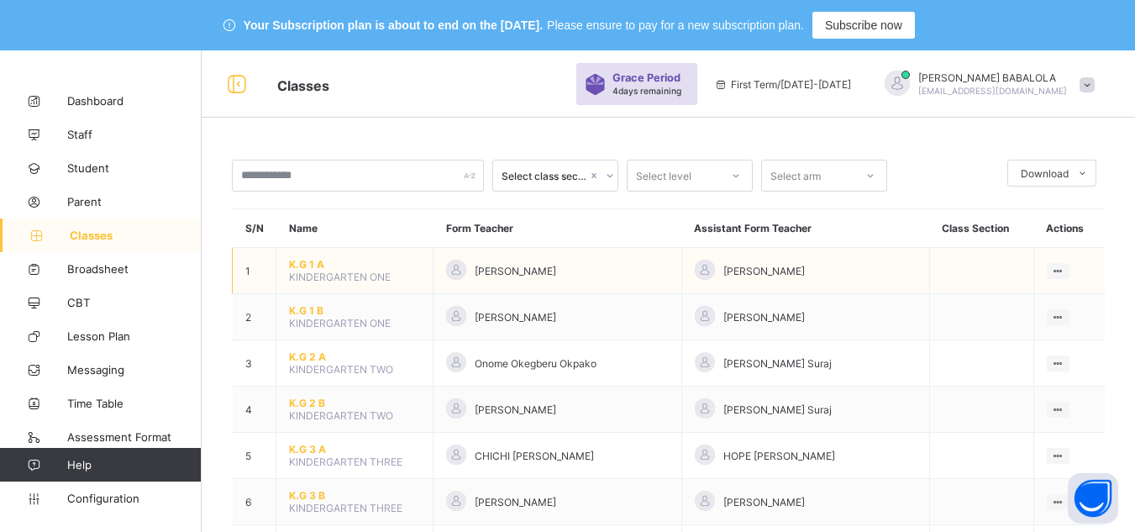
click at [304, 260] on span "K.G 1 A" at bounding box center [354, 264] width 131 height 13
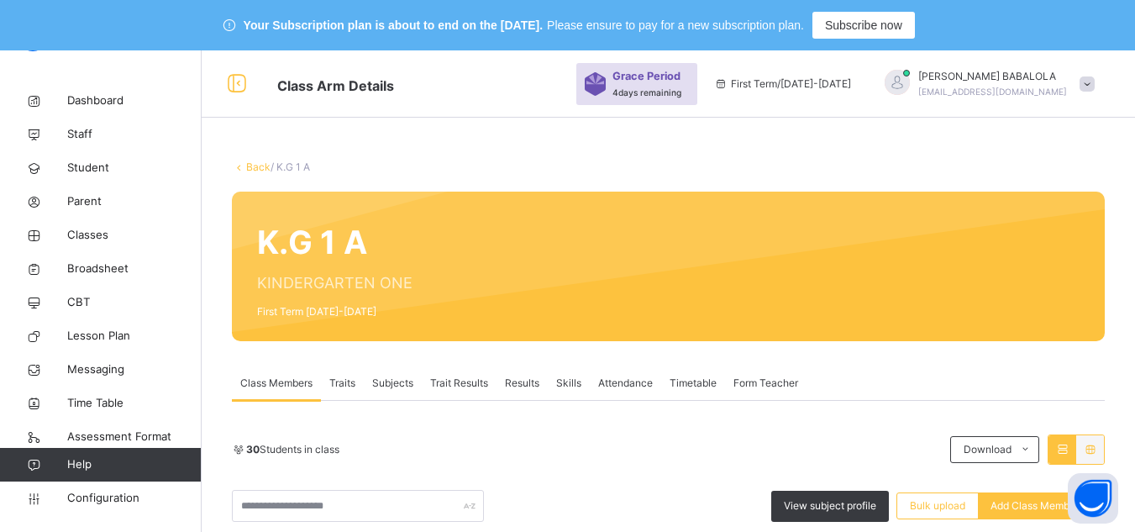
click at [634, 476] on div "30 Students in class Download Pdf Report Excel Report View subject profile Bulk…" at bounding box center [668, 477] width 873 height 87
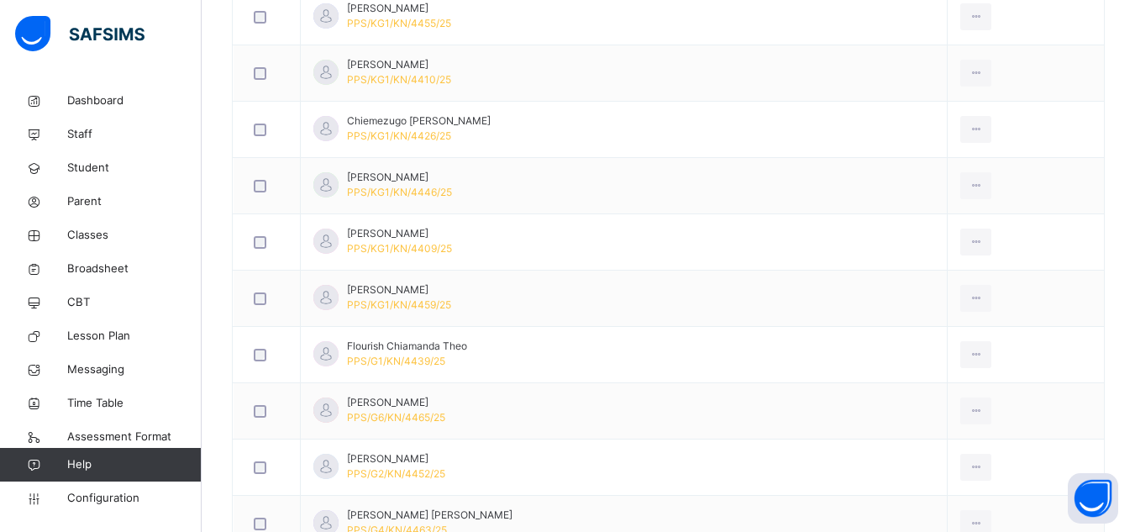
scroll to position [639, 0]
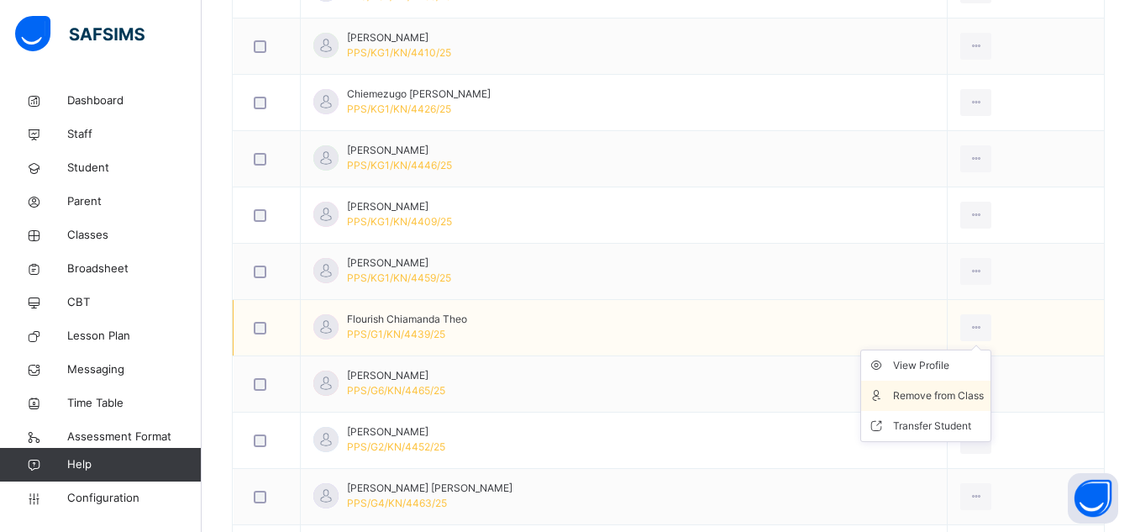
click at [915, 395] on div "Remove from Class" at bounding box center [938, 395] width 91 height 17
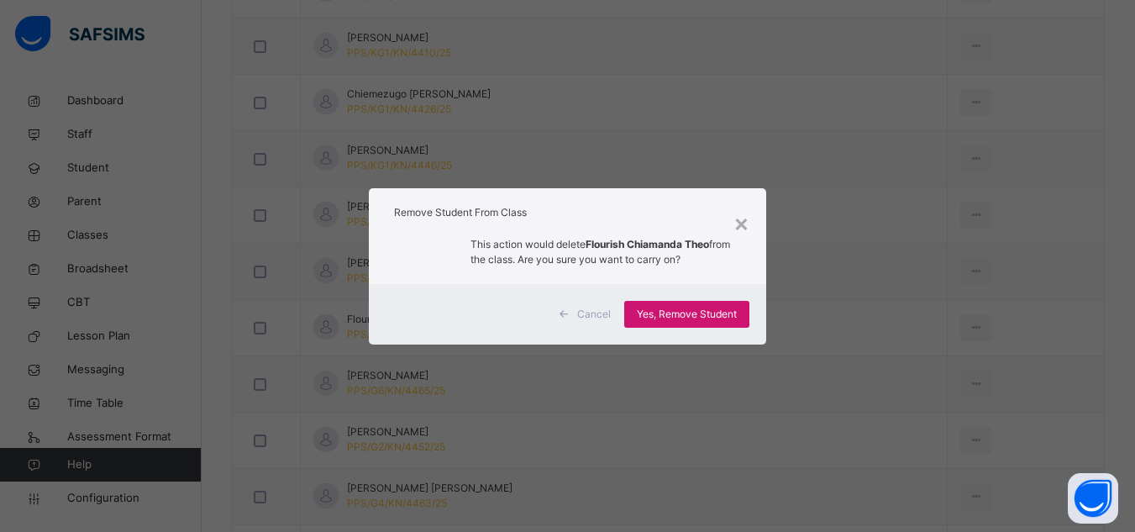
click at [711, 314] on span "Yes, Remove Student" at bounding box center [687, 314] width 100 height 15
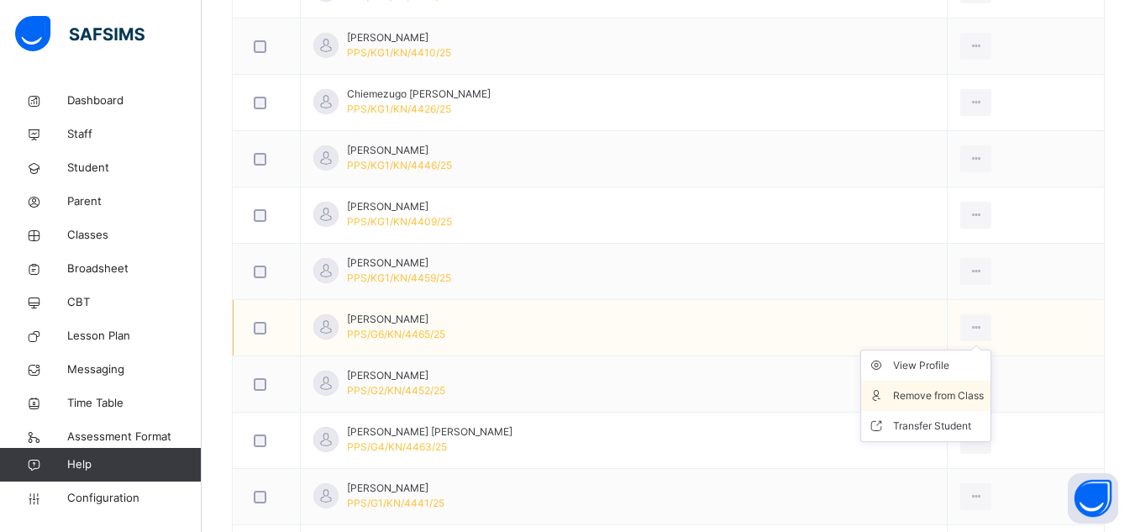
click at [922, 397] on div "Remove from Class" at bounding box center [938, 395] width 91 height 17
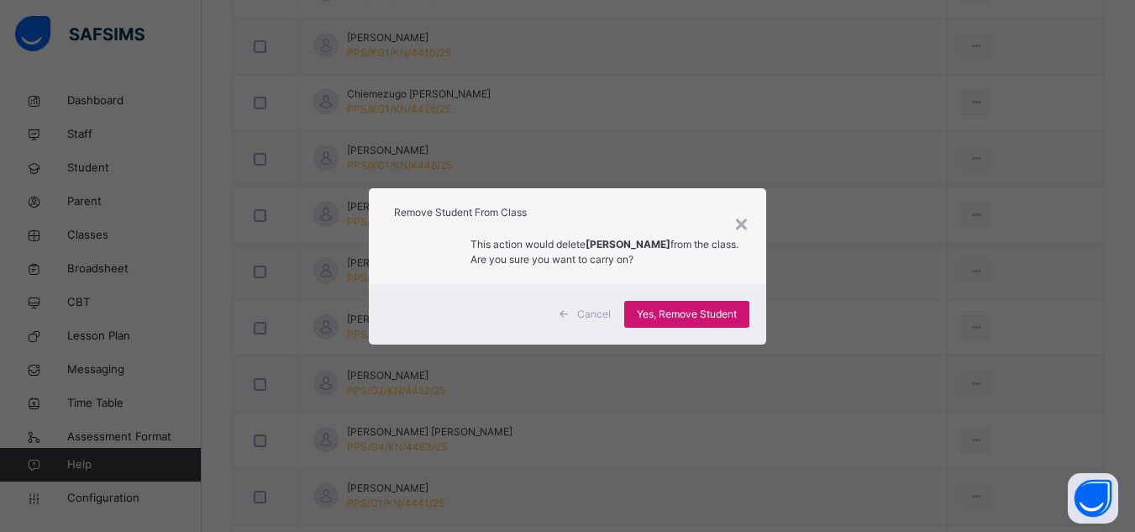
click at [654, 314] on span "Yes, Remove Student" at bounding box center [687, 314] width 100 height 15
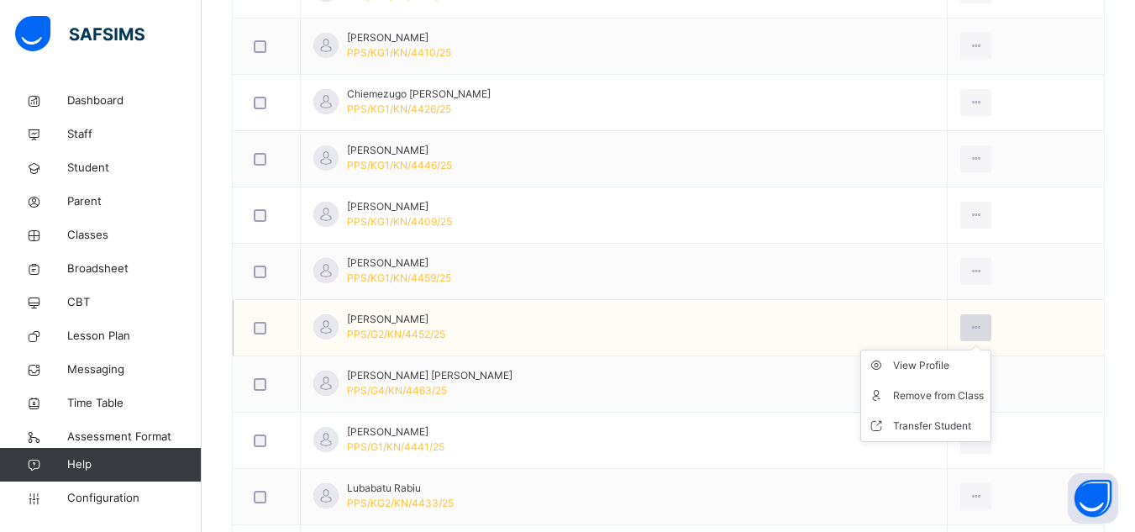
click at [969, 332] on icon at bounding box center [976, 327] width 14 height 15
click at [912, 395] on div "Remove from Class" at bounding box center [938, 395] width 91 height 17
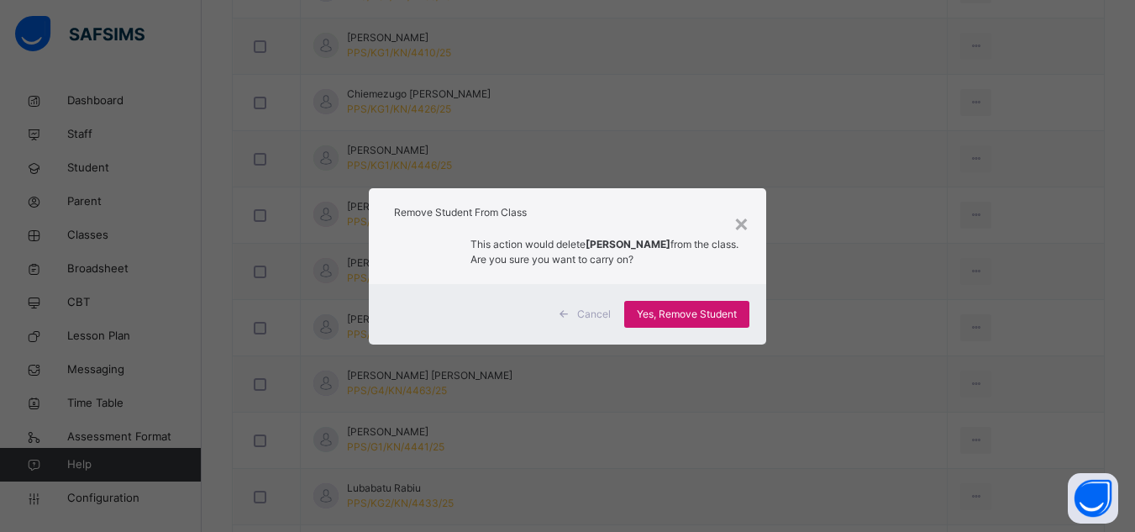
click at [661, 315] on span "Yes, Remove Student" at bounding box center [687, 314] width 100 height 15
click at [661, 315] on div "Yes, Remove Student" at bounding box center [686, 314] width 125 height 27
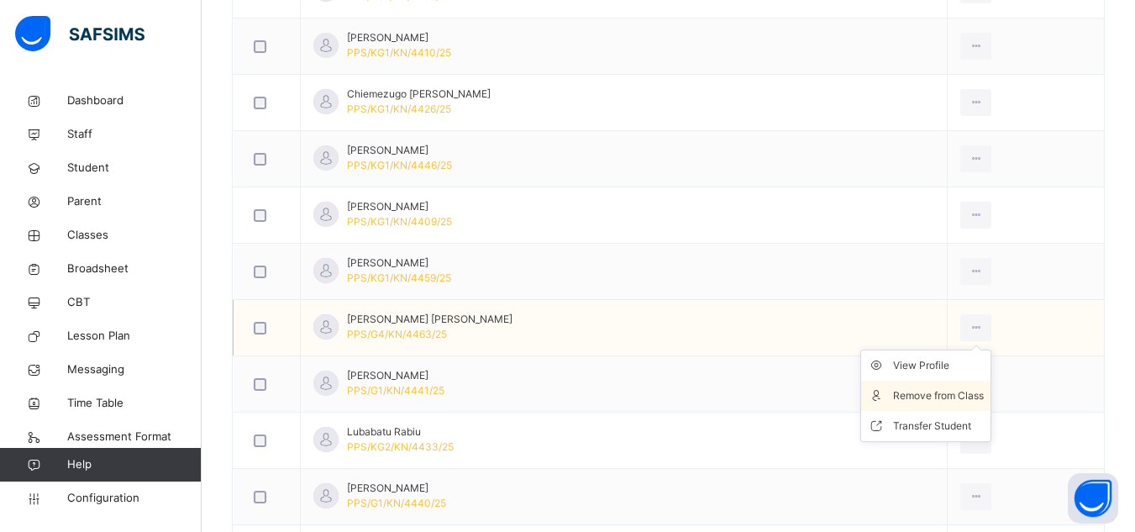
click at [913, 396] on div "Remove from Class" at bounding box center [938, 395] width 91 height 17
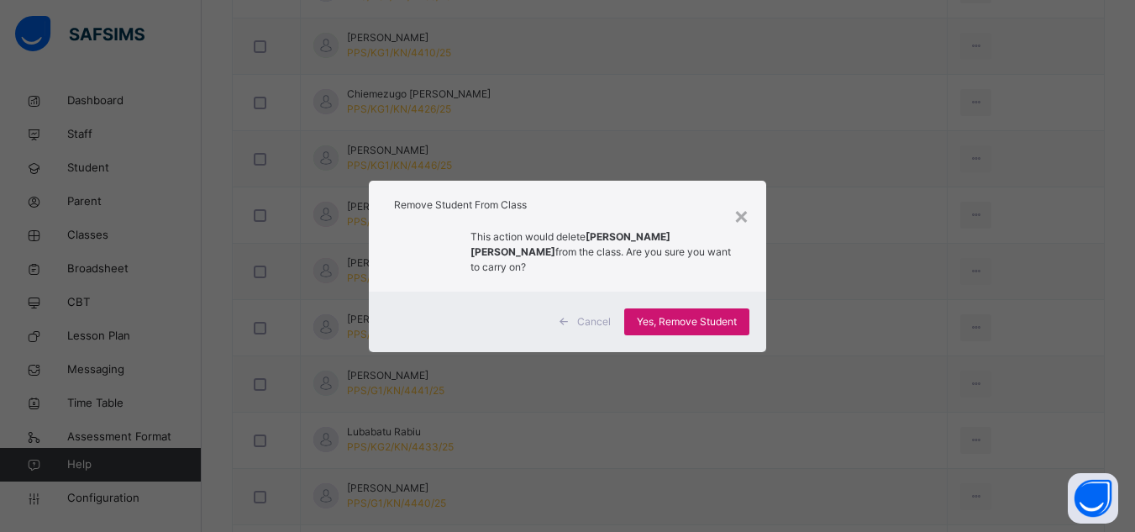
click at [706, 314] on span "Yes, Remove Student" at bounding box center [687, 321] width 100 height 15
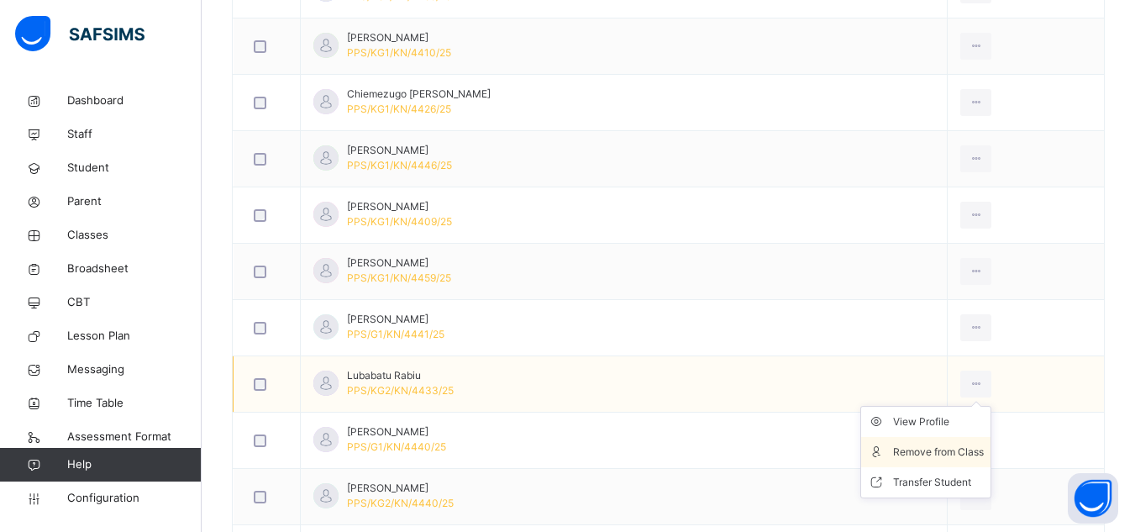
click at [916, 453] on div "Remove from Class" at bounding box center [938, 452] width 91 height 17
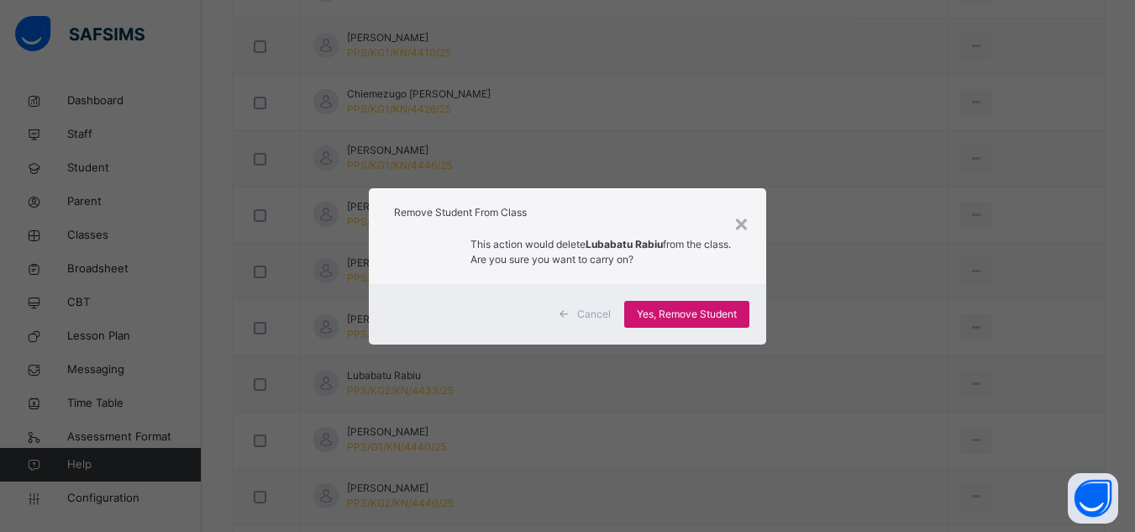
click at [691, 315] on span "Yes, Remove Student" at bounding box center [687, 314] width 100 height 15
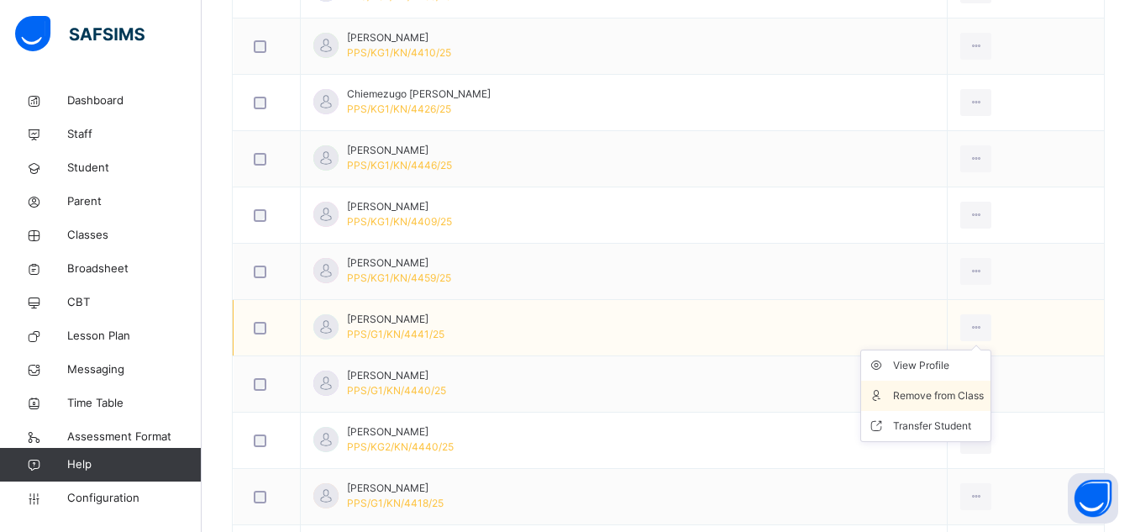
click at [912, 401] on div "Remove from Class" at bounding box center [938, 395] width 91 height 17
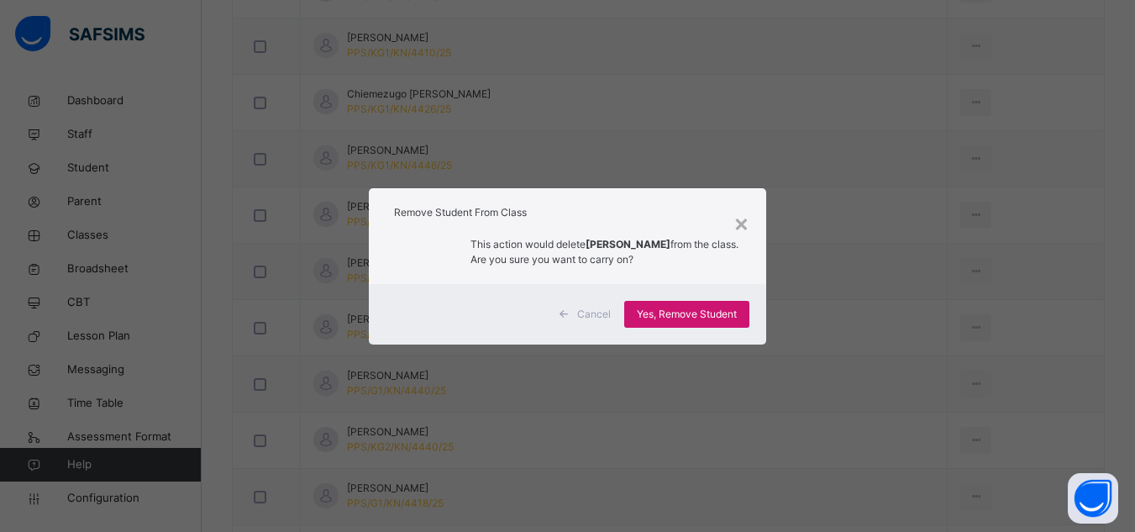
click at [682, 318] on span "Yes, Remove Student" at bounding box center [687, 314] width 100 height 15
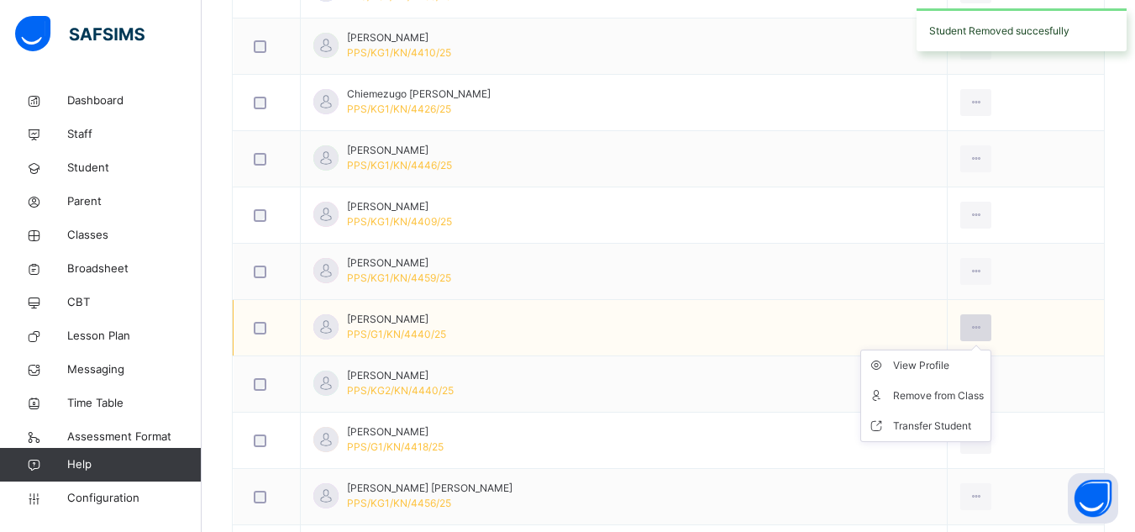
click at [969, 330] on icon at bounding box center [976, 327] width 14 height 15
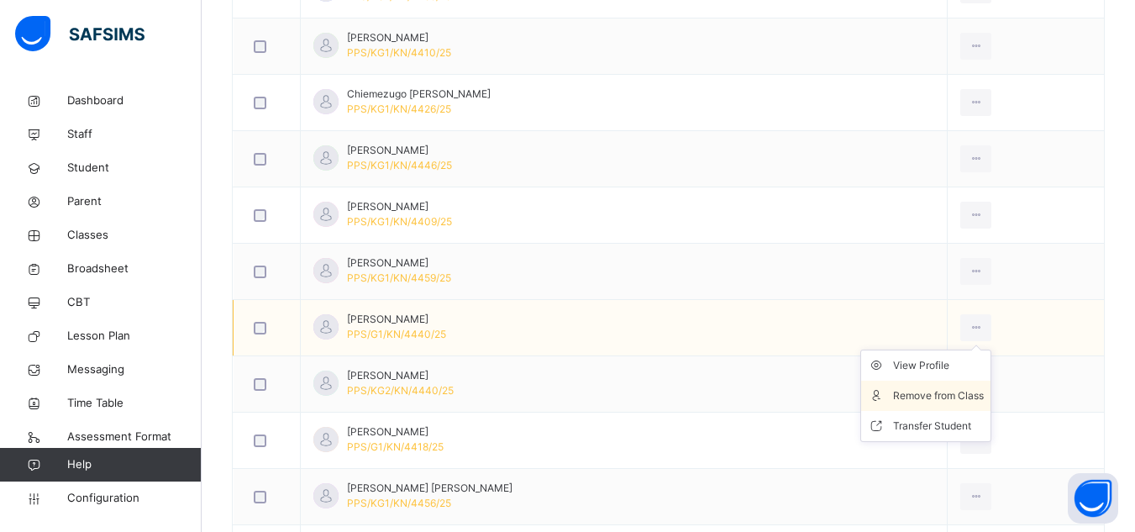
click at [913, 391] on div "Remove from Class" at bounding box center [938, 395] width 91 height 17
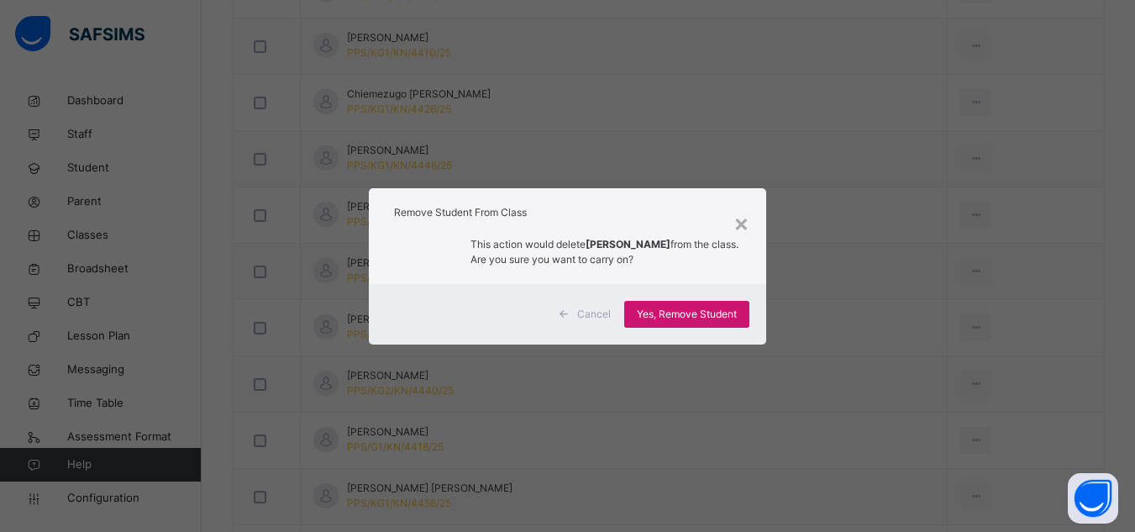
click at [727, 313] on span "Yes, Remove Student" at bounding box center [687, 314] width 100 height 15
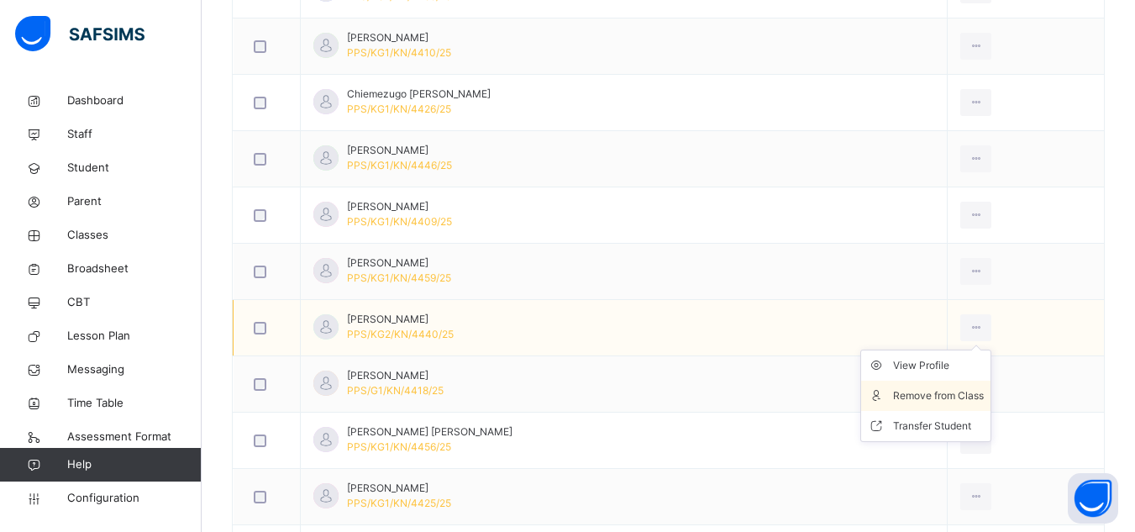
click at [920, 394] on div "Remove from Class" at bounding box center [938, 395] width 91 height 17
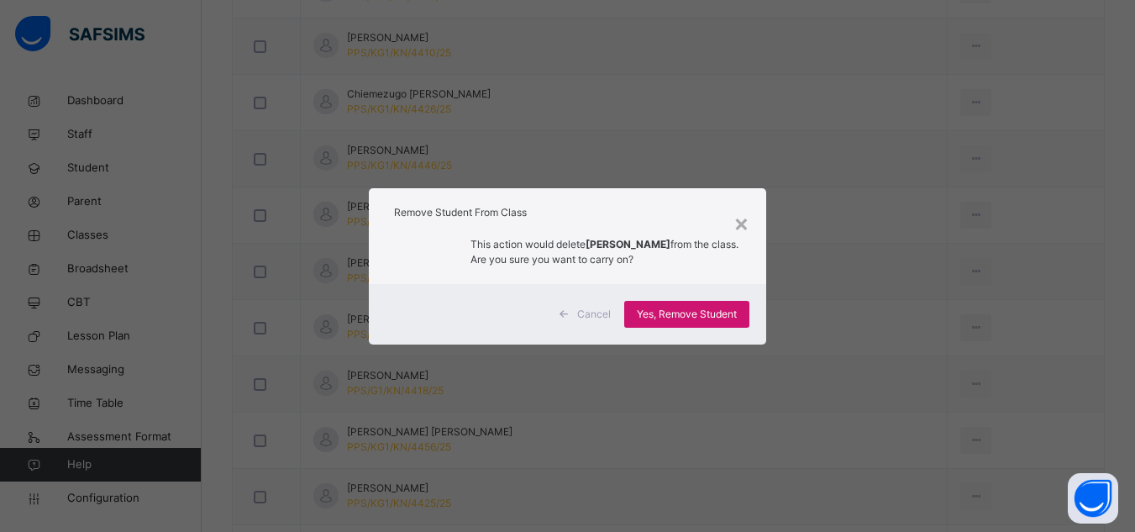
click at [688, 319] on span "Yes, Remove Student" at bounding box center [687, 314] width 100 height 15
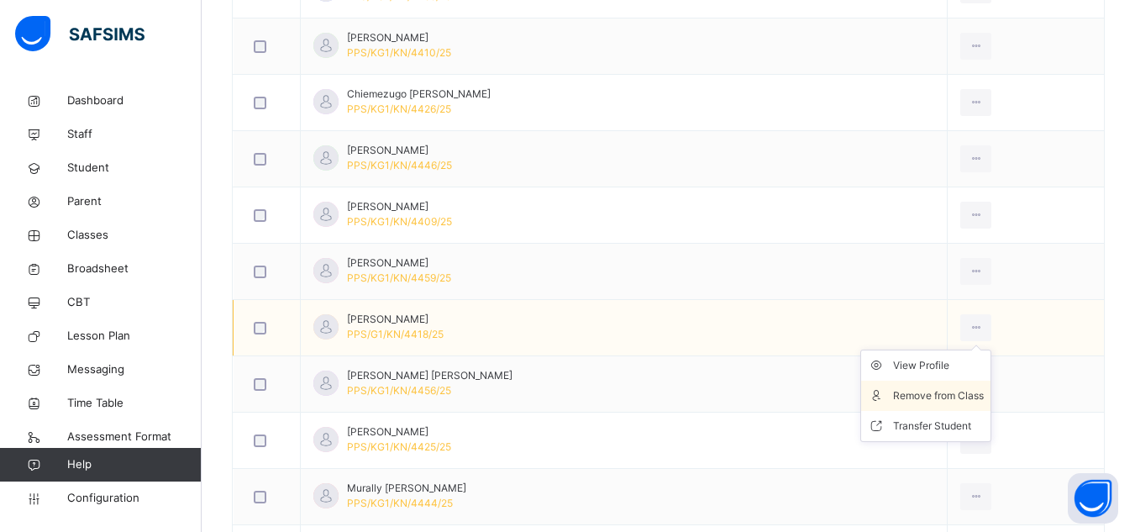
click at [909, 398] on div "Remove from Class" at bounding box center [938, 395] width 91 height 17
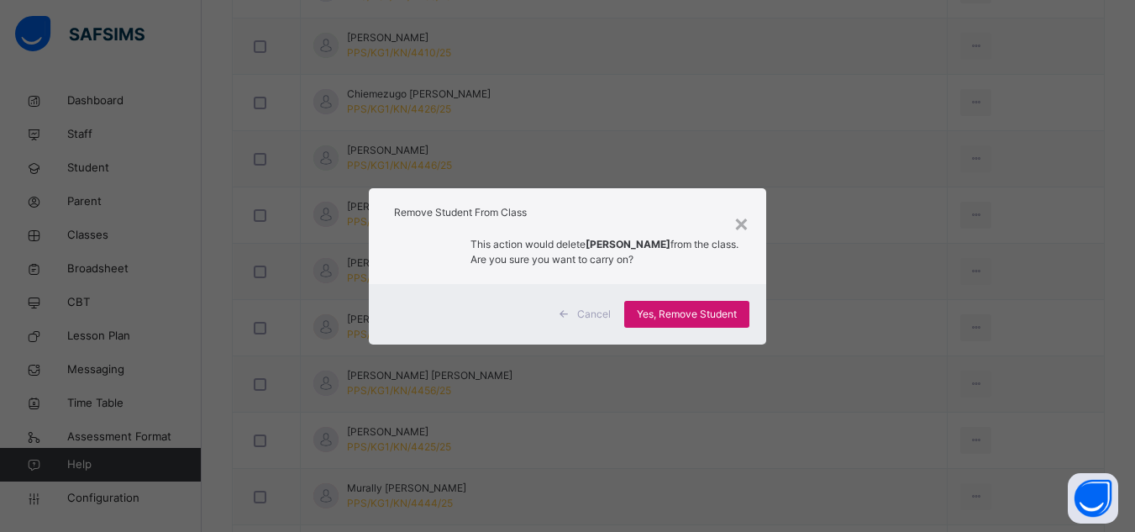
click at [660, 317] on span "Yes, Remove Student" at bounding box center [687, 314] width 100 height 15
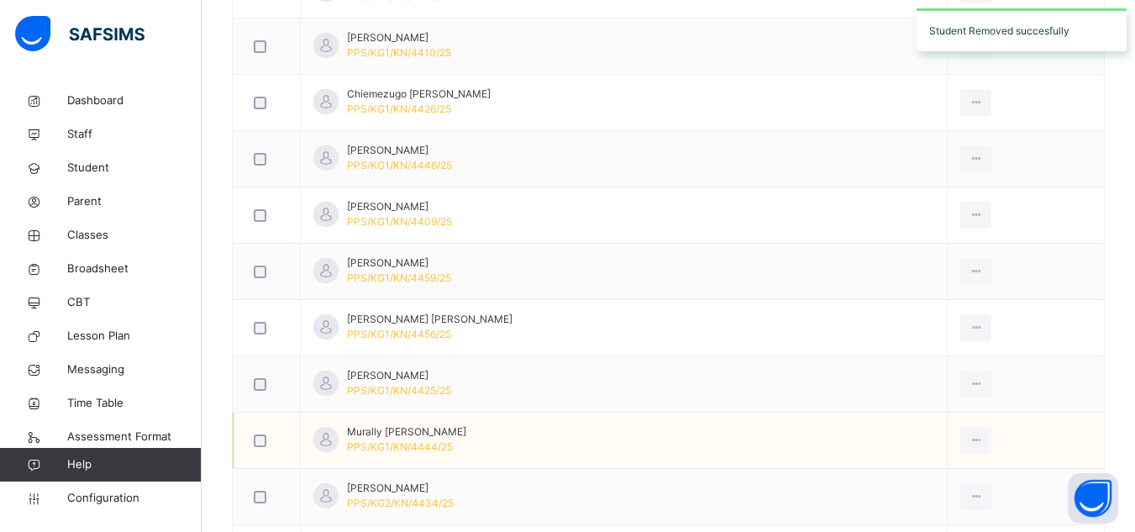
click at [716, 423] on td "Murally Bikash Bairagi PPS/KG1/KN/4444/25" at bounding box center [624, 441] width 647 height 56
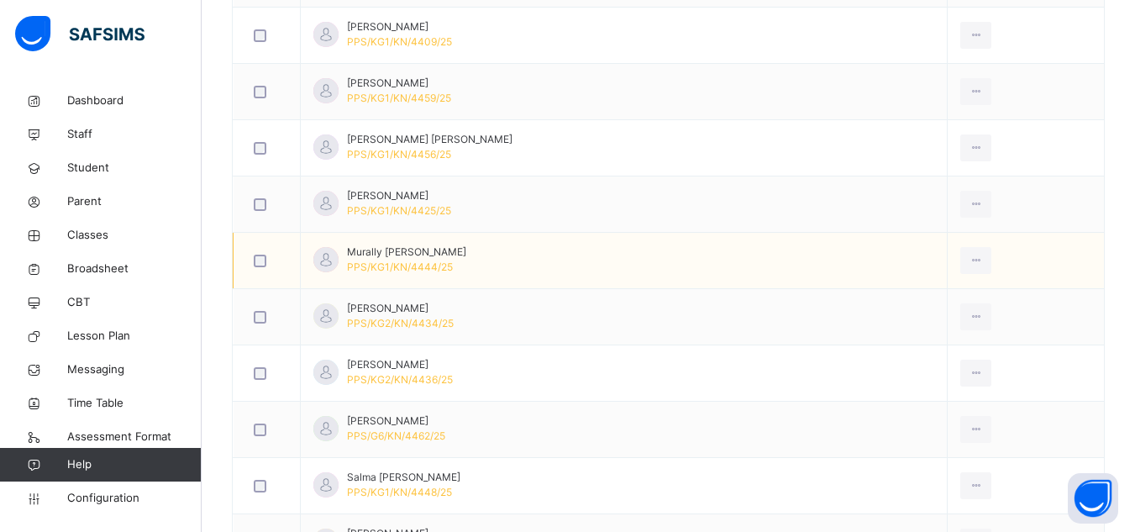
scroll to position [840, 0]
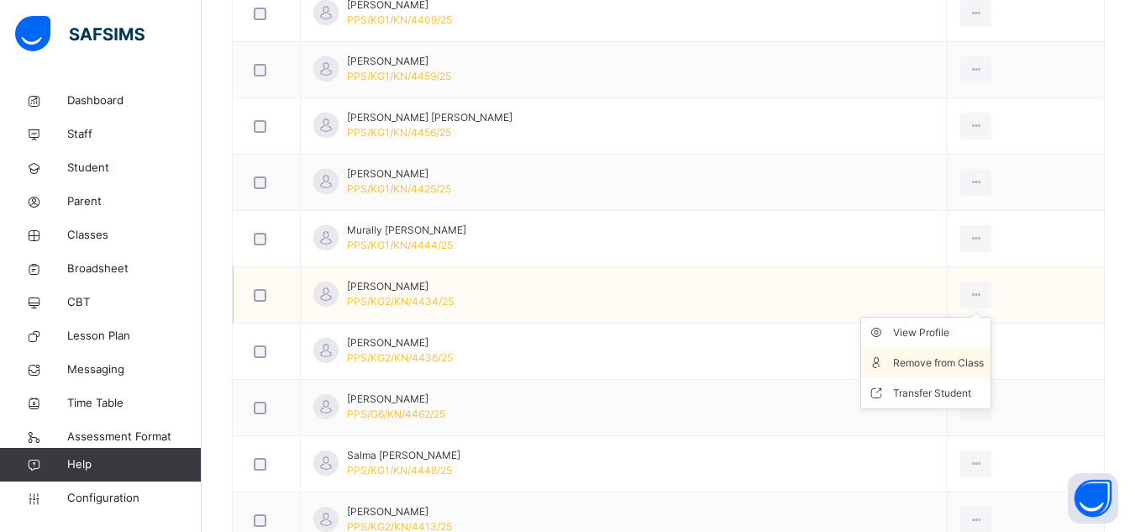
click at [922, 361] on div "Remove from Class" at bounding box center [938, 363] width 91 height 17
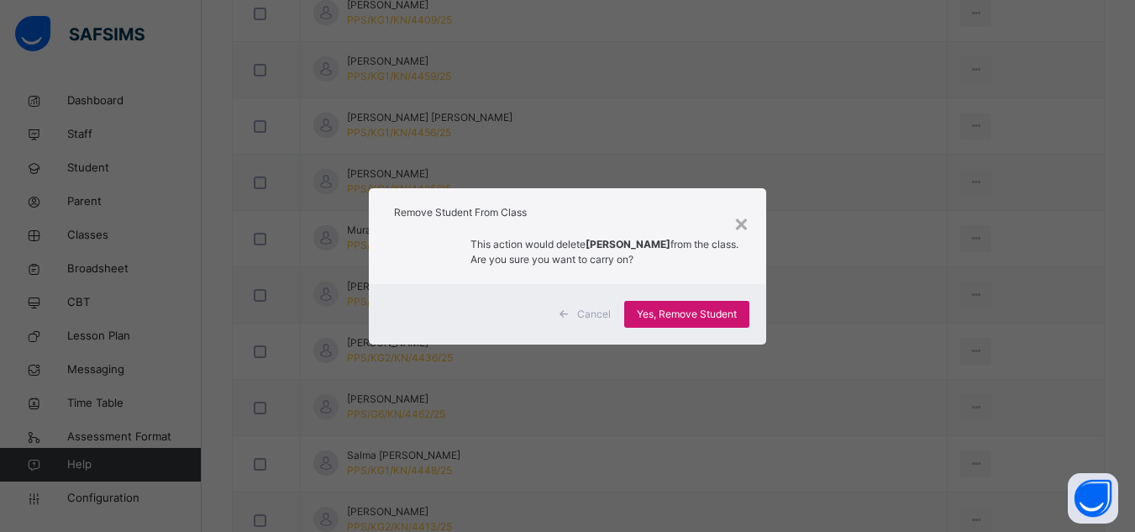
click at [677, 313] on span "Yes, Remove Student" at bounding box center [687, 314] width 100 height 15
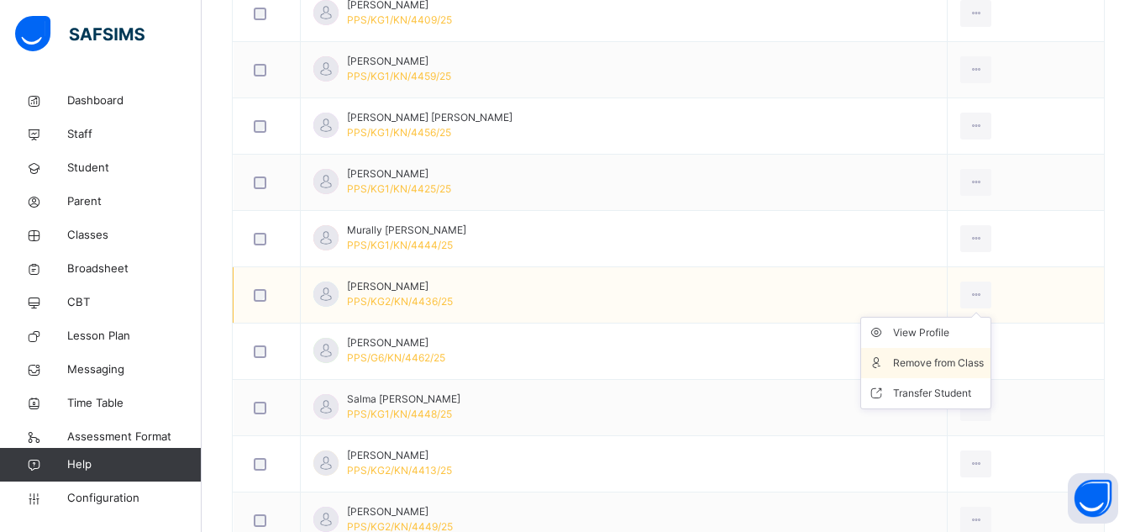
click at [901, 364] on div "Remove from Class" at bounding box center [938, 363] width 91 height 17
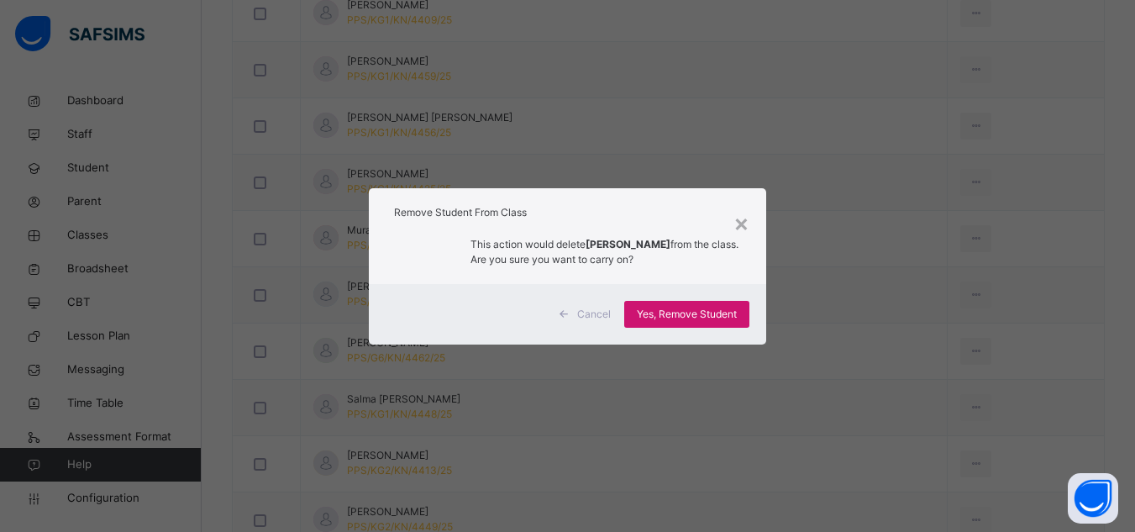
click at [707, 312] on span "Yes, Remove Student" at bounding box center [687, 314] width 100 height 15
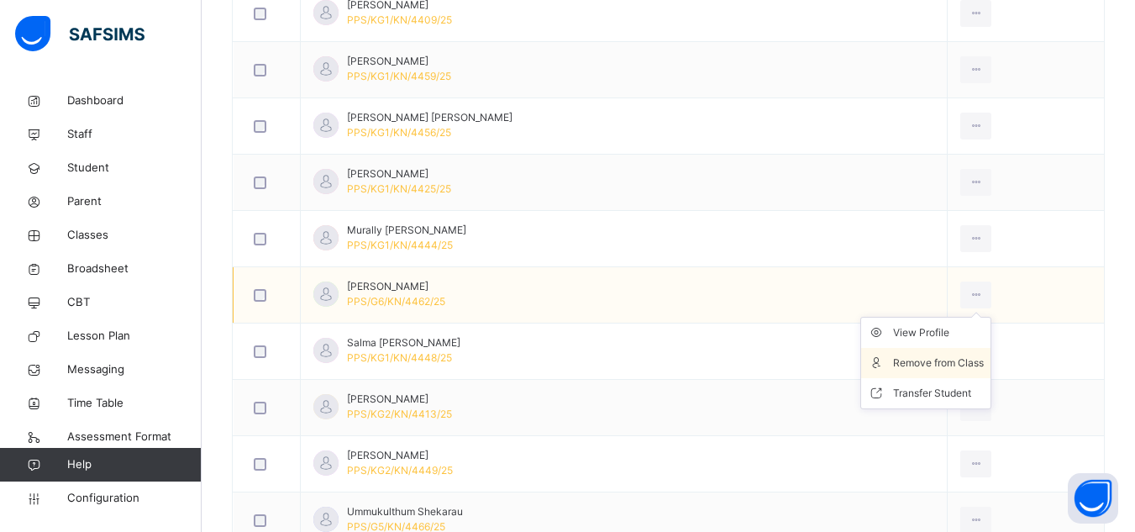
click at [907, 361] on div "Remove from Class" at bounding box center [938, 363] width 91 height 17
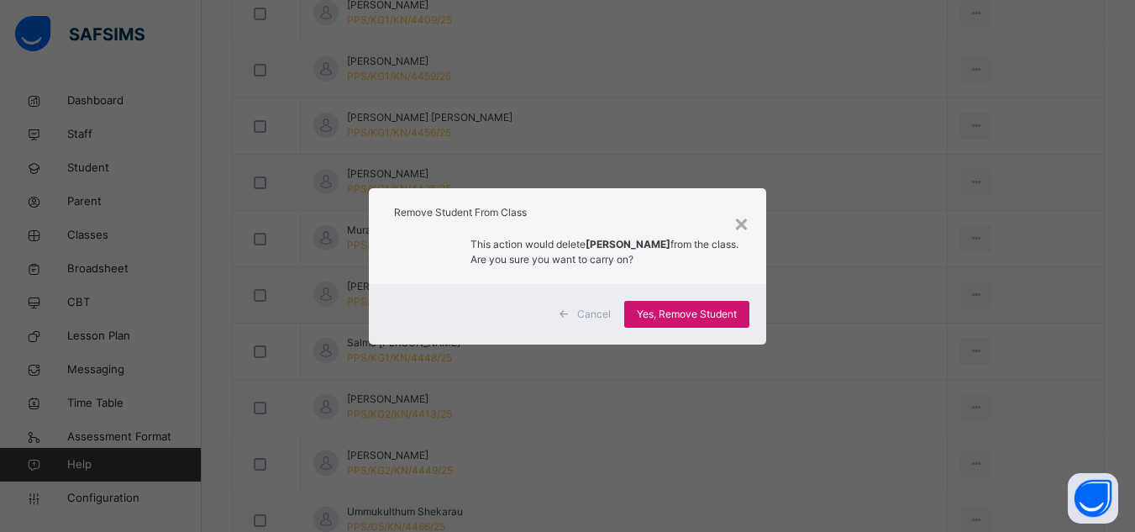
click at [655, 309] on span "Yes, Remove Student" at bounding box center [687, 314] width 100 height 15
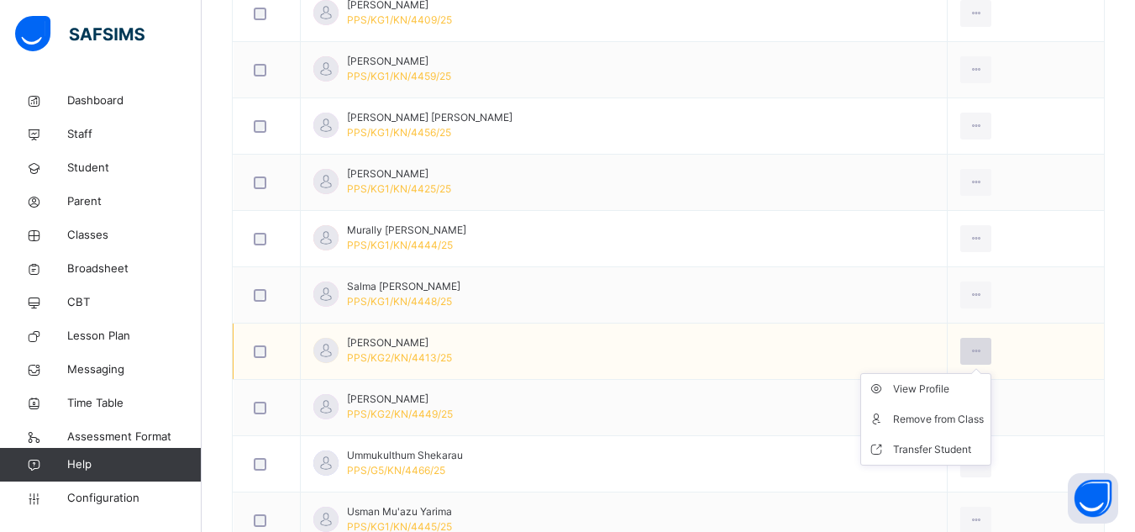
click at [969, 348] on icon at bounding box center [976, 351] width 14 height 15
click at [907, 415] on div "Remove from Class" at bounding box center [938, 419] width 91 height 17
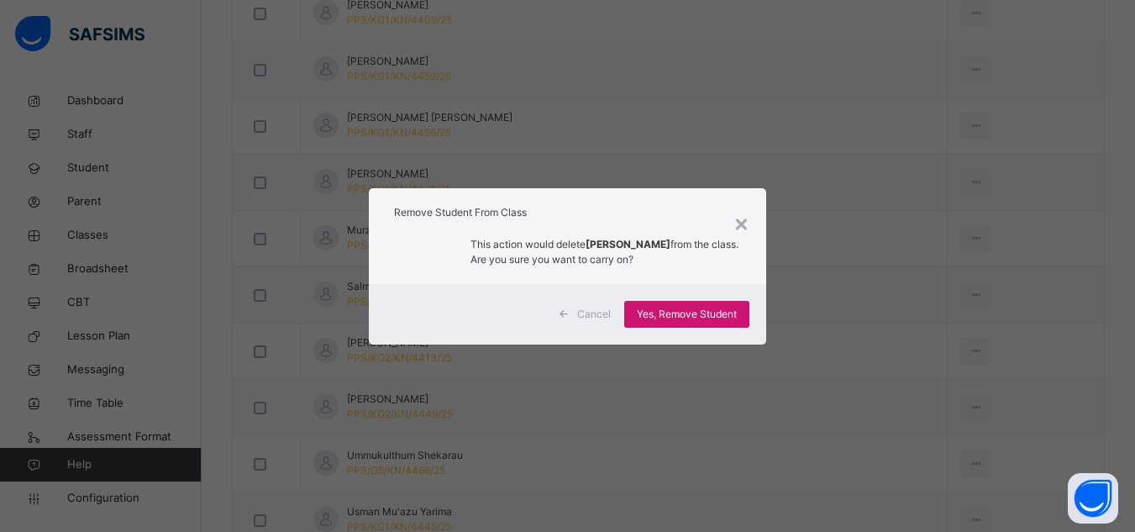
click at [682, 313] on span "Yes, Remove Student" at bounding box center [687, 314] width 100 height 15
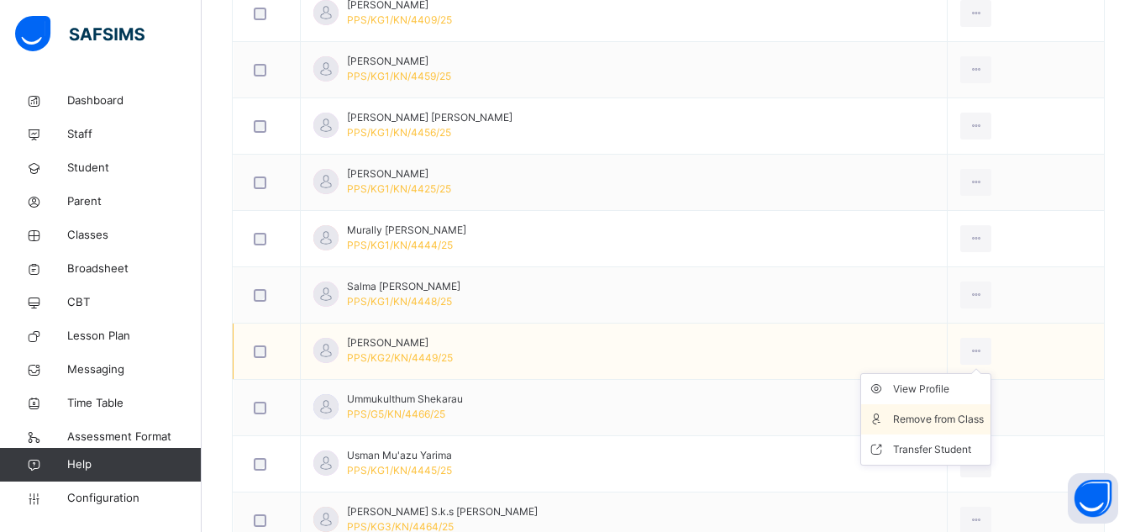
click at [900, 419] on div "Remove from Class" at bounding box center [938, 419] width 91 height 17
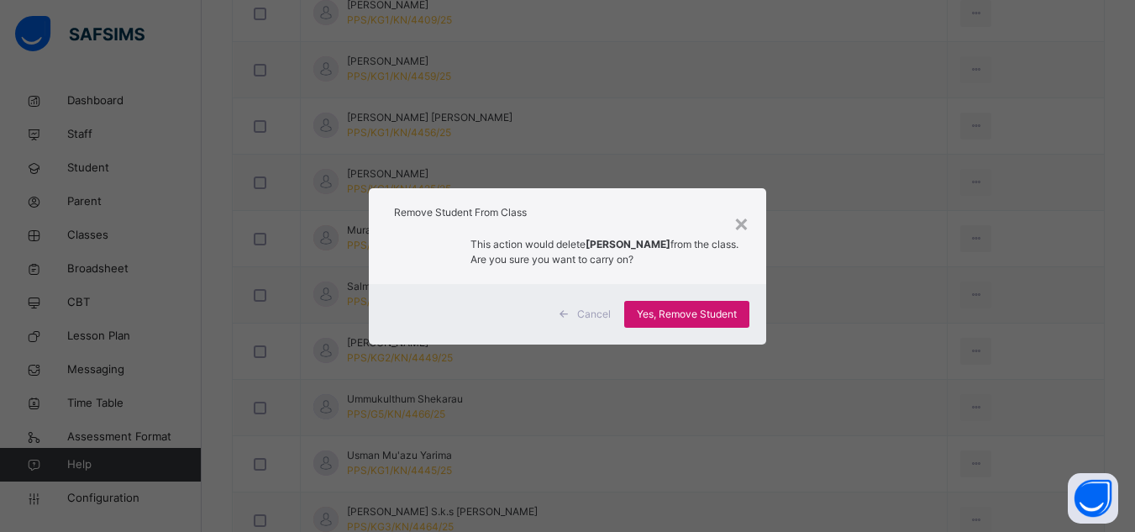
click at [679, 307] on span "Yes, Remove Student" at bounding box center [687, 314] width 100 height 15
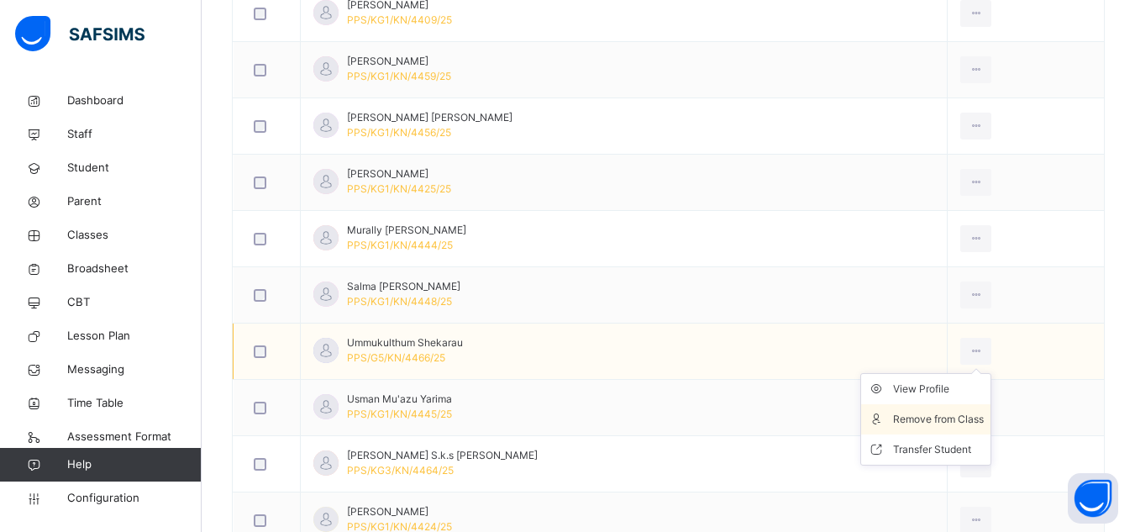
click at [909, 419] on div "Remove from Class" at bounding box center [938, 419] width 91 height 17
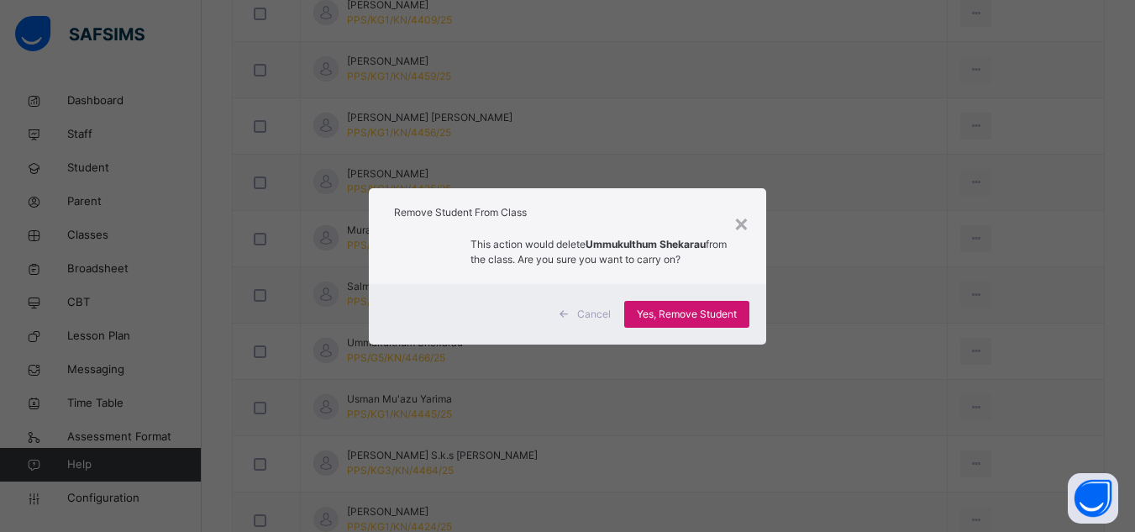
click at [728, 315] on span "Yes, Remove Student" at bounding box center [687, 314] width 100 height 15
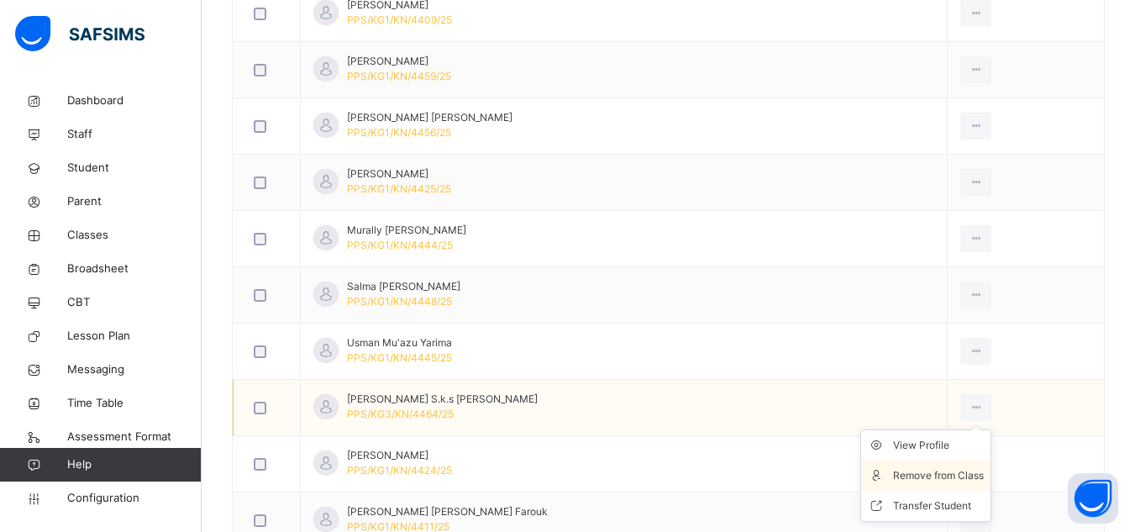
click at [924, 471] on div "Remove from Class" at bounding box center [938, 475] width 91 height 17
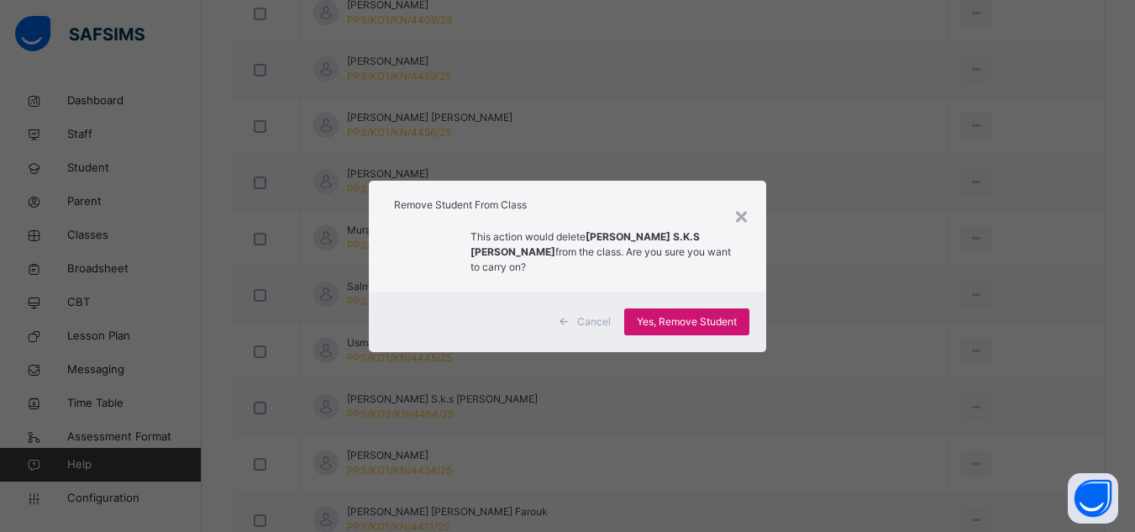
click at [663, 318] on span "Yes, Remove Student" at bounding box center [687, 321] width 100 height 15
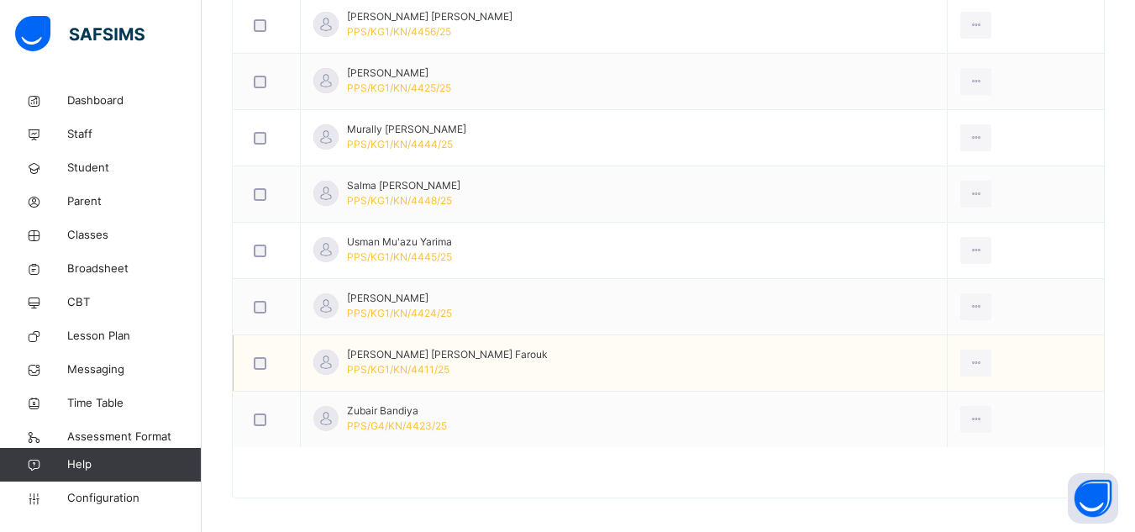
scroll to position [949, 0]
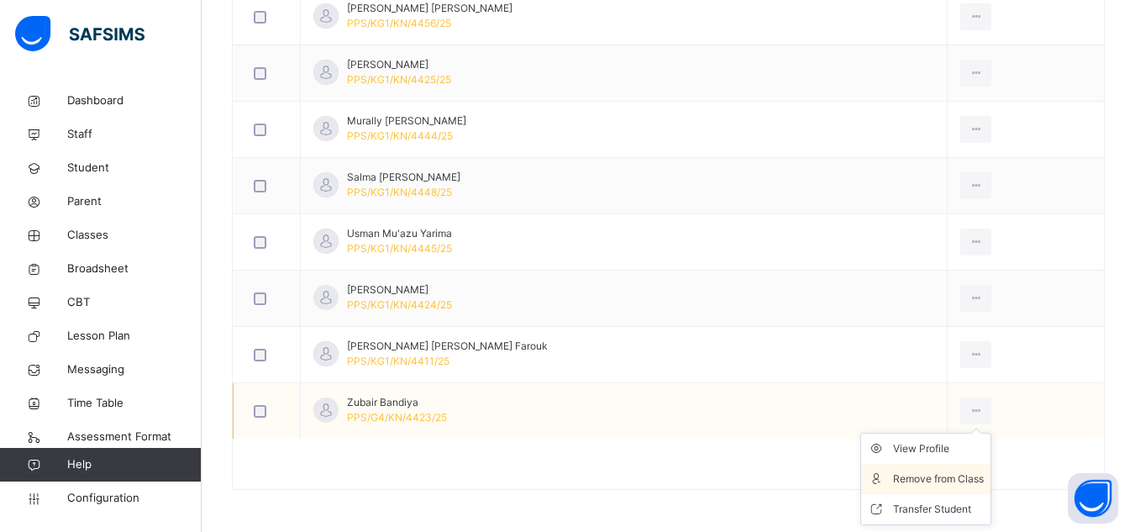
click at [910, 476] on div "Remove from Class" at bounding box center [938, 478] width 91 height 17
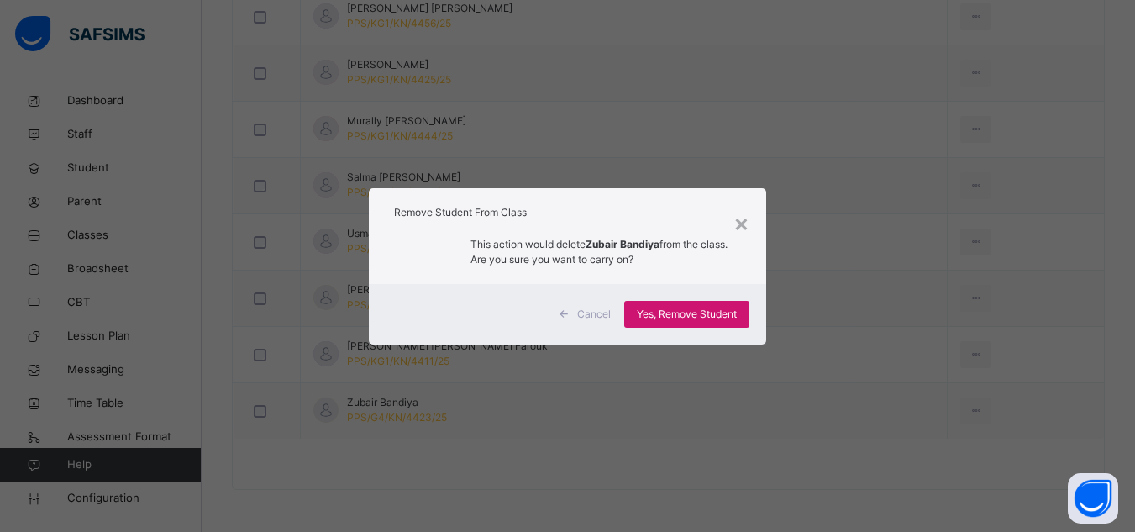
click at [654, 313] on span "Yes, Remove Student" at bounding box center [687, 314] width 100 height 15
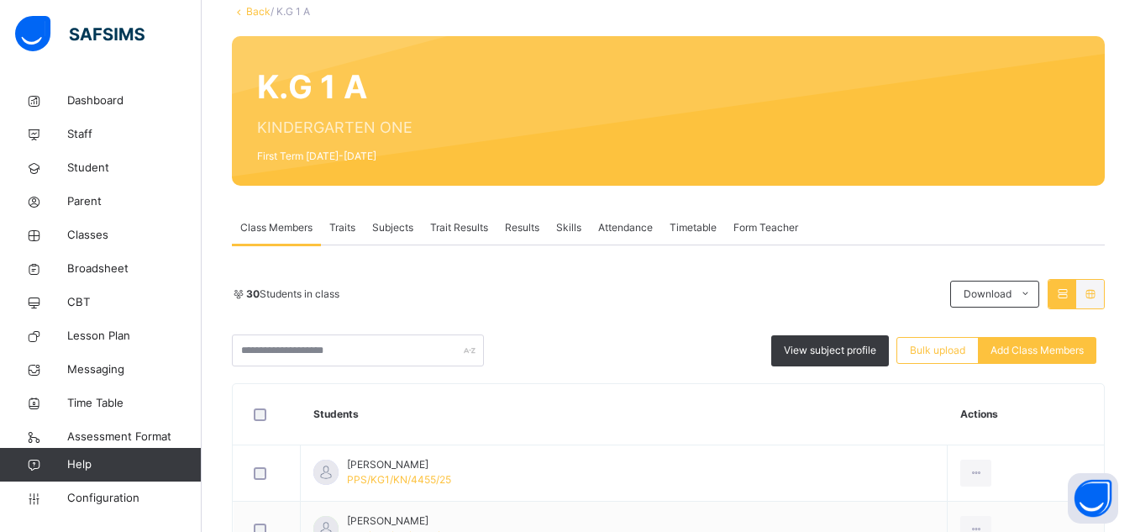
scroll to position [154, 0]
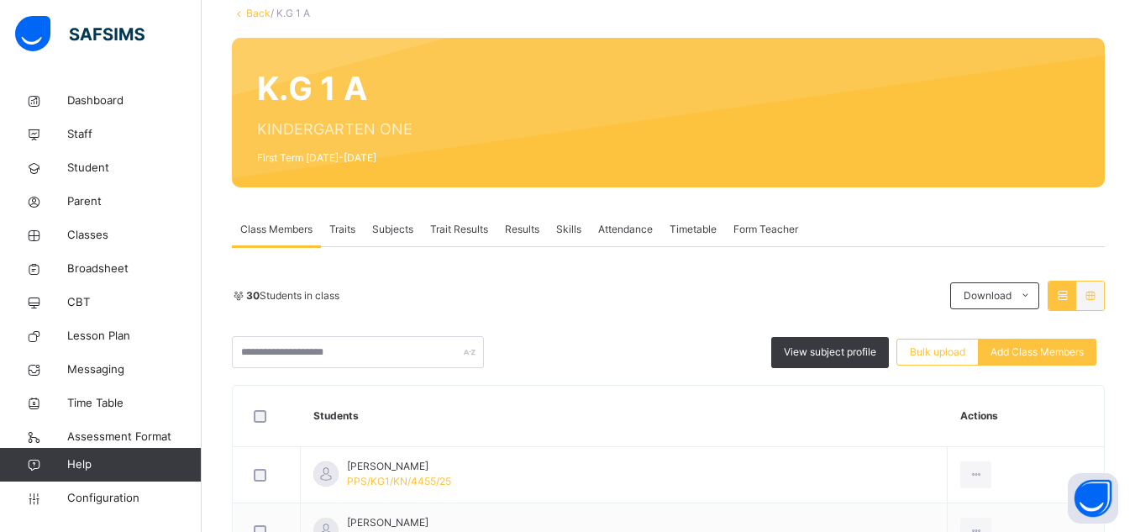
click at [258, 12] on link "Back" at bounding box center [258, 13] width 24 height 13
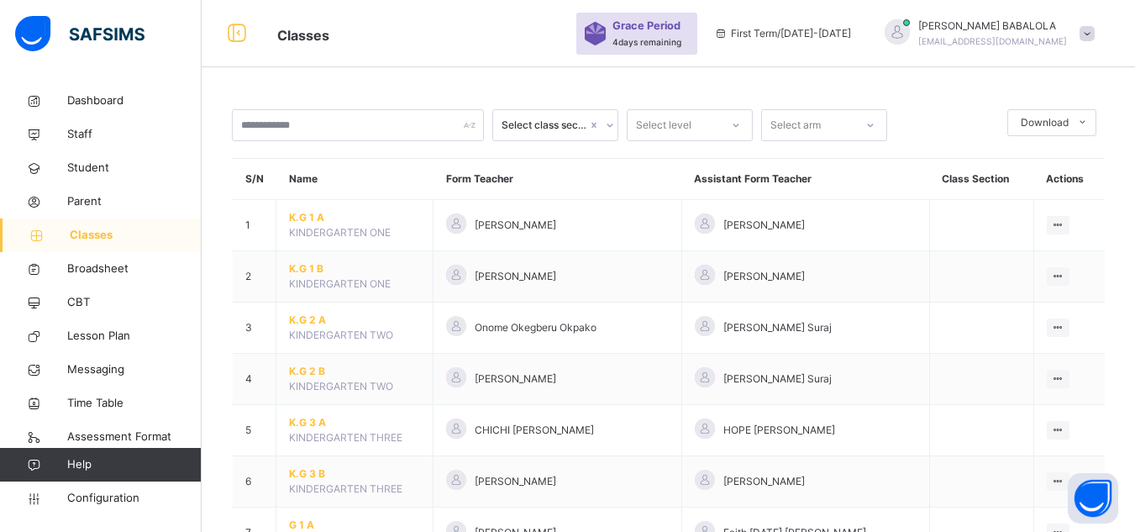
scroll to position [154, 0]
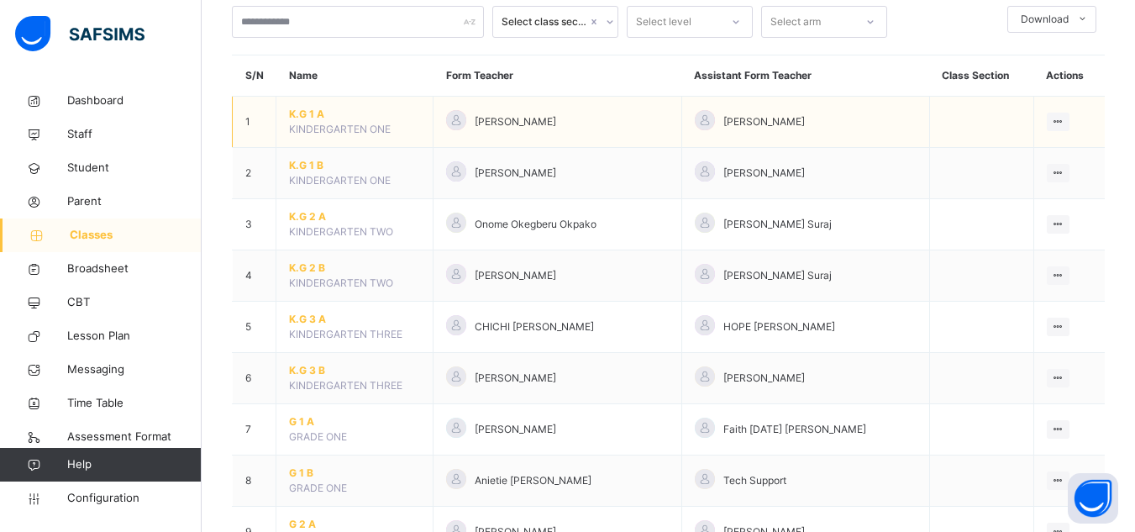
click at [309, 112] on span "K.G 1 A" at bounding box center [354, 114] width 131 height 15
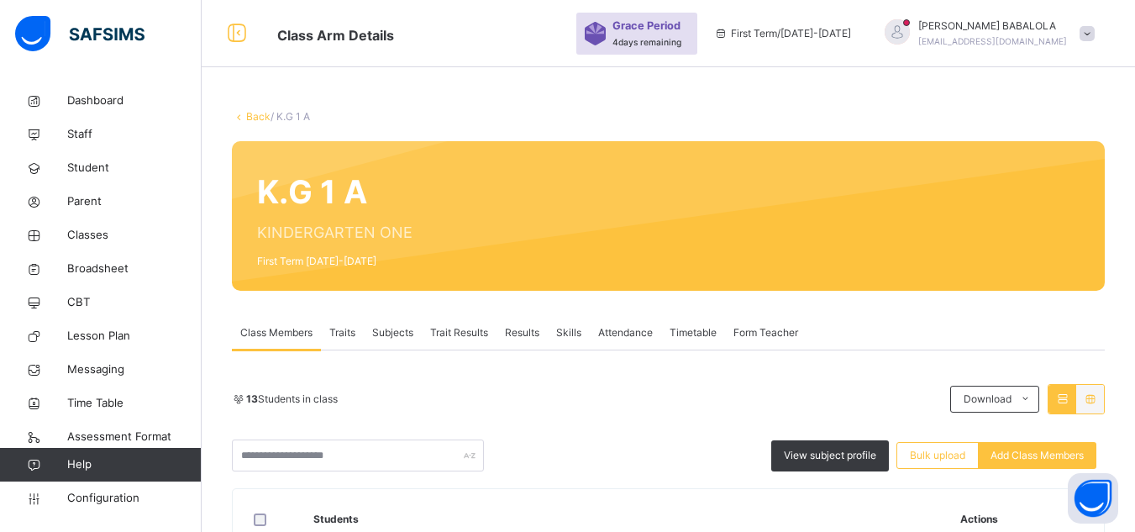
scroll to position [154, 0]
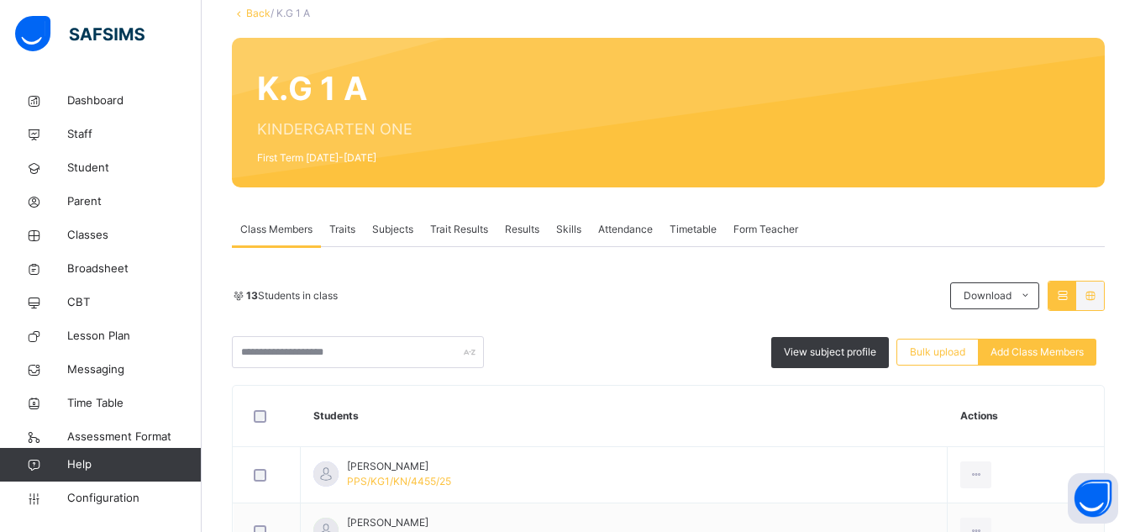
click at [248, 14] on link "Back" at bounding box center [258, 13] width 24 height 13
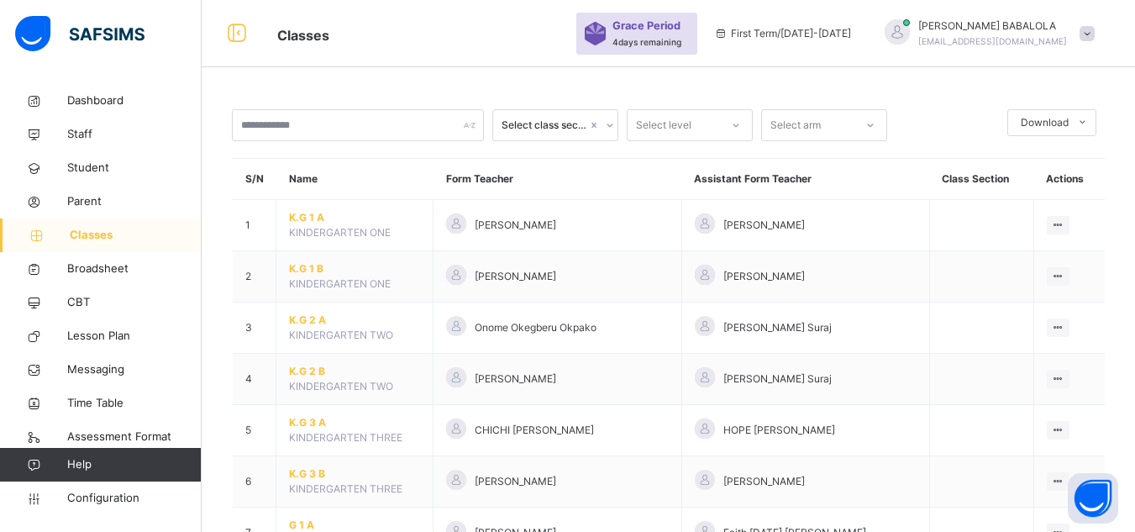
scroll to position [154, 0]
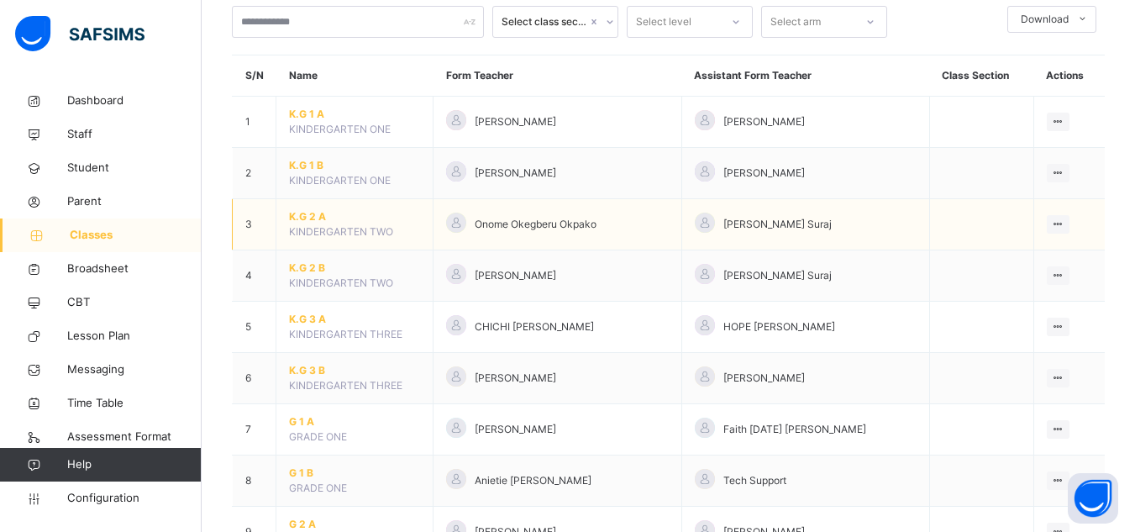
click at [310, 213] on span "K.G 2 A" at bounding box center [354, 216] width 131 height 15
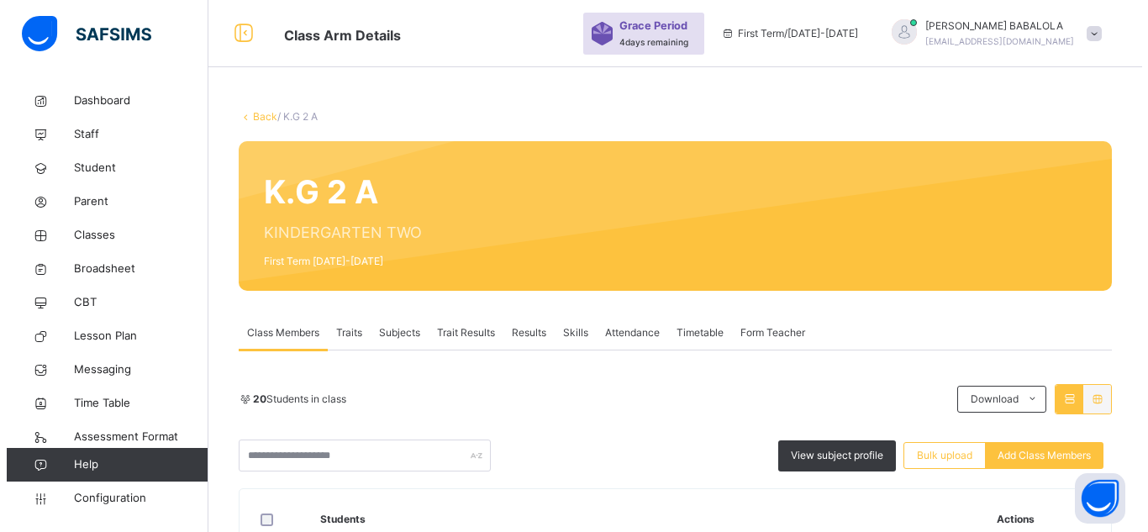
scroll to position [154, 0]
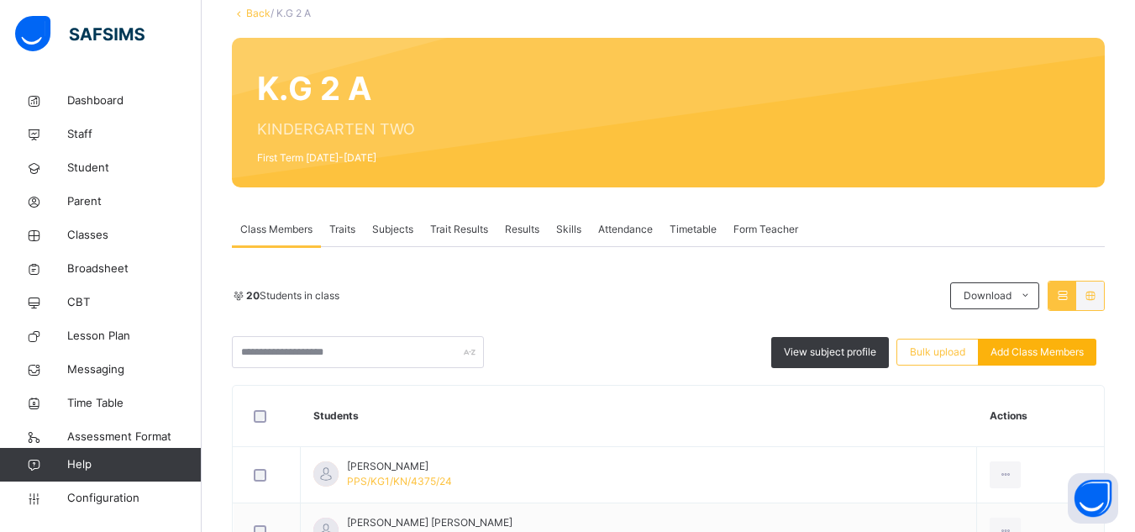
click at [1015, 350] on span "Add Class Members" at bounding box center [1037, 351] width 93 height 15
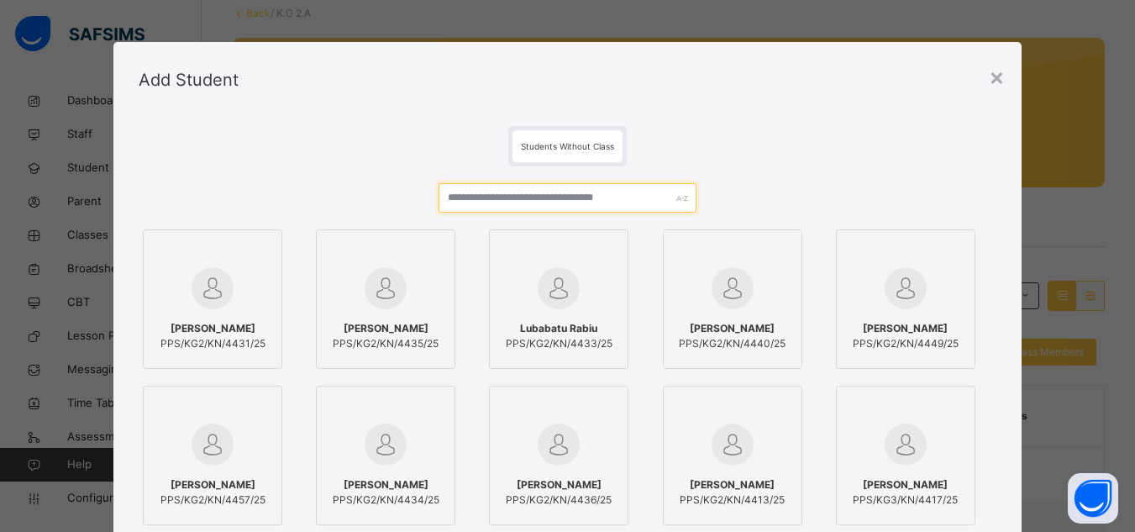
click at [524, 202] on input "text" at bounding box center [567, 197] width 257 height 29
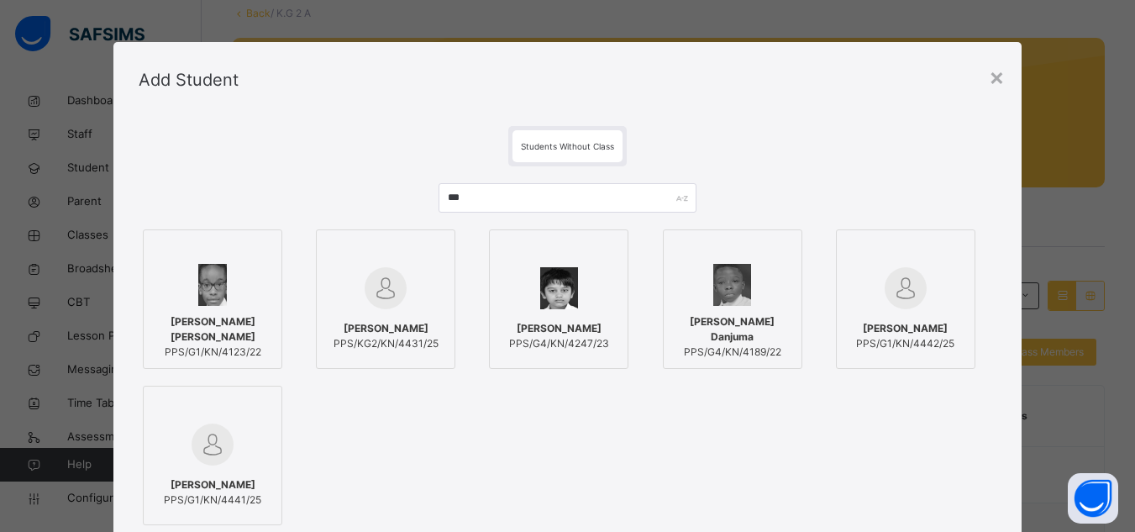
click at [364, 313] on div "Danica Lucian Aigbedion PPS/KG2/KN/4431/25" at bounding box center [385, 336] width 121 height 47
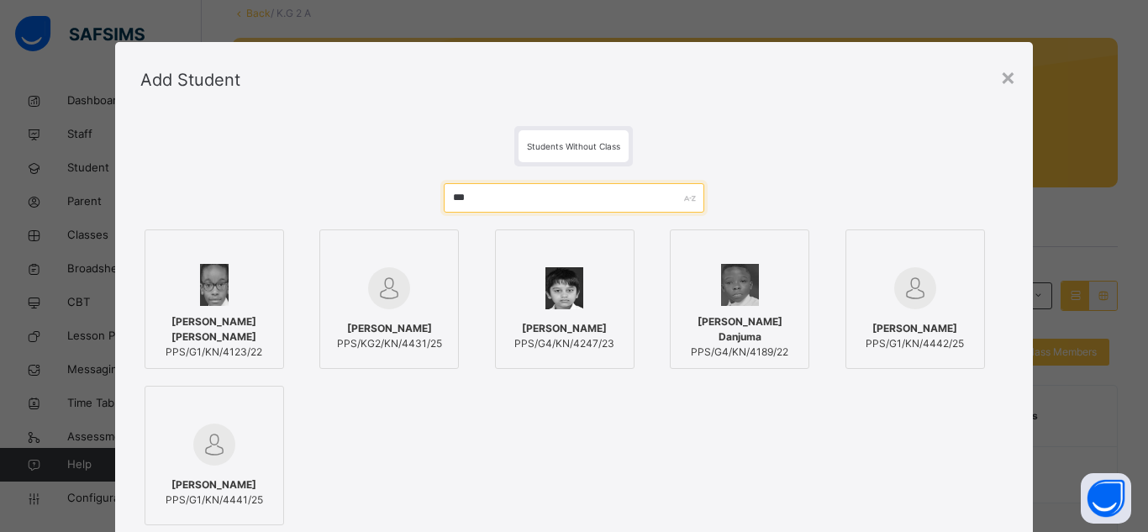
click at [535, 200] on input "***" at bounding box center [574, 197] width 260 height 29
type input "*"
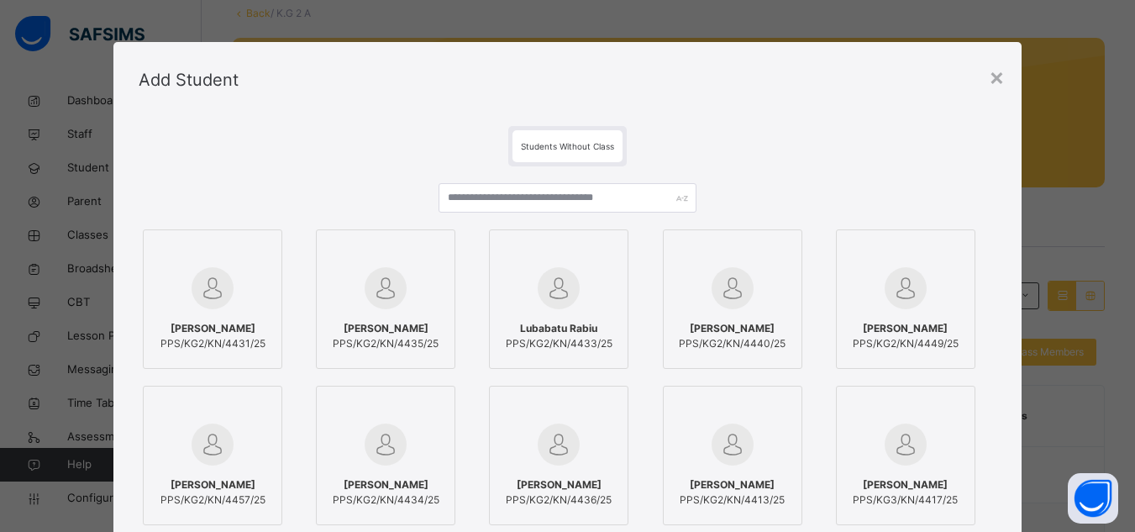
click at [405, 302] on div at bounding box center [385, 288] width 121 height 49
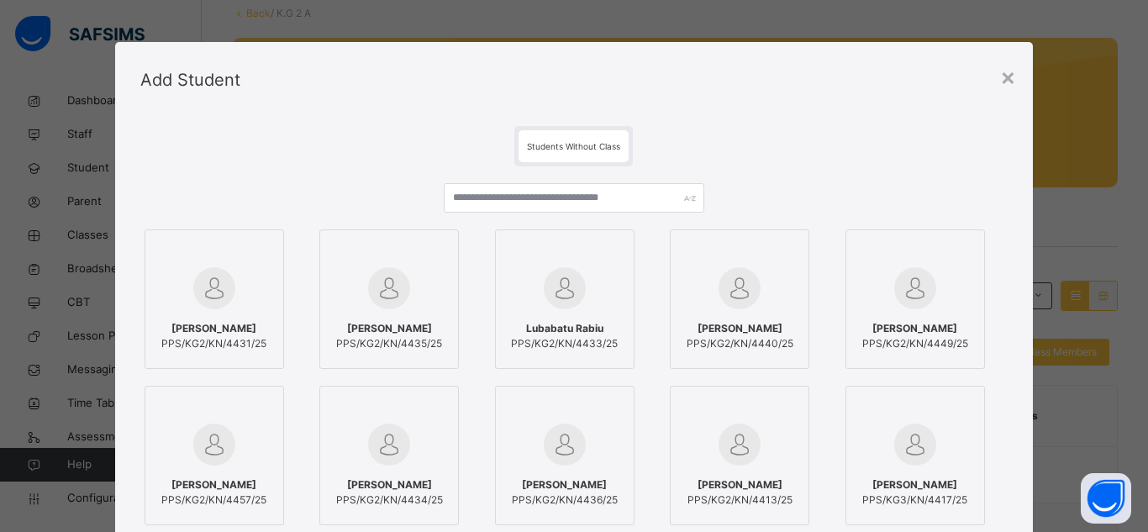
click at [552, 313] on div "Lubabatu Rabiu PPS/KG2/KN/4433/25" at bounding box center [564, 336] width 121 height 47
click at [222, 253] on div at bounding box center [214, 251] width 121 height 25
click at [743, 339] on span "PPS/KG2/KN/4440/25" at bounding box center [739, 343] width 107 height 15
click at [876, 337] on span "PPS/KG2/KN/4449/25" at bounding box center [915, 343] width 106 height 15
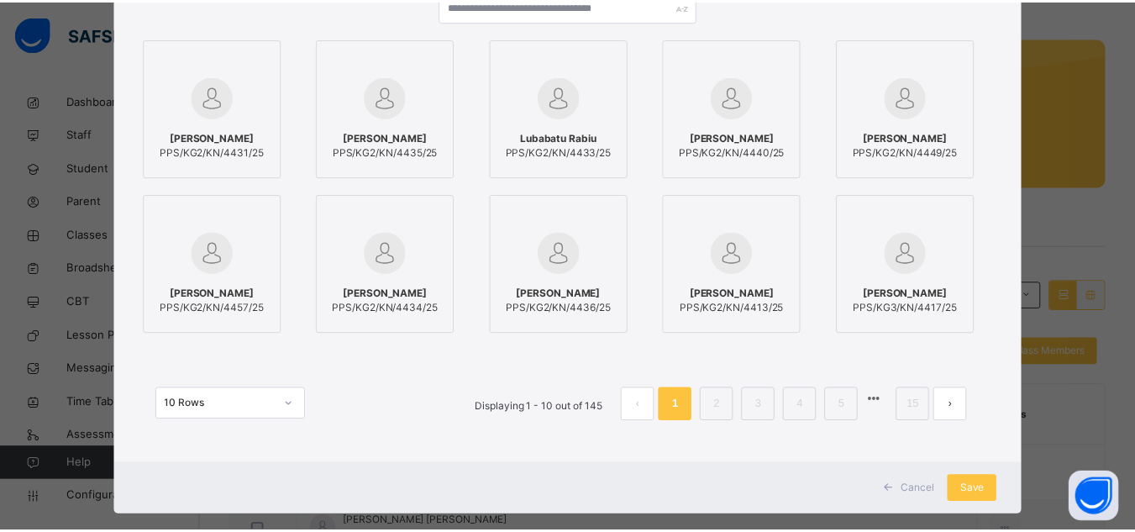
scroll to position [218, 0]
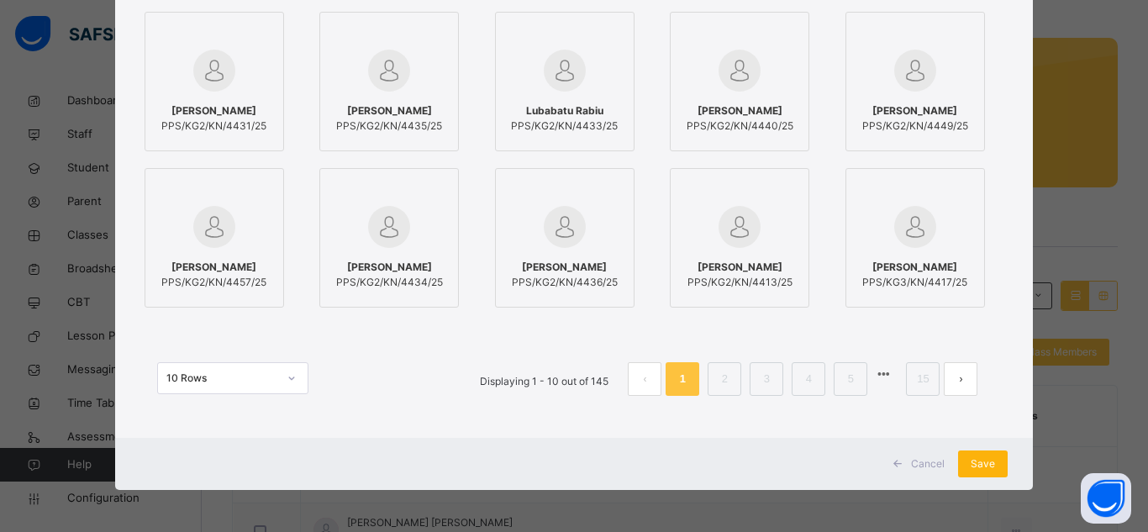
click at [978, 467] on span "Save" at bounding box center [982, 463] width 24 height 15
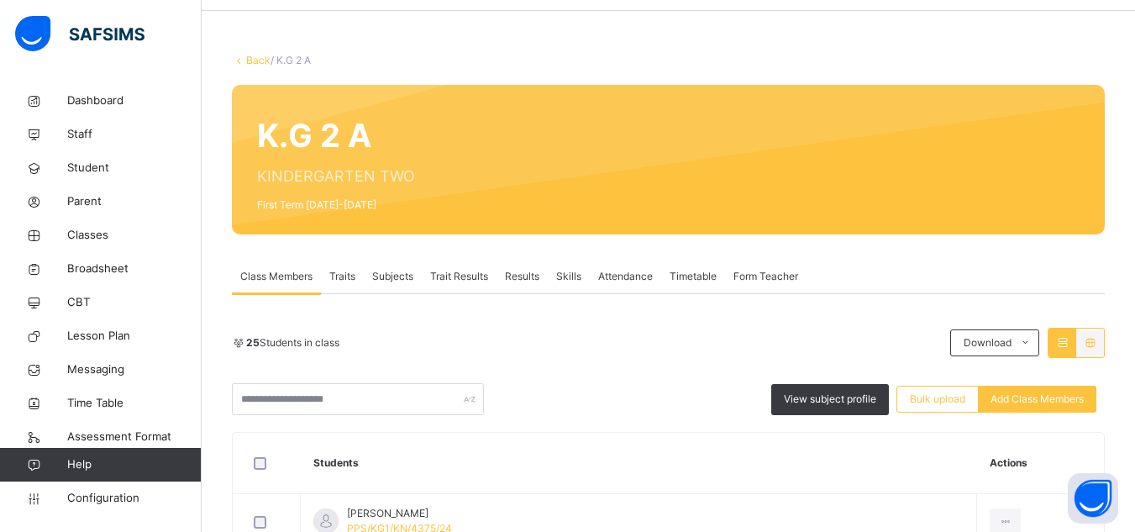
scroll to position [87, 0]
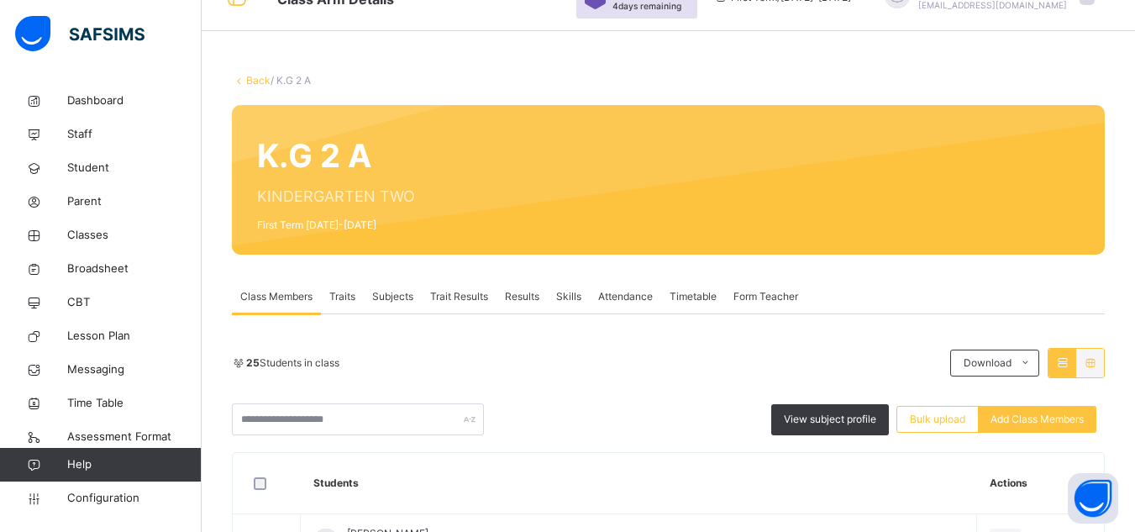
click at [255, 79] on link "Back" at bounding box center [258, 80] width 24 height 13
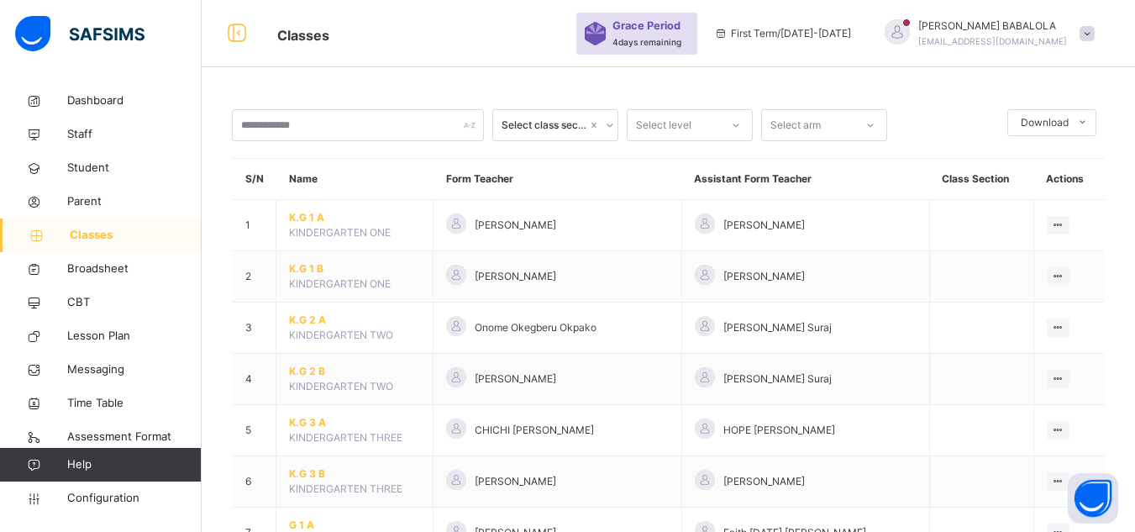
scroll to position [87, 0]
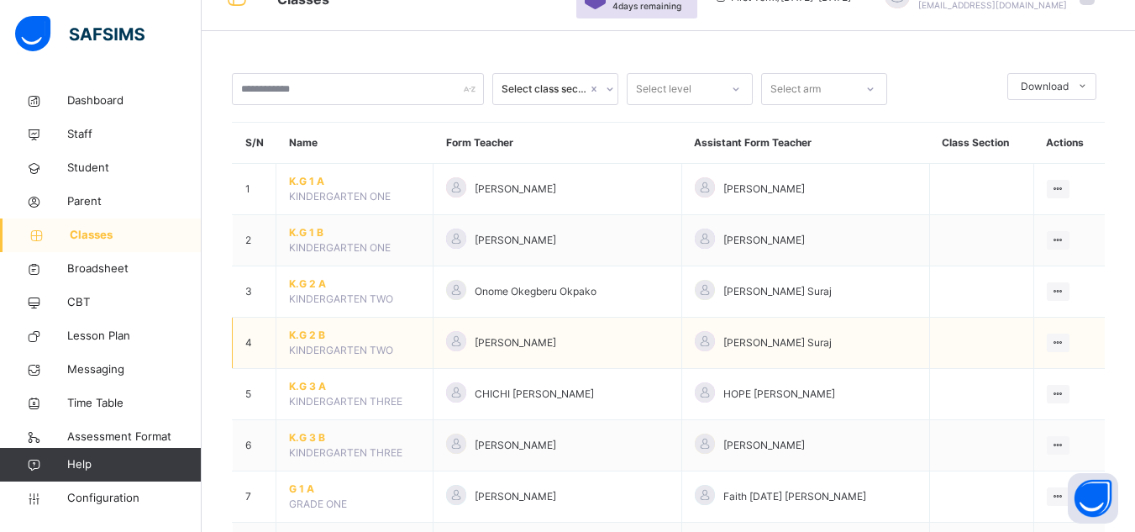
click at [311, 337] on span "K.G 2 B" at bounding box center [354, 335] width 131 height 15
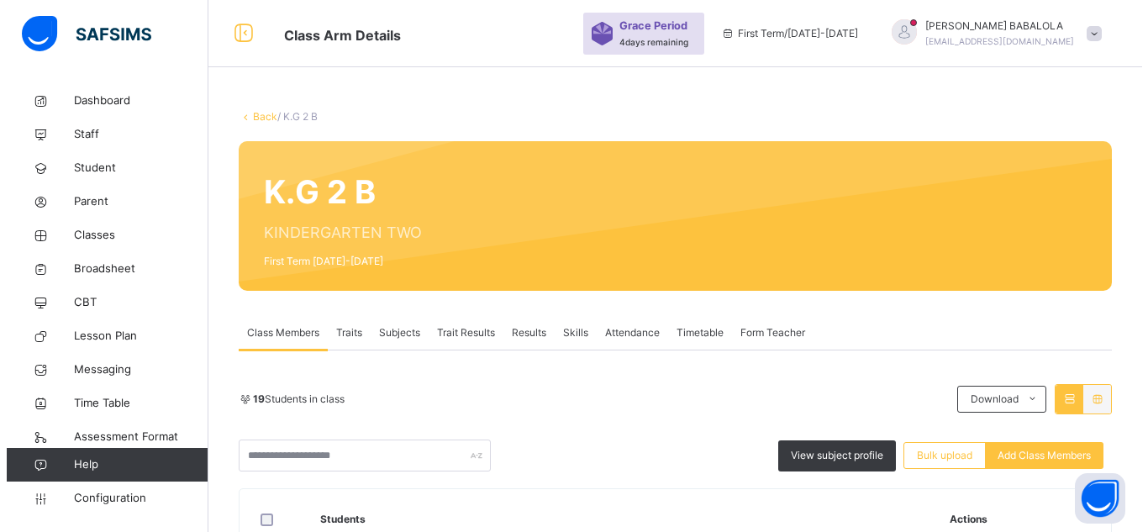
scroll to position [87, 0]
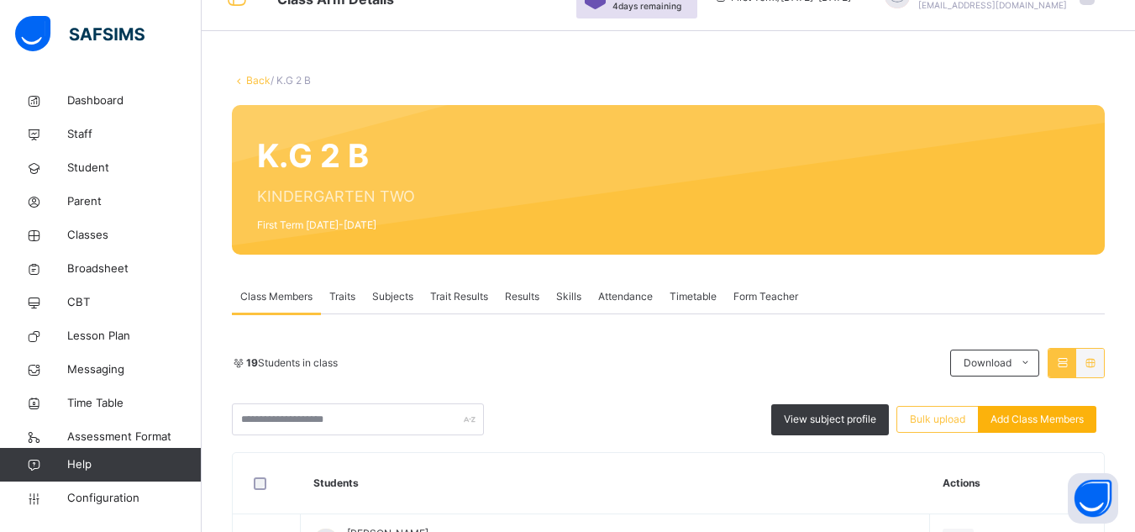
click at [1033, 422] on span "Add Class Members" at bounding box center [1037, 419] width 93 height 15
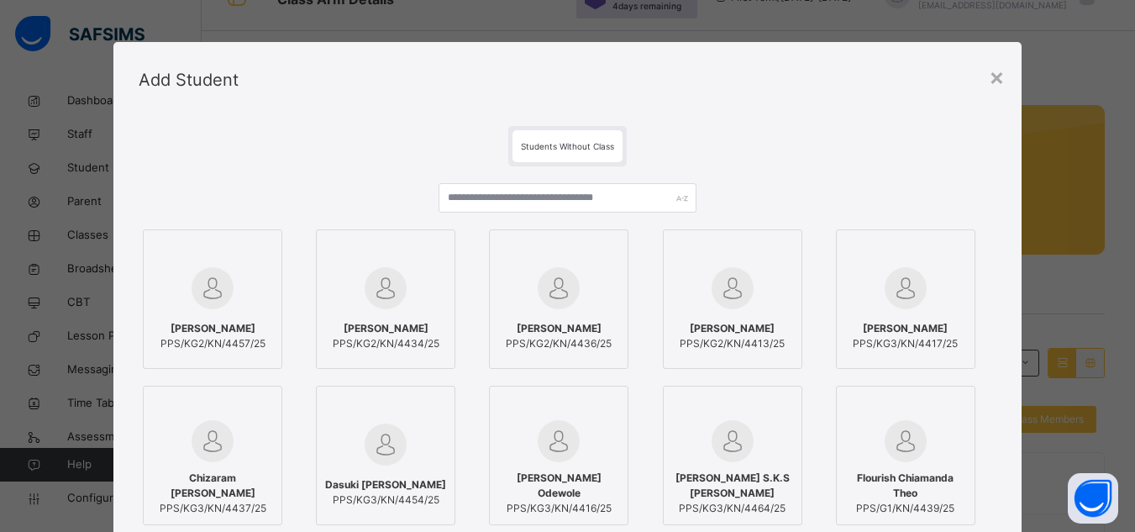
click at [223, 330] on span "Atika Ibrahim Kabir" at bounding box center [212, 328] width 105 height 15
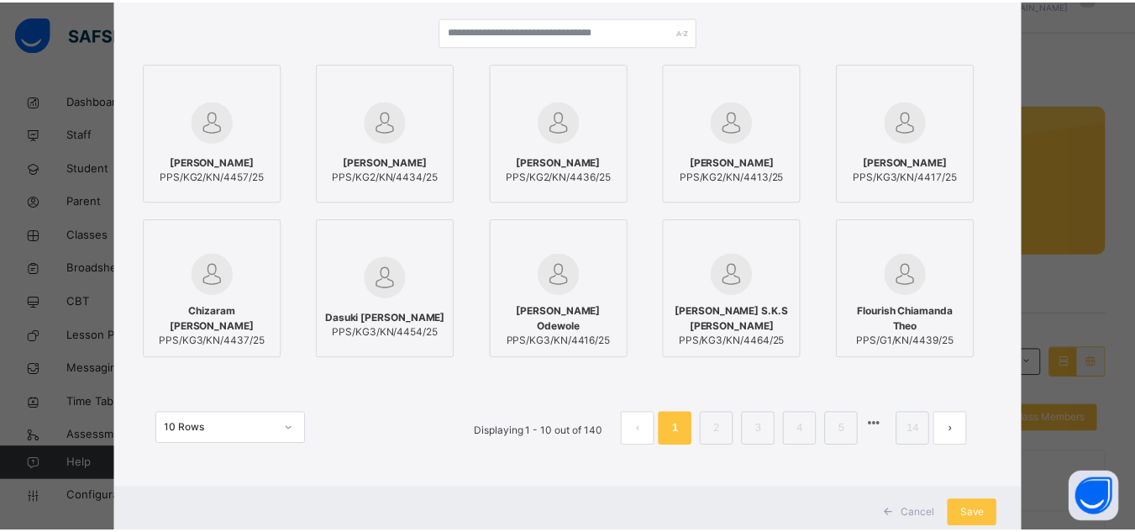
scroll to position [168, 0]
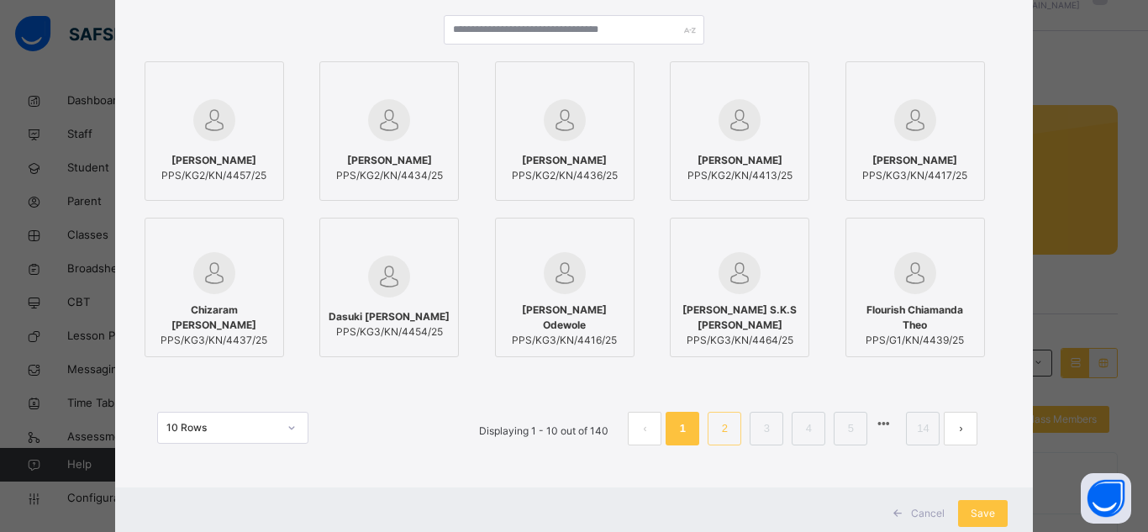
click at [717, 423] on link "2" at bounding box center [725, 429] width 16 height 22
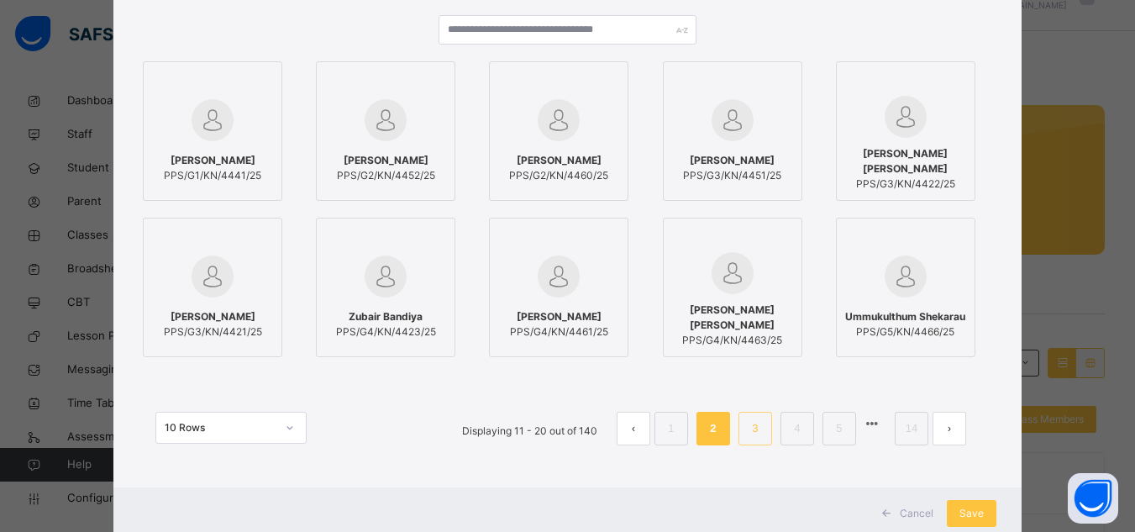
click at [758, 435] on link "3" at bounding box center [755, 429] width 16 height 22
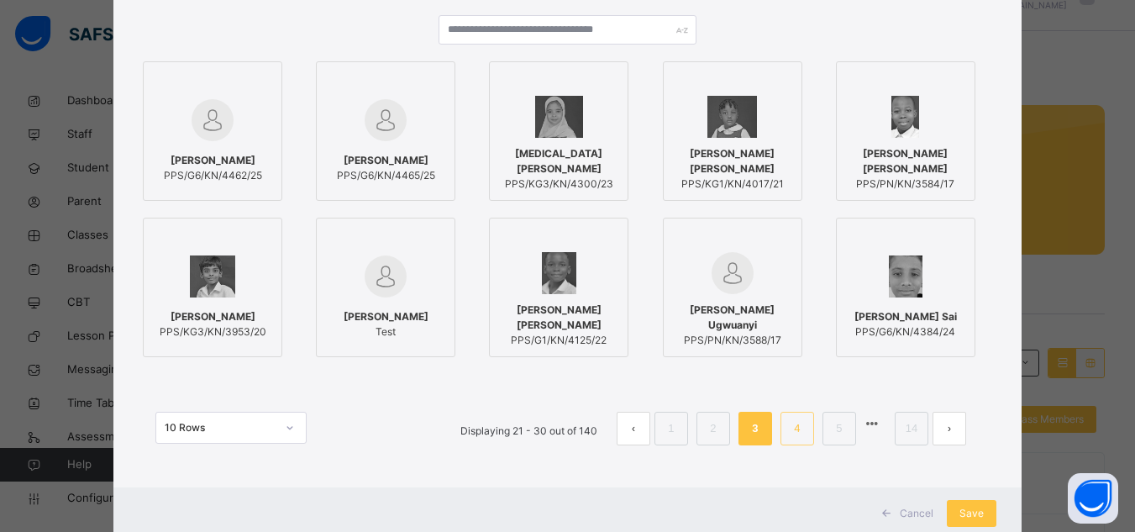
click at [787, 429] on li "4" at bounding box center [798, 429] width 34 height 34
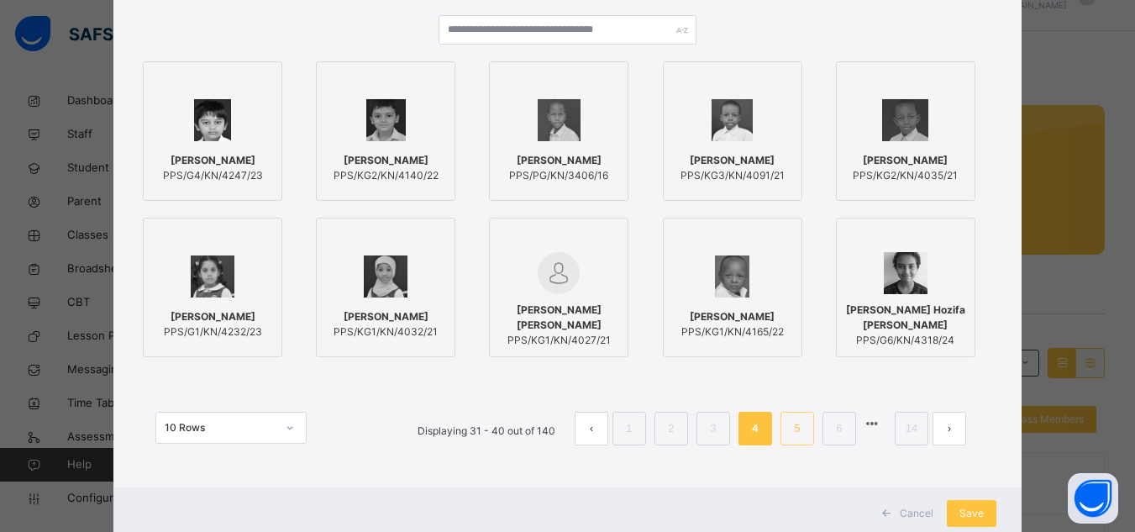
click at [801, 431] on link "5" at bounding box center [797, 429] width 16 height 22
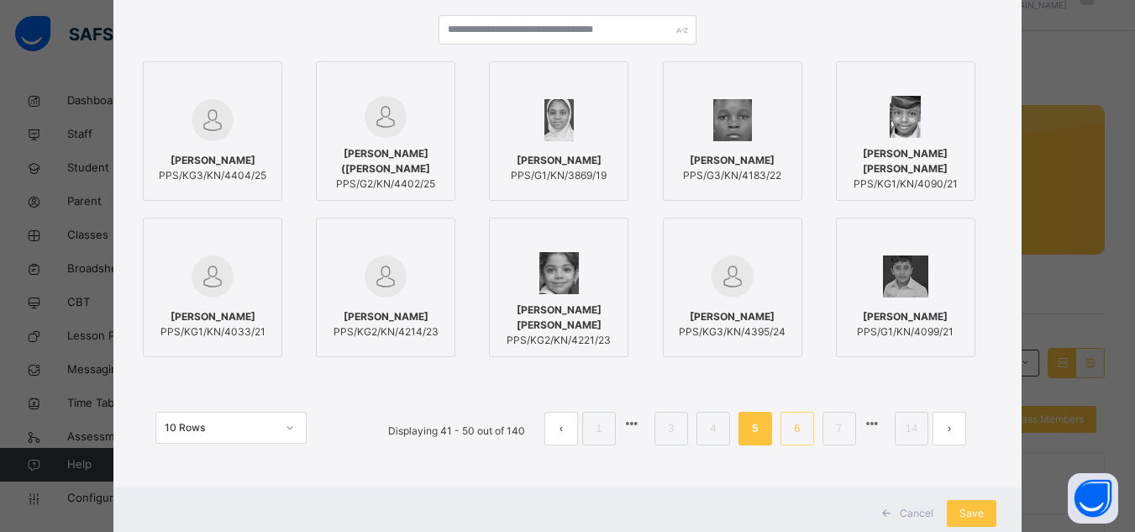
click at [796, 431] on link "6" at bounding box center [797, 429] width 16 height 22
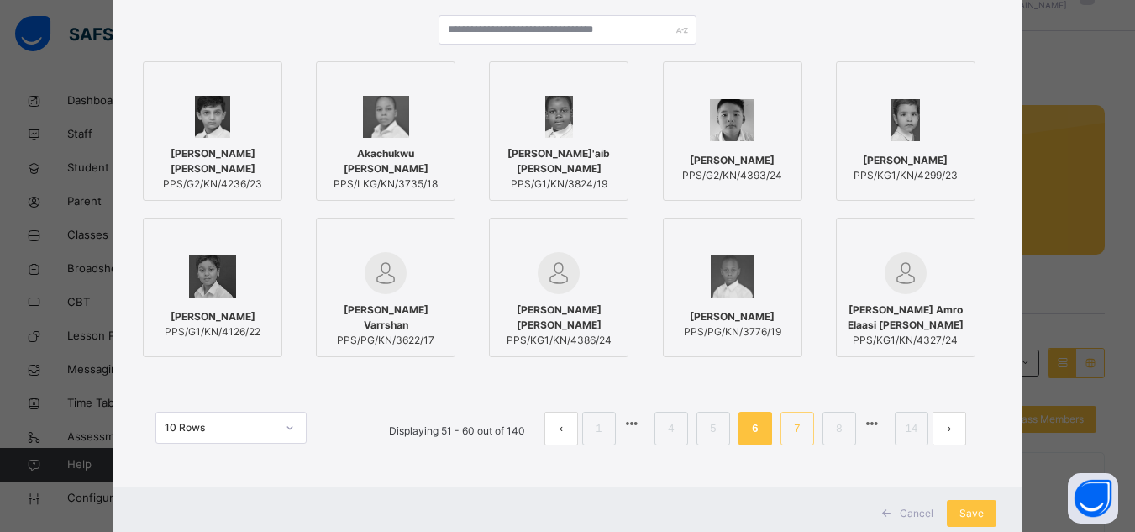
click at [800, 434] on link "7" at bounding box center [797, 429] width 16 height 22
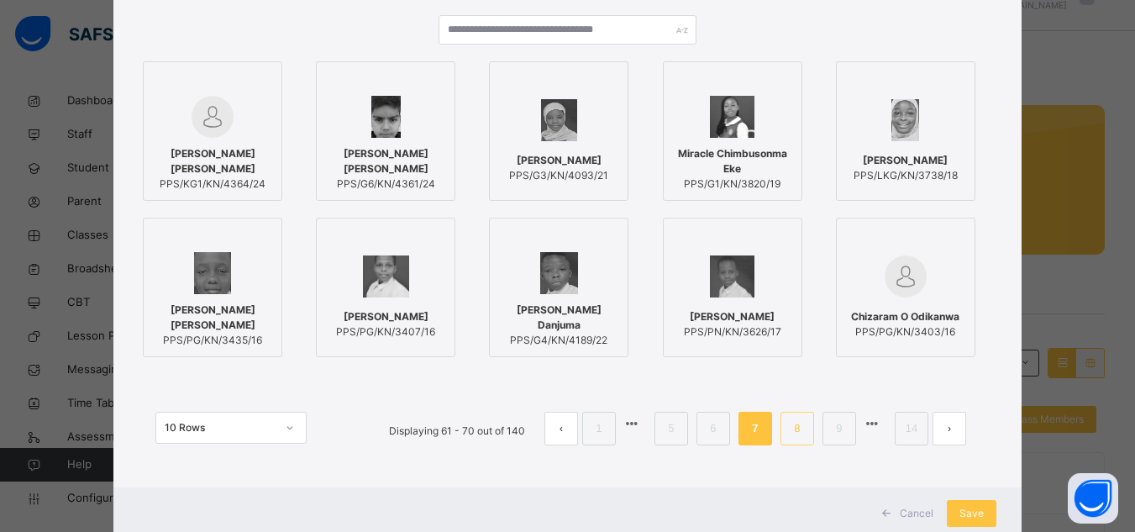
click at [796, 434] on link "8" at bounding box center [797, 429] width 16 height 22
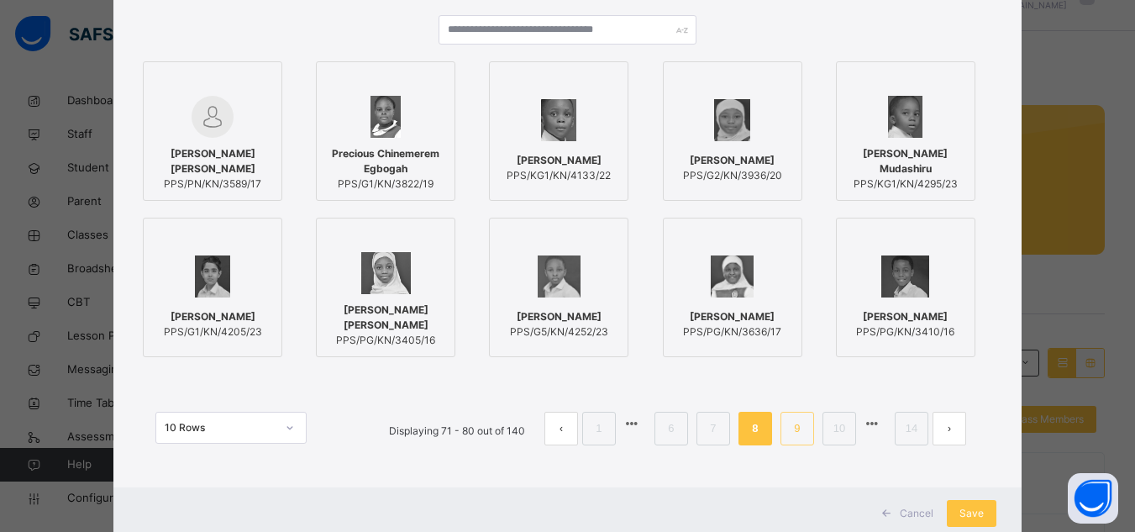
click at [797, 434] on link "9" at bounding box center [797, 429] width 16 height 22
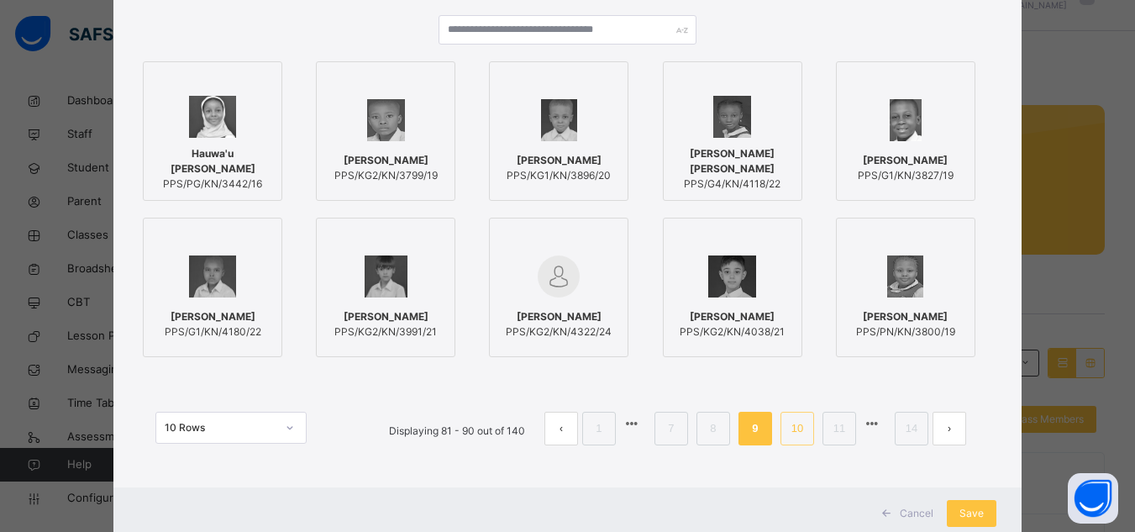
click at [797, 434] on link "10" at bounding box center [797, 429] width 22 height 22
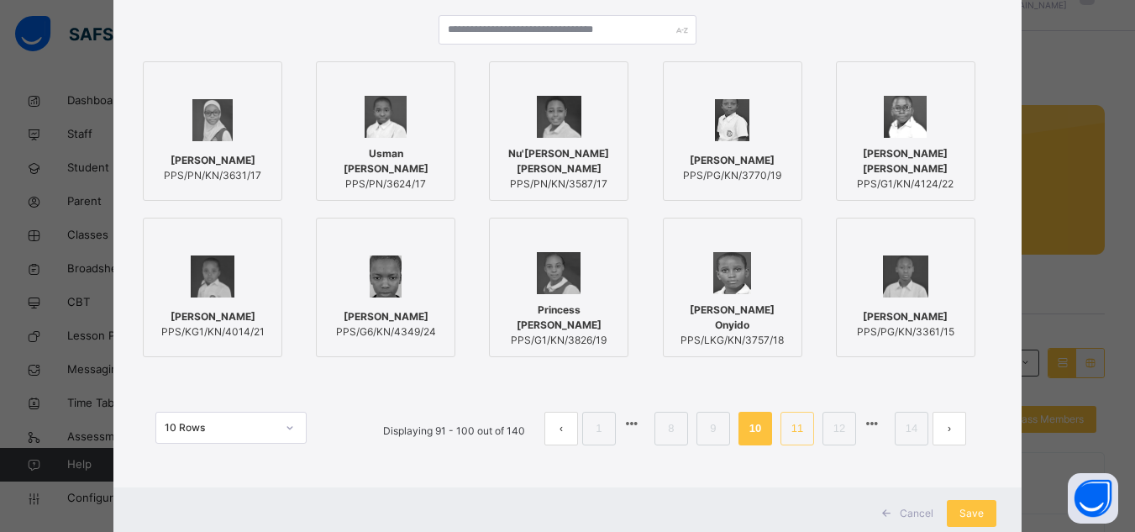
click at [797, 434] on link "11" at bounding box center [797, 429] width 22 height 22
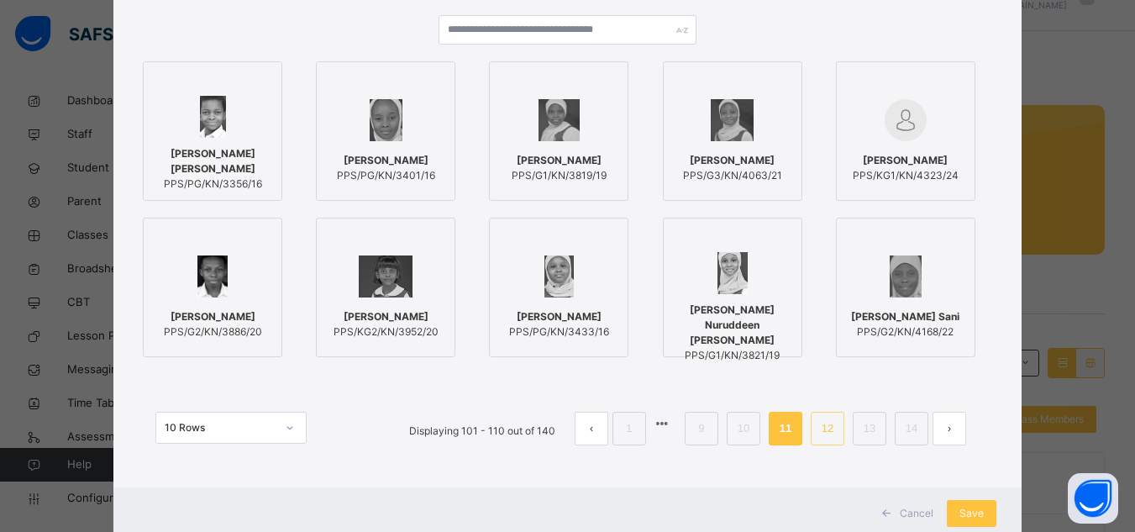
click at [833, 429] on link "12" at bounding box center [828, 429] width 22 height 22
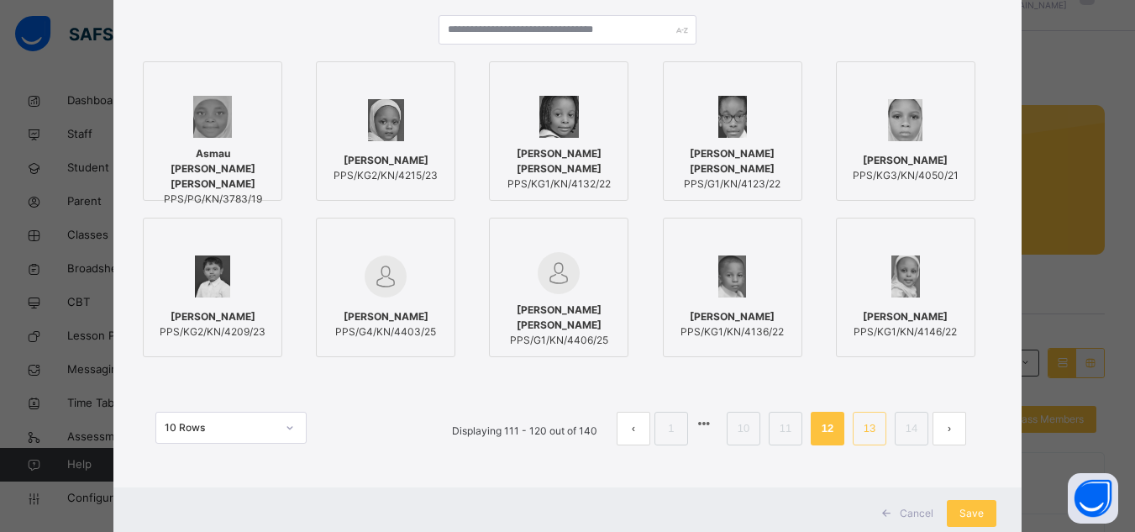
click at [869, 430] on link "13" at bounding box center [870, 429] width 22 height 22
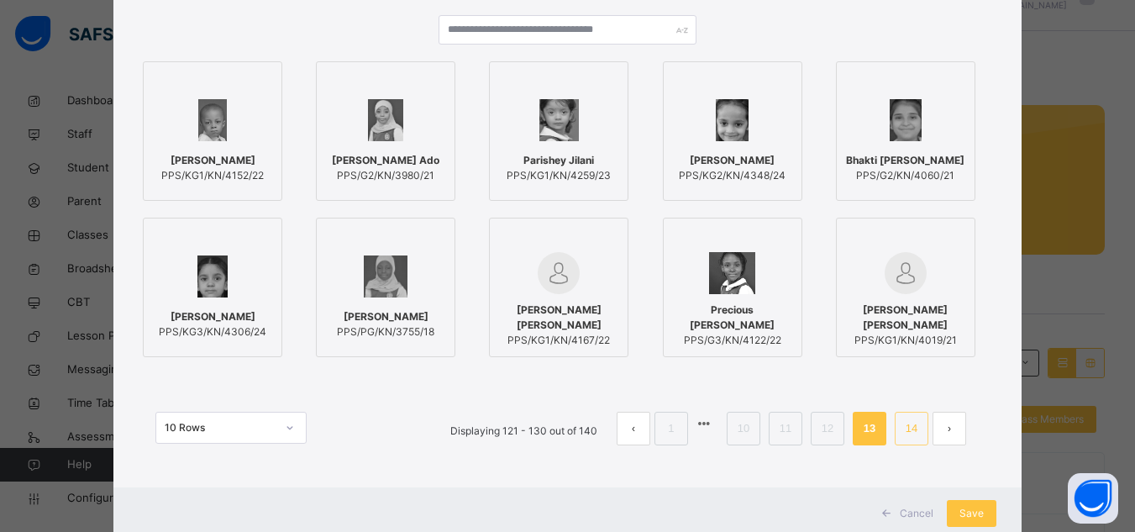
click at [910, 432] on link "14" at bounding box center [912, 429] width 22 height 22
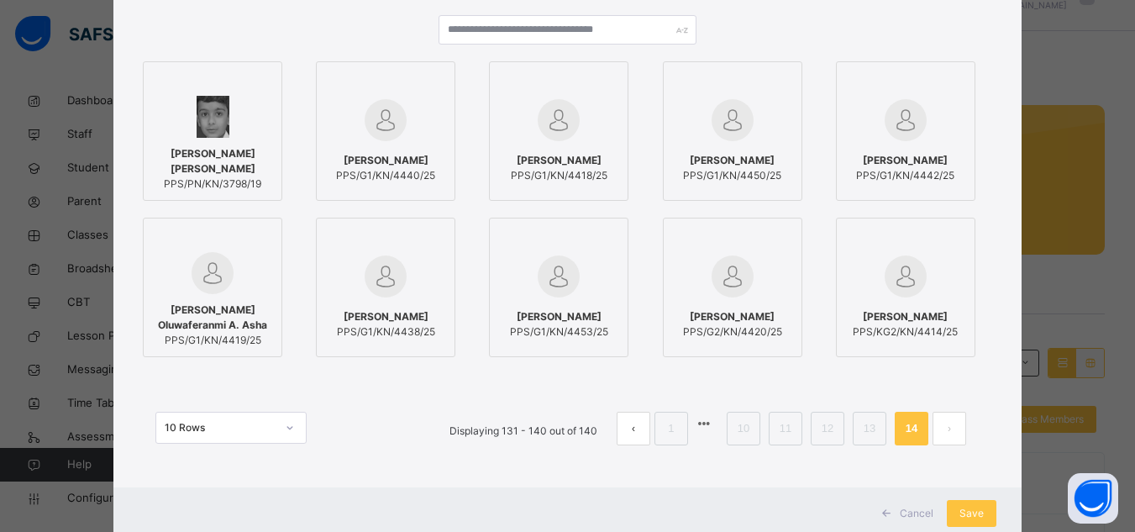
click at [890, 315] on span "[PERSON_NAME]" at bounding box center [905, 316] width 105 height 15
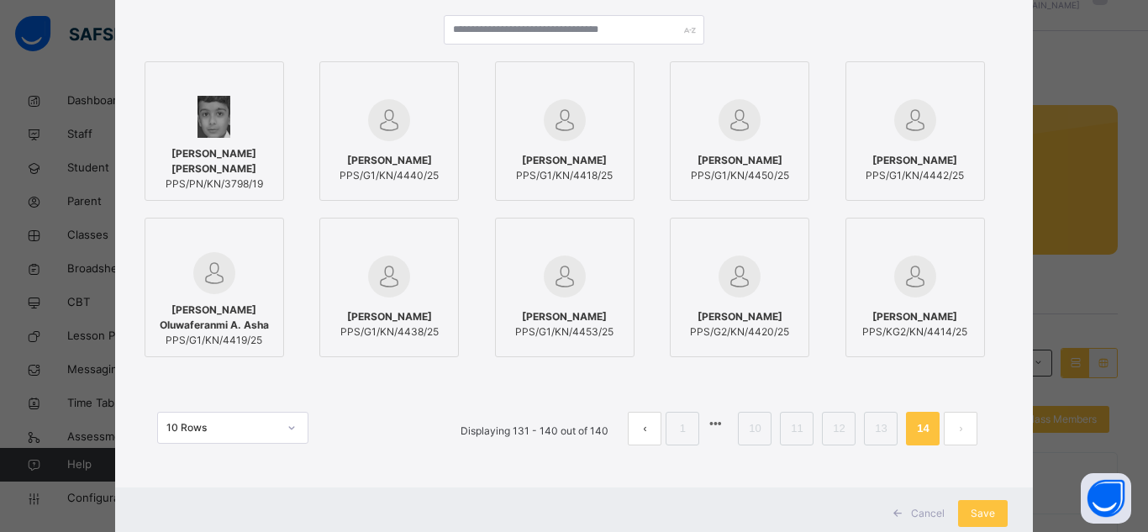
click at [641, 430] on button "prev page" at bounding box center [645, 429] width 34 height 34
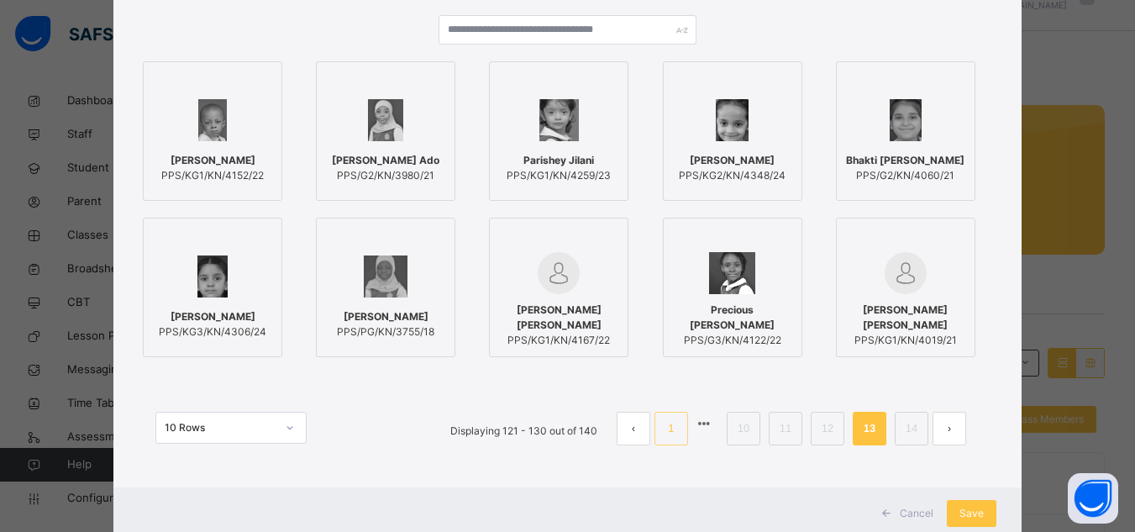
click at [670, 432] on link "1" at bounding box center [671, 429] width 16 height 22
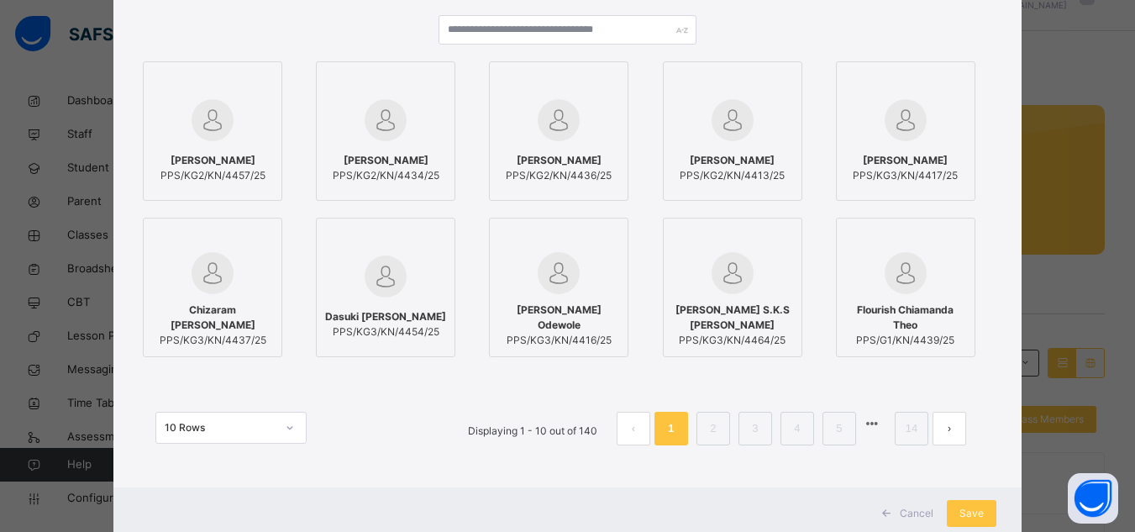
click at [226, 139] on div at bounding box center [212, 120] width 121 height 49
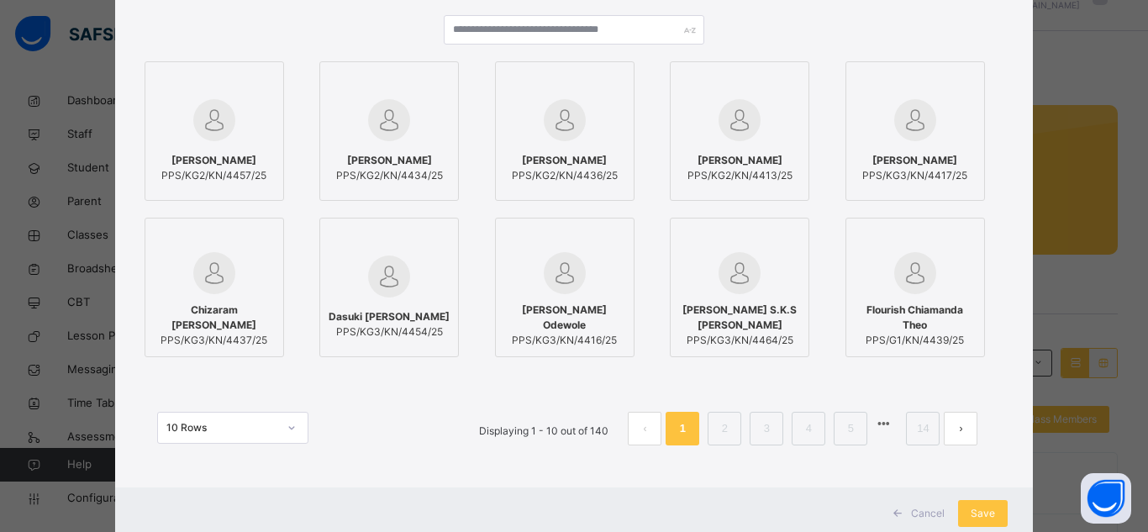
click at [392, 134] on img at bounding box center [389, 120] width 42 height 42
click at [547, 153] on span "Nathaniel Anande-kur Kodzo" at bounding box center [565, 160] width 106 height 15
click at [709, 163] on span "Sudarshan Saravanan" at bounding box center [739, 160] width 105 height 15
click at [990, 516] on span "Save" at bounding box center [982, 513] width 24 height 15
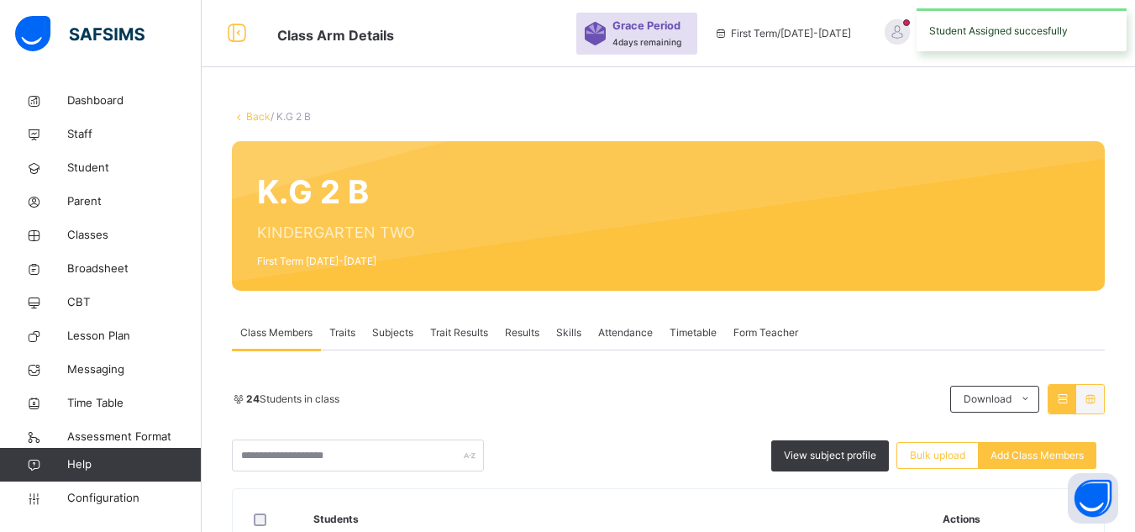
scroll to position [87, 0]
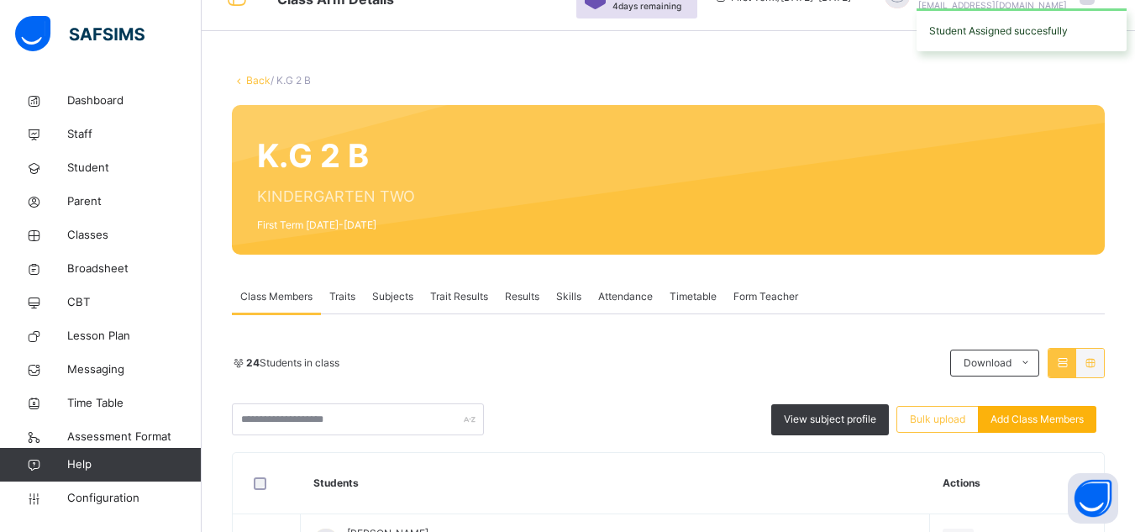
click at [1036, 420] on span "Add Class Members" at bounding box center [1037, 419] width 93 height 15
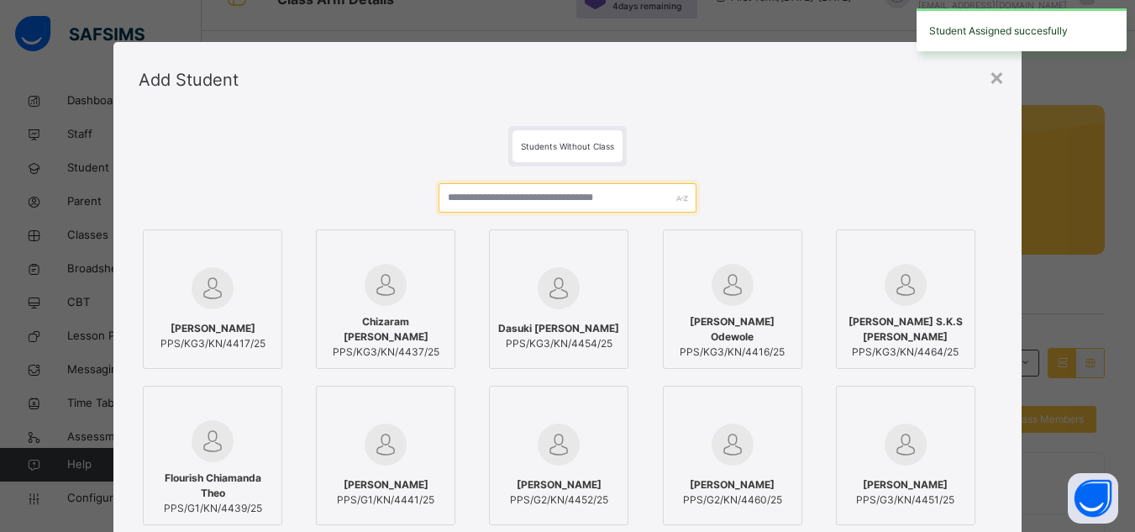
click at [618, 198] on input "text" at bounding box center [567, 197] width 257 height 29
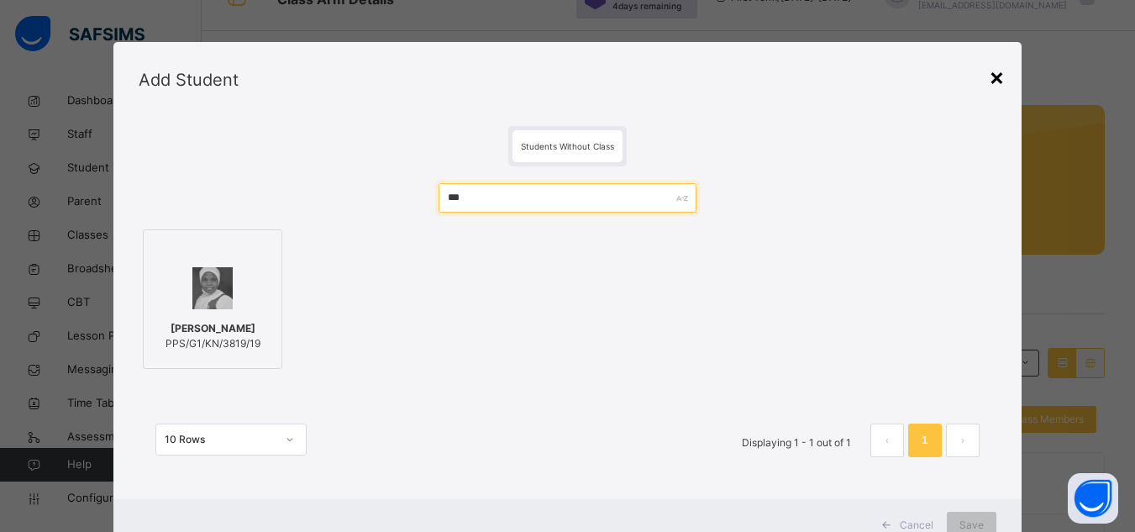
type input "***"
click at [996, 78] on div "×" at bounding box center [997, 76] width 16 height 35
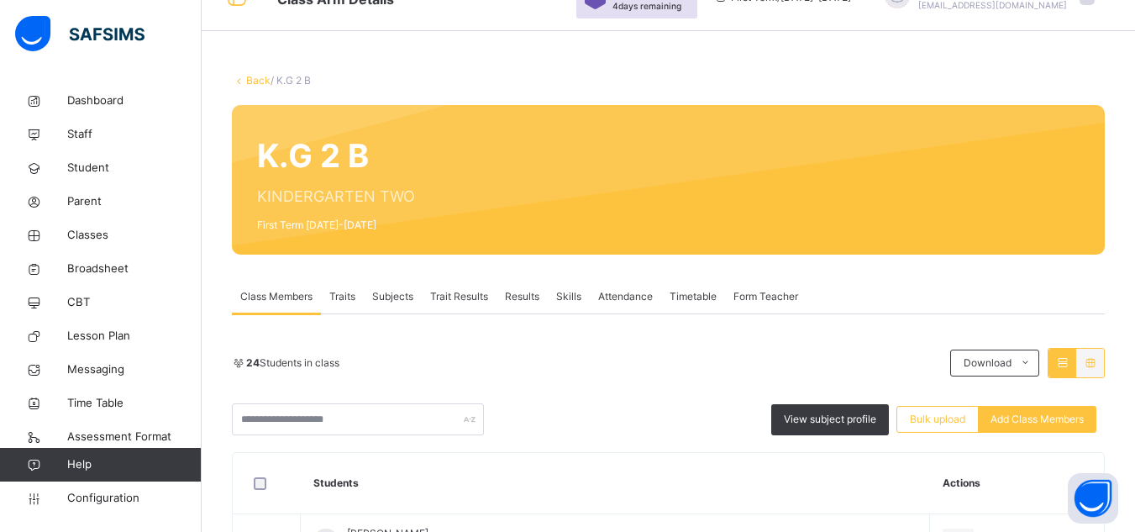
click at [432, 355] on div "24 Students in class" at bounding box center [587, 362] width 710 height 15
click at [367, 417] on input "text" at bounding box center [358, 419] width 252 height 32
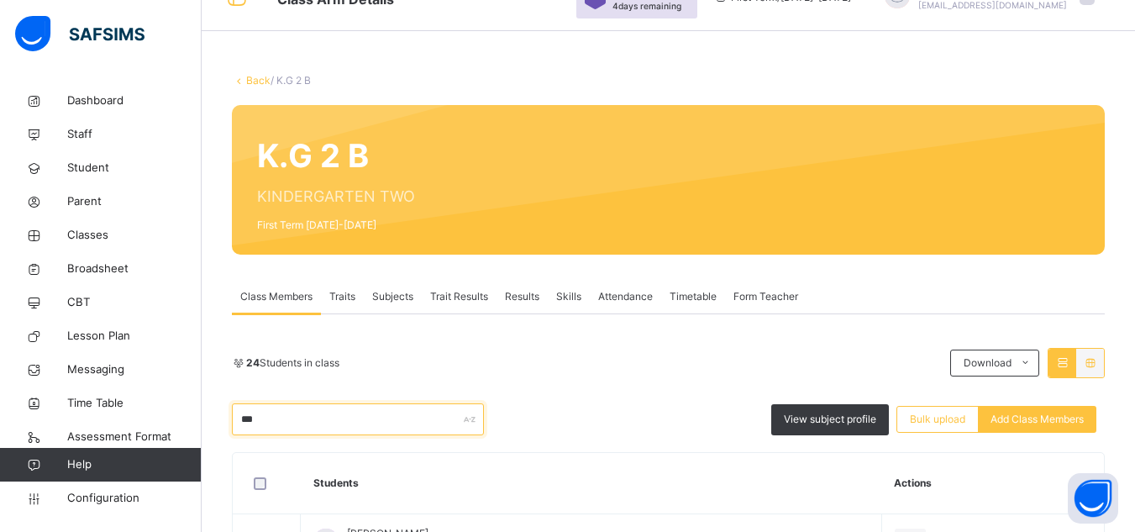
type input "***"
click at [555, 409] on div "*** View subject profile Bulk upload Add Class Members" at bounding box center [668, 419] width 873 height 32
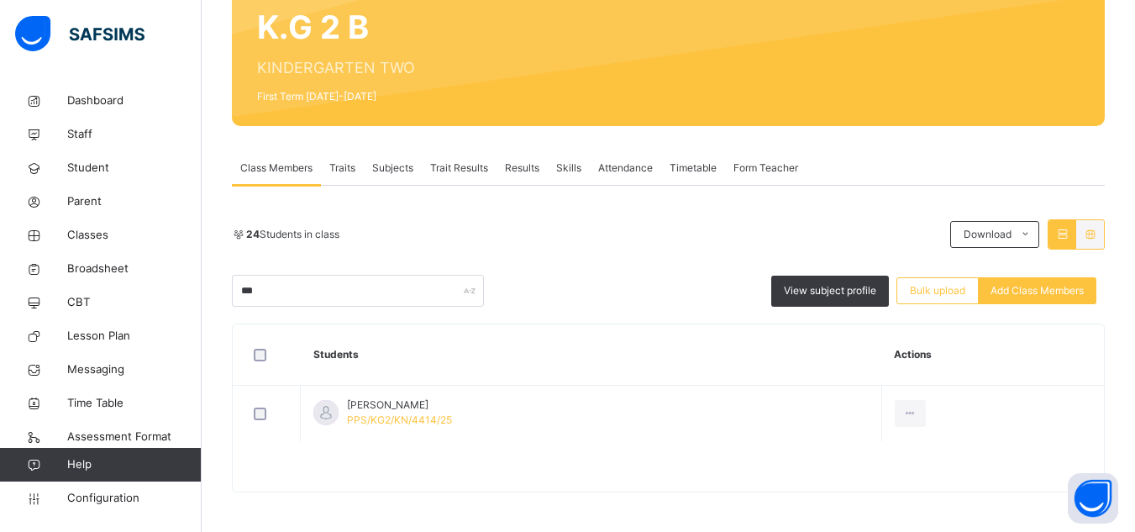
scroll to position [218, 0]
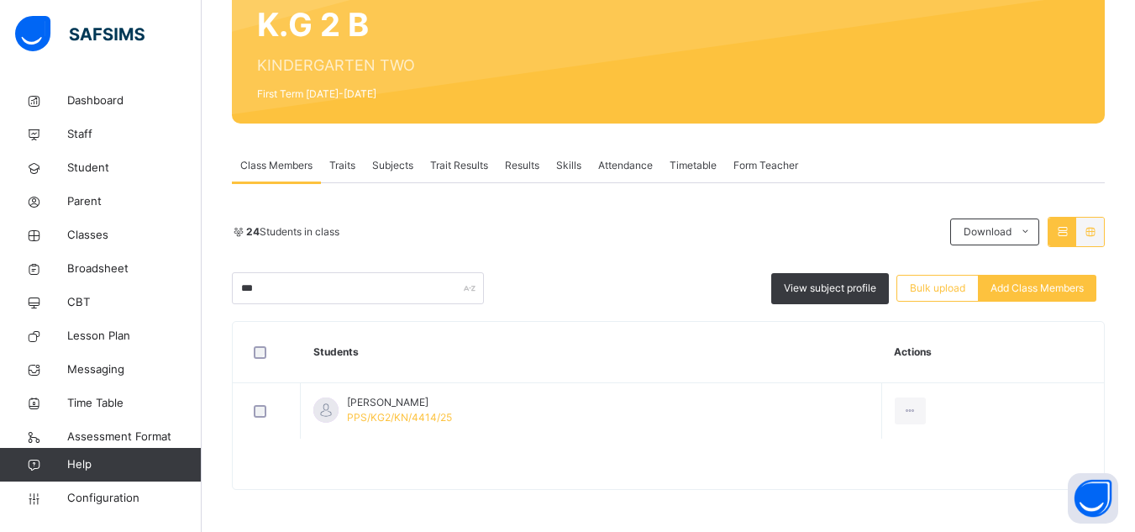
click at [569, 254] on div "24 Students in class Download Pdf Report Excel Report *** View subject profile …" at bounding box center [668, 260] width 873 height 87
